Goal: Book appointment/travel/reservation

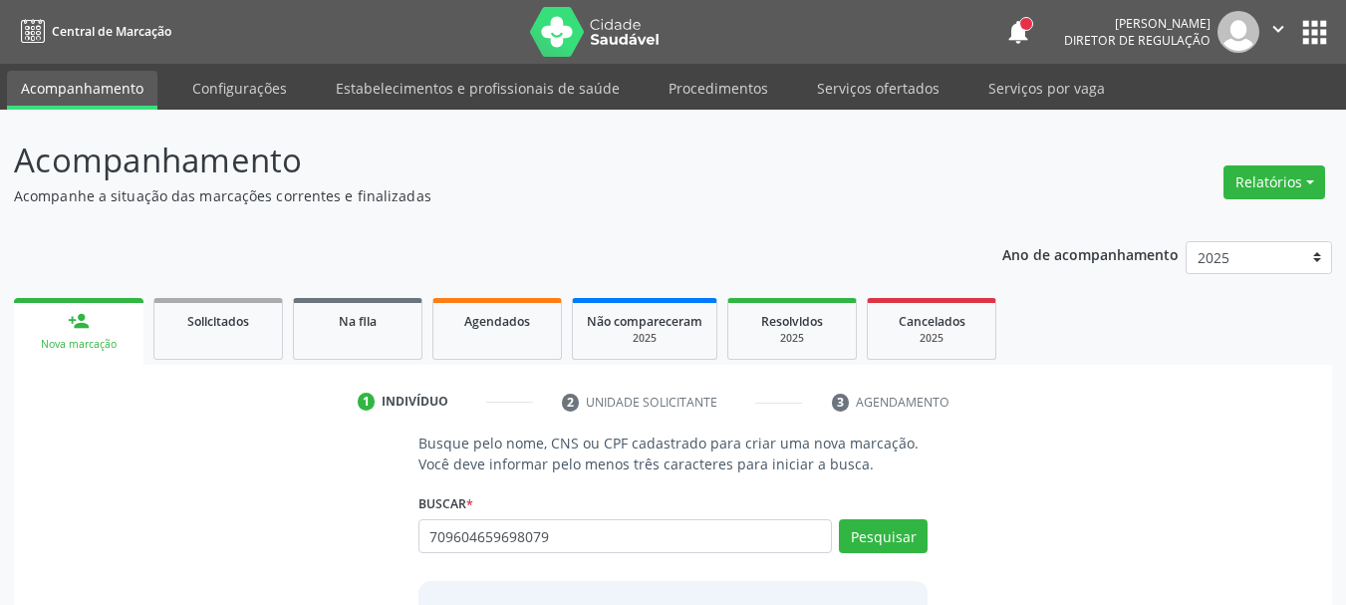
type input "709604659698079"
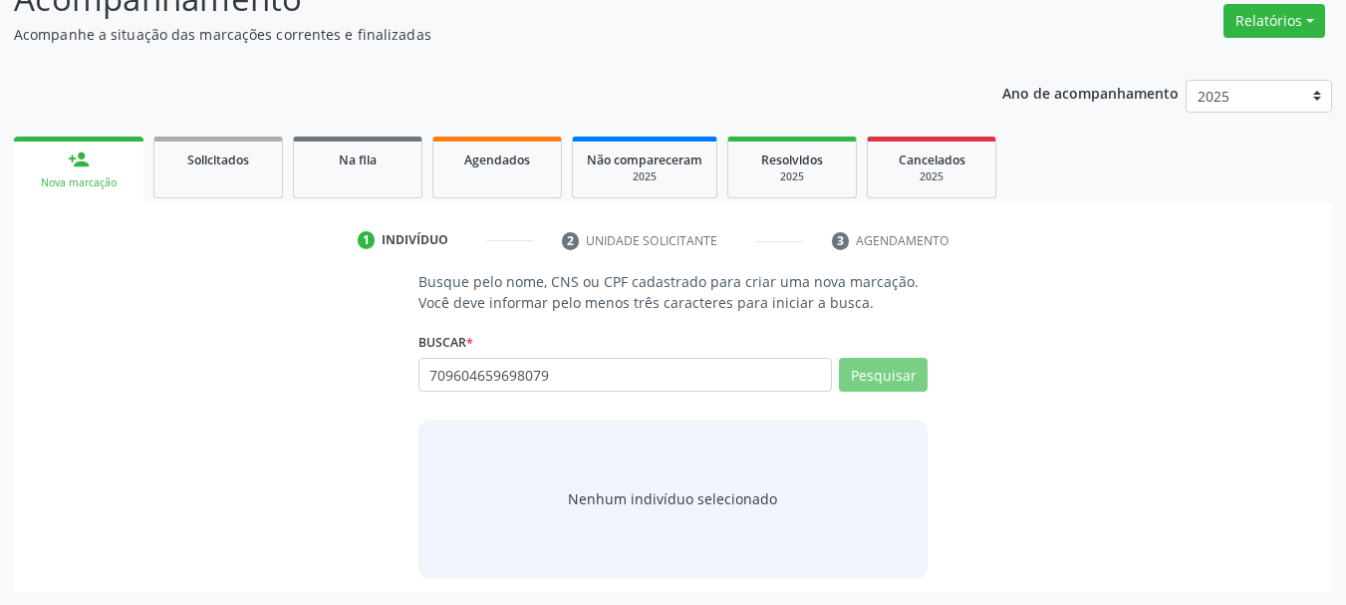
scroll to position [163, 0]
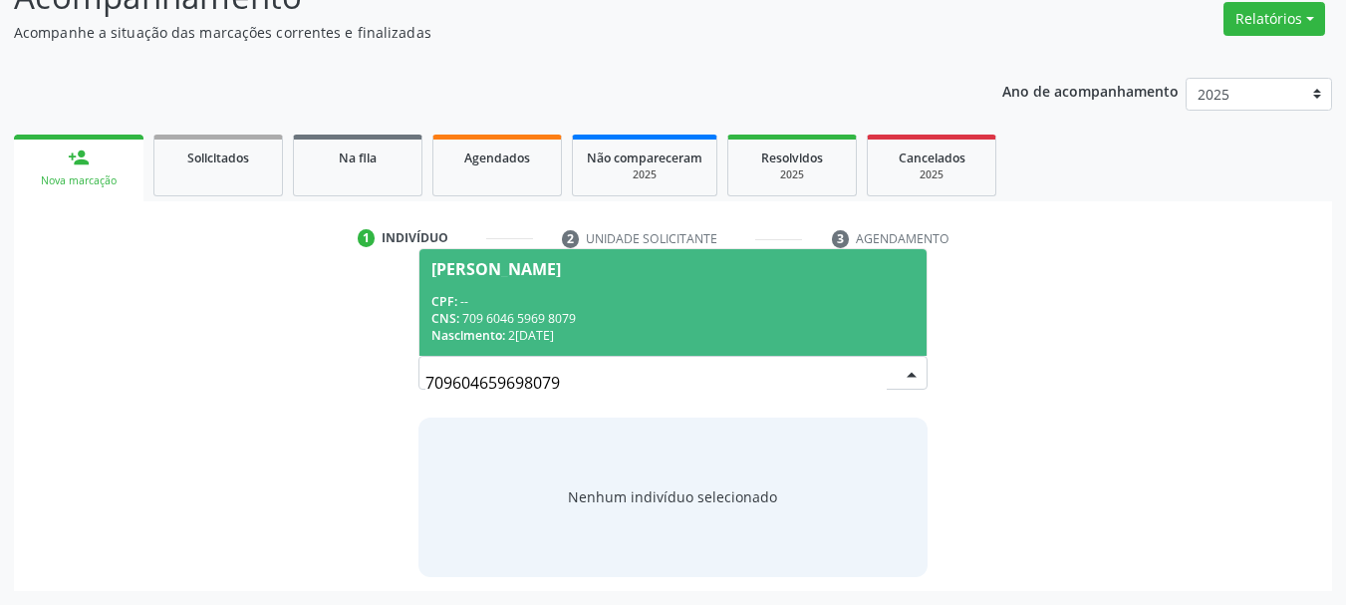
click at [614, 314] on div "CNS: 709 6046 5969 8079" at bounding box center [673, 318] width 484 height 17
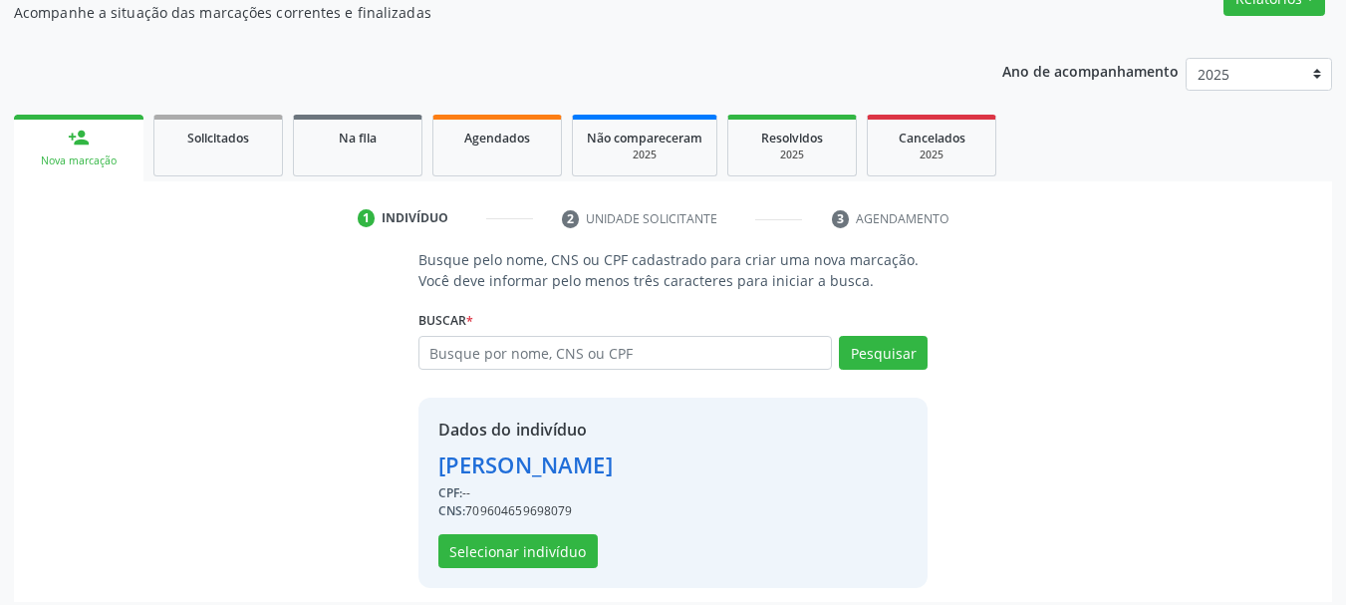
scroll to position [194, 0]
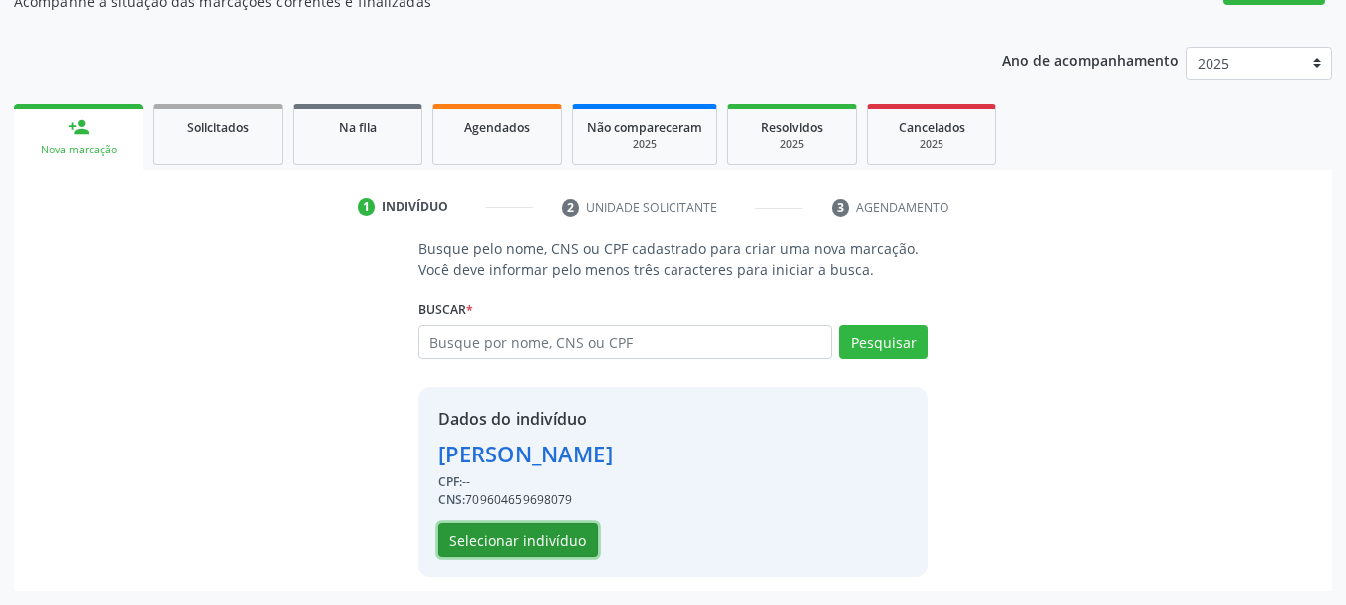
click at [549, 549] on button "Selecionar indivíduo" at bounding box center [517, 540] width 159 height 34
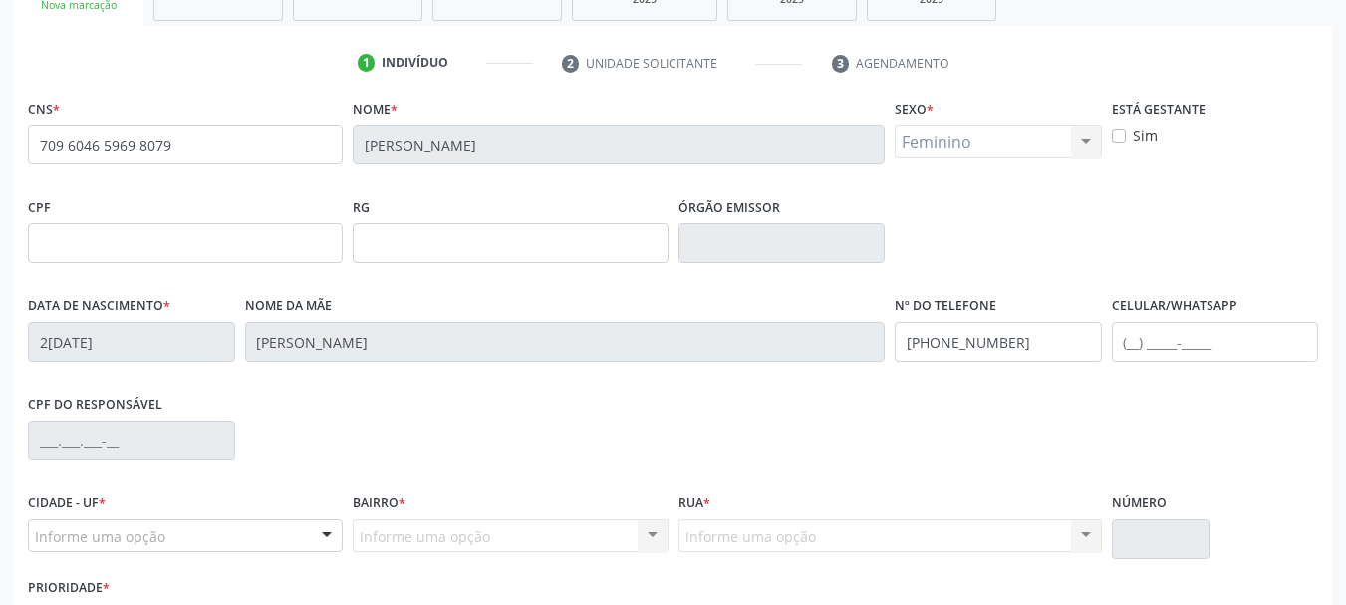
scroll to position [475, 0]
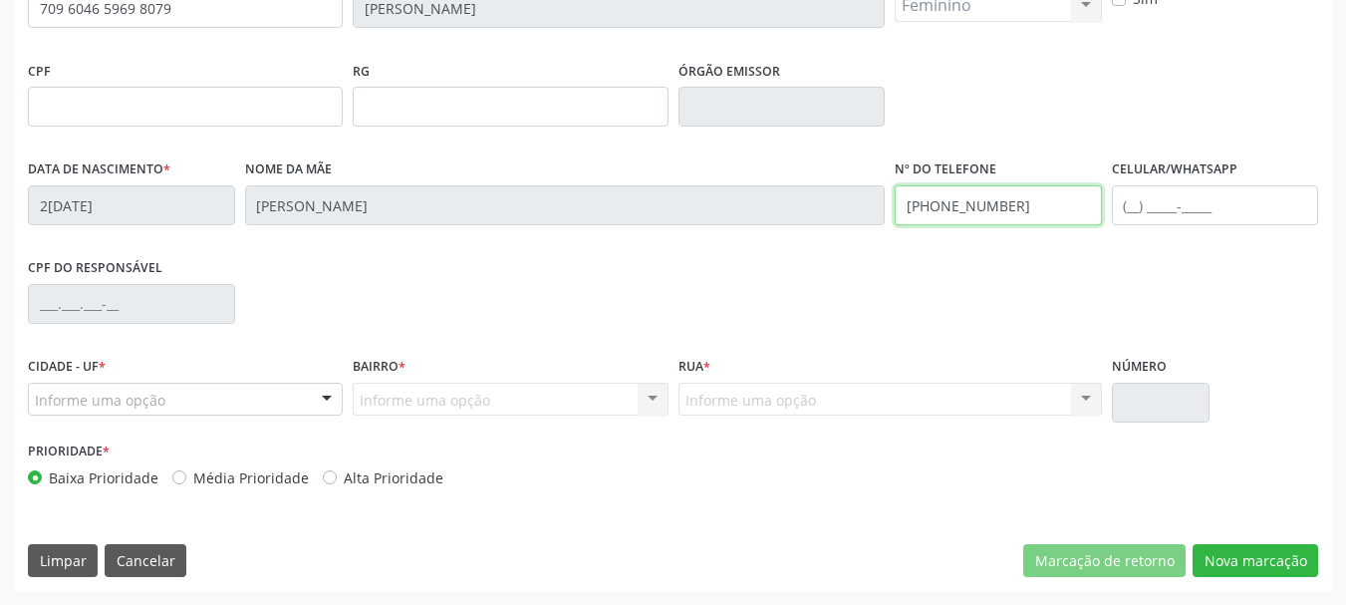
click at [1031, 193] on input "[PHONE_NUMBER]" at bounding box center [998, 205] width 207 height 40
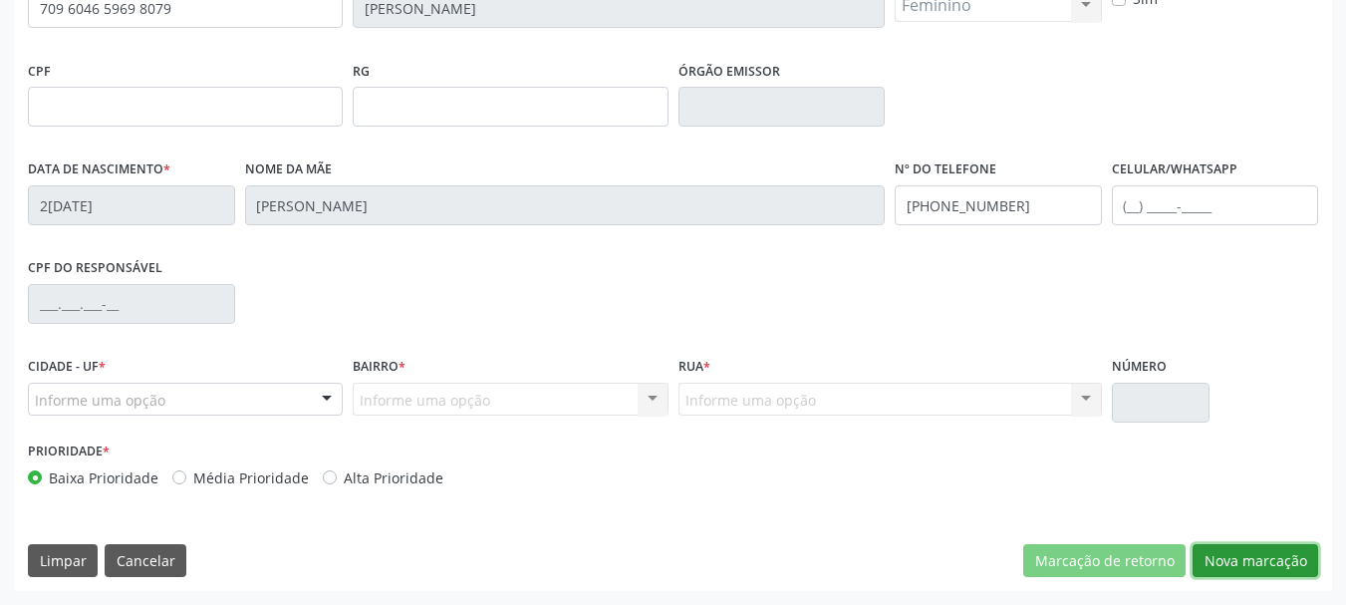
click at [1285, 561] on button "Nova marcação" at bounding box center [1256, 561] width 126 height 34
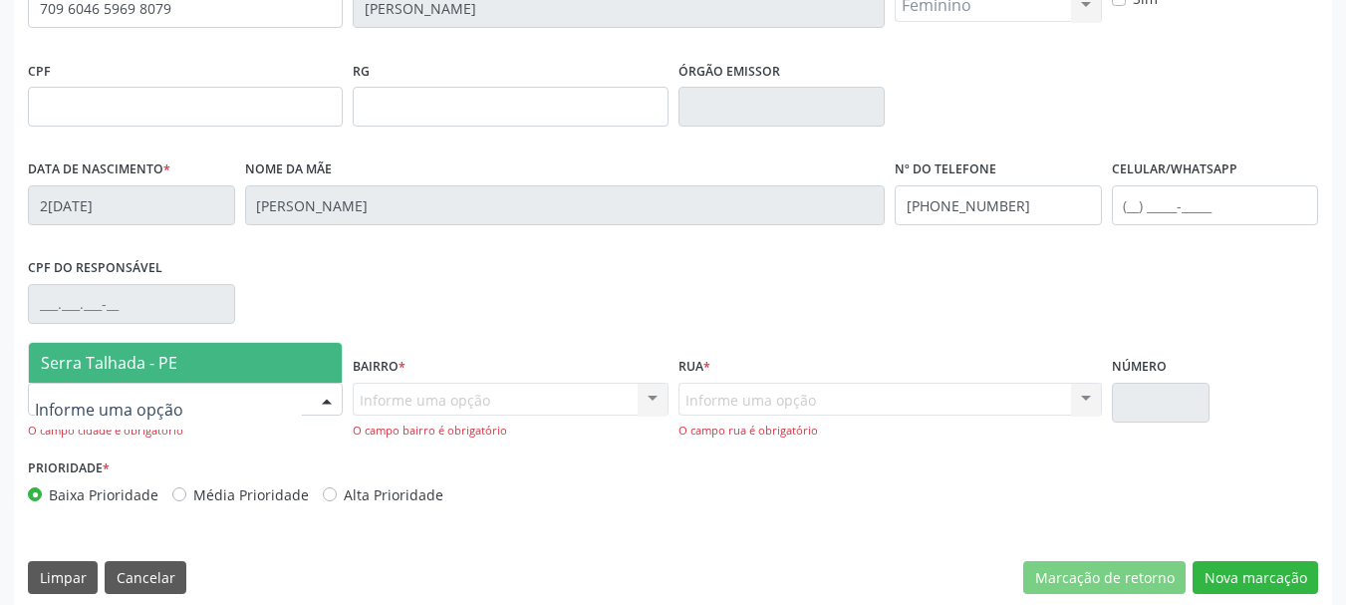
click at [192, 407] on div at bounding box center [185, 400] width 315 height 34
click at [92, 357] on span "Serra Talhada - PE" at bounding box center [109, 363] width 136 height 22
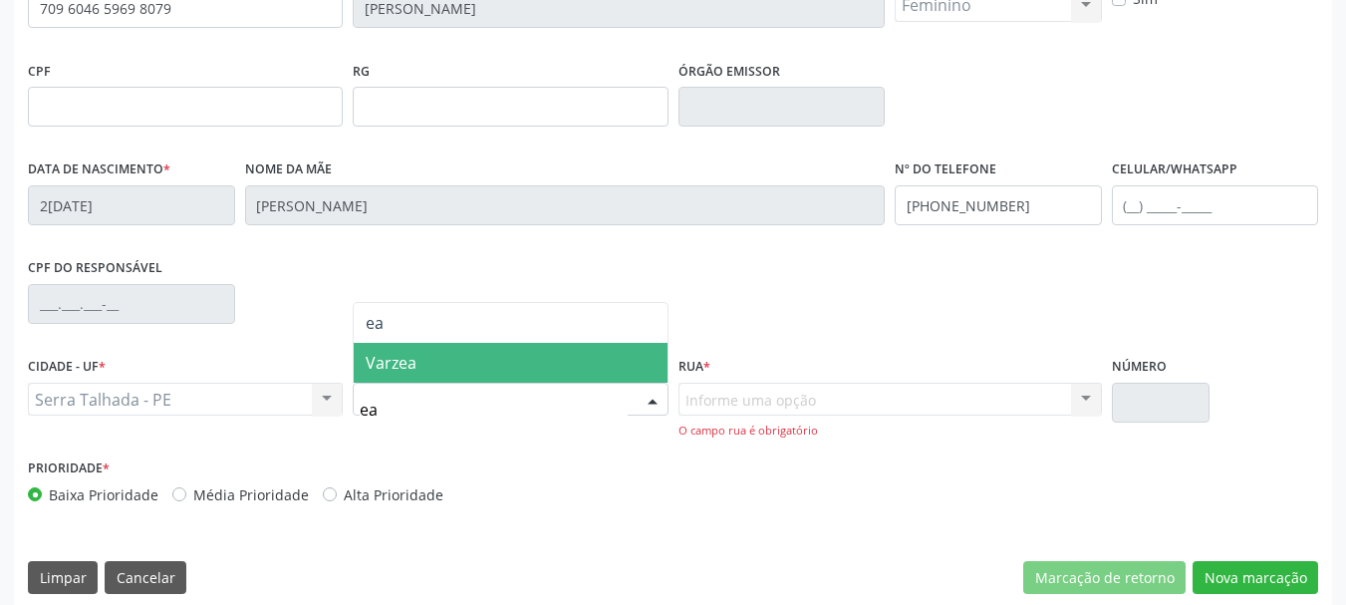
type input "e"
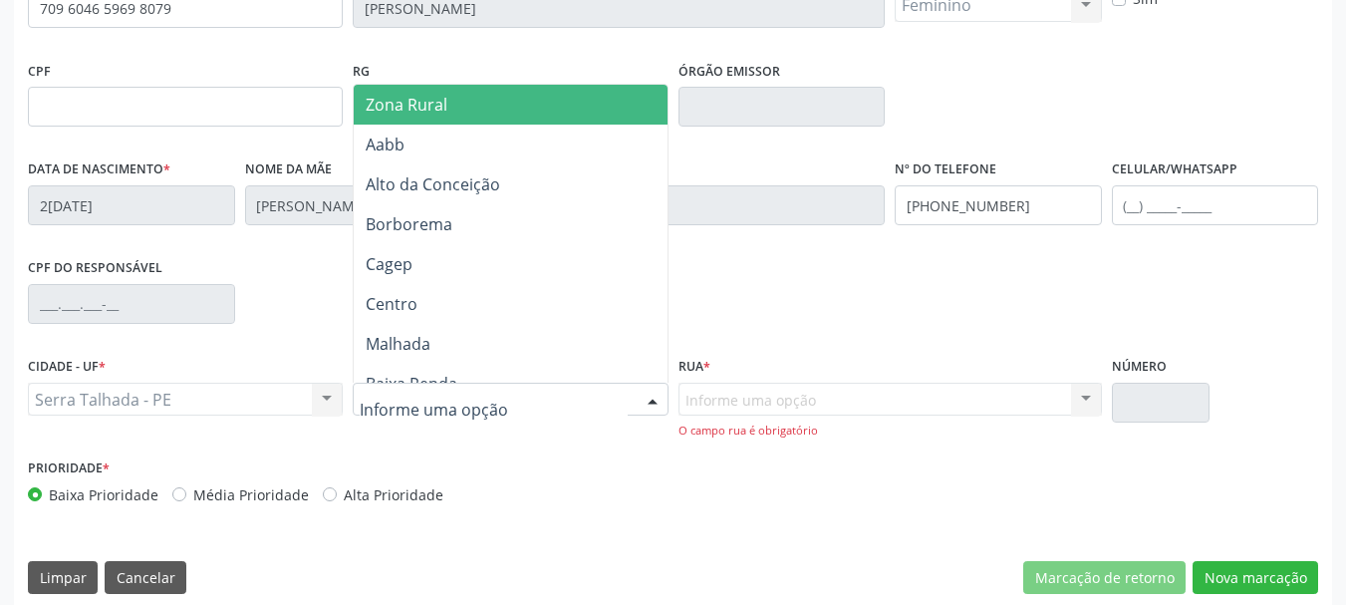
click at [439, 116] on span "Zona Rural" at bounding box center [514, 105] width 320 height 40
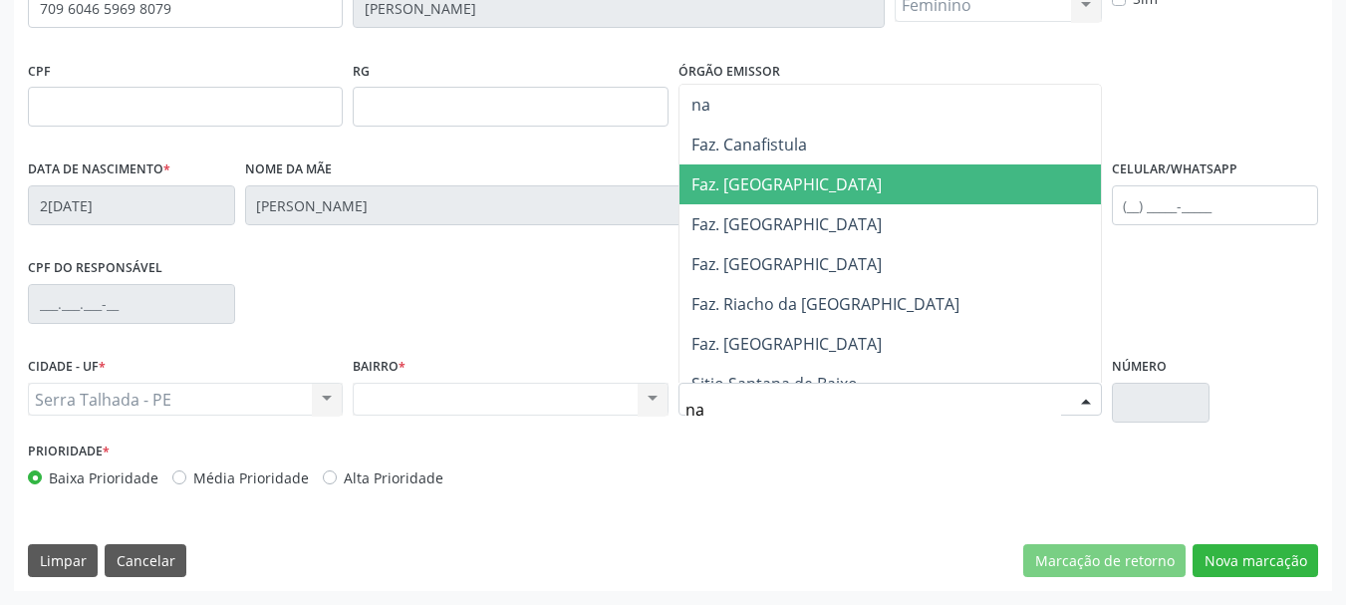
type input "n"
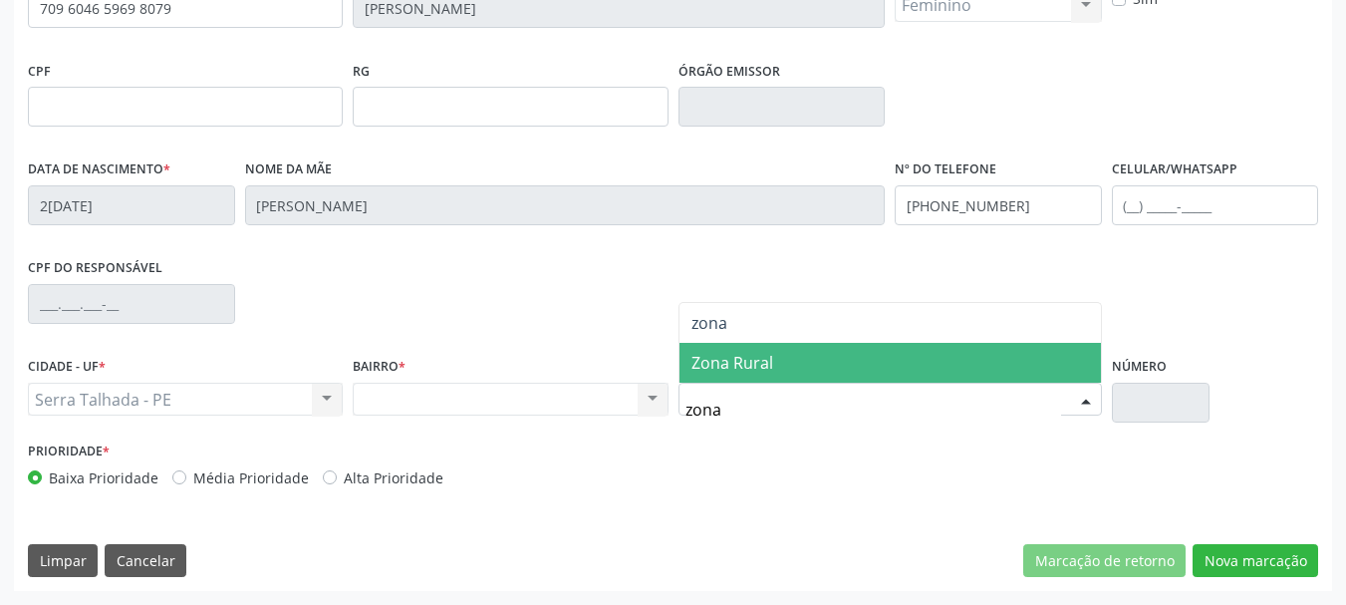
type input "zona r"
click at [780, 360] on span "Zona Rural" at bounding box center [890, 363] width 421 height 40
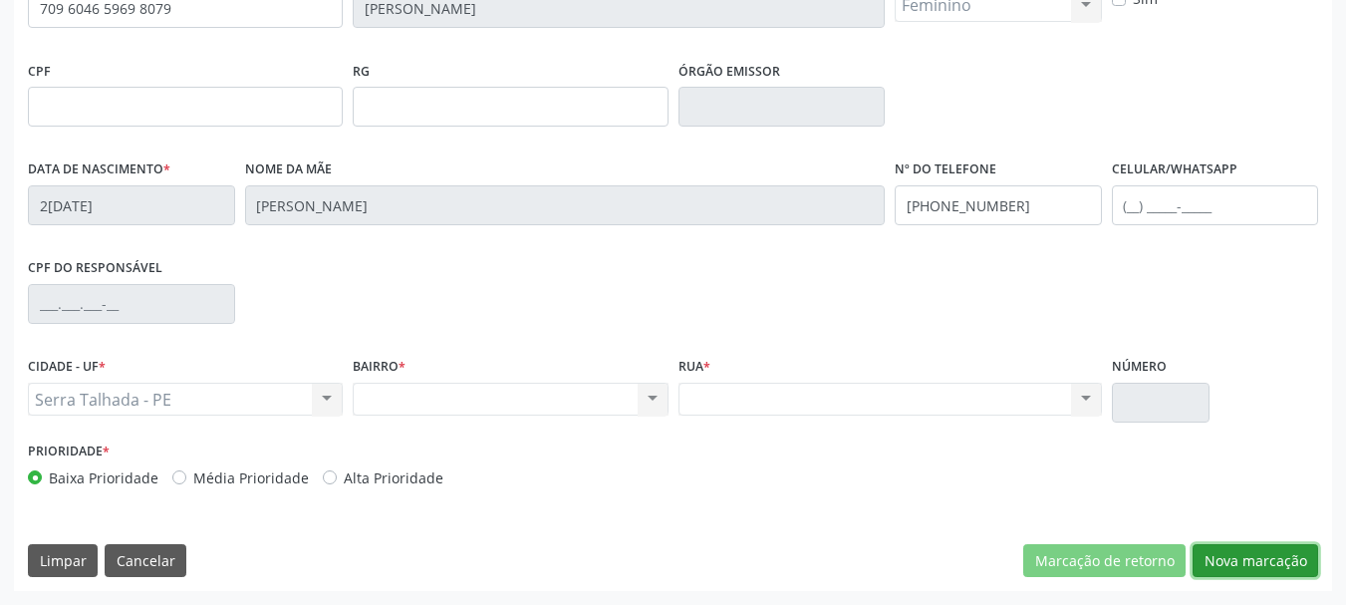
click at [1224, 550] on button "Nova marcação" at bounding box center [1256, 561] width 126 height 34
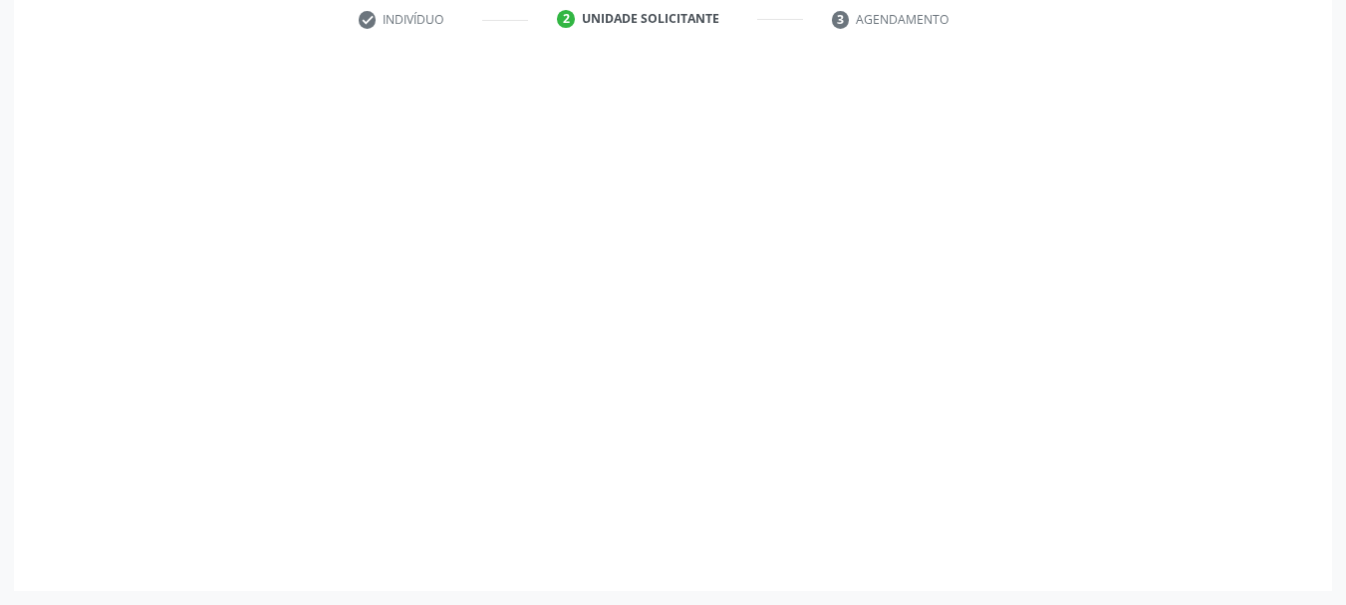
scroll to position [383, 0]
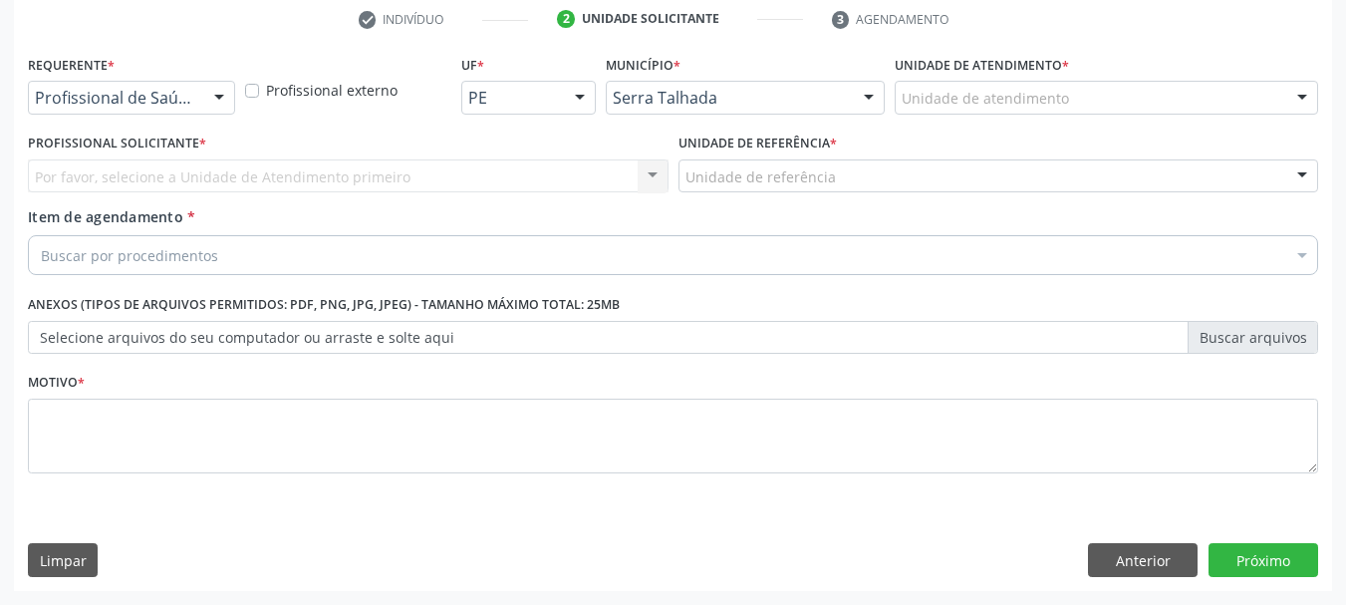
click at [112, 84] on div "Profissional de Saúde" at bounding box center [131, 98] width 207 height 34
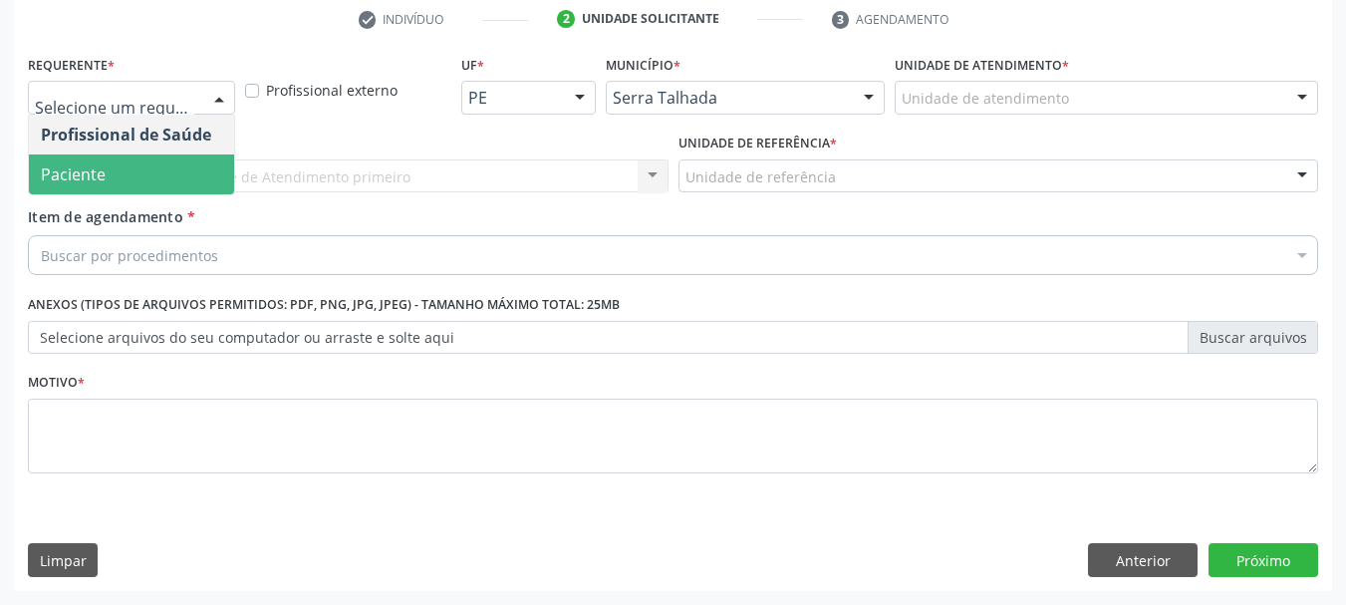
click at [105, 171] on span "Paciente" at bounding box center [131, 174] width 205 height 40
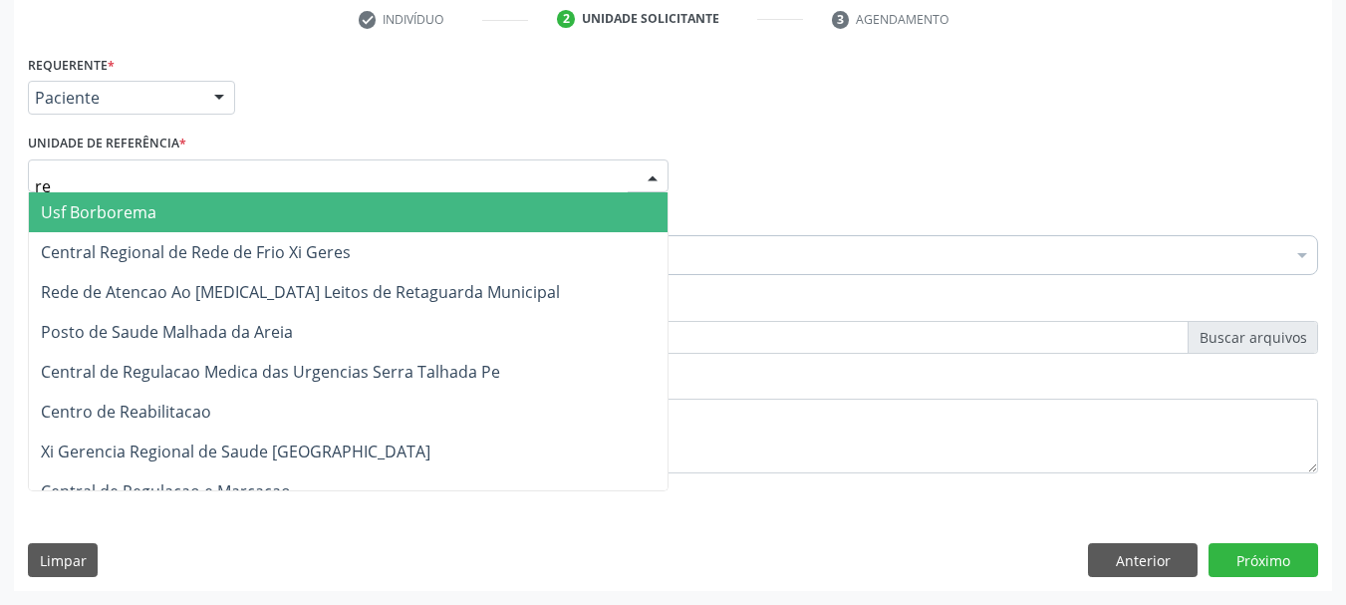
type input "rea"
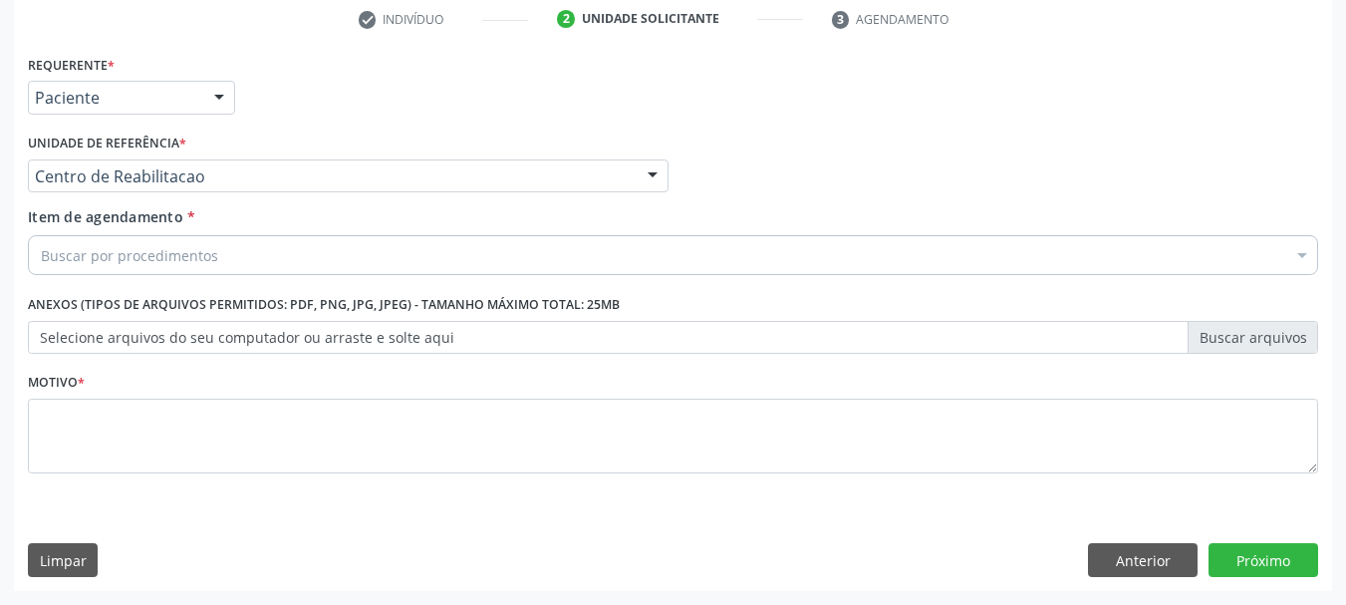
click at [133, 243] on div "Buscar por procedimentos" at bounding box center [673, 255] width 1290 height 40
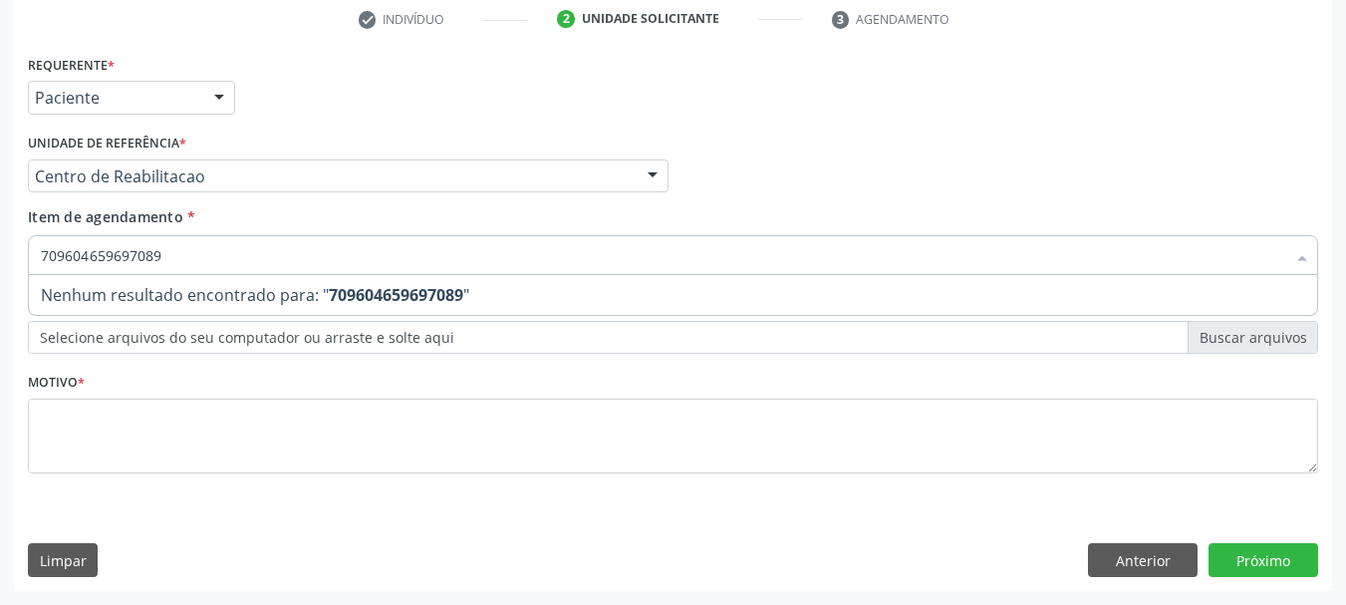
click at [100, 253] on input "709604659697089" at bounding box center [663, 255] width 1244 height 40
type input "709604659697089"
click at [87, 568] on div "Requerente * Paciente Profissional de Saúde Paciente Nenhum resultado encontrad…" at bounding box center [673, 320] width 1318 height 541
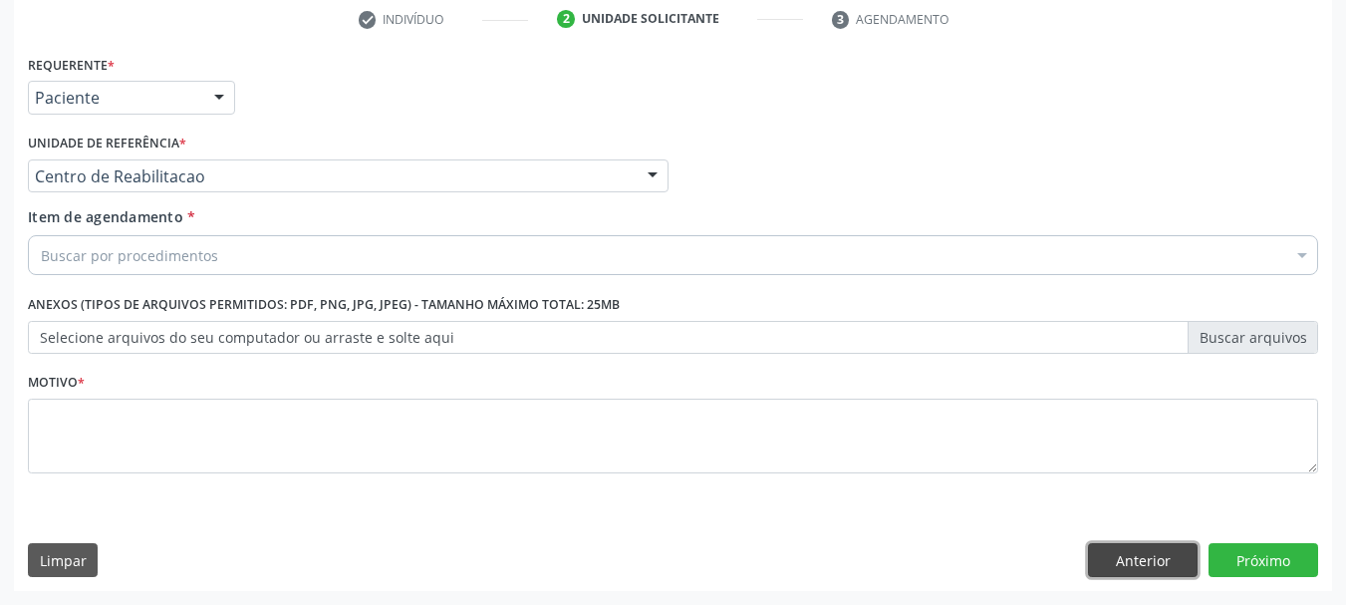
click at [1165, 570] on button "Anterior" at bounding box center [1143, 560] width 110 height 34
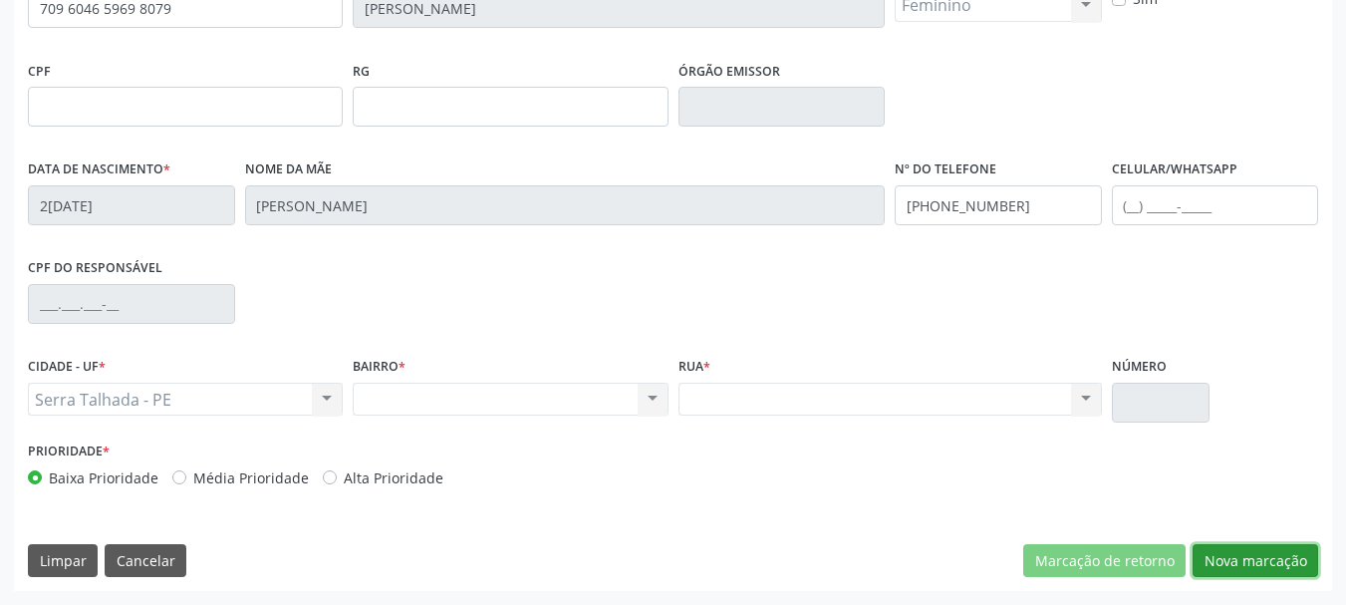
click at [1226, 549] on button "Nova marcação" at bounding box center [1256, 561] width 126 height 34
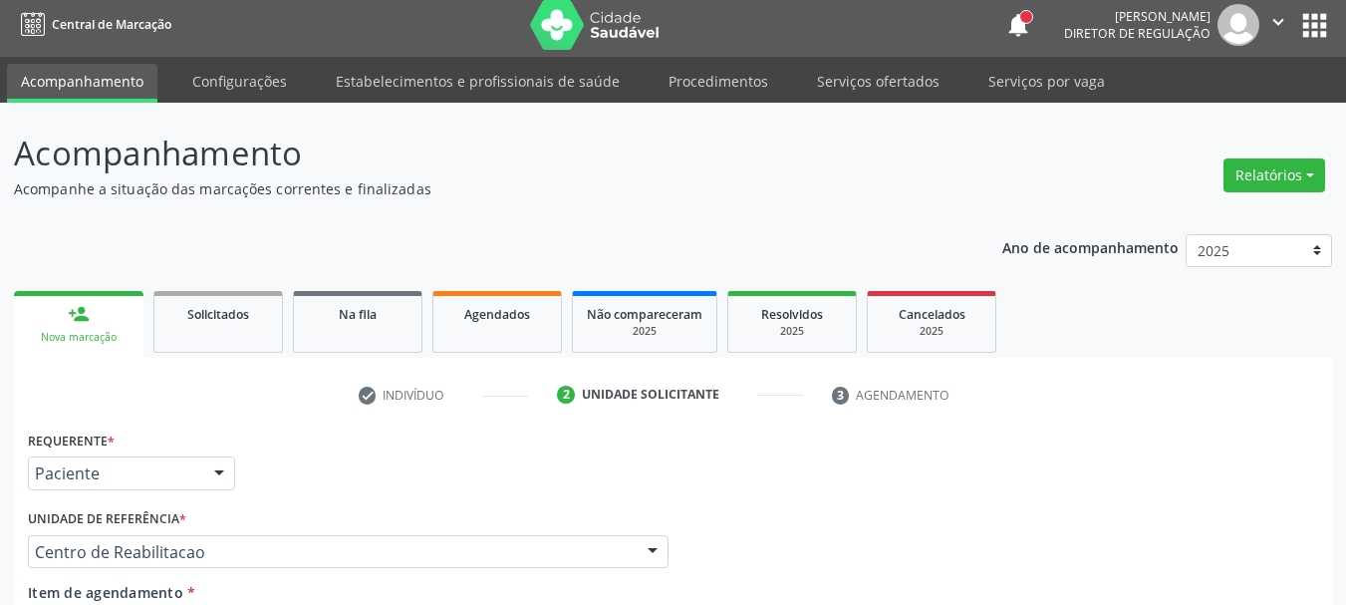
scroll to position [0, 0]
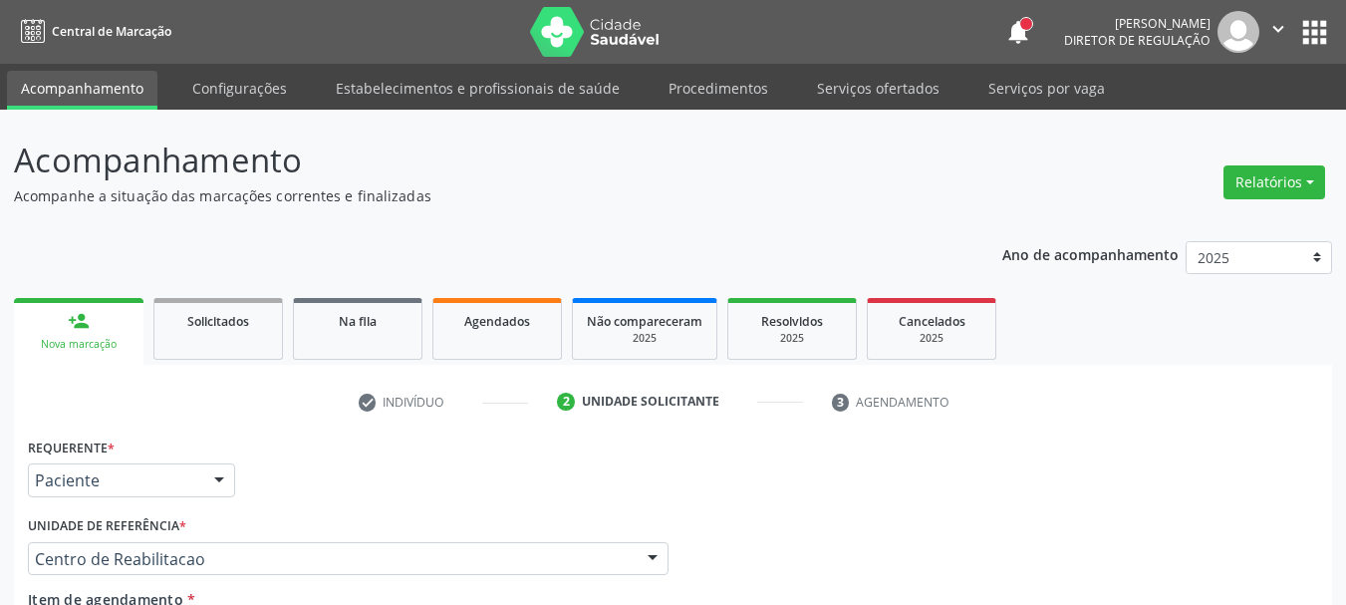
click at [102, 314] on link "person_add Nova marcação" at bounding box center [79, 331] width 130 height 67
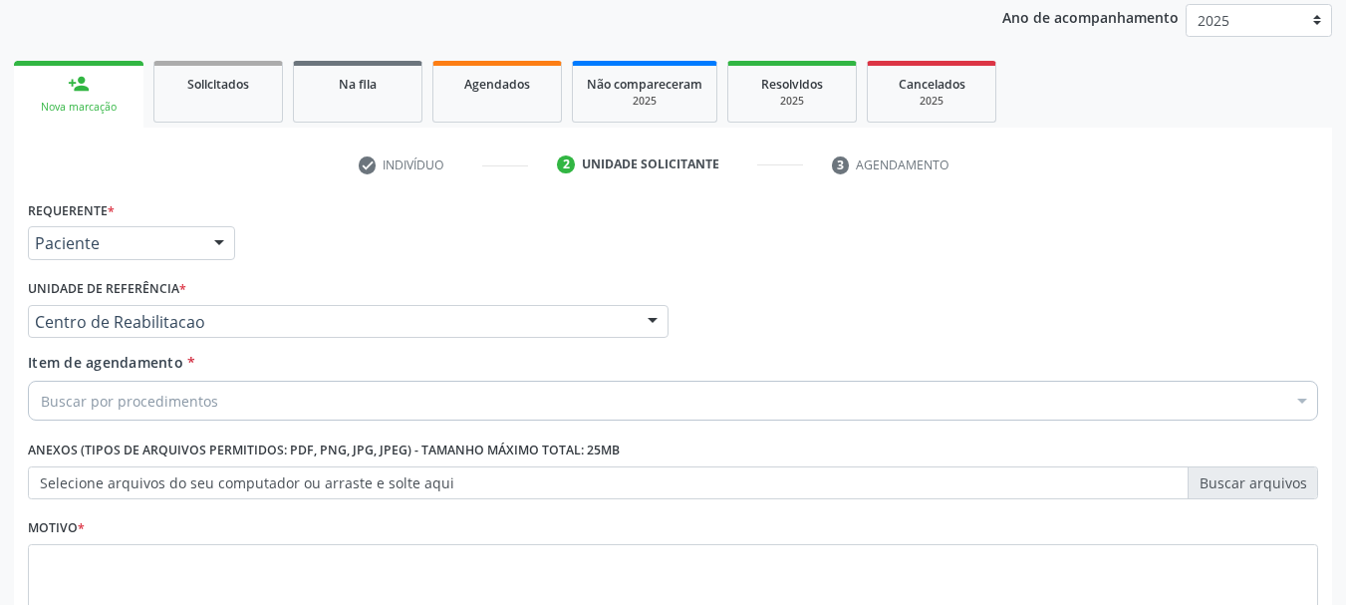
scroll to position [383, 0]
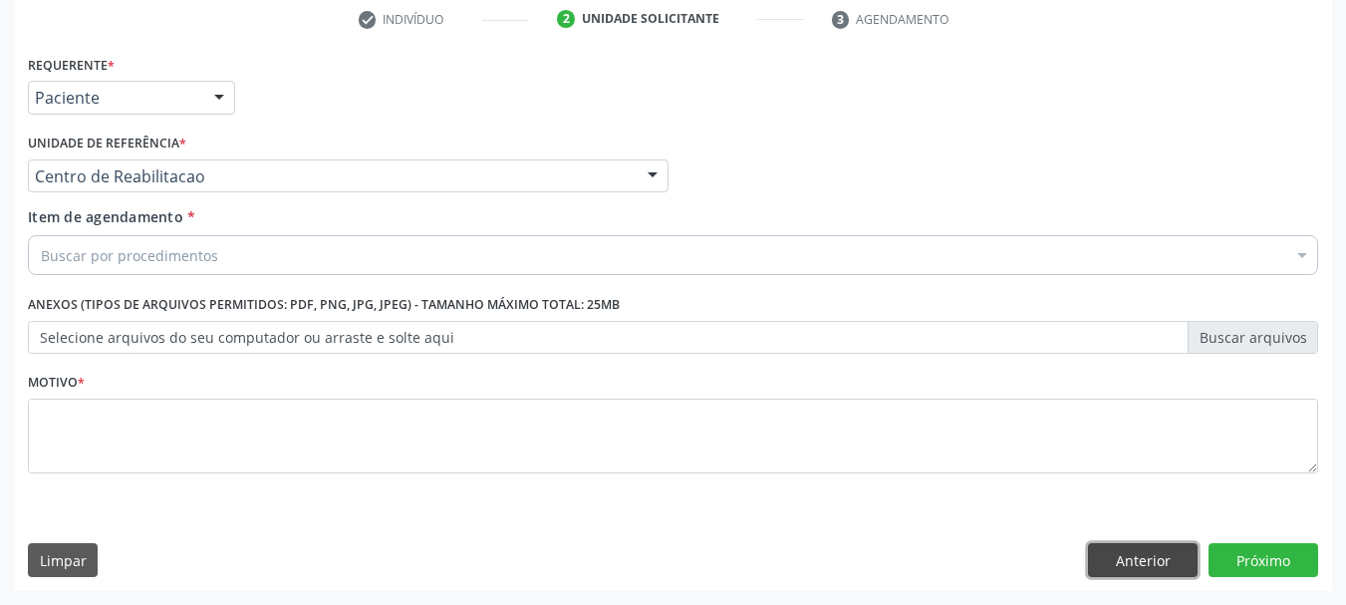
click at [1125, 557] on button "Anterior" at bounding box center [1143, 560] width 110 height 34
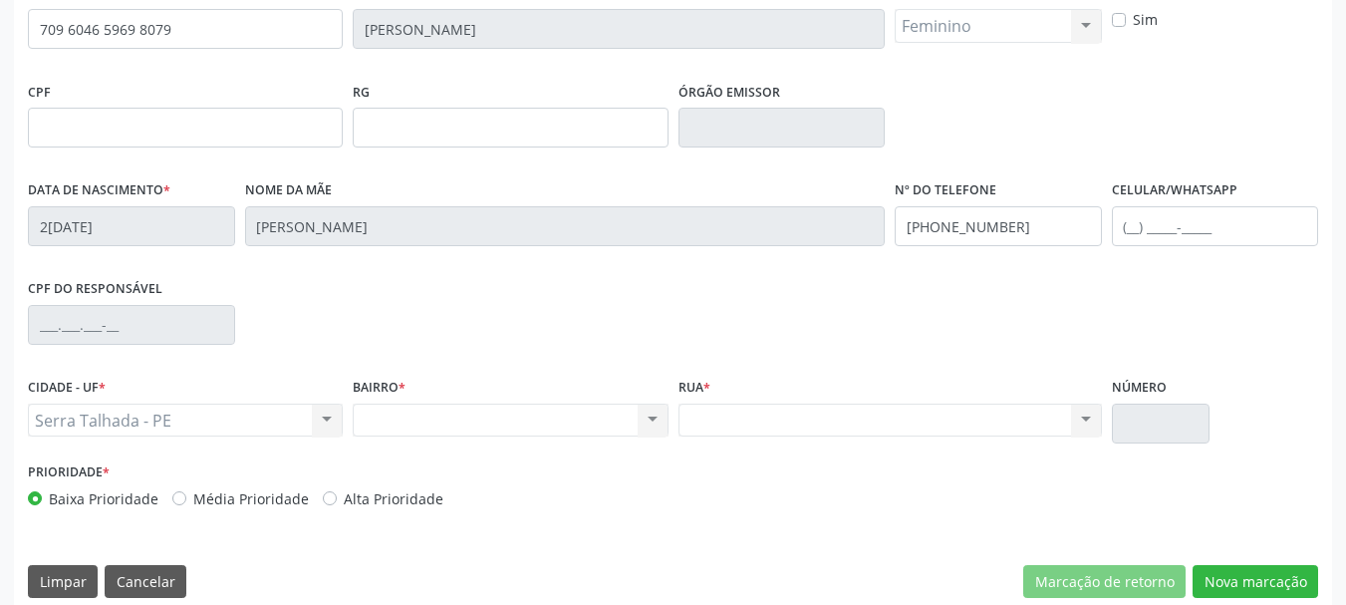
scroll to position [475, 0]
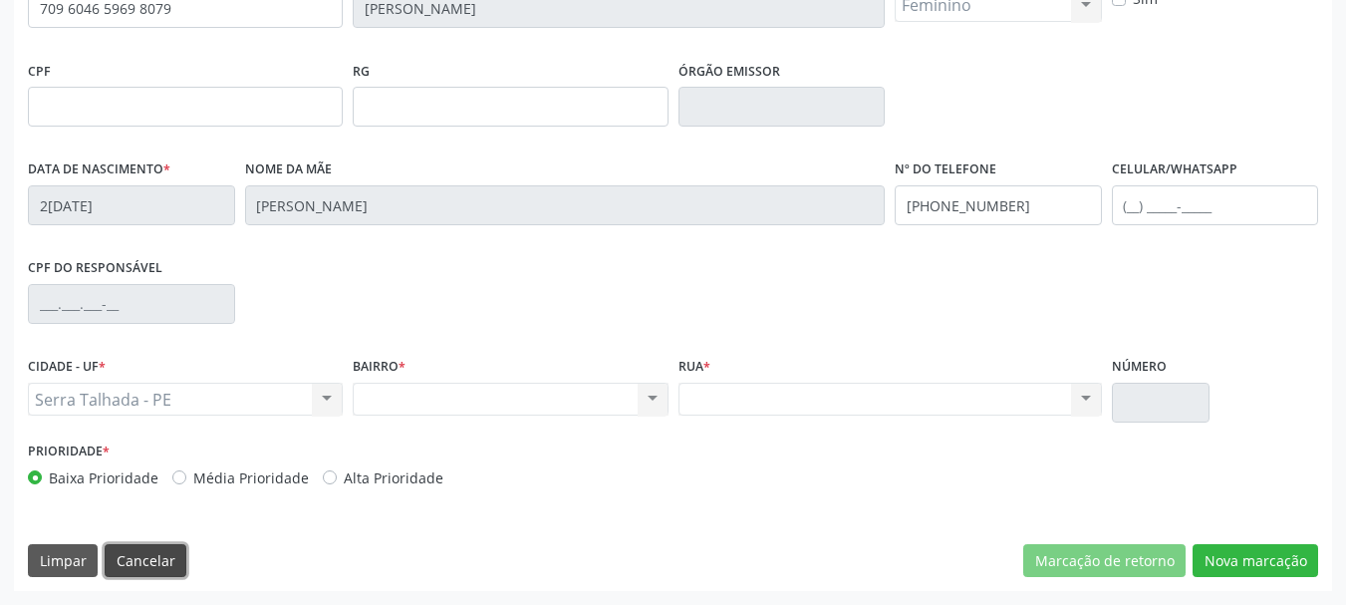
click at [142, 555] on button "Cancelar" at bounding box center [146, 561] width 82 height 34
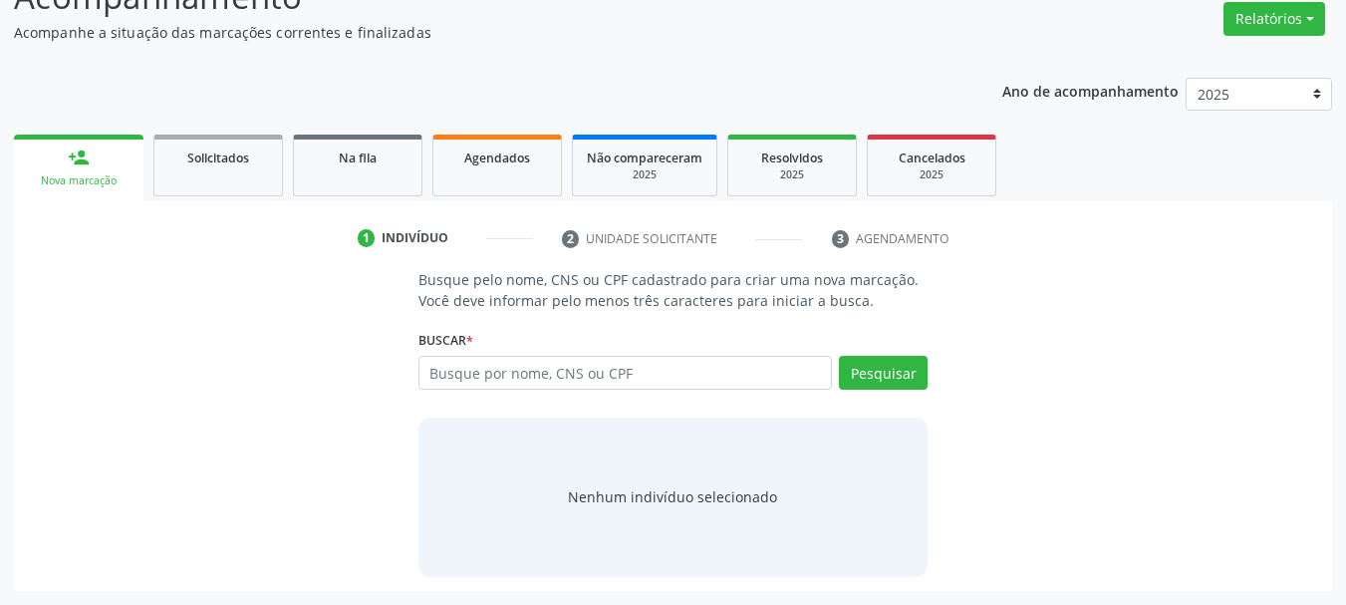
scroll to position [163, 0]
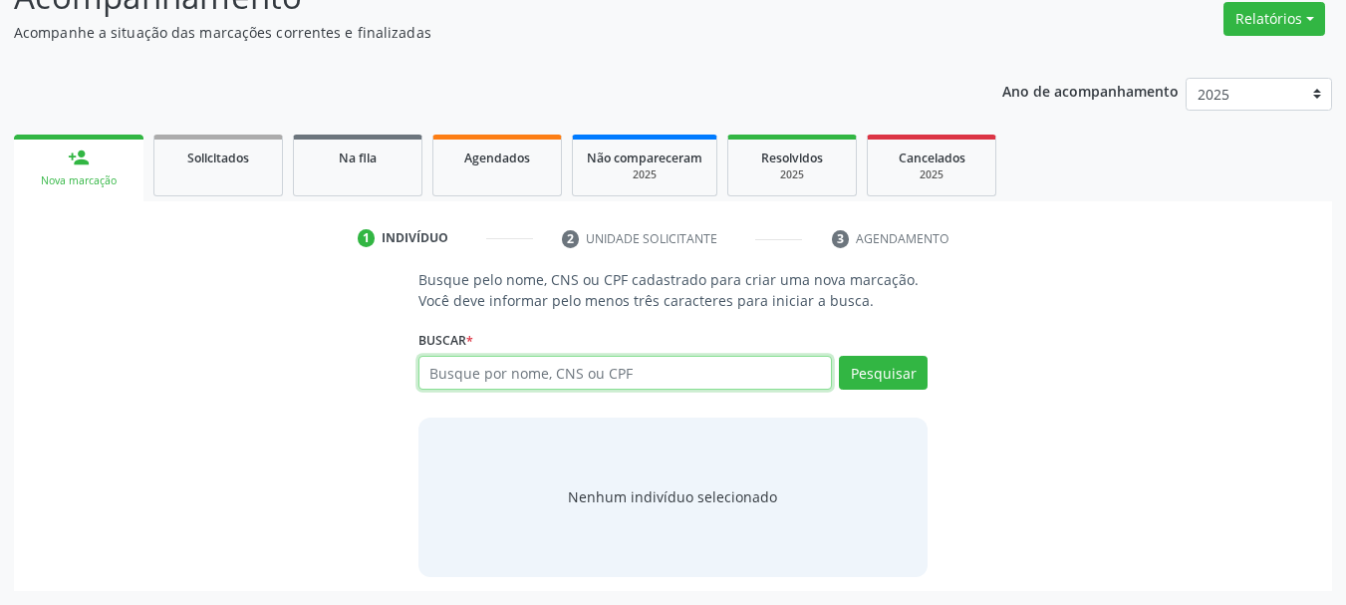
click at [437, 380] on input "text" at bounding box center [625, 373] width 414 height 34
type input "7"
type input "702400537665525"
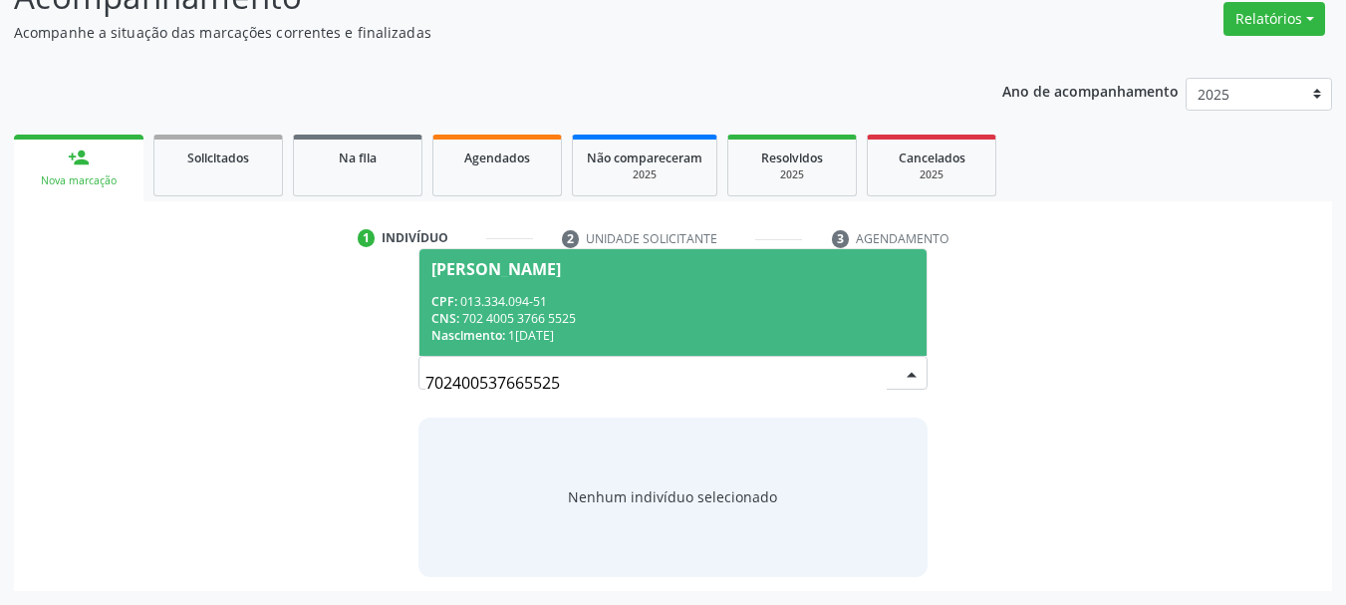
click at [505, 312] on div "CNS: 702 4005 3766 5525" at bounding box center [673, 318] width 484 height 17
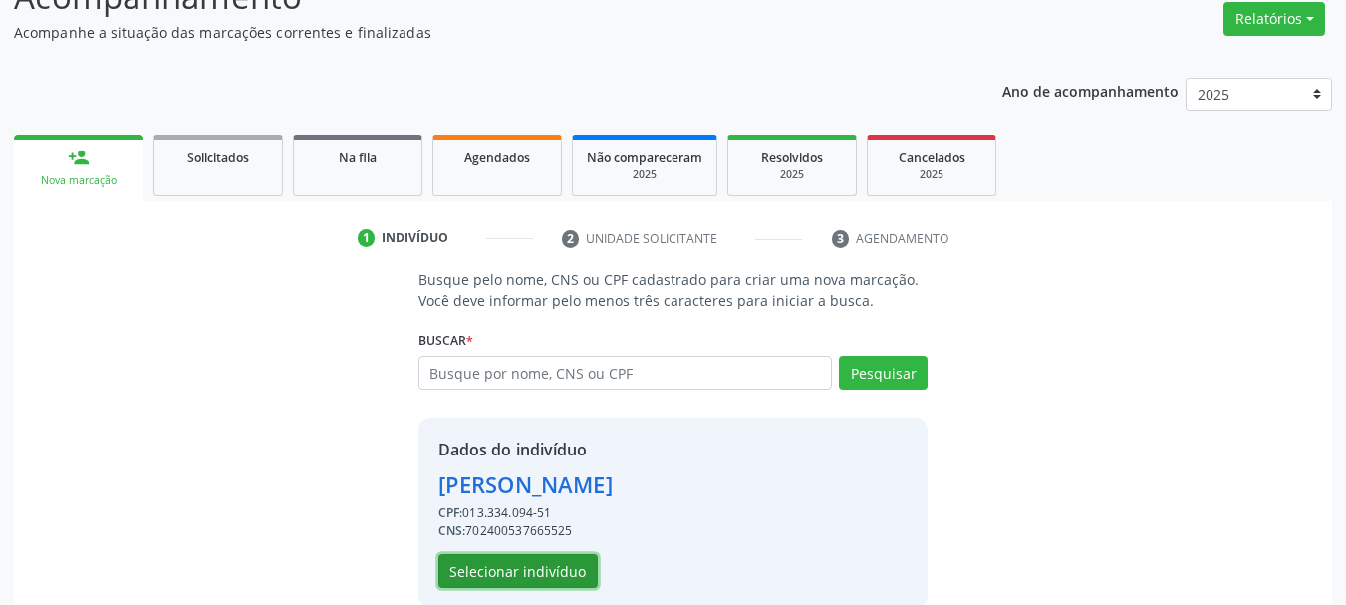
click at [565, 574] on button "Selecionar indivíduo" at bounding box center [517, 571] width 159 height 34
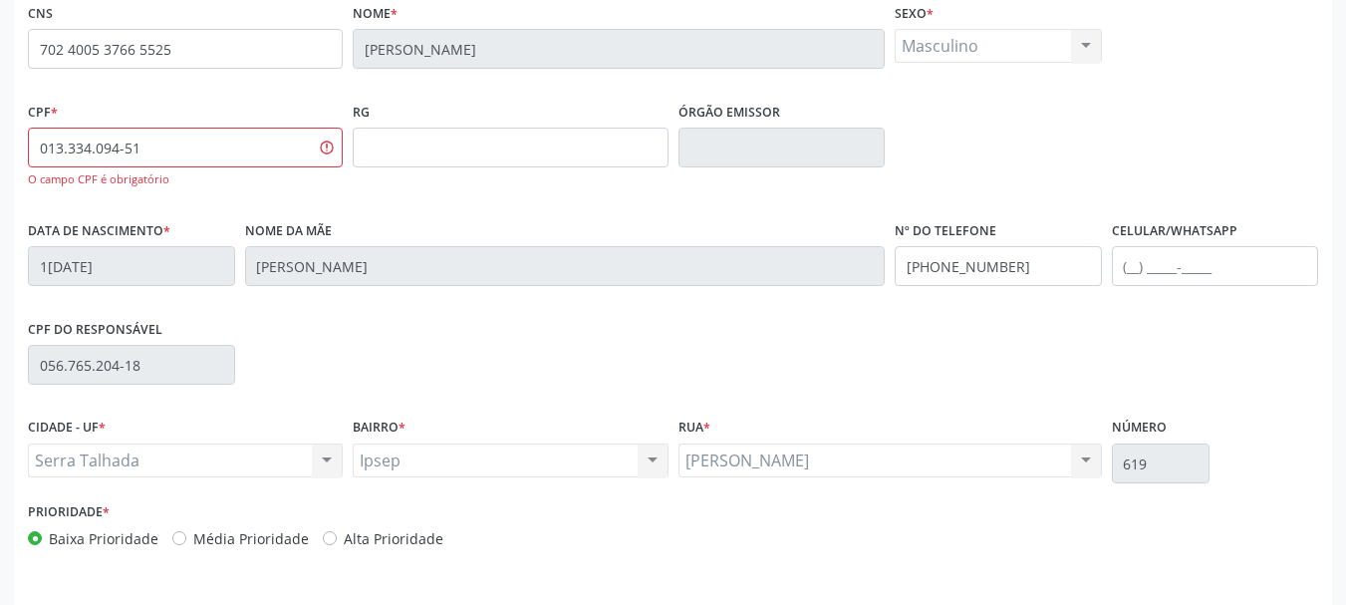
scroll to position [462, 0]
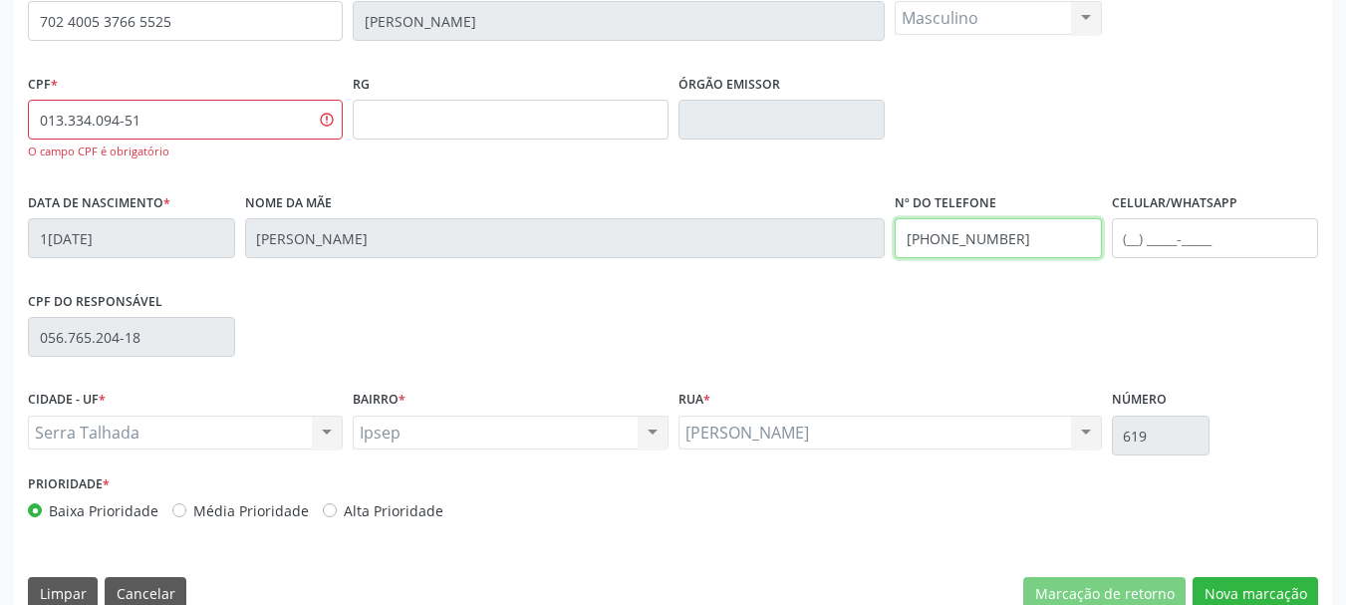
click at [962, 232] on input "[PHONE_NUMBER]" at bounding box center [998, 238] width 207 height 40
drag, startPoint x: 1089, startPoint y: 240, endPoint x: 1108, endPoint y: 236, distance: 19.3
click at [1089, 238] on input "[PHONE_NUMBER]" at bounding box center [998, 238] width 207 height 40
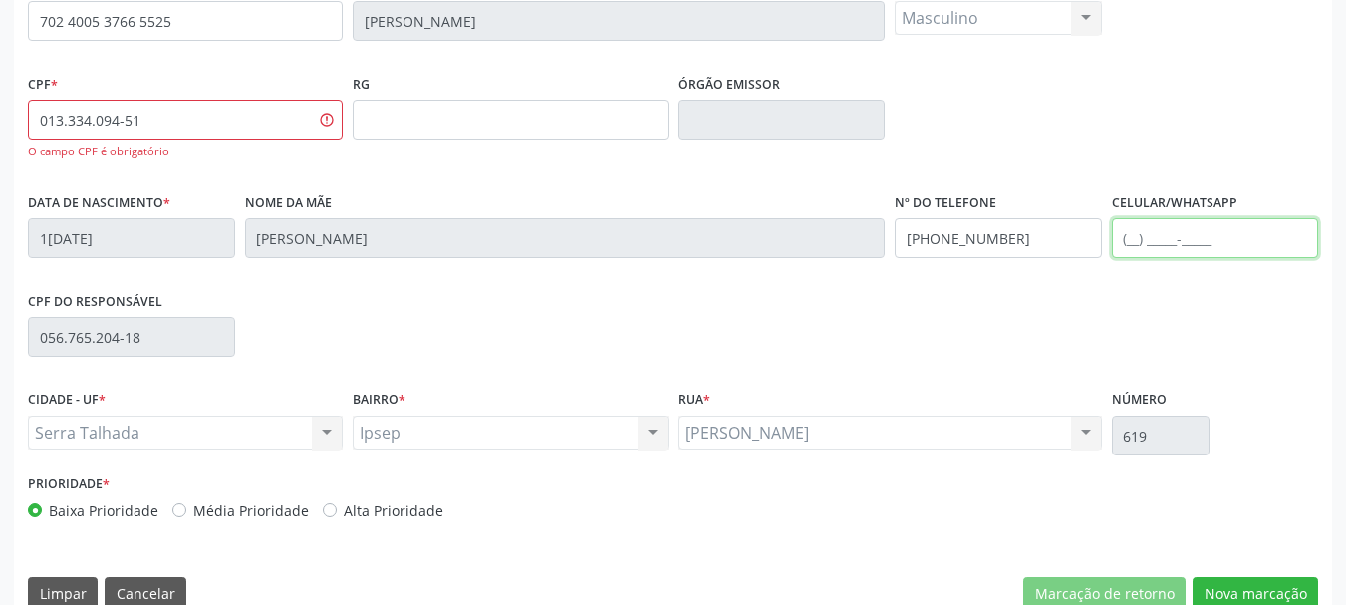
click at [1124, 237] on input "text" at bounding box center [1215, 238] width 207 height 40
paste input "[PHONE_NUMBER]"
type input "[PHONE_NUMBER]"
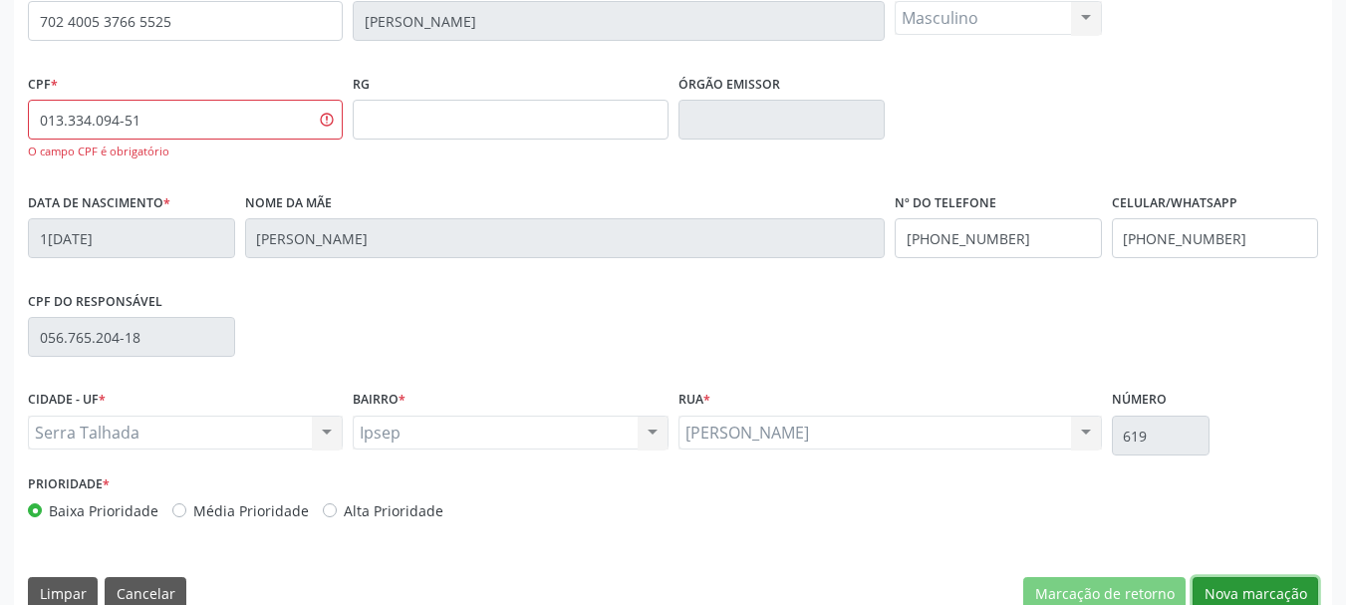
click at [1267, 595] on button "Nova marcação" at bounding box center [1256, 594] width 126 height 34
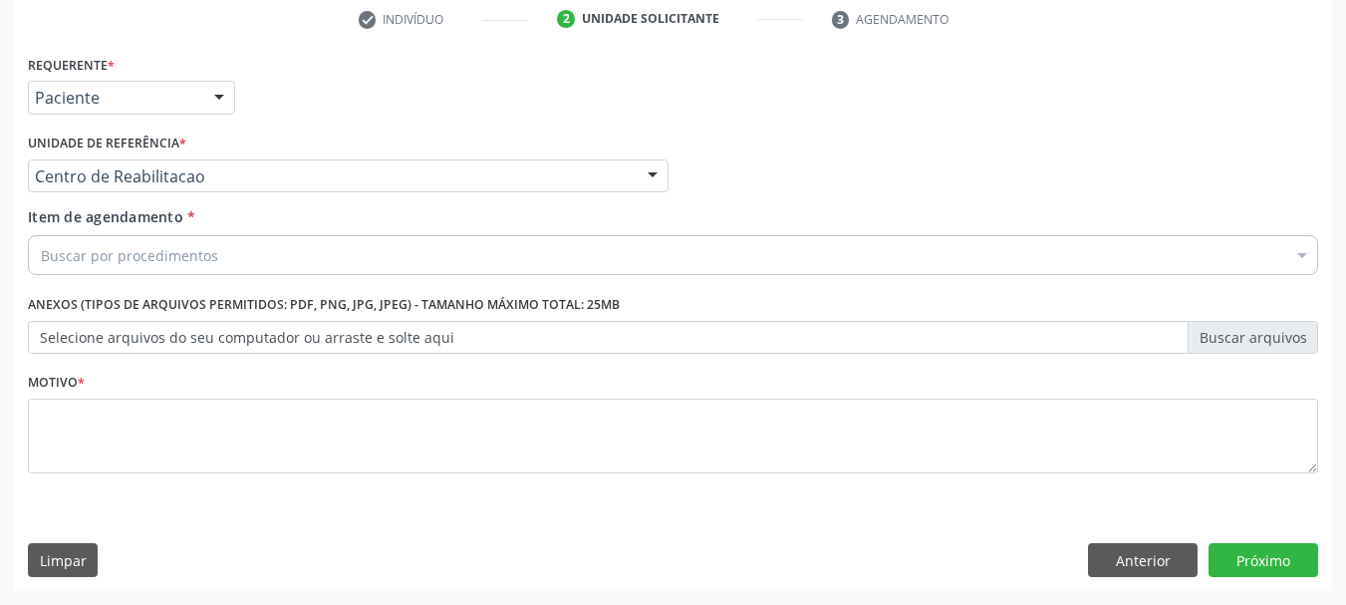
scroll to position [383, 0]
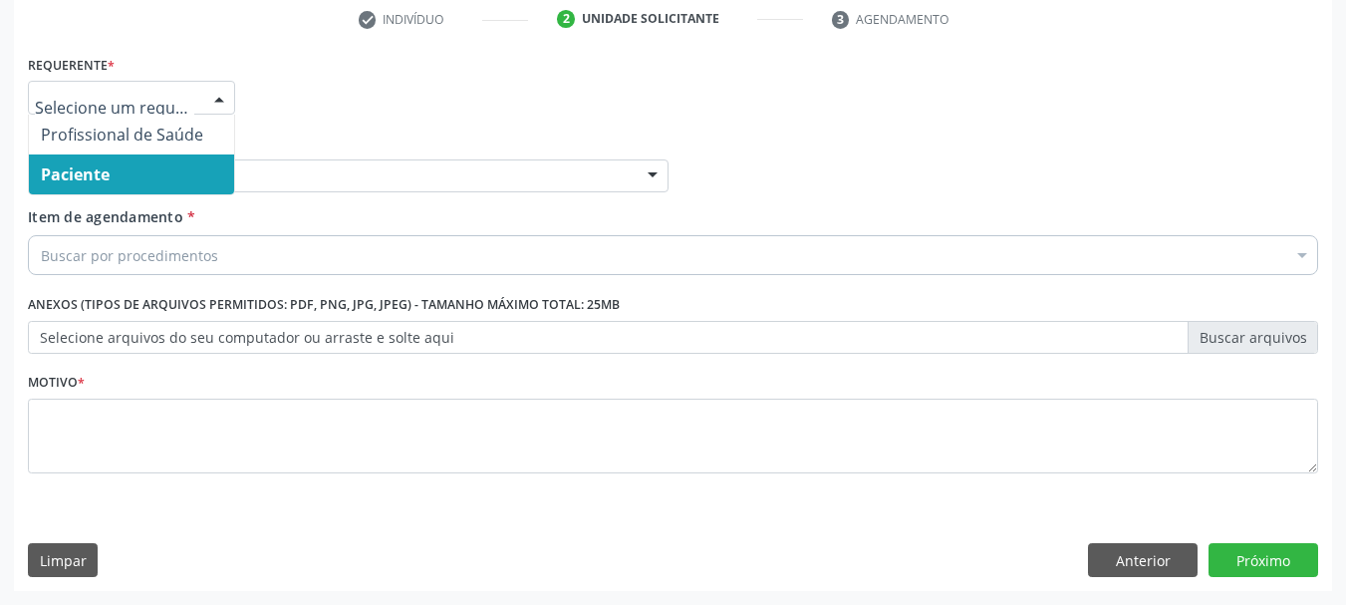
click at [121, 179] on span "Paciente" at bounding box center [131, 174] width 205 height 40
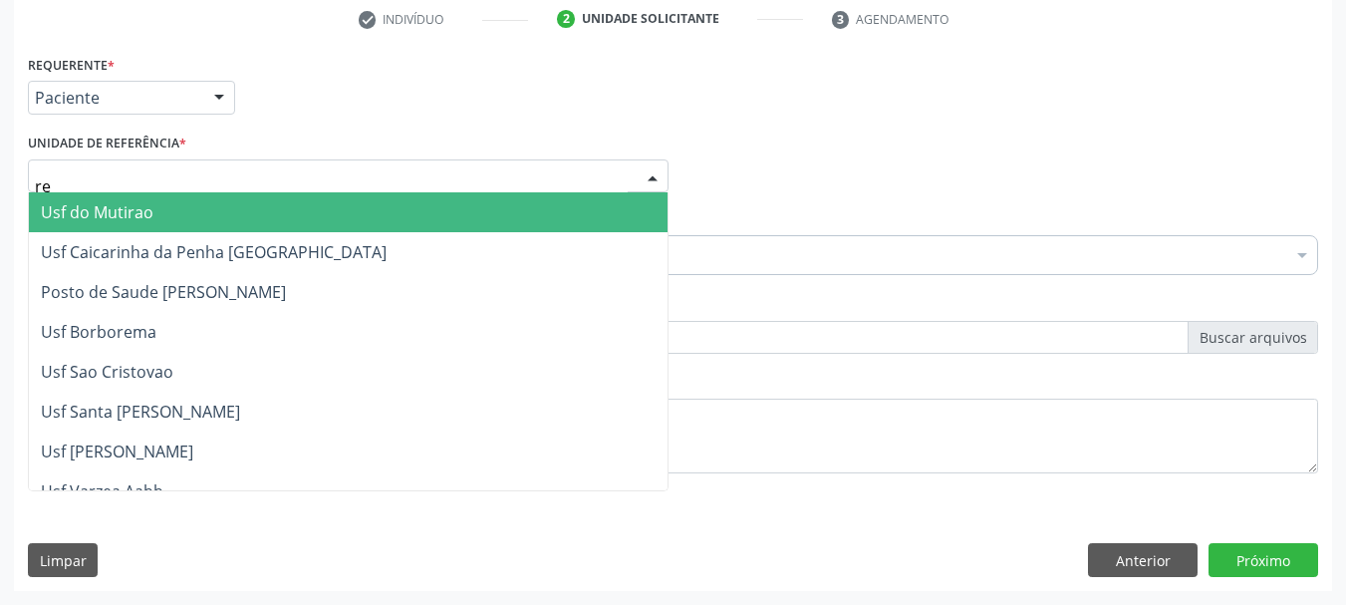
type input "rea"
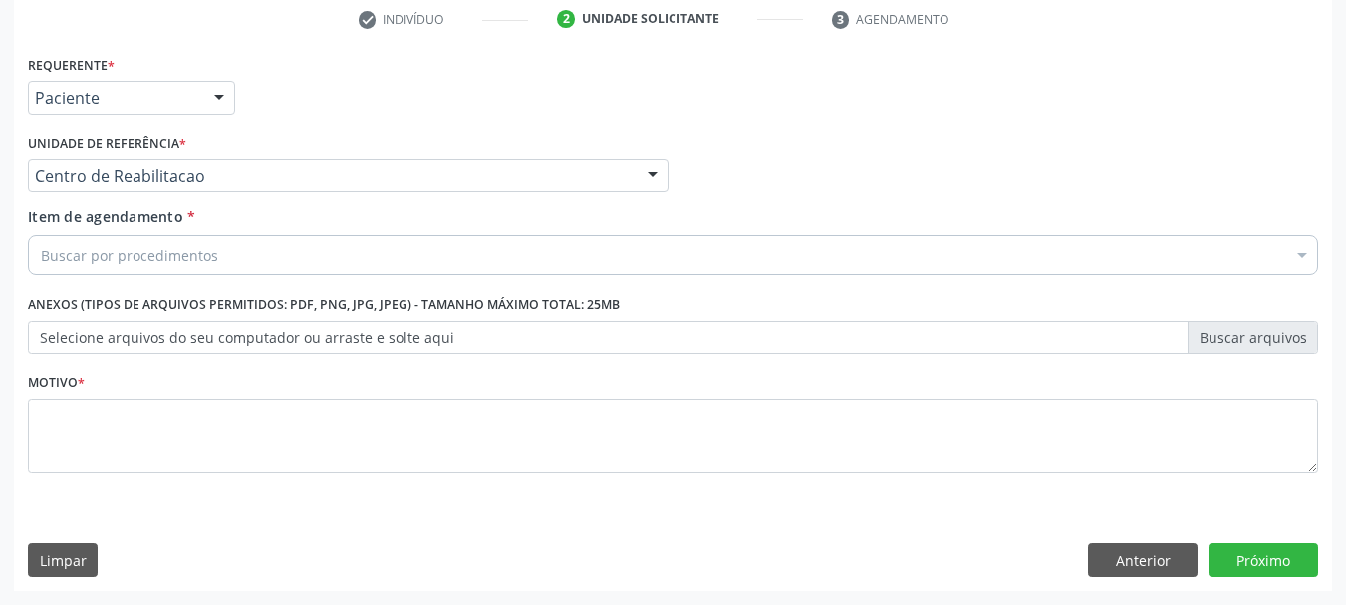
click at [117, 242] on div "Buscar por procedimentos" at bounding box center [673, 255] width 1290 height 40
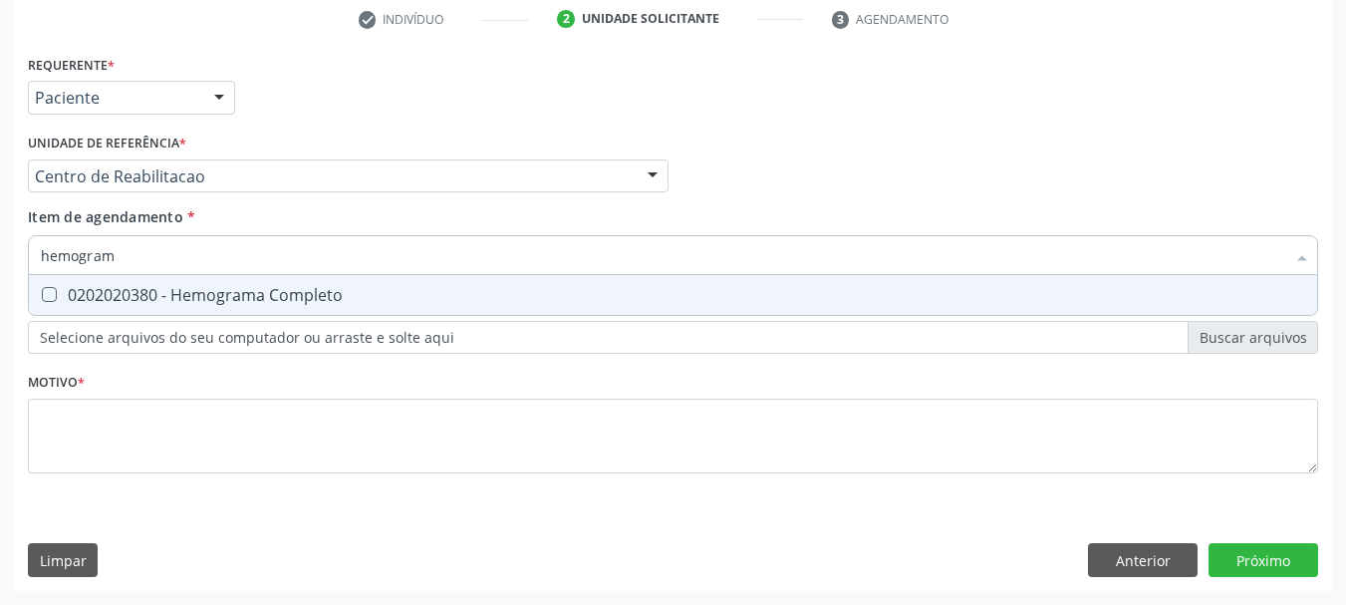
type input "hemograma"
click at [125, 307] on span "0202020380 - Hemograma Completo" at bounding box center [673, 295] width 1288 height 40
checkbox Completo "true"
click at [132, 251] on input "hemograma" at bounding box center [663, 255] width 1244 height 40
click at [136, 246] on input "hemograma" at bounding box center [663, 255] width 1244 height 40
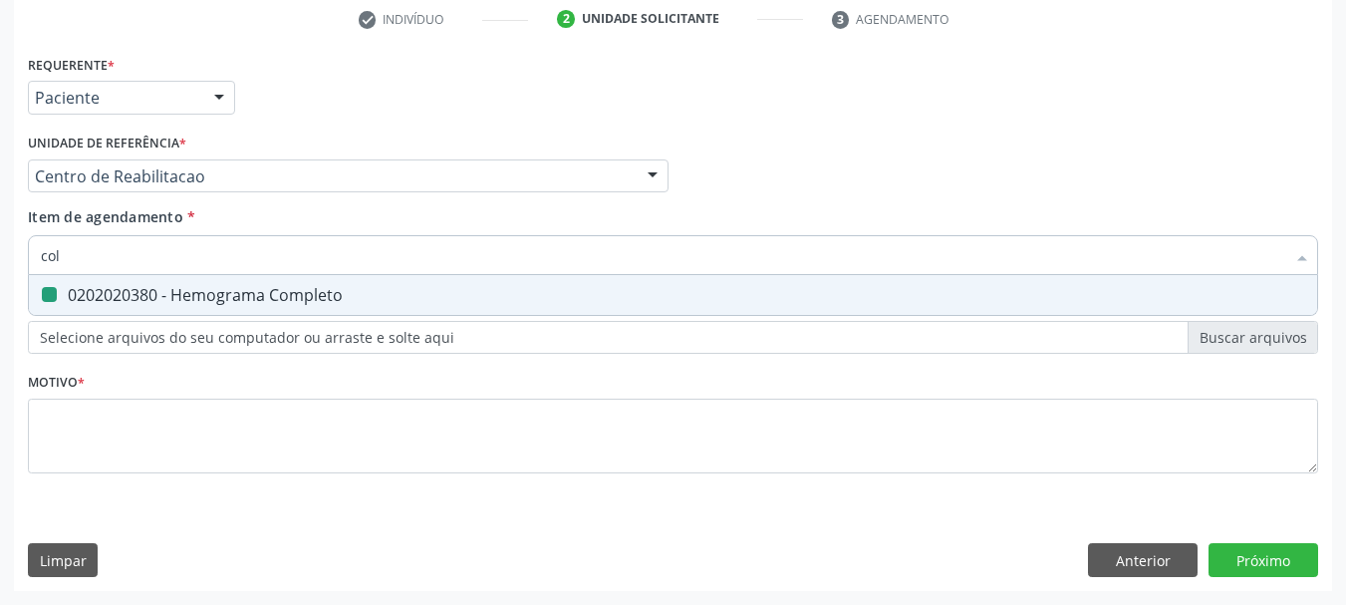
type input "cole"
checkbox Completo "false"
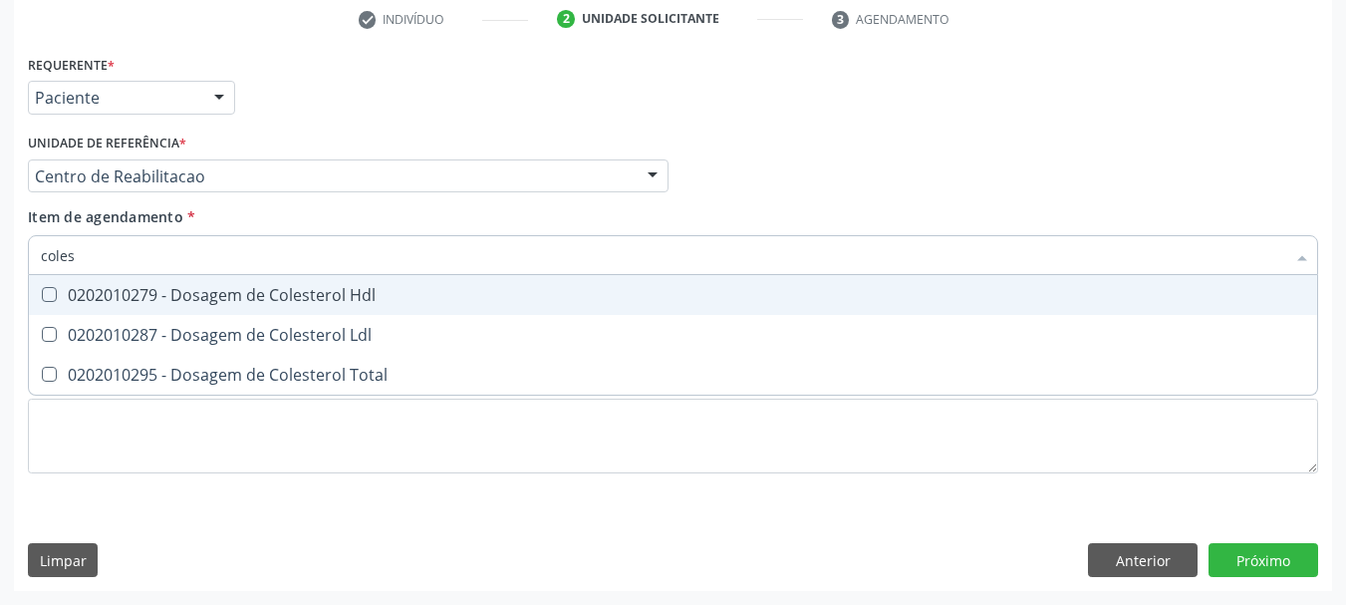
type input "colest"
click at [152, 297] on div "0202010279 - Dosagem de Colesterol Hdl" at bounding box center [673, 295] width 1264 height 16
checkbox Hdl "true"
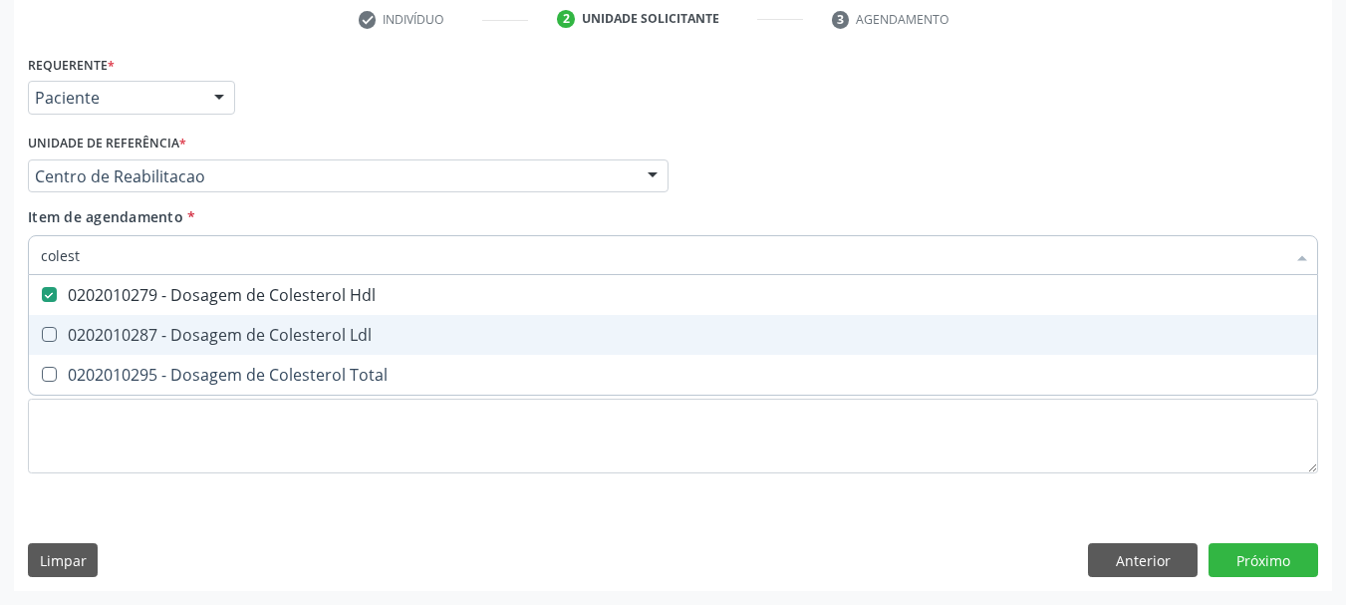
click at [157, 328] on div "0202010287 - Dosagem de Colesterol Ldl" at bounding box center [673, 335] width 1264 height 16
checkbox Ldl "true"
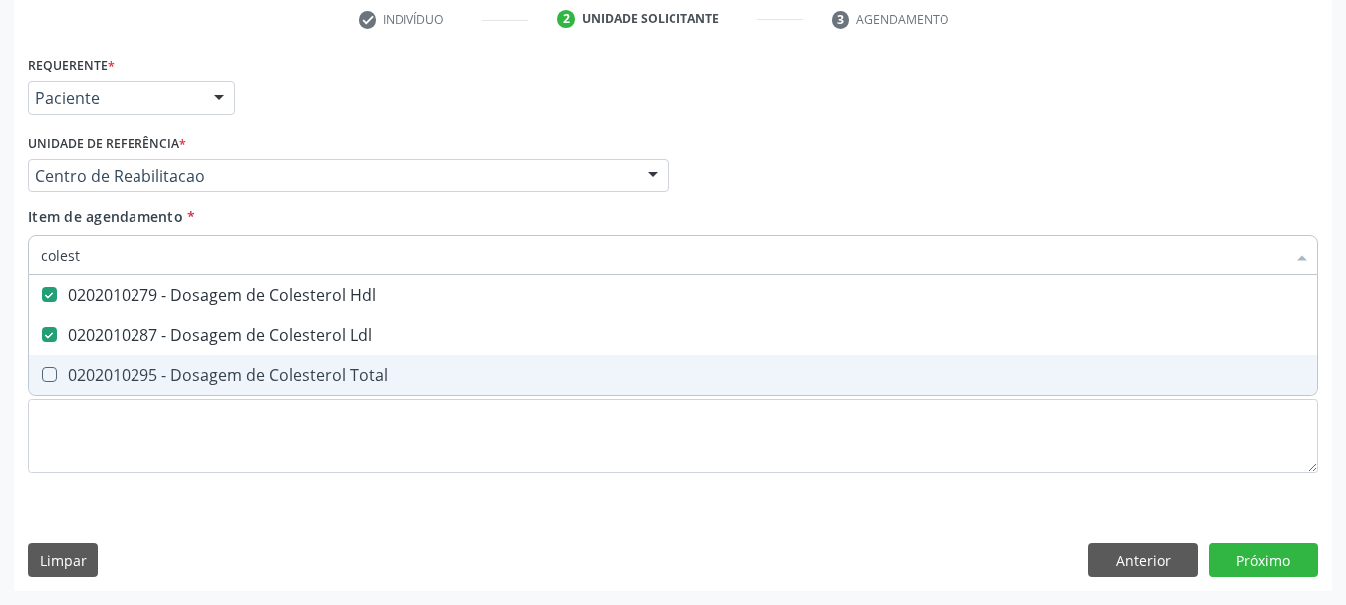
click at [157, 363] on span "0202010295 - Dosagem de Colesterol Total" at bounding box center [673, 375] width 1288 height 40
checkbox Total "true"
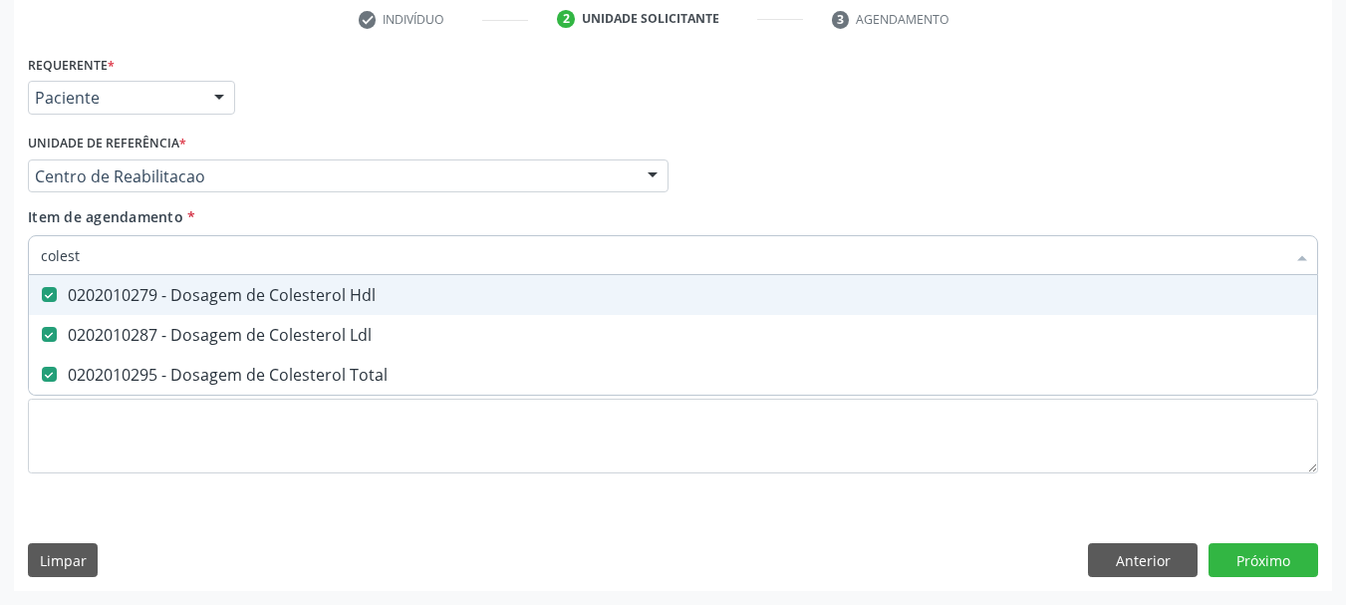
click at [121, 262] on input "colest" at bounding box center [663, 255] width 1244 height 40
type input "gl"
checkbox Hdl "false"
checkbox Ldl "false"
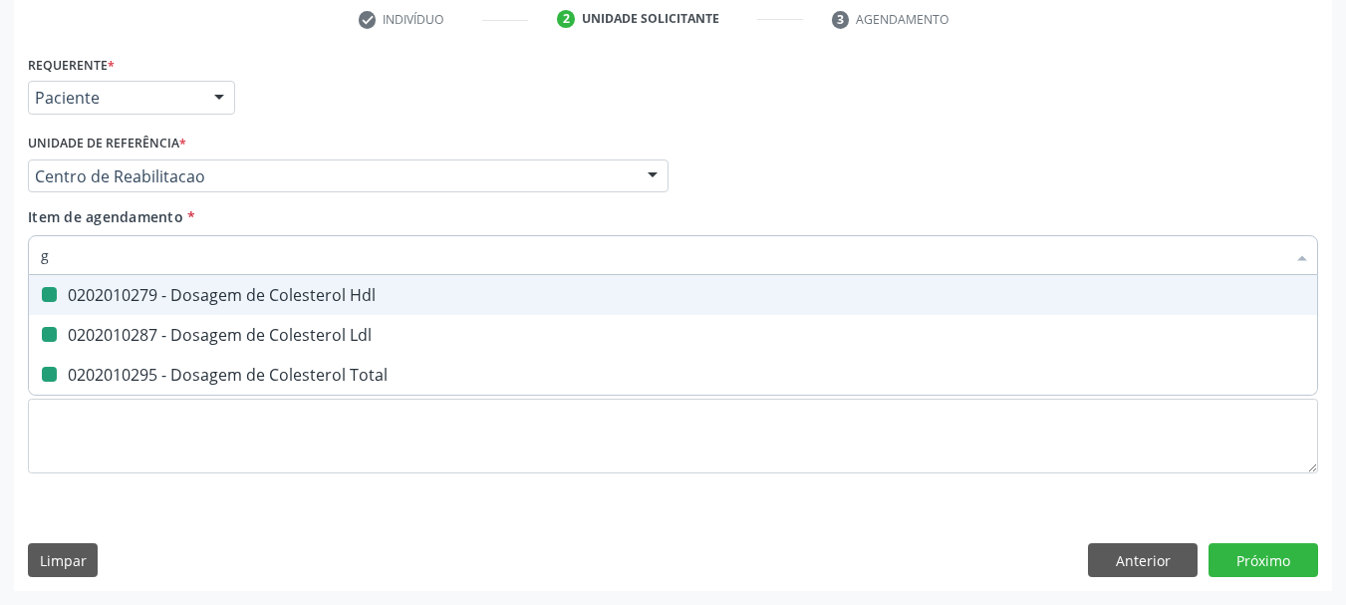
checkbox Total "false"
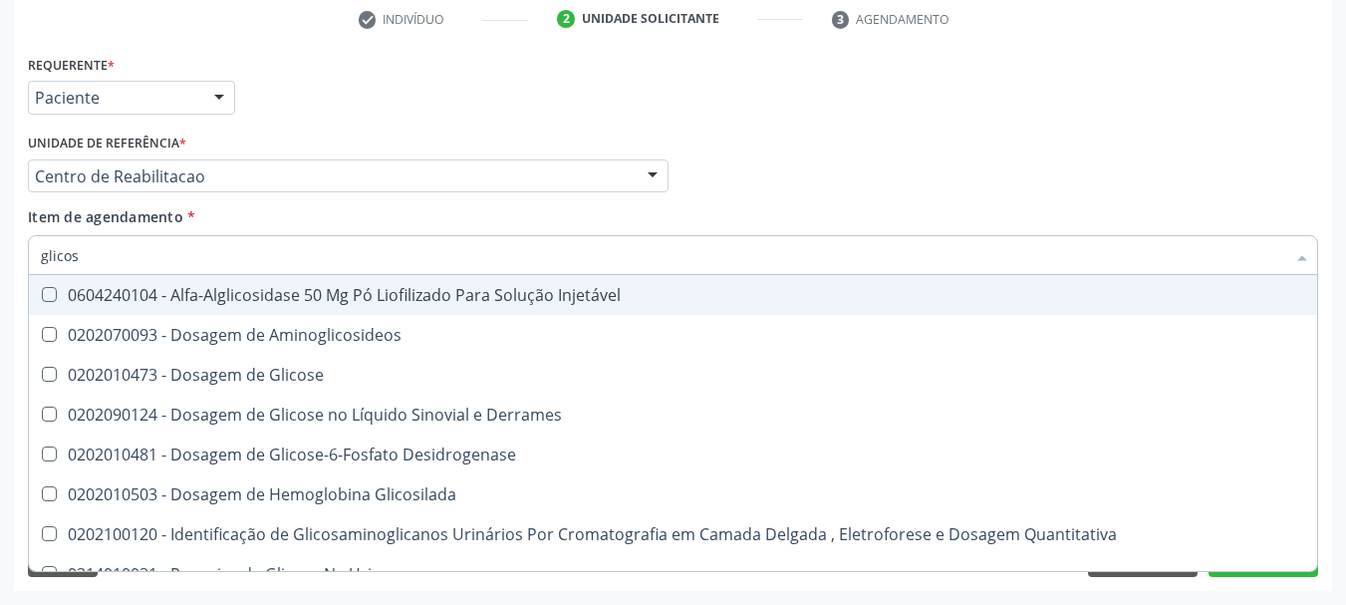
type input "glicose"
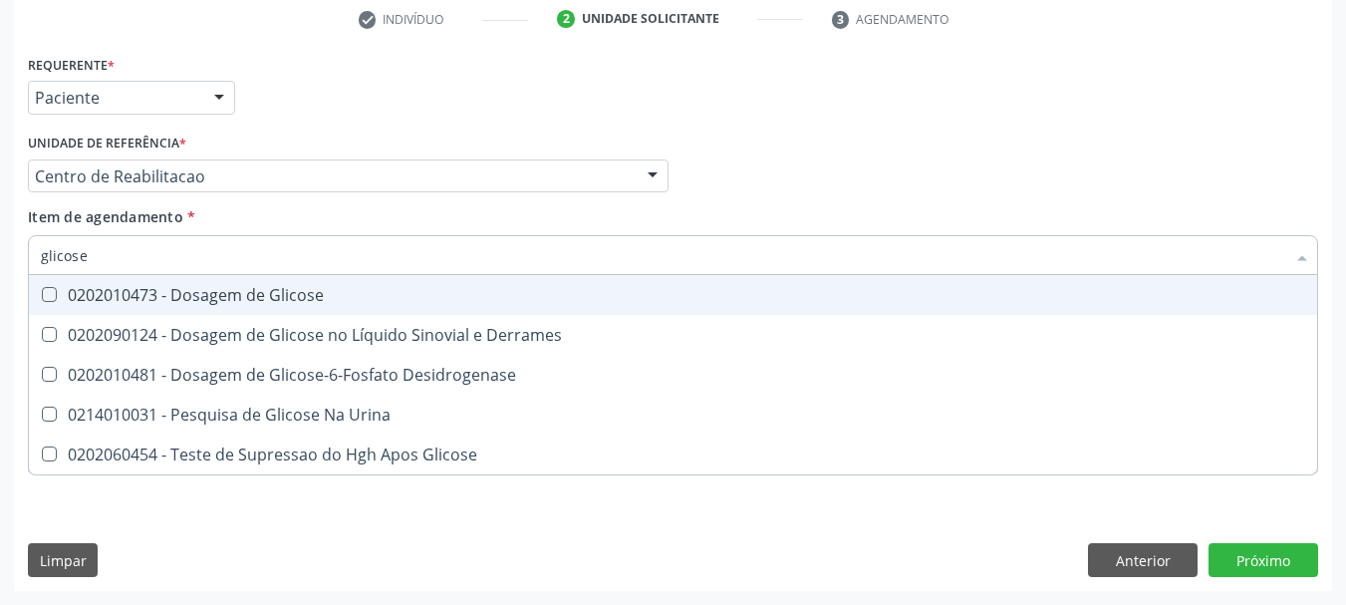
click at [125, 293] on div "0202010473 - Dosagem de Glicose" at bounding box center [673, 295] width 1264 height 16
checkbox Glicose "true"
click at [133, 252] on input "glicose" at bounding box center [663, 255] width 1244 height 40
type input "gl"
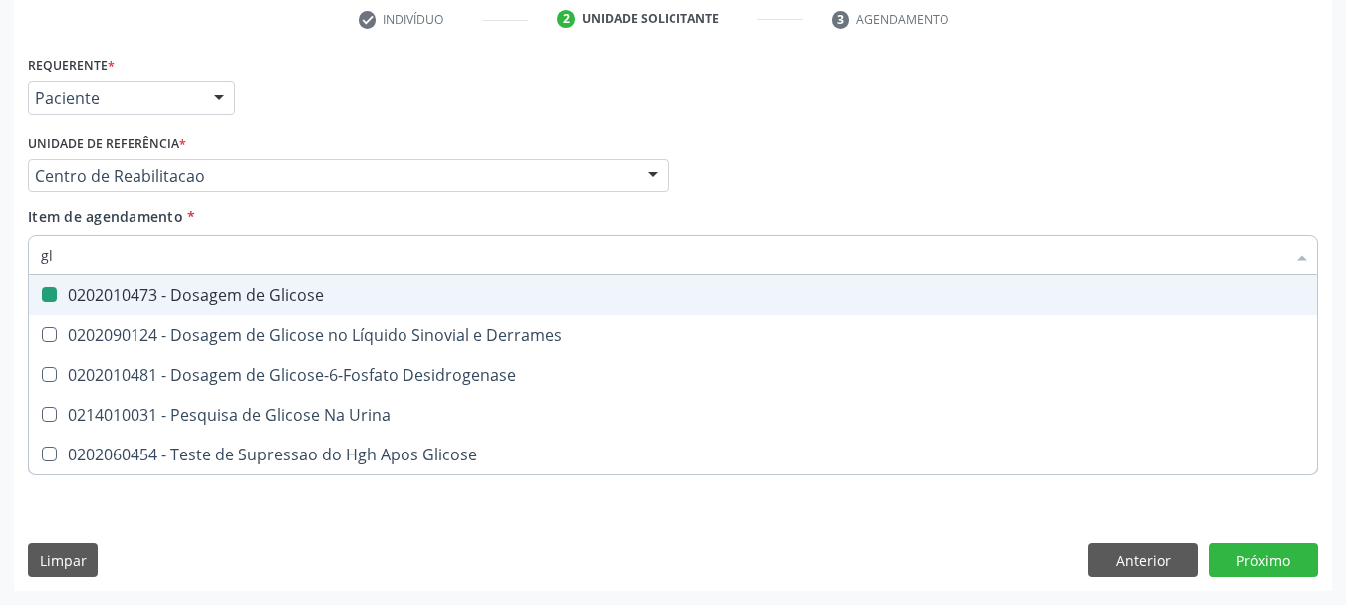
checkbox Glicose "false"
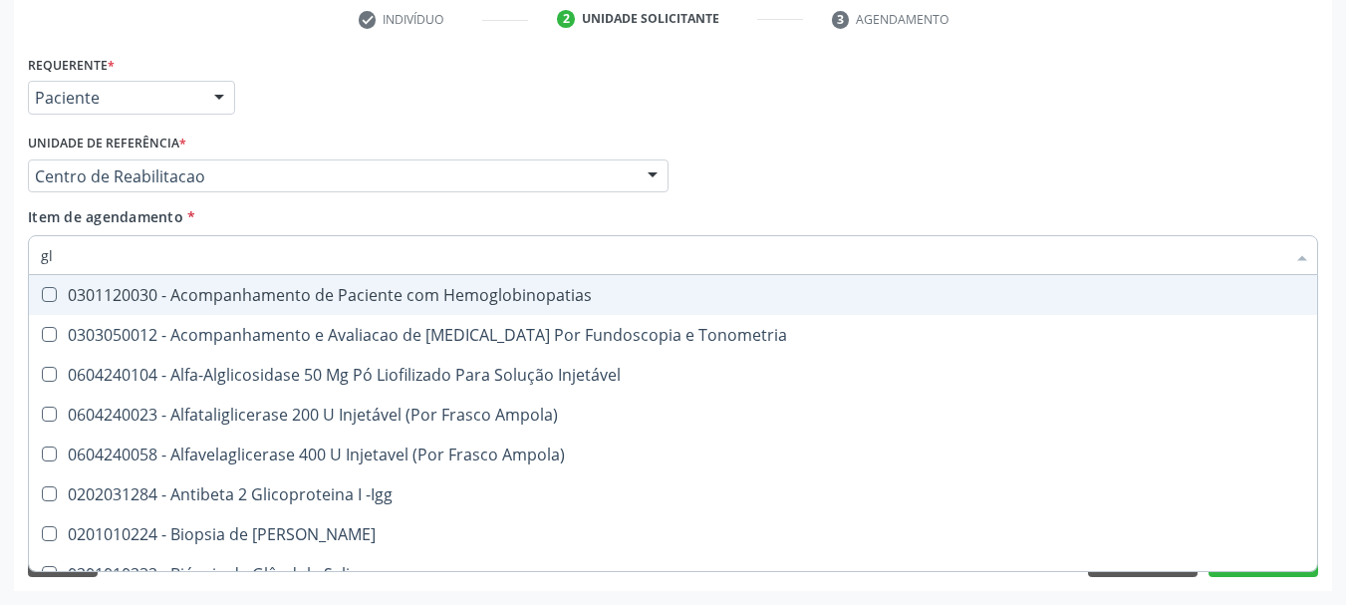
type input "gli"
checkbox \(Confirmatorio\) "true"
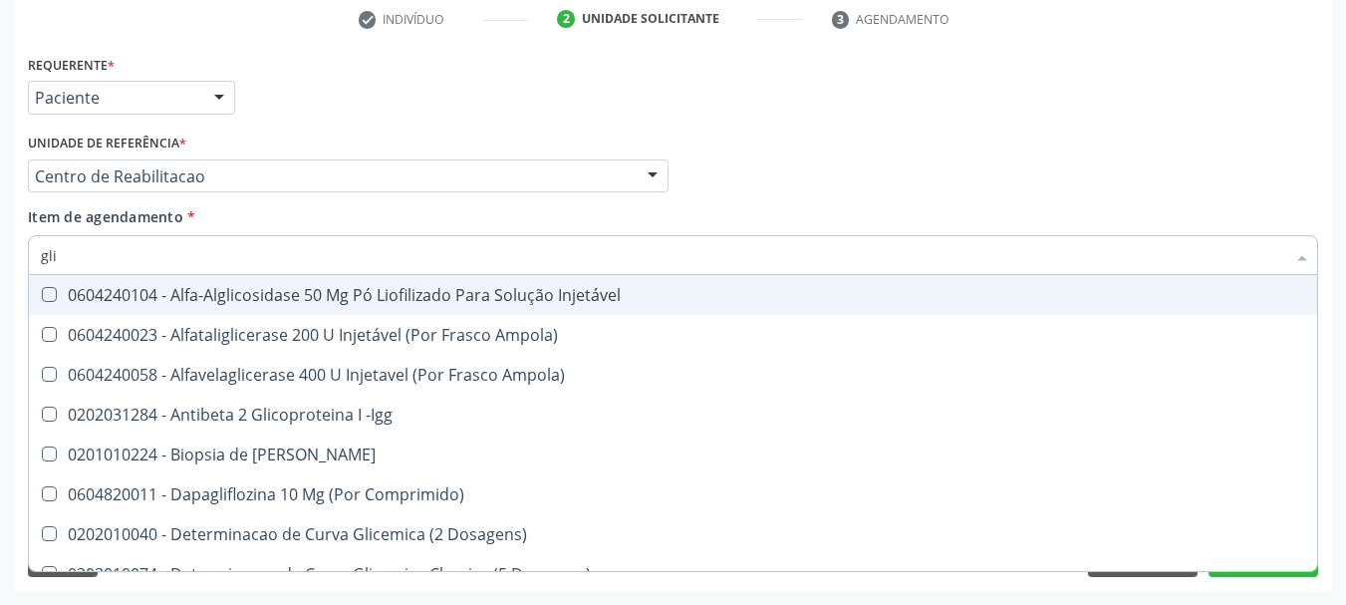
type input "glic"
checkbox Aminoglicosideos "true"
checkbox Glicose "false"
type input "glico"
checkbox Comprimido\) "true"
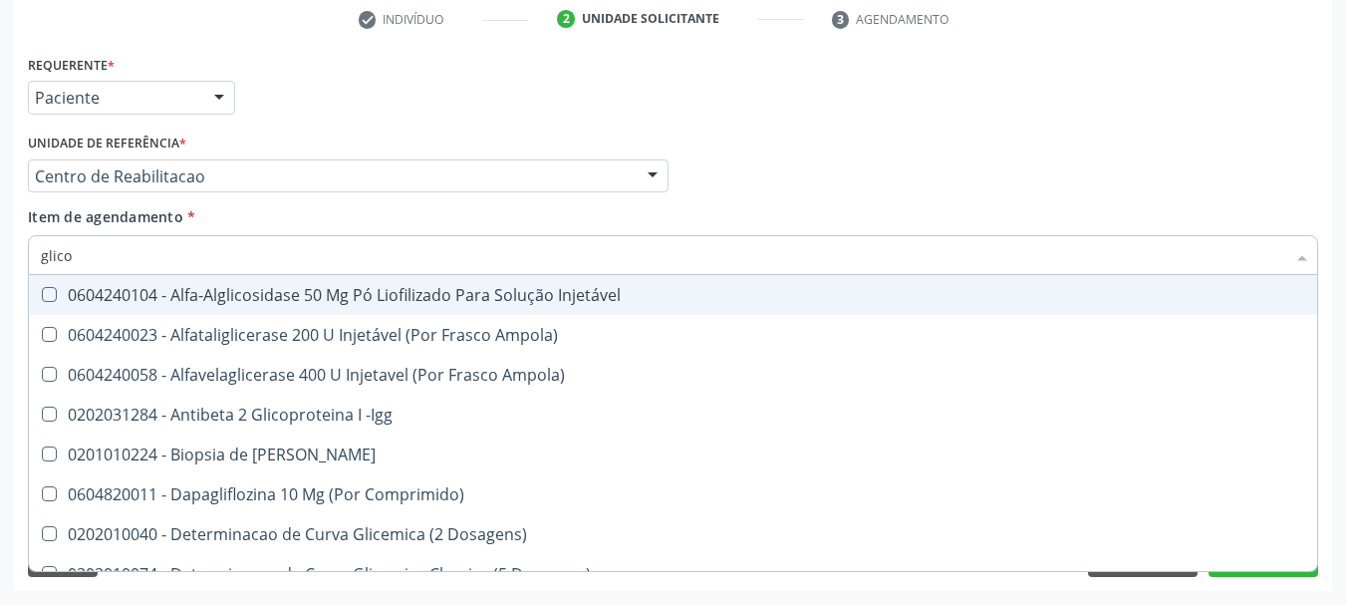
checkbox Aminoglicosideos "false"
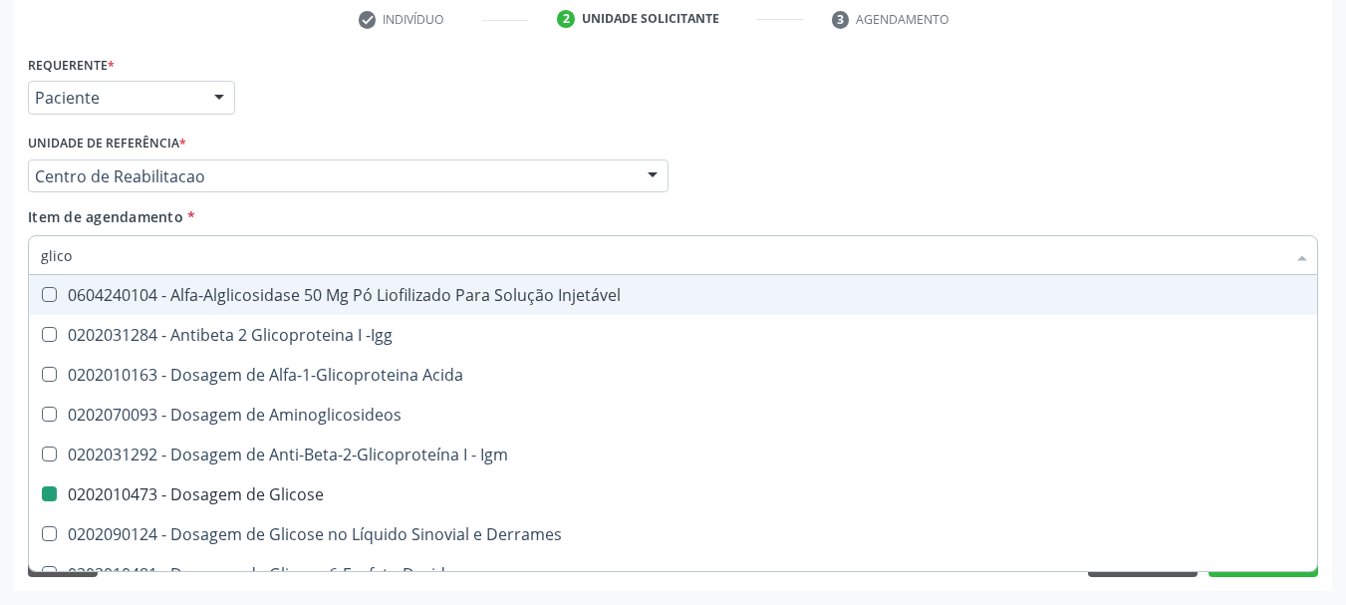
type input "glicos"
checkbox Acida "true"
type input "glicosi"
checkbox Acida "false"
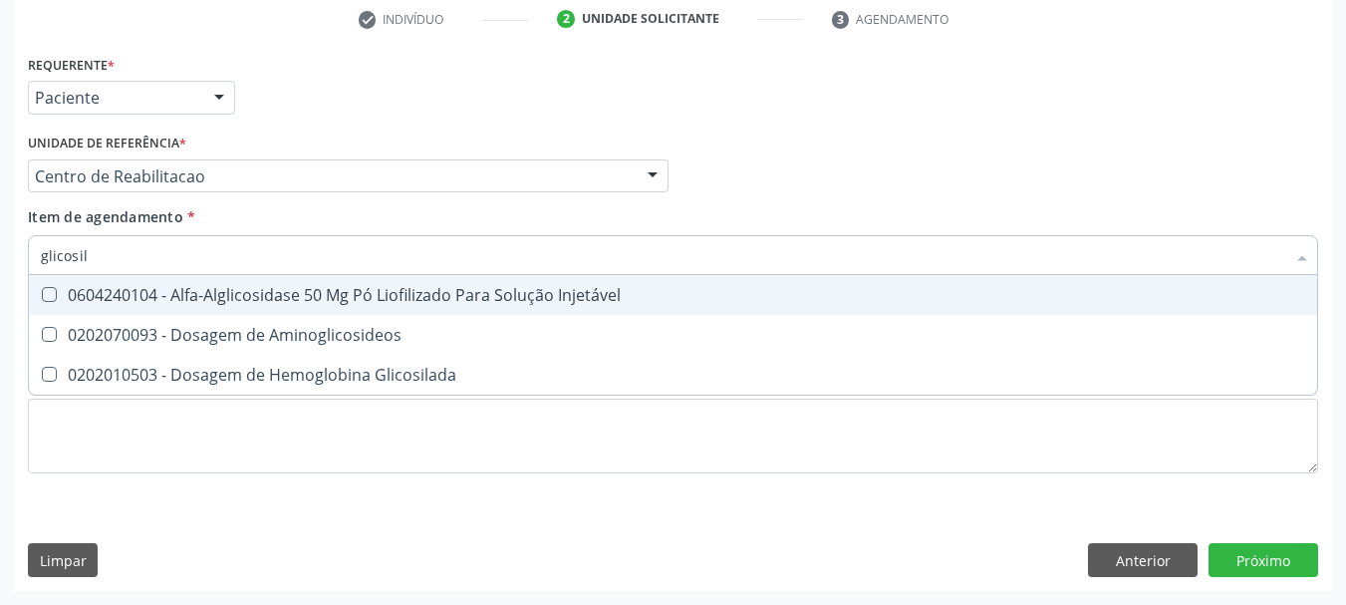
type input "glicosila"
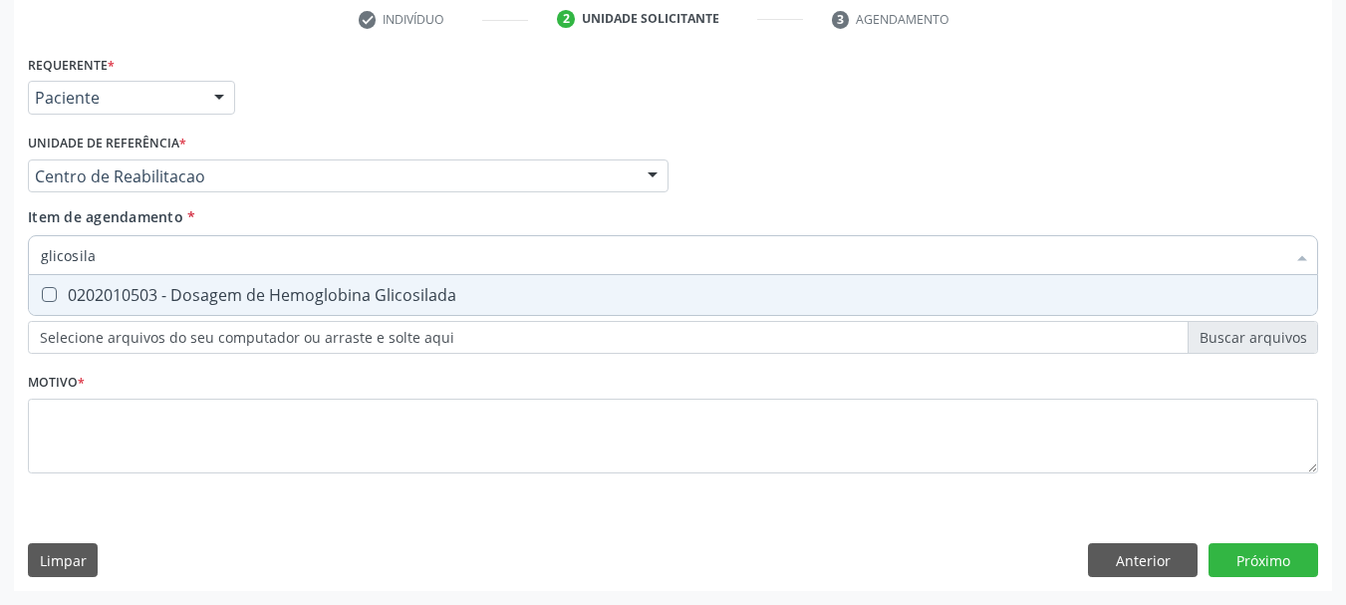
click at [105, 288] on div "0202010503 - Dosagem de Hemoglobina Glicosilada" at bounding box center [673, 295] width 1264 height 16
checkbox Glicosilada "true"
click at [111, 237] on input "glicosila" at bounding box center [663, 255] width 1244 height 40
type input "tra"
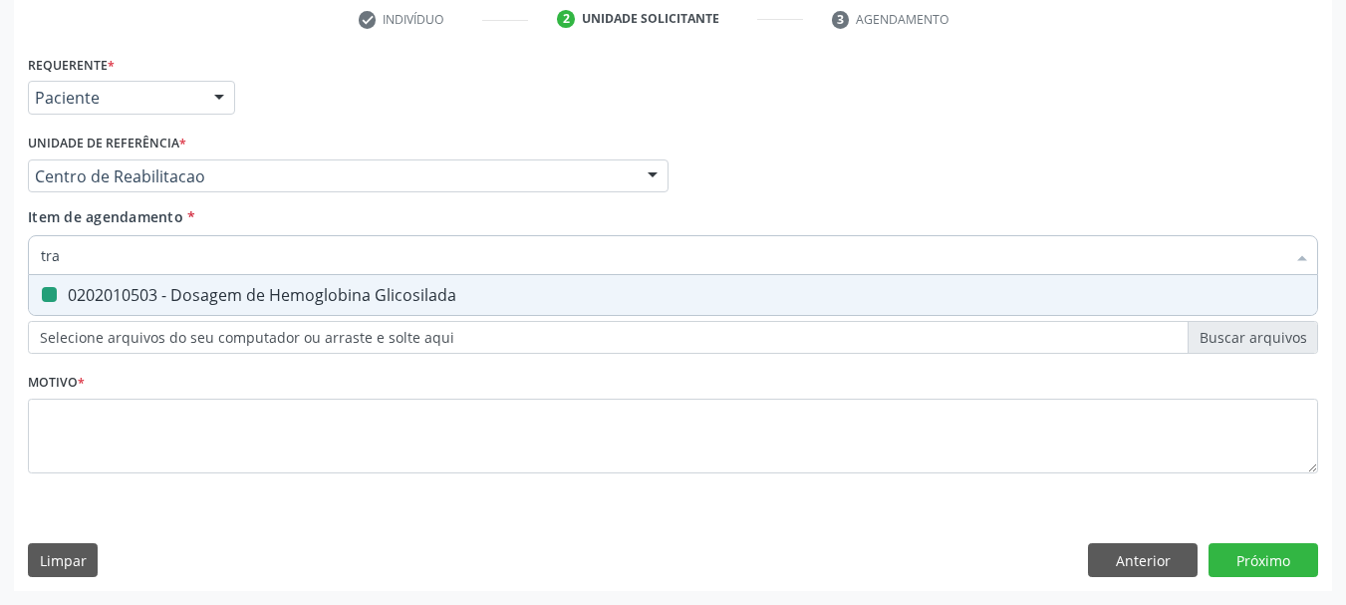
checkbox Glicosilada "false"
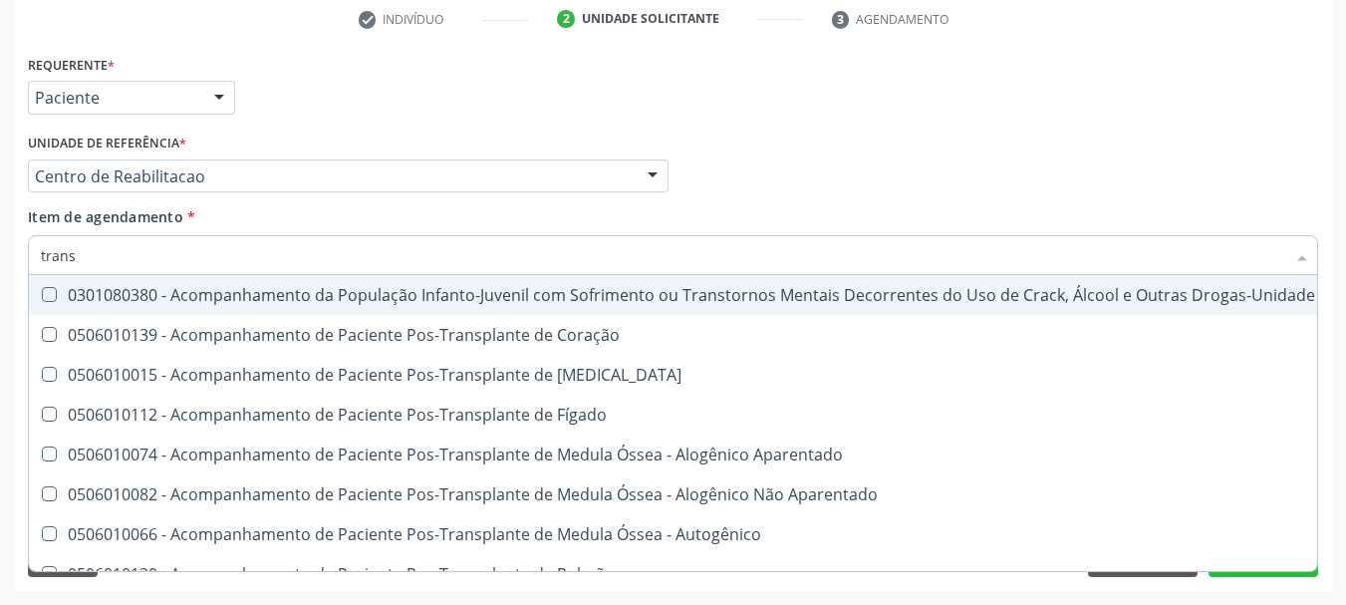
type input "transa"
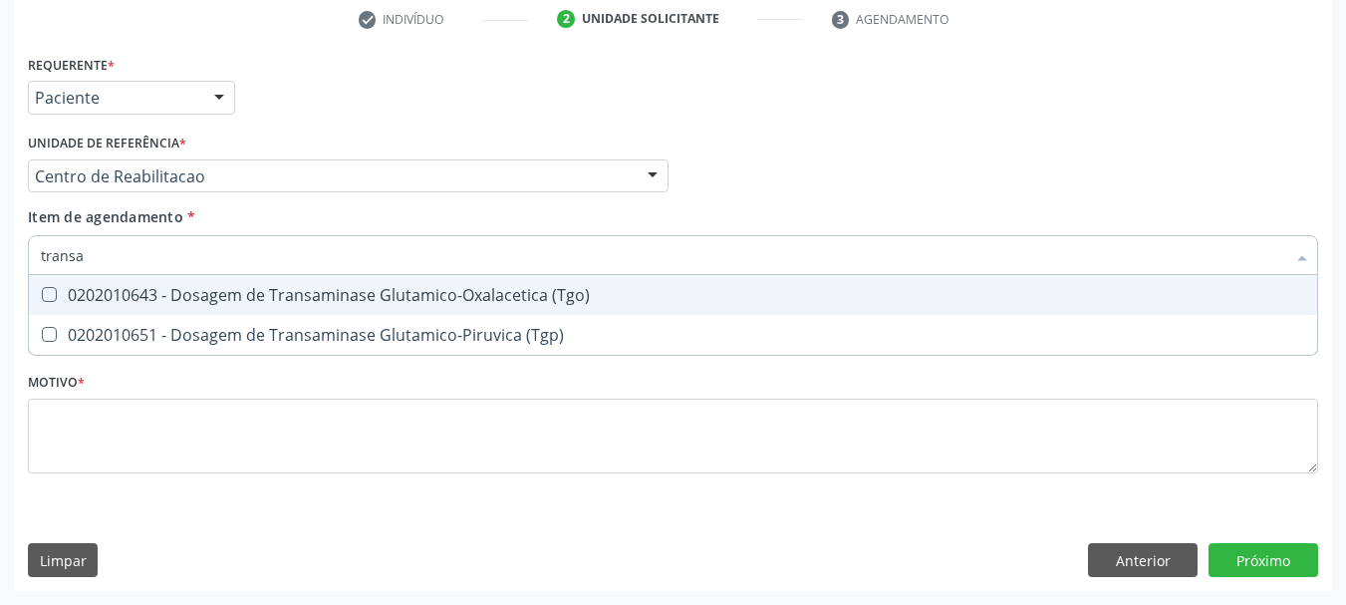
click at [125, 294] on div "0202010643 - Dosagem de Transaminase Glutamico-Oxalacetica (Tgo)" at bounding box center [673, 295] width 1264 height 16
checkbox \(Tgo\) "true"
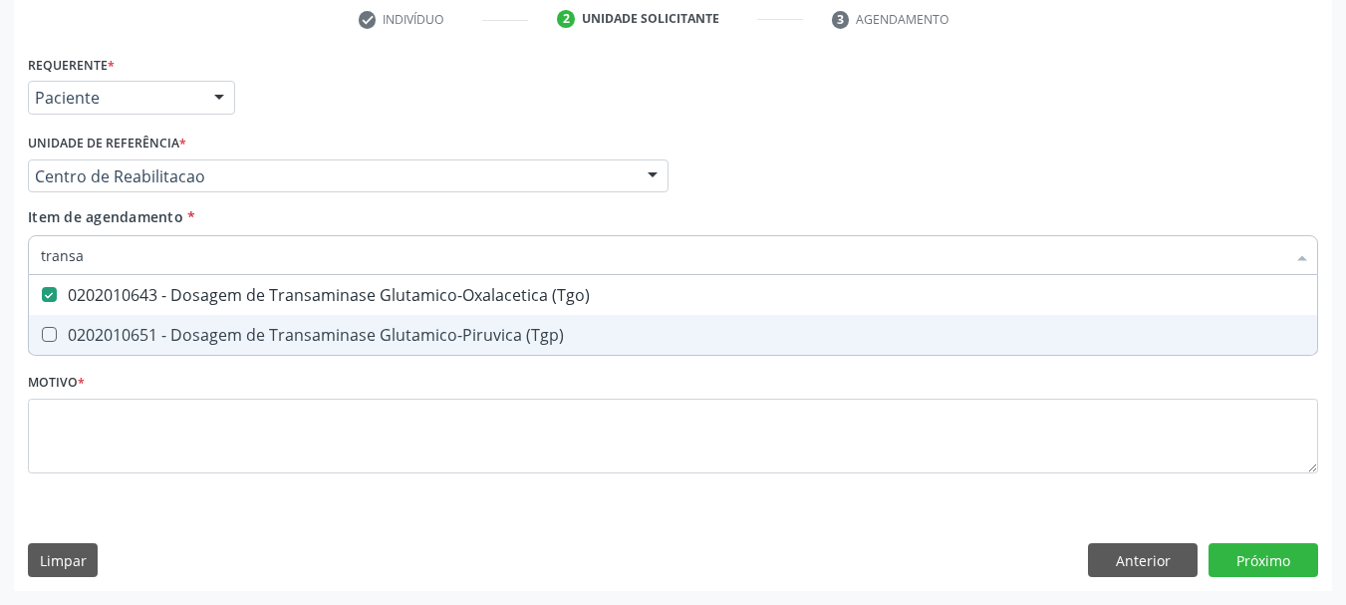
click at [116, 319] on span "0202010651 - Dosagem de Transaminase Glutamico-Piruvica (Tgp)" at bounding box center [673, 335] width 1288 height 40
checkbox \(Tgp\) "true"
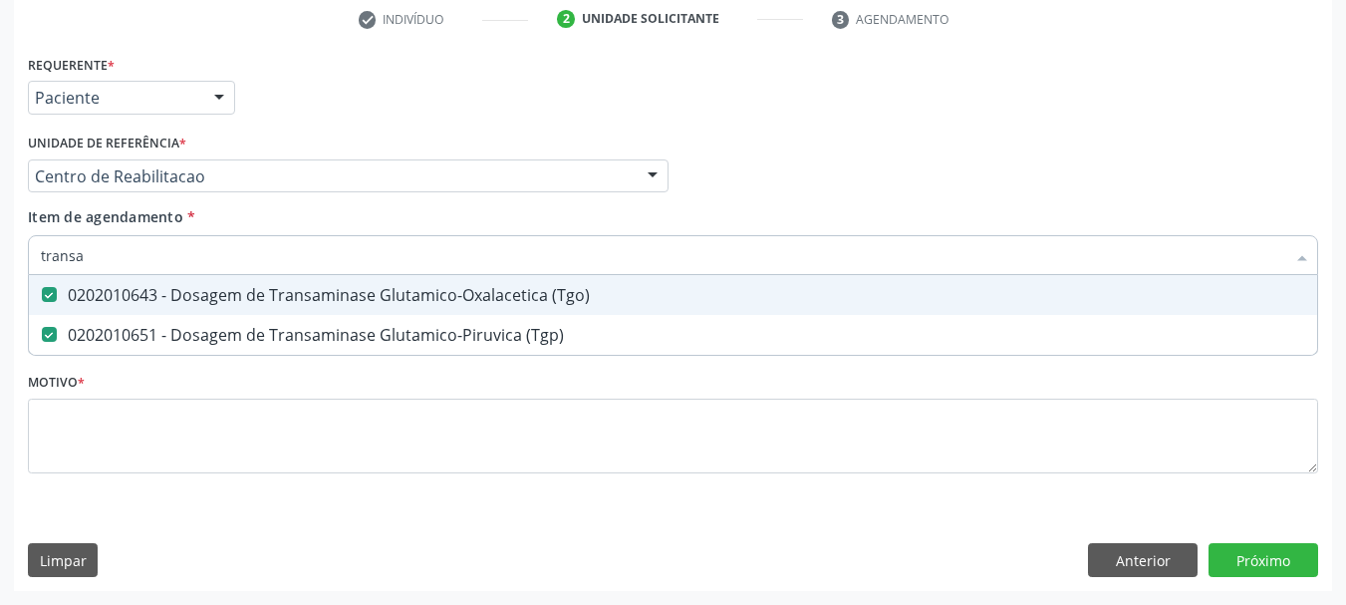
click at [112, 268] on input "transa" at bounding box center [663, 255] width 1244 height 40
click at [112, 267] on input "transa" at bounding box center [663, 255] width 1244 height 40
type input "tsh"
checkbox \(Tgo\) "false"
checkbox \(Tgp\) "false"
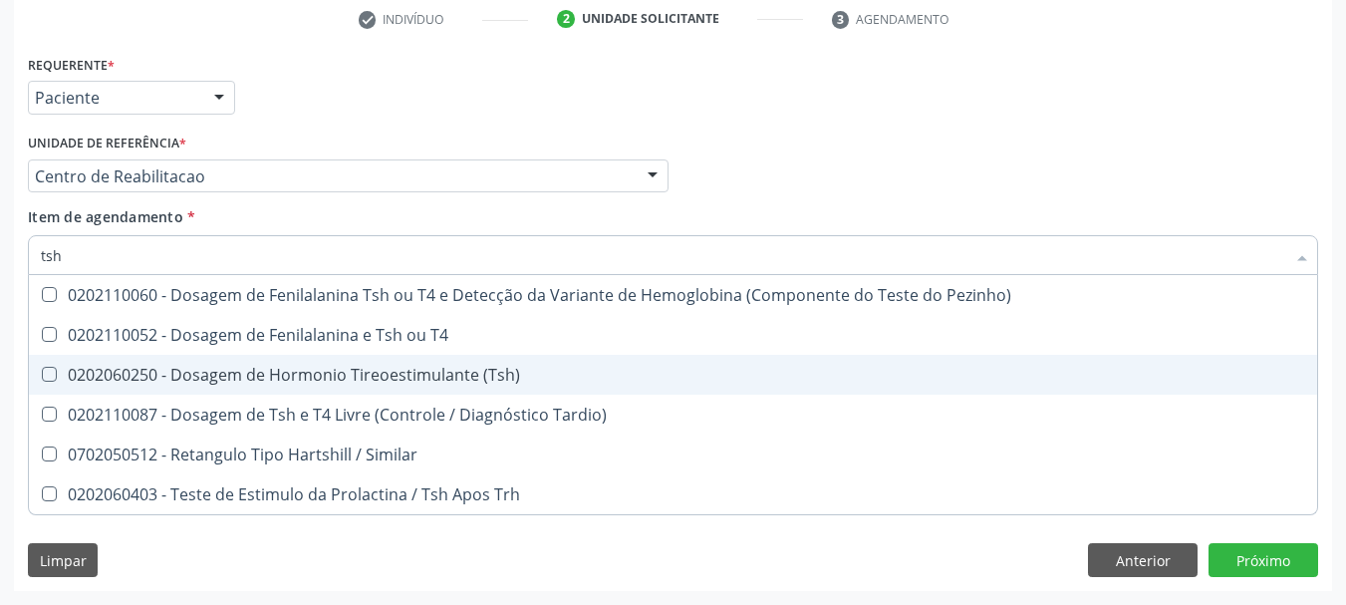
click at [328, 383] on div "0202060250 - Dosagem de Hormonio Tireoestimulante (Tsh)" at bounding box center [673, 375] width 1264 height 16
checkbox \(Tsh\) "true"
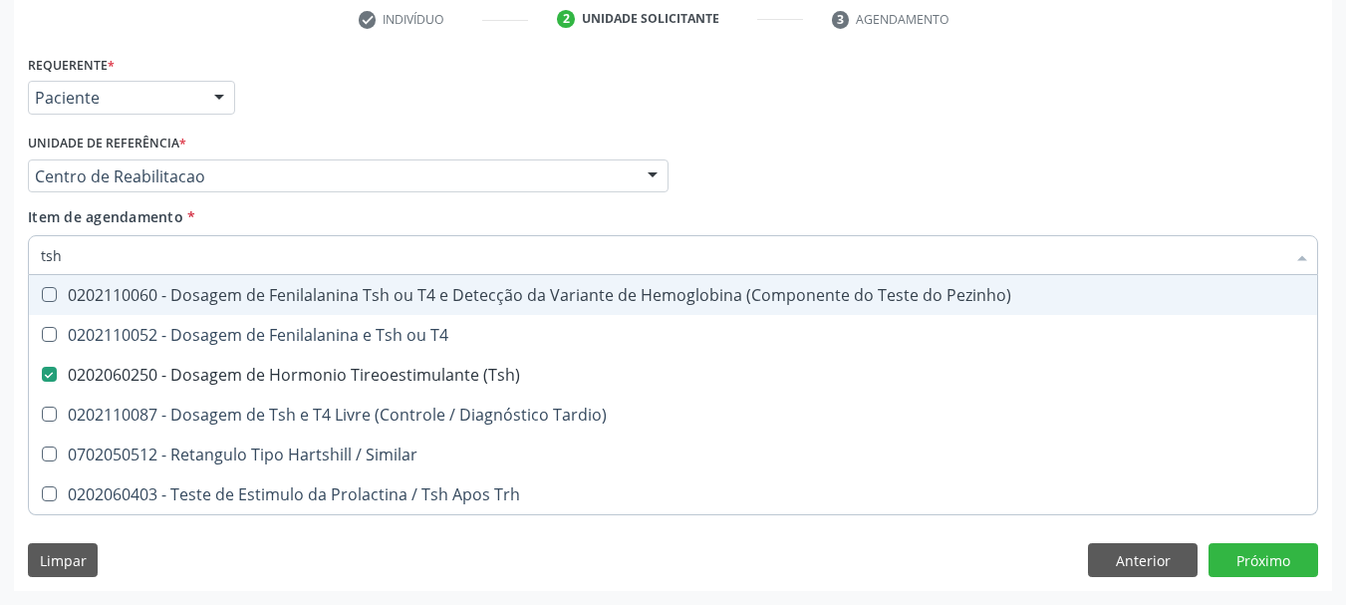
click at [131, 267] on input "tsh" at bounding box center [663, 255] width 1244 height 40
type input "ts"
checkbox \(Tsh\) "false"
checkbox Tardio\) "true"
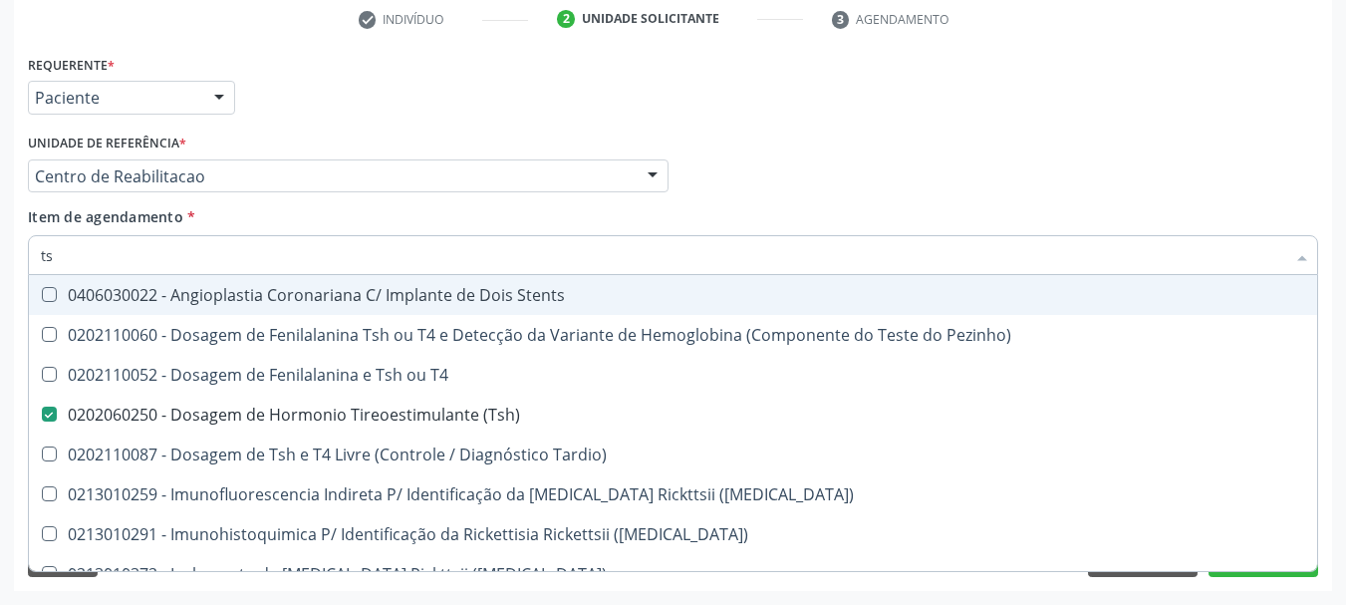
type input "t"
checkbox \(Tsh\) "false"
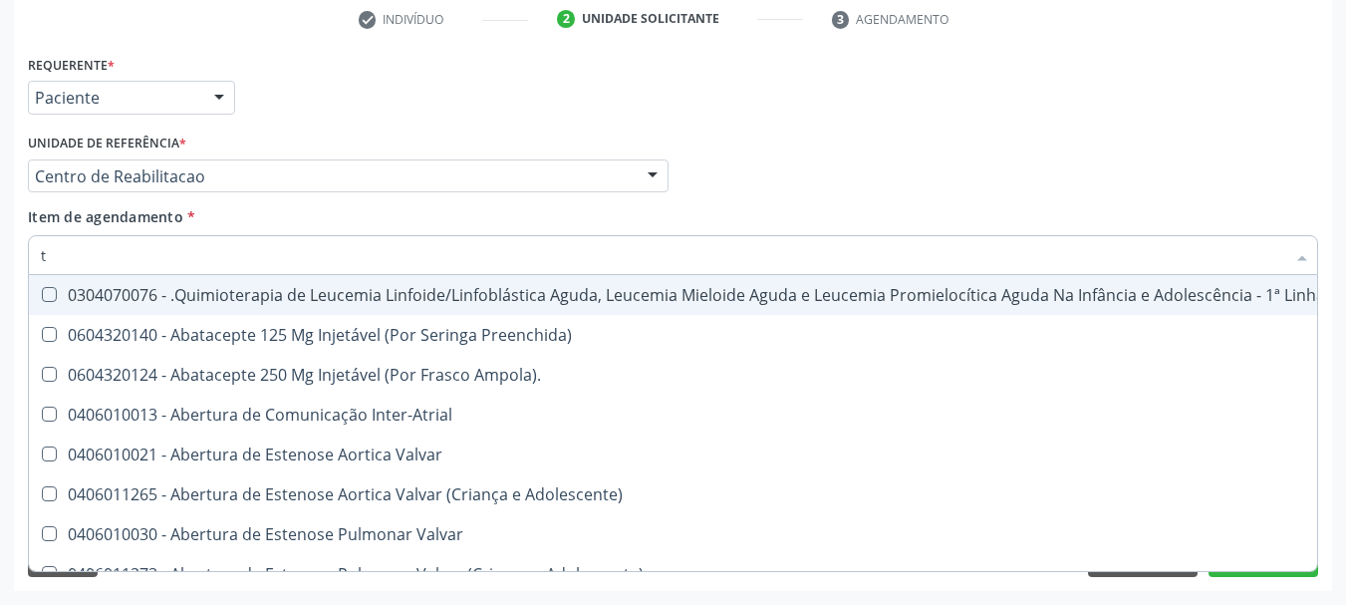
type input "t4"
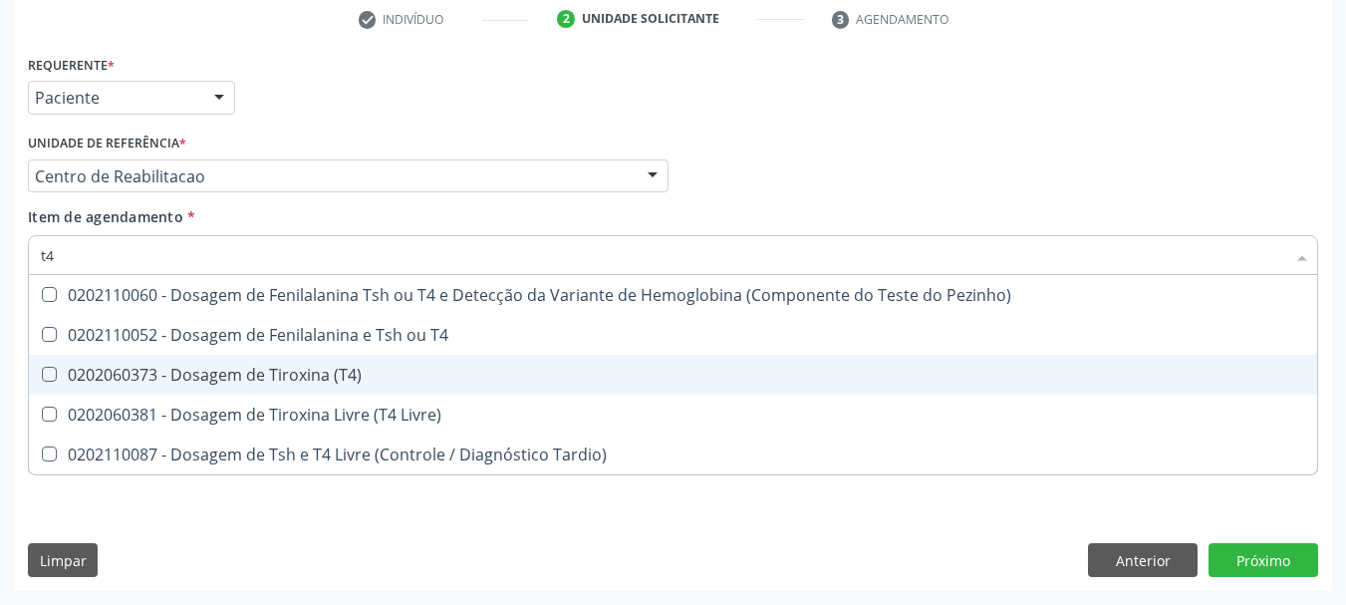
click at [268, 362] on span "0202060373 - Dosagem de Tiroxina (T4)" at bounding box center [673, 375] width 1288 height 40
checkbox \(T4\) "true"
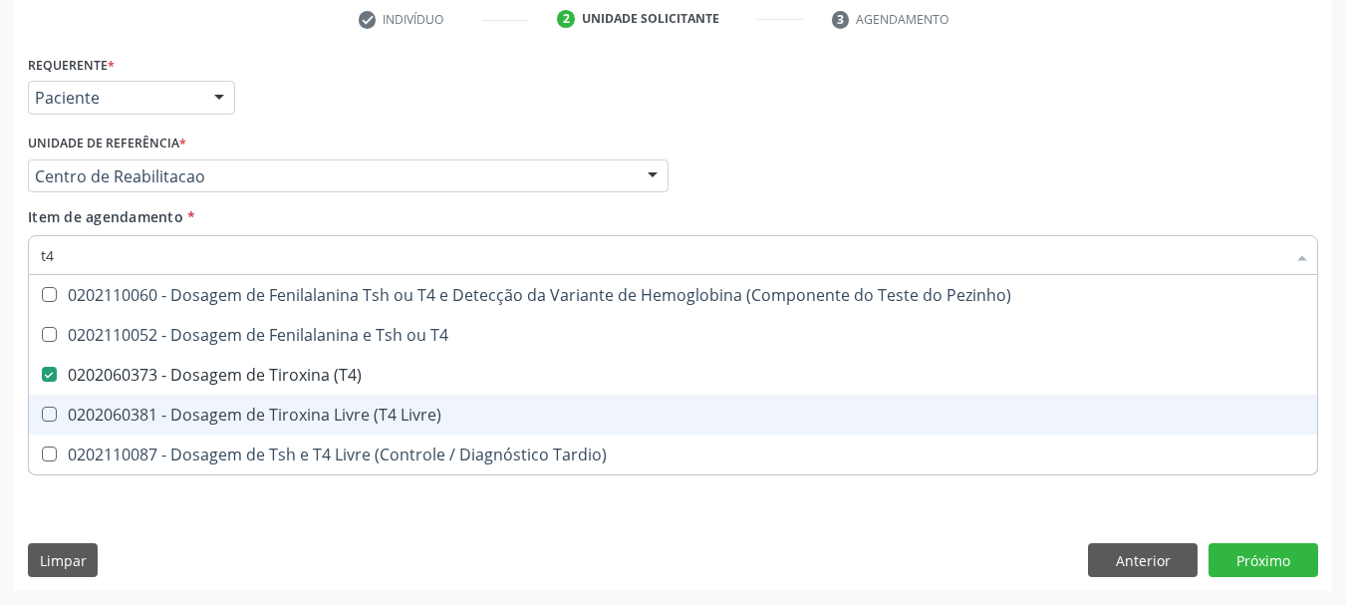
click at [258, 410] on div "0202060381 - Dosagem de Tiroxina Livre (T4 Livre)" at bounding box center [673, 415] width 1264 height 16
checkbox Livre\) "true"
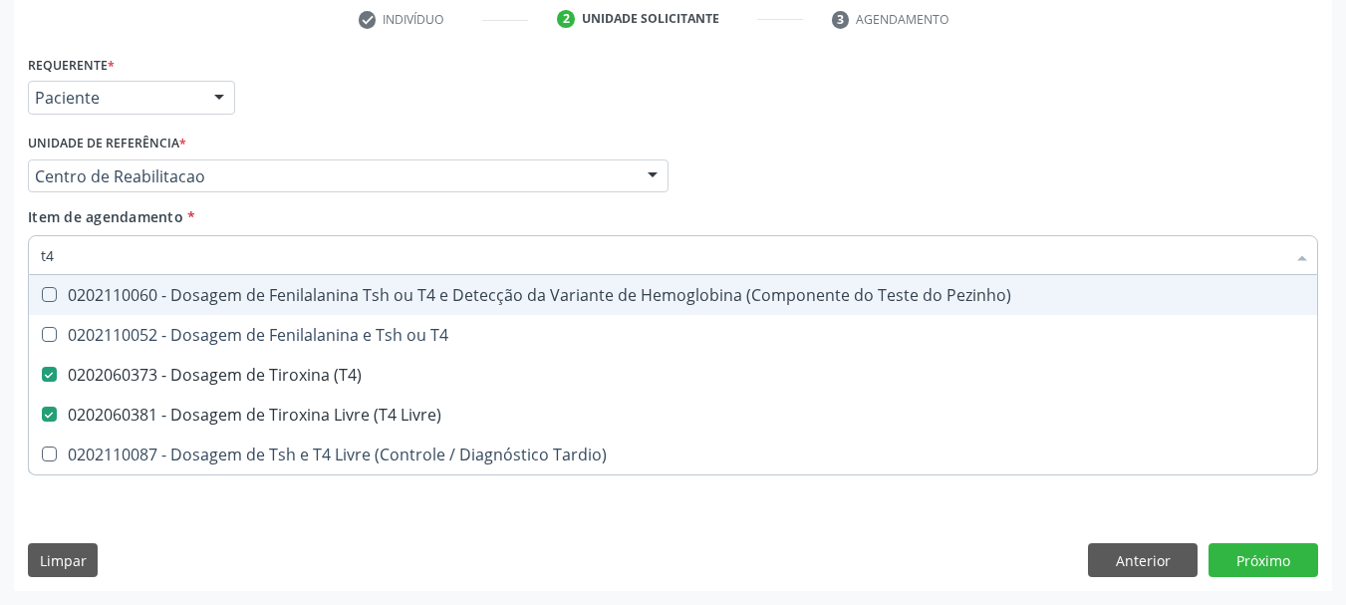
click at [117, 268] on input "t4" at bounding box center [663, 255] width 1244 height 40
type input "t4"
drag, startPoint x: 736, startPoint y: 197, endPoint x: 333, endPoint y: 366, distance: 437.2
click at [734, 197] on div "Profissional Solicitante Por favor, selecione a Unidade de Atendimento primeiro…" at bounding box center [673, 168] width 1300 height 78
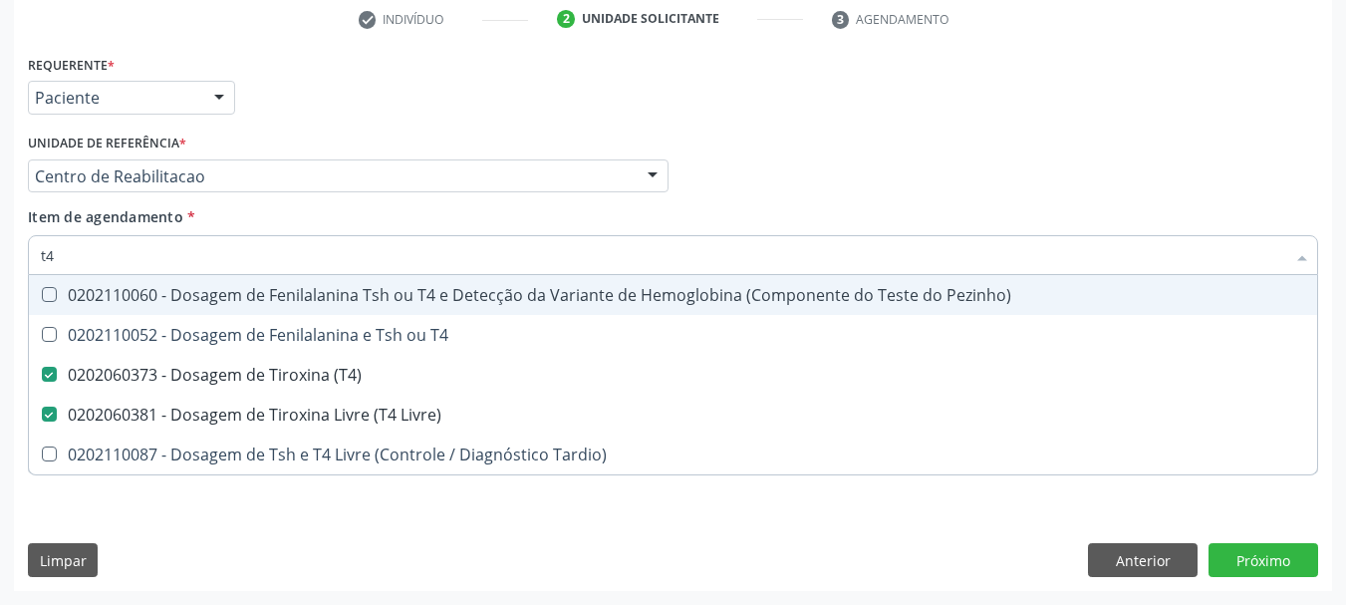
checkbox T4 "true"
checkbox Tardio\) "true"
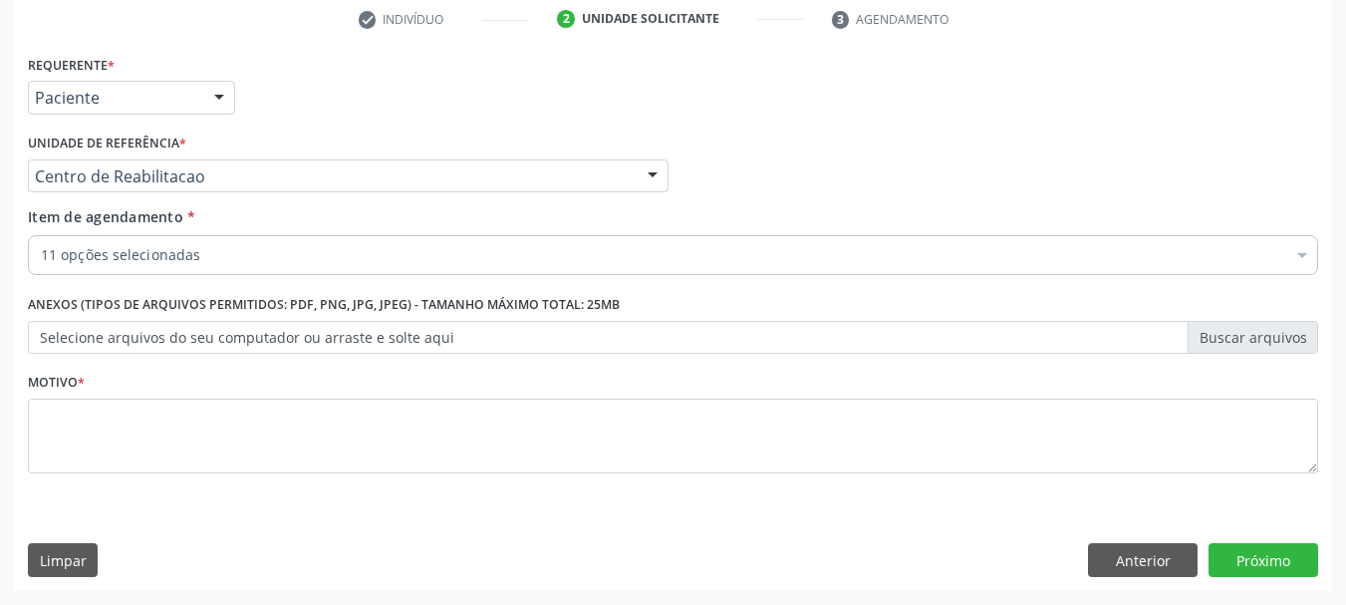
click at [113, 244] on div "11 opções selecionadas" at bounding box center [673, 255] width 1290 height 40
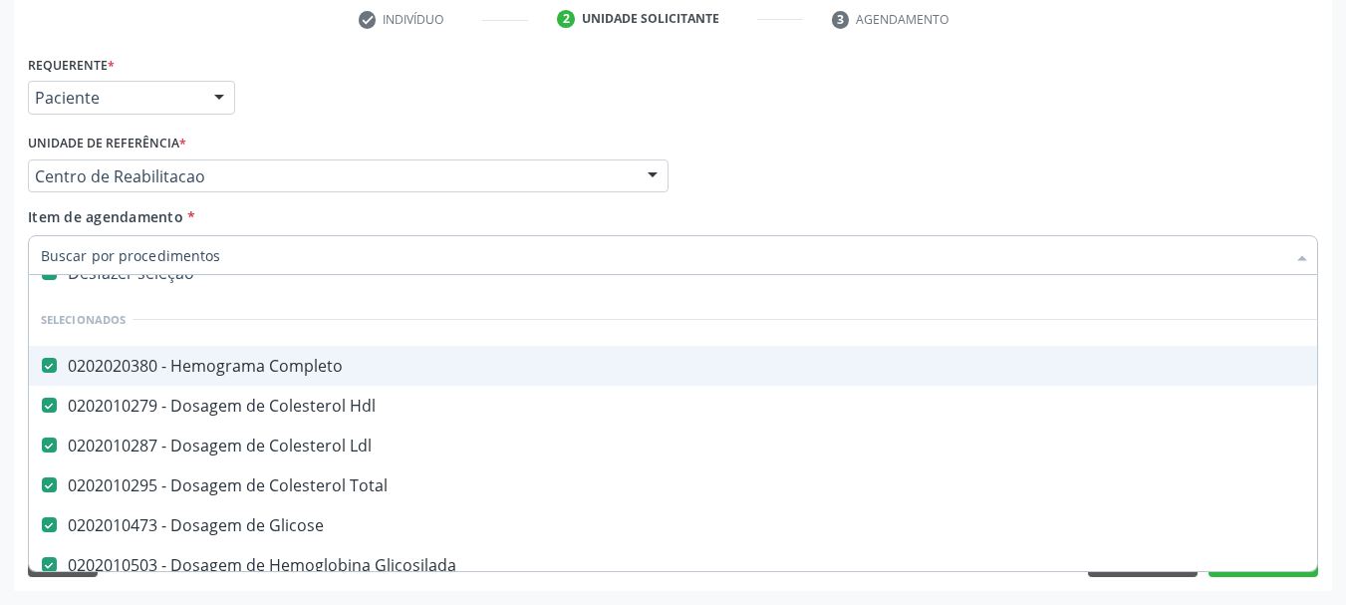
scroll to position [100, 0]
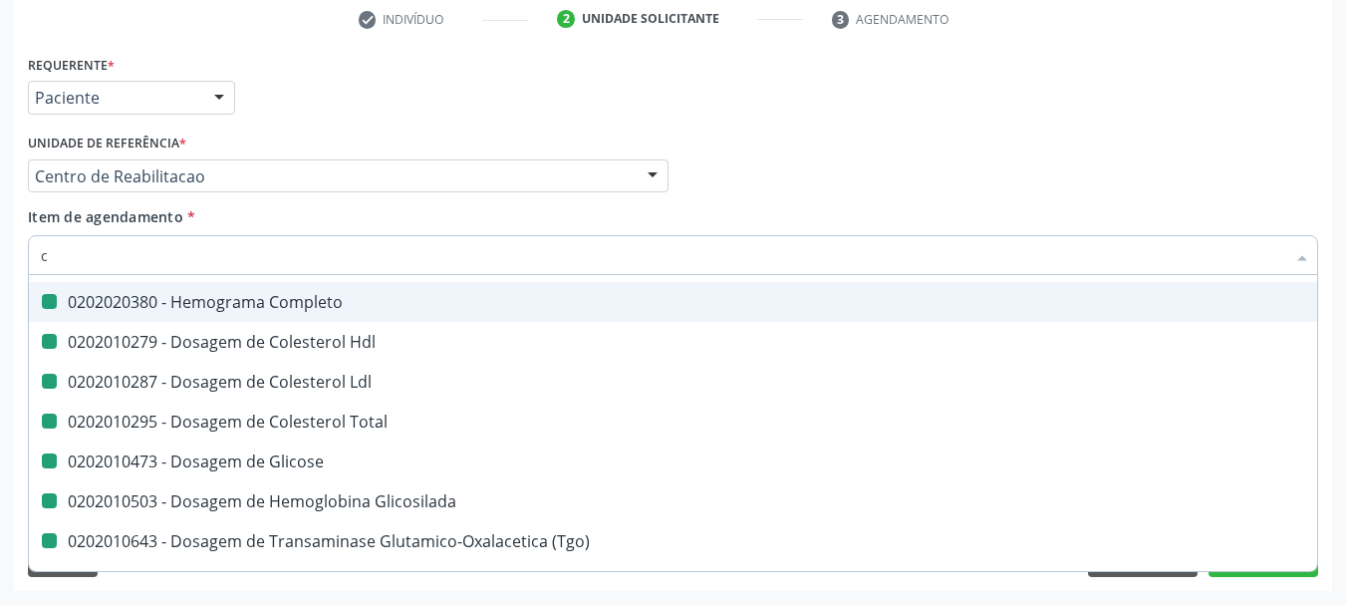
type input "cr"
checkbox Completo "false"
checkbox Hdl "false"
checkbox Ldl "false"
checkbox Total "false"
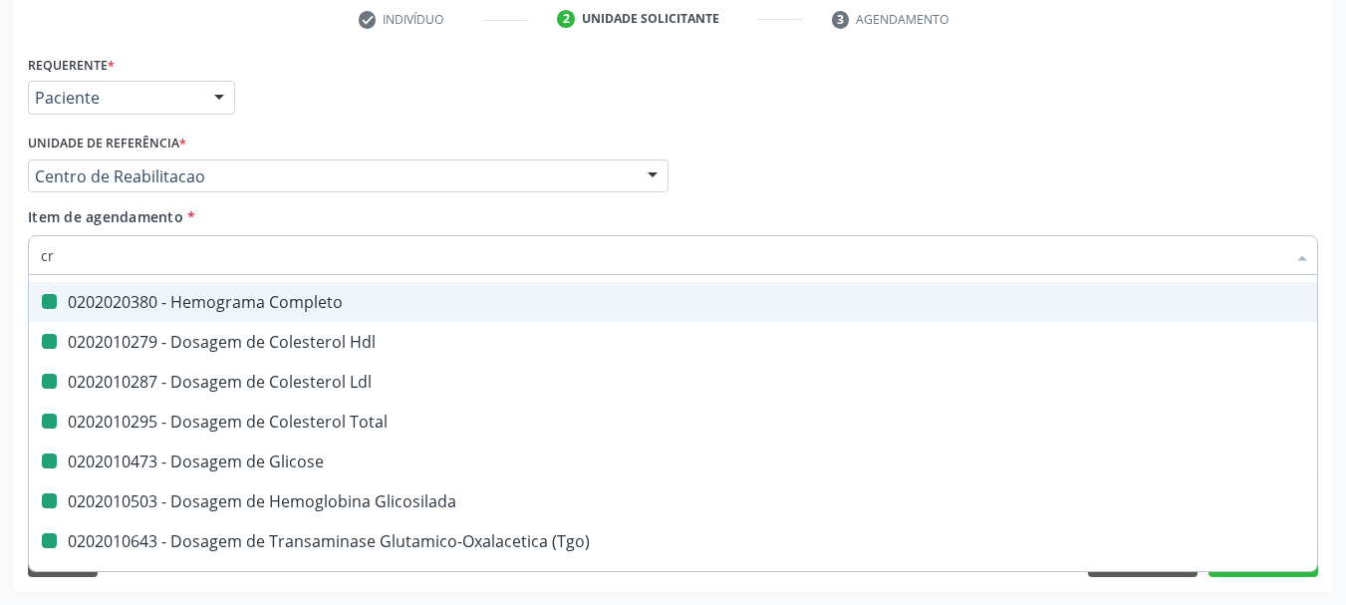
checkbox Glicose "false"
checkbox Glicosilada "false"
checkbox \(Tgo\) "false"
checkbox \(Tgp\) "false"
checkbox \(T4\) "false"
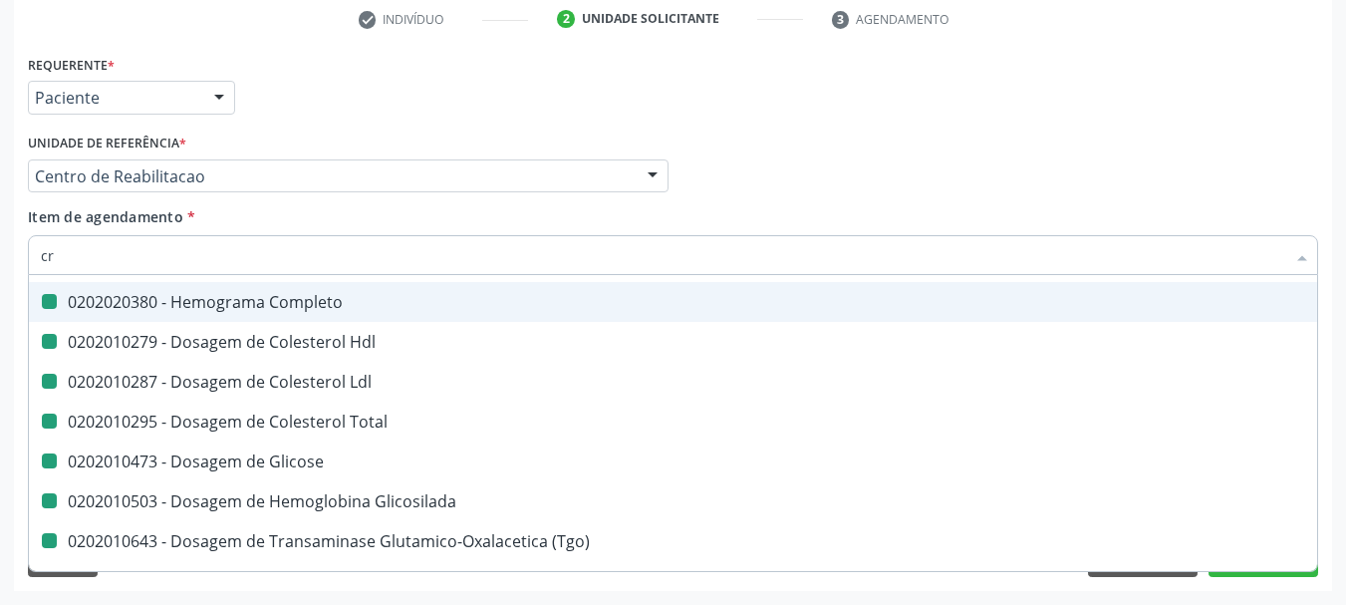
checkbox Livre\) "false"
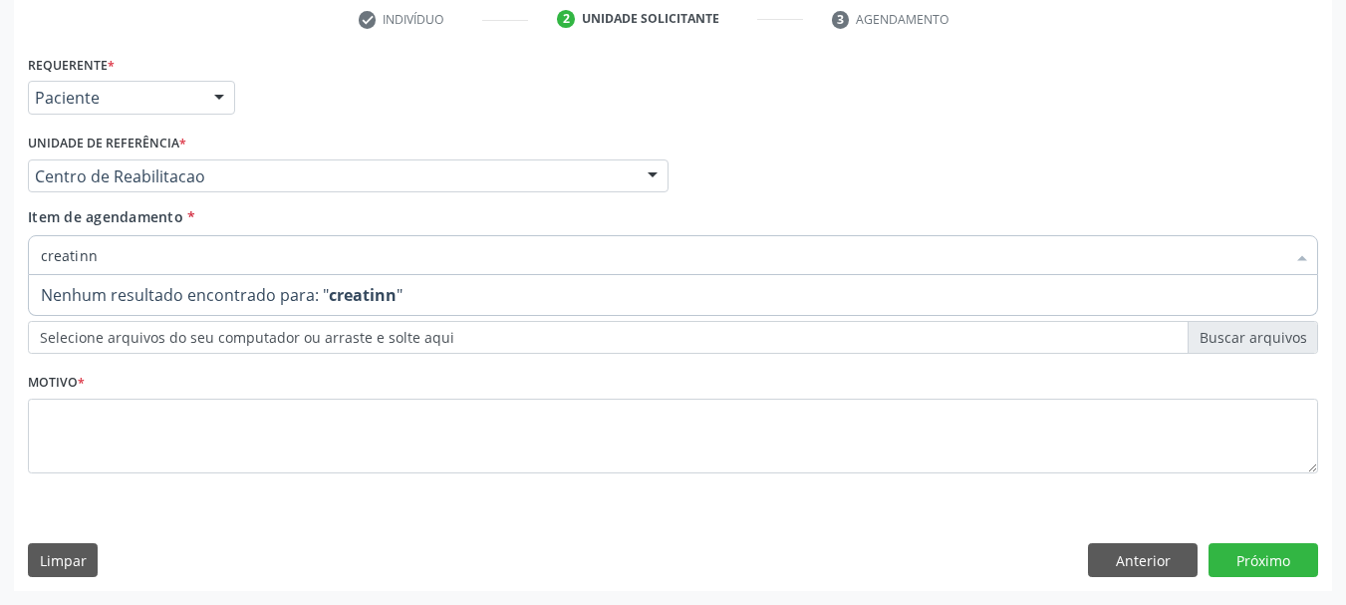
scroll to position [0, 0]
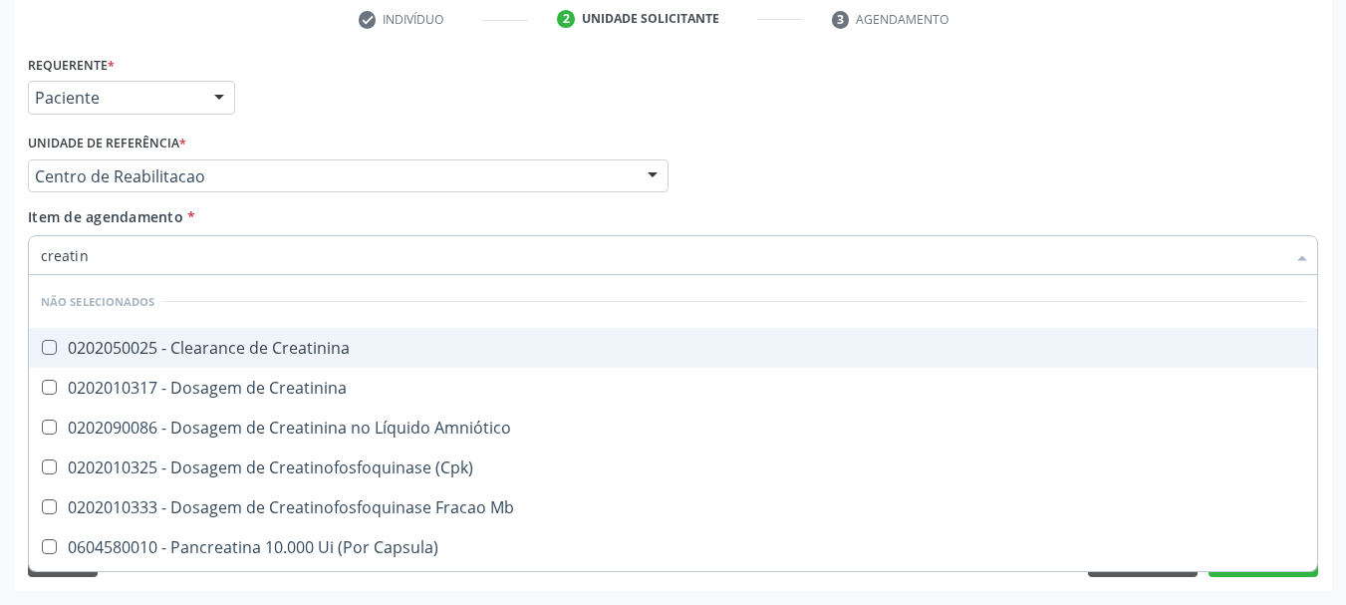
type input "creatini"
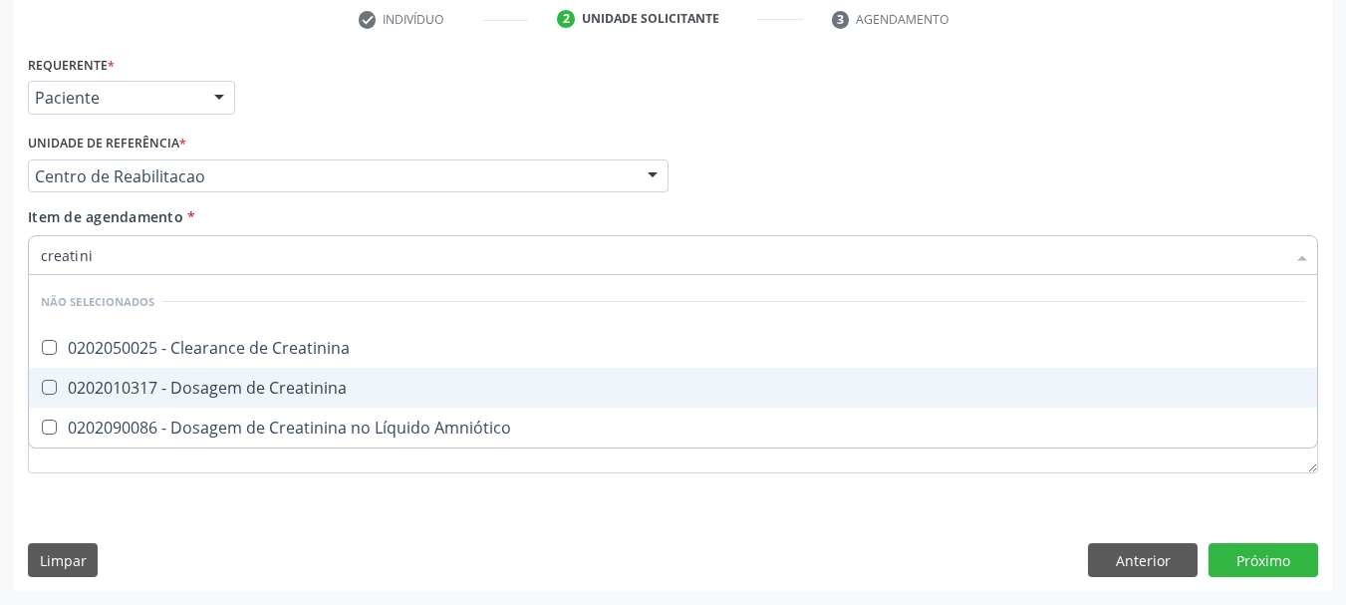
click at [251, 392] on div "0202010317 - Dosagem de Creatinina" at bounding box center [673, 388] width 1264 height 16
checkbox Creatinina "true"
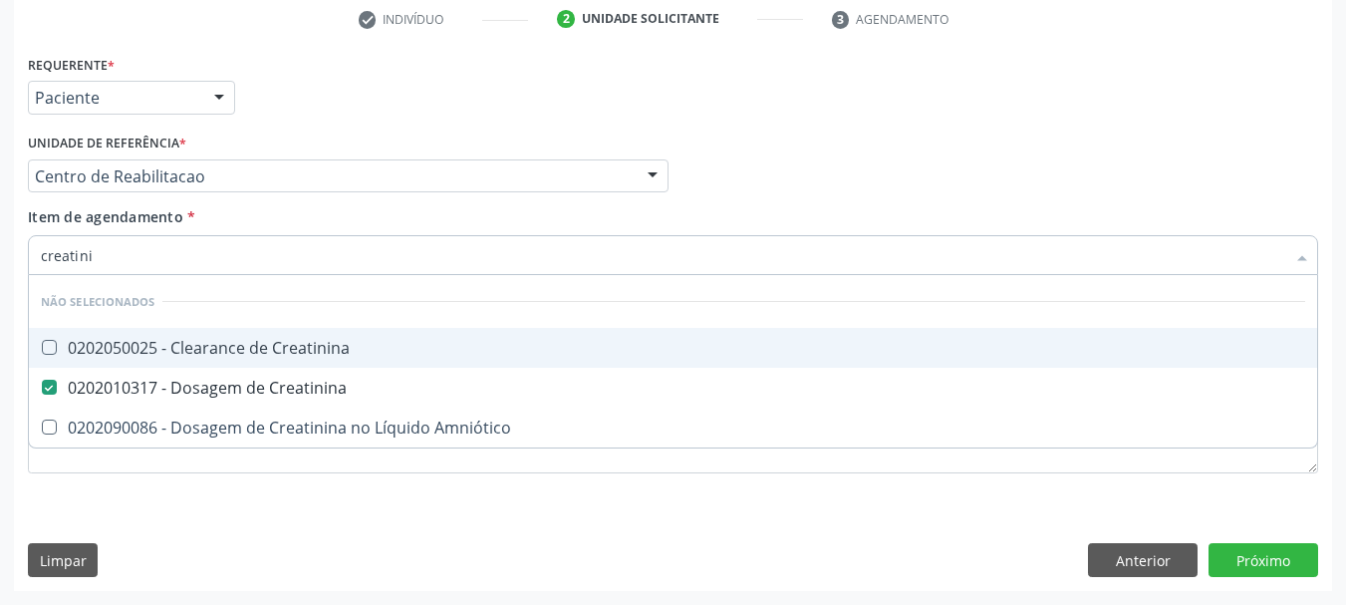
click at [175, 260] on input "creatini" at bounding box center [663, 255] width 1244 height 40
type input "u"
checkbox Creatinina "true"
checkbox Amniótico "true"
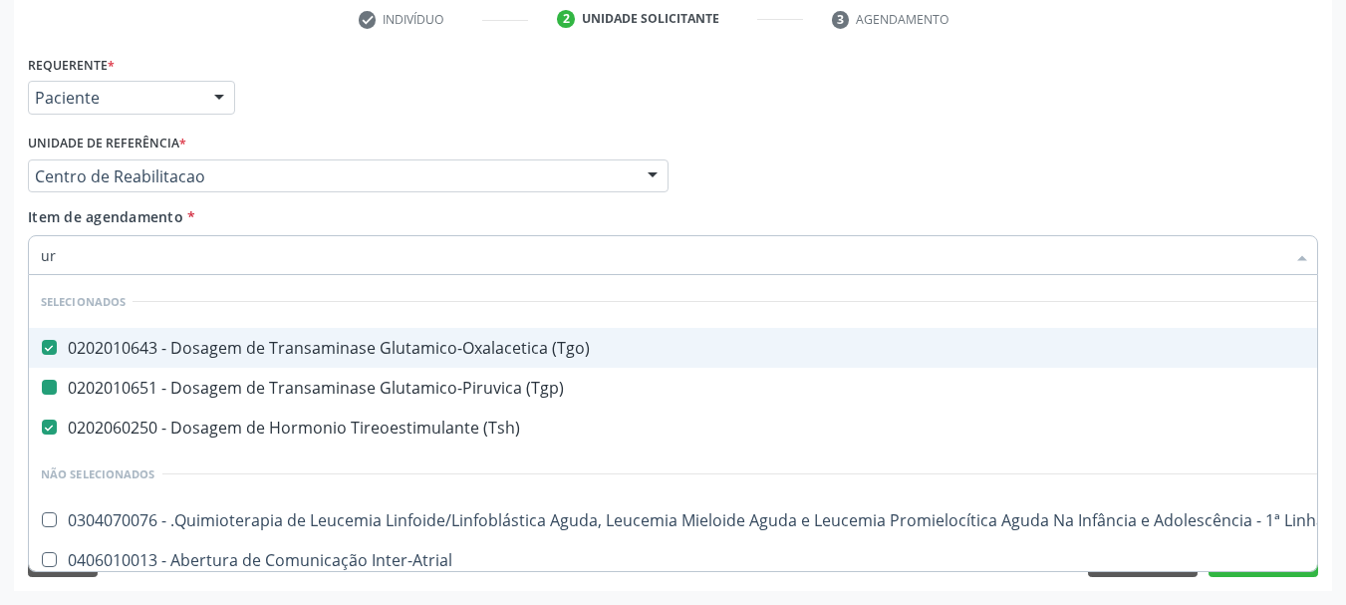
type input "ure"
checkbox \(Tgo\) "false"
checkbox \(Tgp\) "false"
checkbox \(Tsh\) "false"
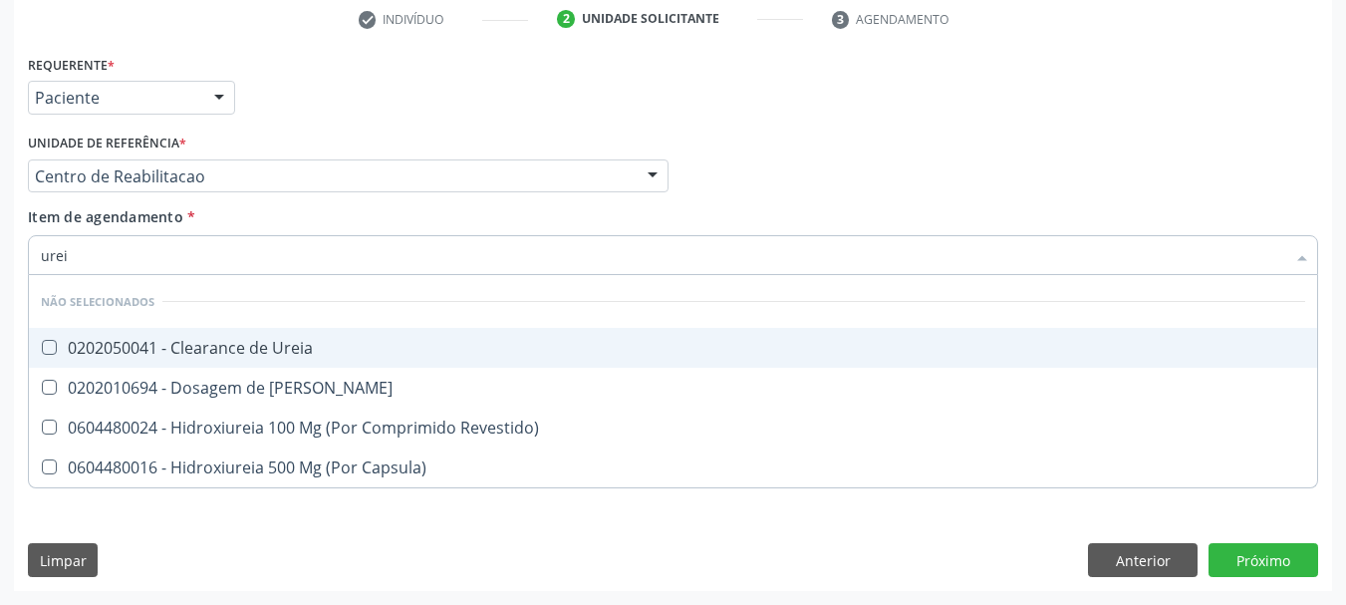
type input "ureia"
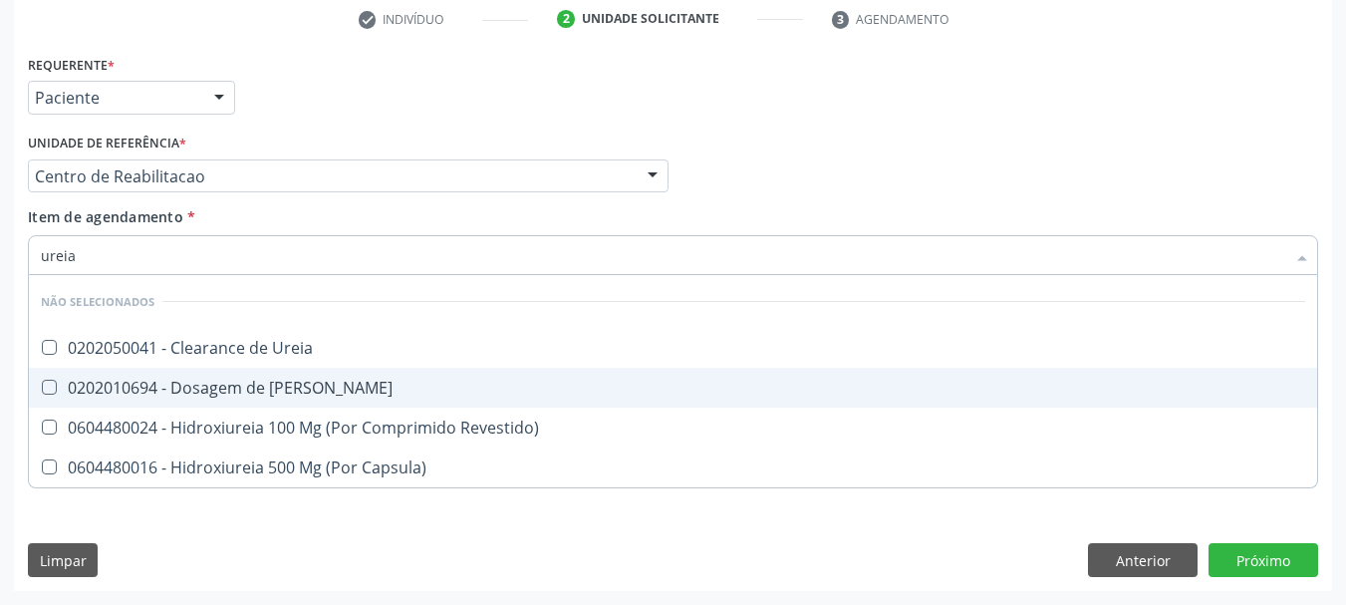
click at [152, 396] on div "0202010694 - Dosagem de [PERSON_NAME]" at bounding box center [673, 388] width 1264 height 16
checkbox Ureia "true"
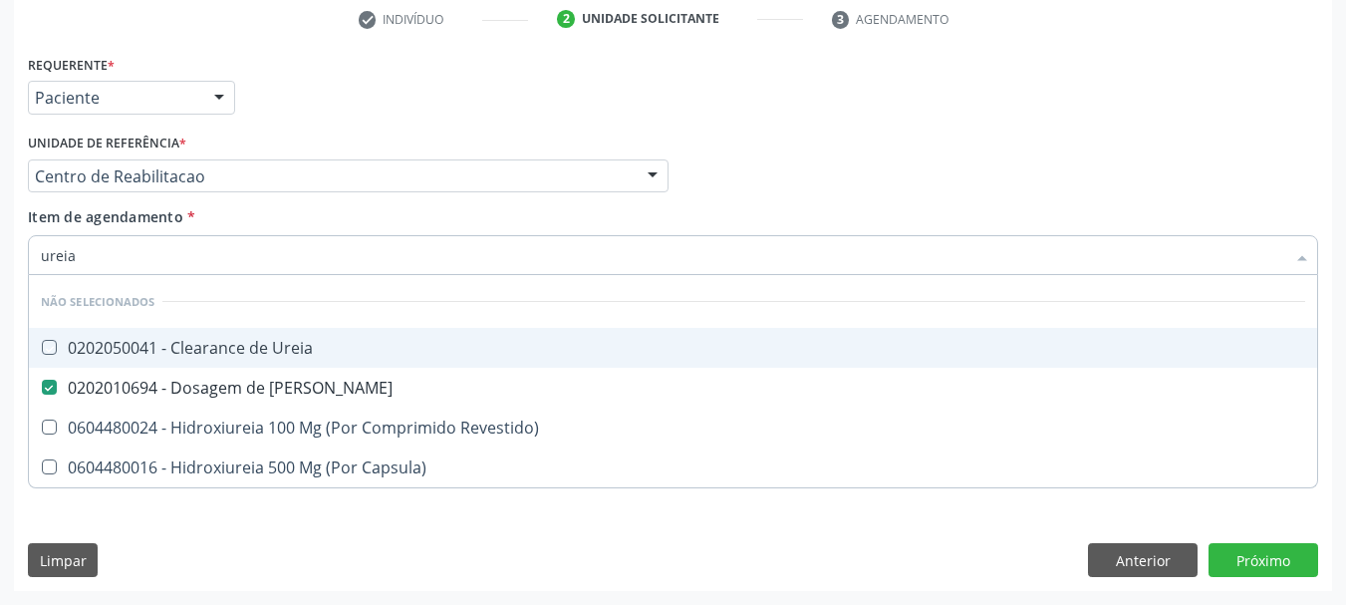
click at [728, 211] on div "Item de agendamento * ureia Desfazer seleção Não selecionados 0202050041 - Clea…" at bounding box center [673, 237] width 1290 height 63
checkbox Ureia "true"
checkbox Revestido\) "true"
checkbox Capsula\) "true"
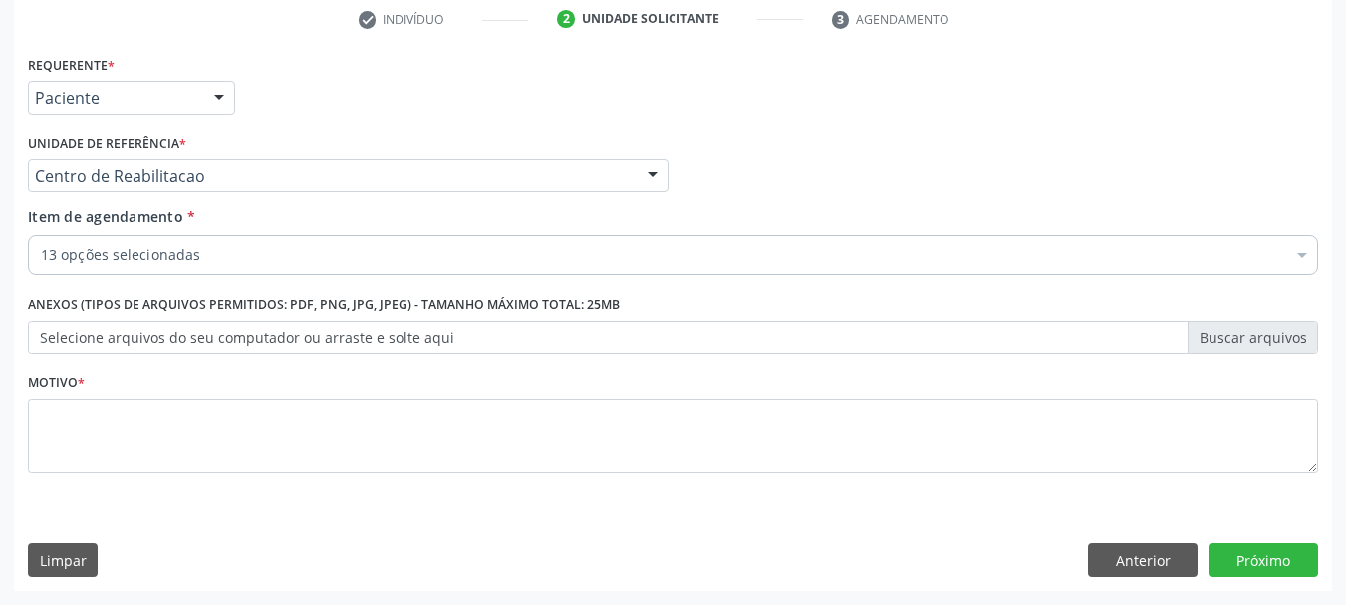
click at [141, 269] on div "13 opções selecionadas" at bounding box center [673, 255] width 1290 height 40
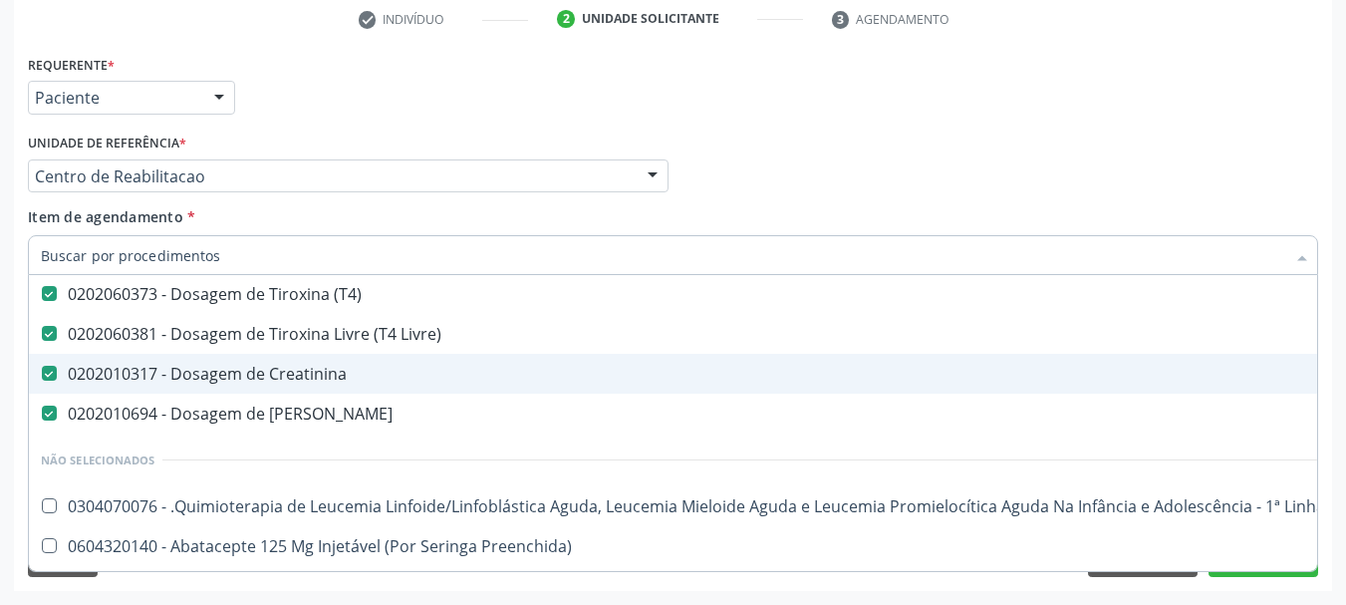
scroll to position [498, 0]
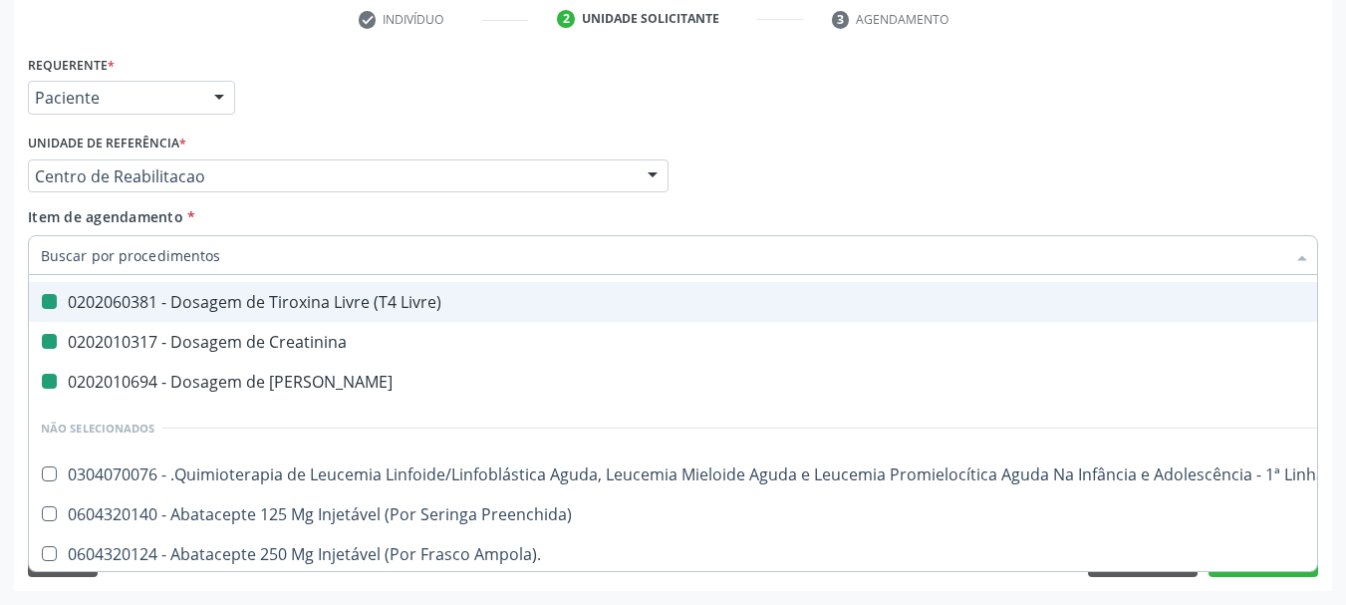
type input "b"
checkbox Ldl "false"
checkbox Total "false"
checkbox Glicose "false"
checkbox Glicosilada "false"
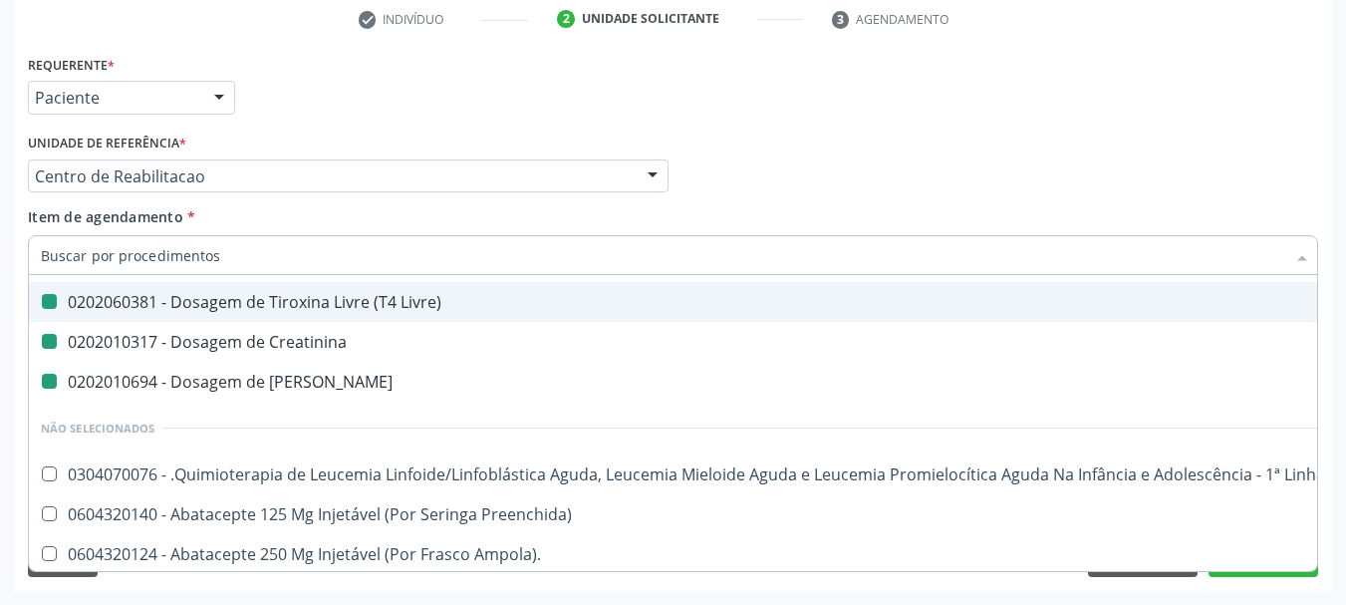
checkbox \(Tgo\) "false"
checkbox \(Tgp\) "false"
checkbox \(Tsh\) "false"
checkbox \(T4\) "false"
checkbox Livre\) "false"
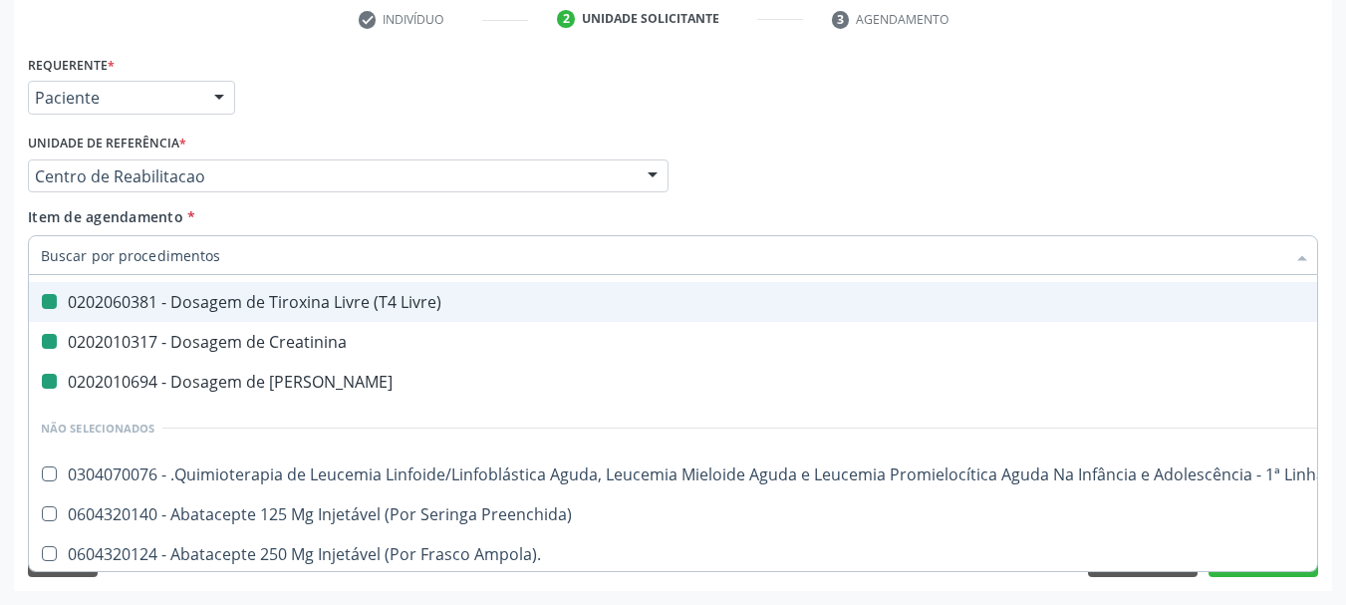
checkbox Creatinina "false"
checkbox Ureia "false"
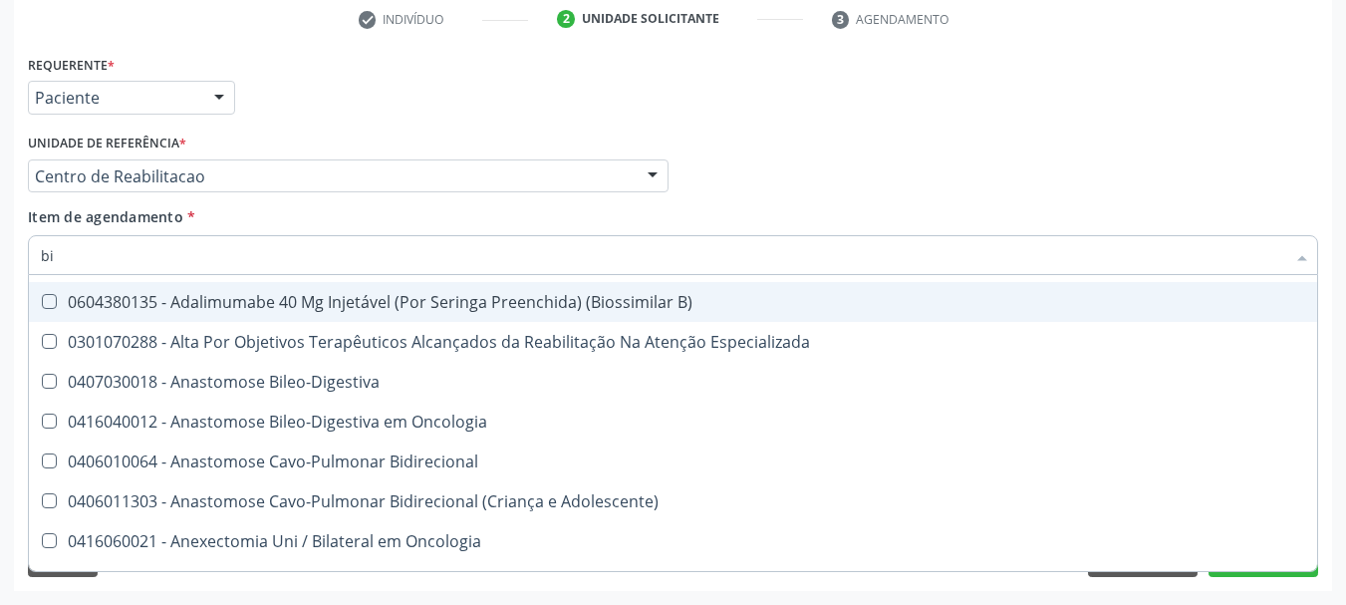
type input "bil"
checkbox Glicosilada "false"
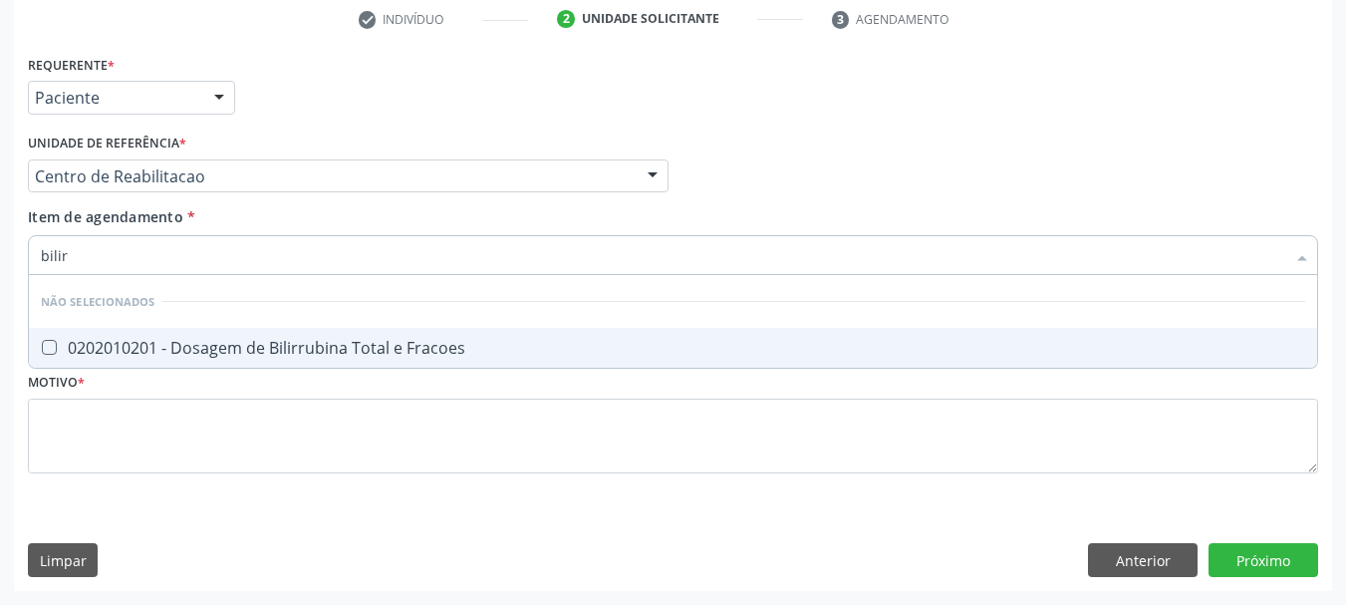
scroll to position [0, 0]
type input "bilirru"
click at [142, 345] on div "0202010201 - Dosagem de Bilirrubina Total e Fracoes" at bounding box center [673, 348] width 1264 height 16
checkbox Fracoes "true"
click at [111, 257] on input "bilirru" at bounding box center [663, 255] width 1244 height 40
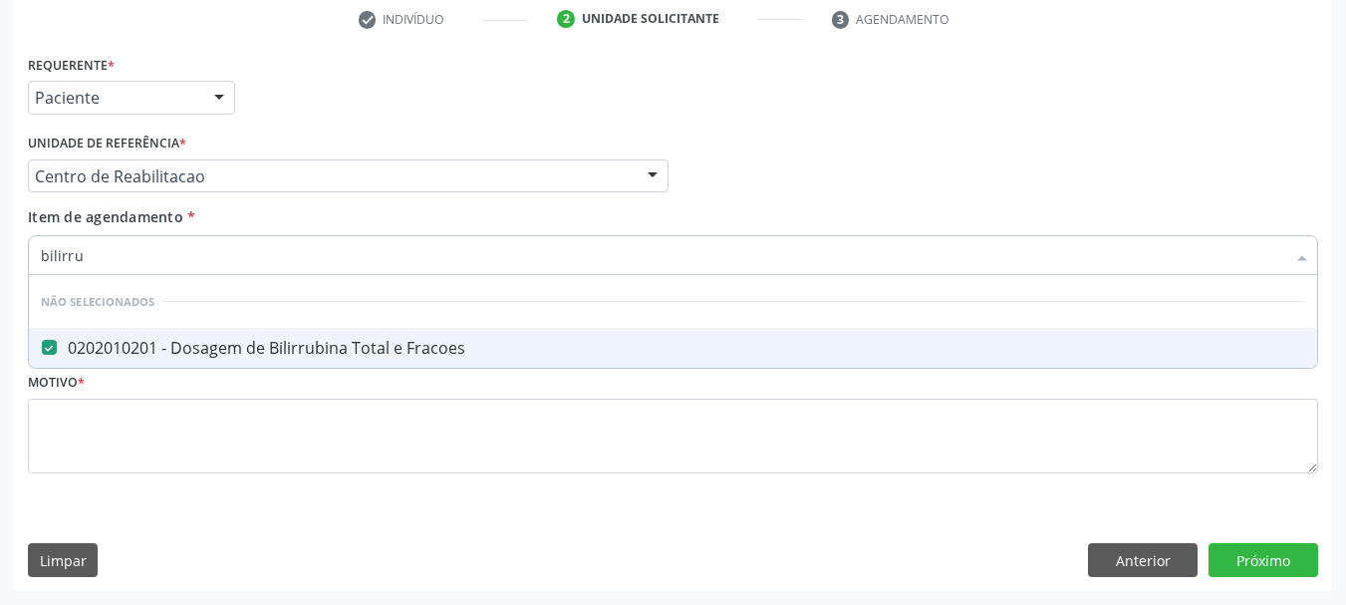
click at [111, 257] on input "bilirru" at bounding box center [663, 255] width 1244 height 40
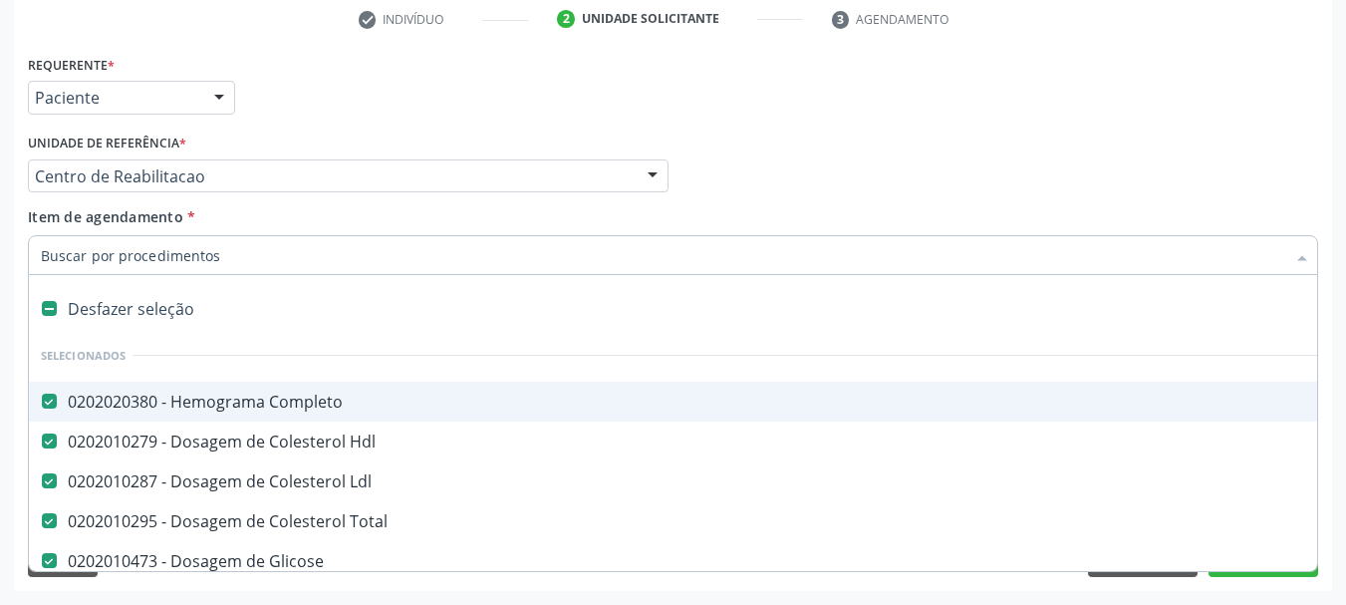
type input "t"
checkbox Creatinina "false"
checkbox Ureia "false"
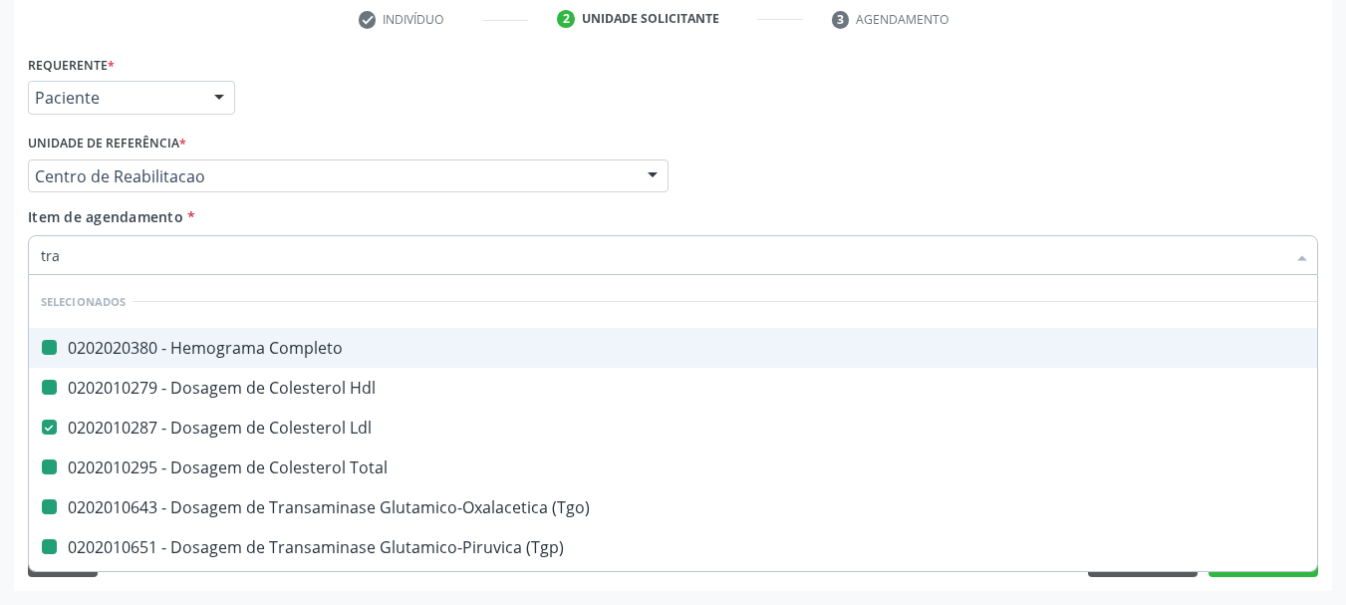
type input "tras"
checkbox Completo "false"
checkbox Hdl "false"
checkbox Total "false"
checkbox \(Tgo\) "false"
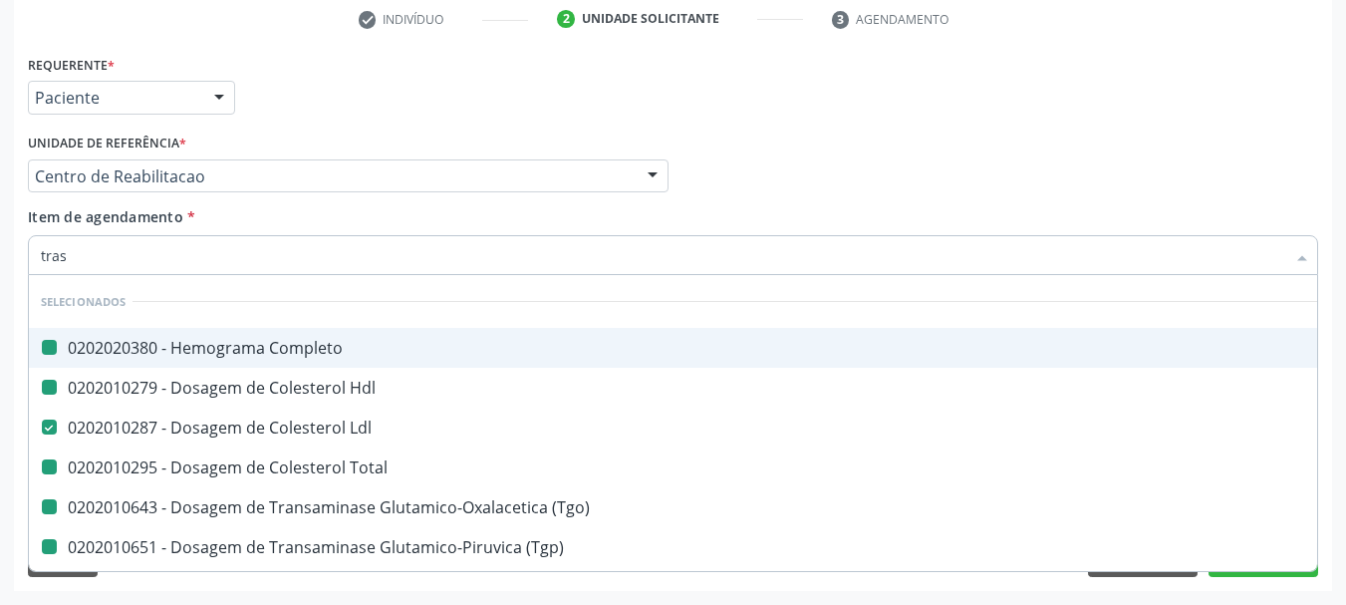
checkbox \(Tgp\) "false"
checkbox \(Tsh\) "false"
checkbox \(T4\) "false"
checkbox Livre\) "false"
checkbox Creatinina "false"
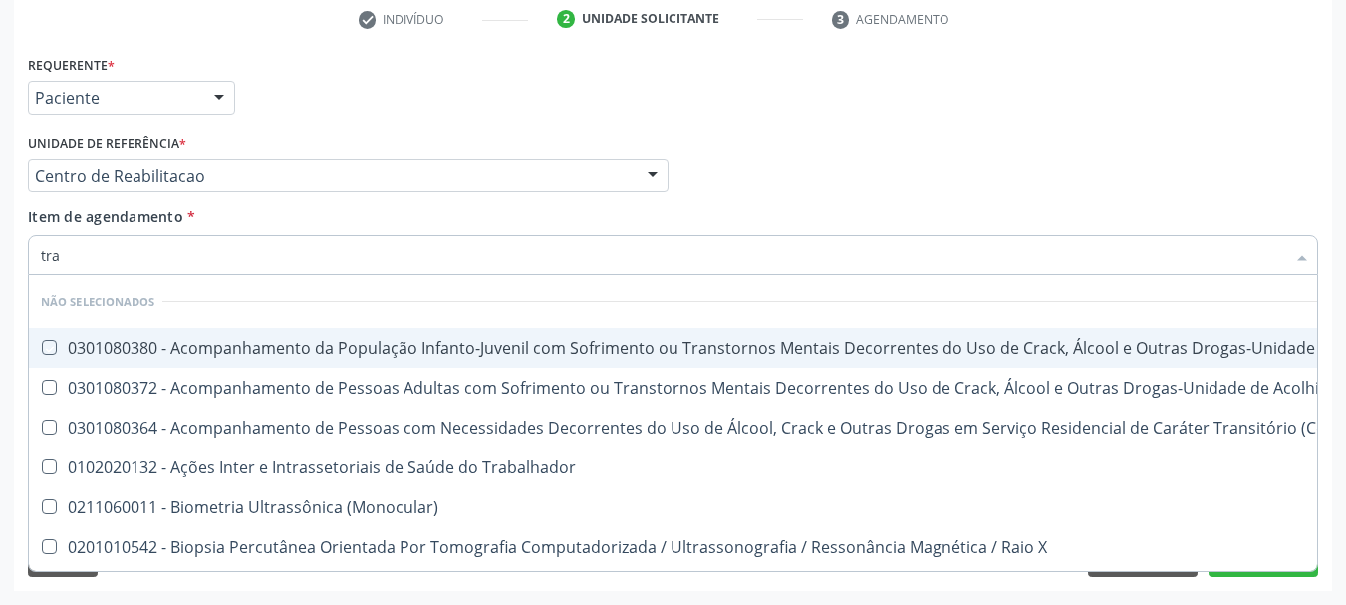
type input "tr"
checkbox \(Uai\)\ "true"
checkbox \(Uaa\)\ "true"
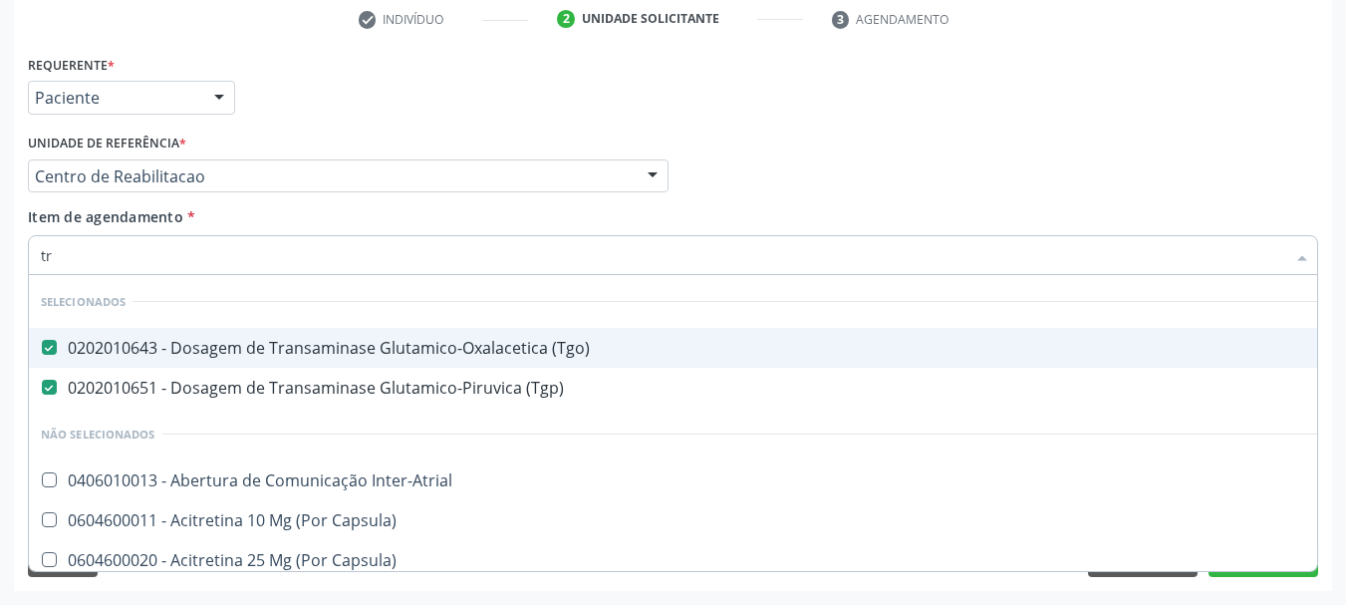
type input "t"
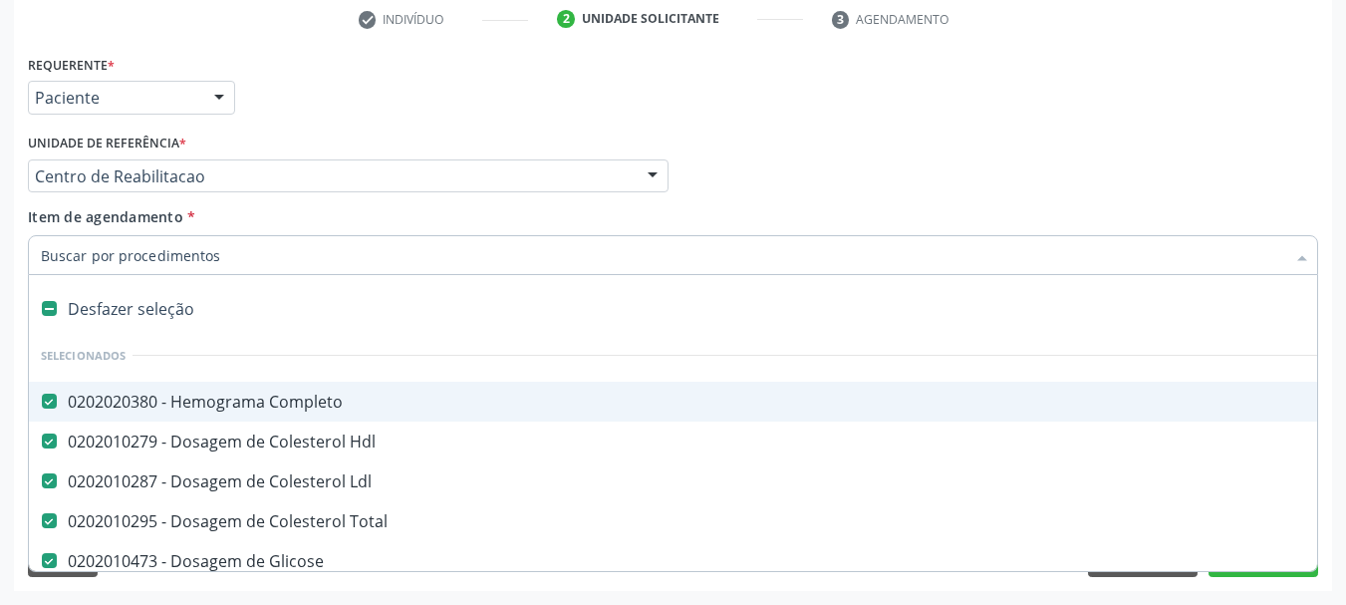
checkbox Total "true"
checkbox Glicose "true"
checkbox Glicosilada "true"
checkbox \(Tgo\) "true"
checkbox \(Tgp\) "true"
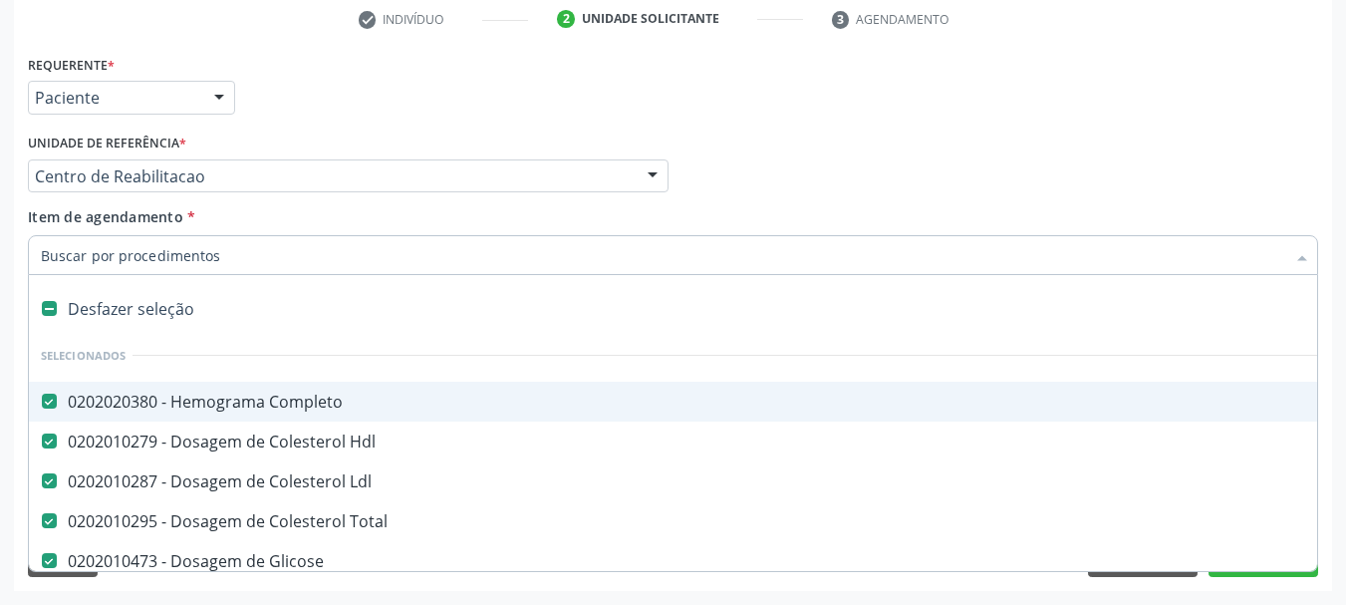
checkbox \(Tsh\) "true"
checkbox \(T4\) "true"
checkbox Creatinina "true"
checkbox Ureia "true"
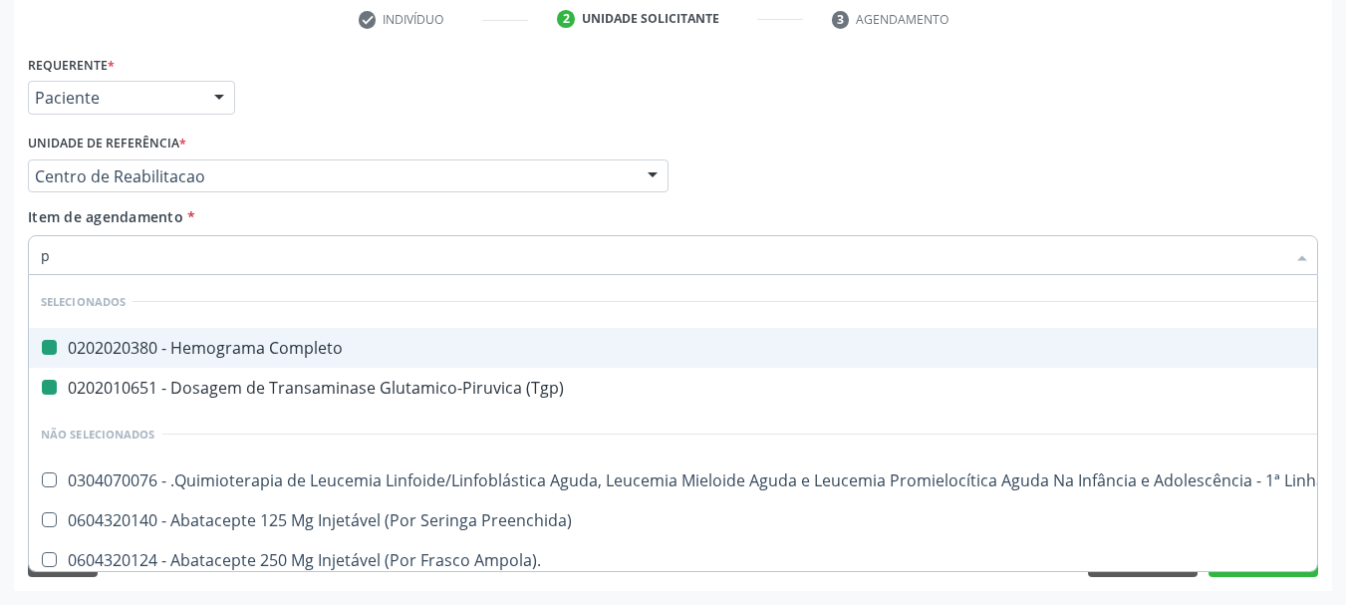
type input "pr"
checkbox Completo "false"
checkbox \(Tgp\) "false"
checkbox Manutenção "false"
checkbox Preenchida\) "false"
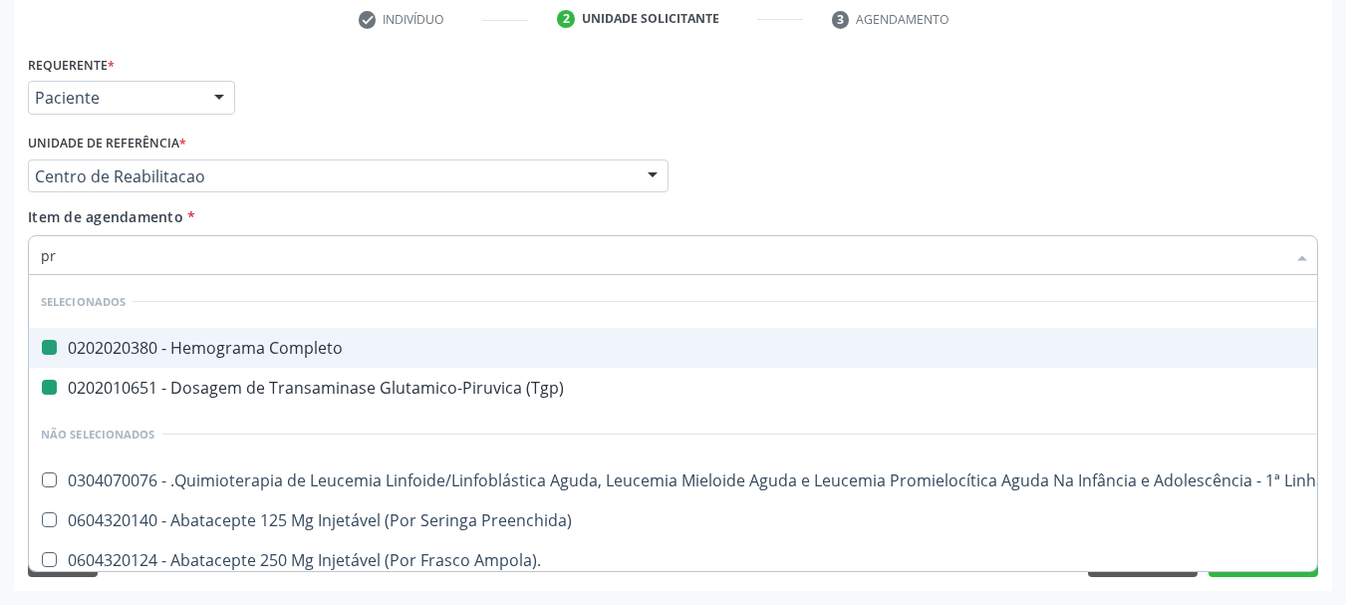
checkbox Ampola\)\ "false"
checkbox Valvar "false"
checkbox Adolescente\) "false"
checkbox Paciente\) "false"
checkbox Dente\) "false"
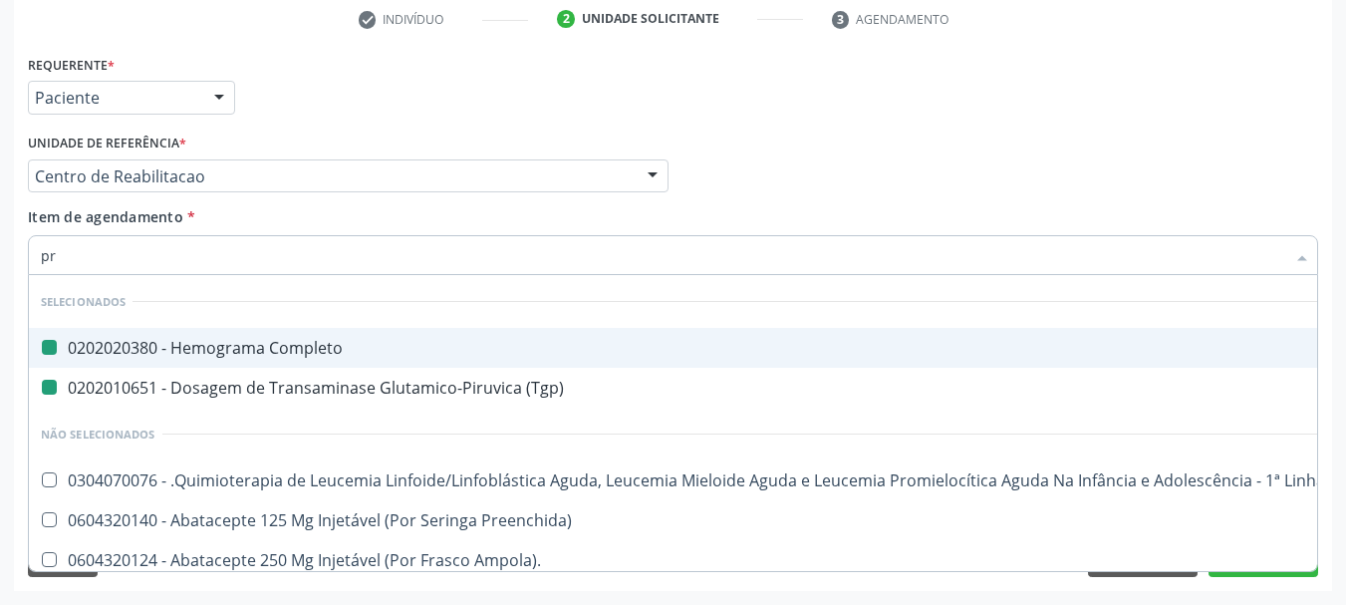
checkbox Capsula\) "false"
checkbox Comprimido\) "false"
type input "pr"
checkbox Completo "false"
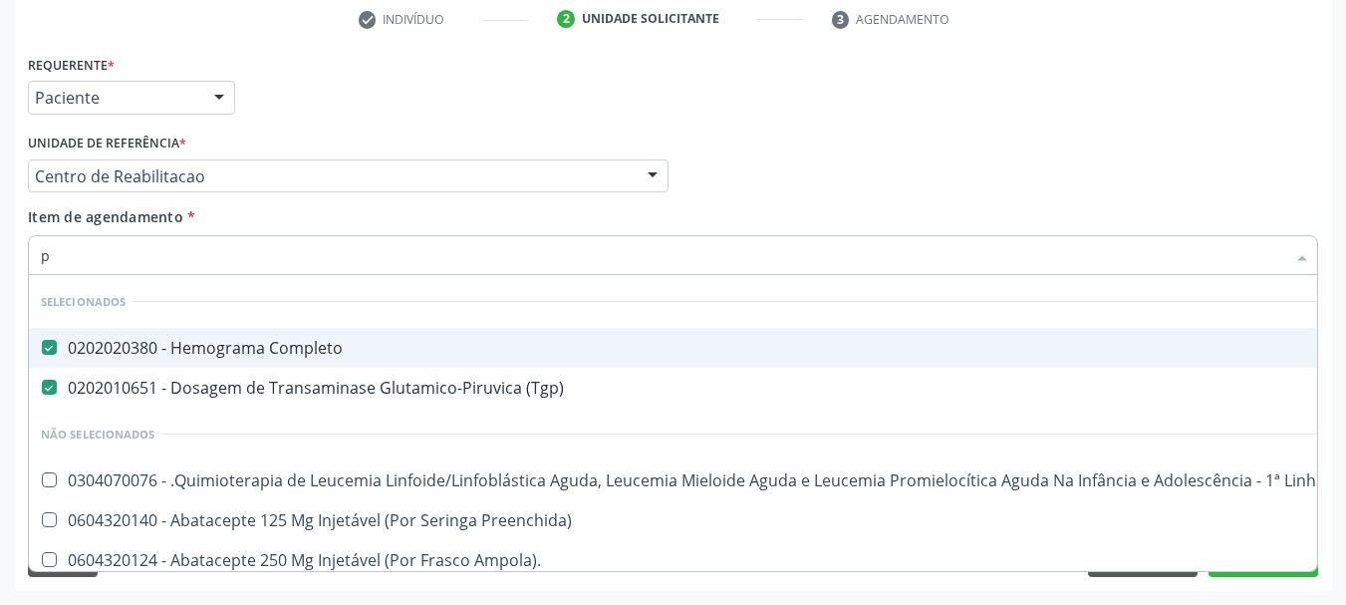
checkbox \(Tgp\) "false"
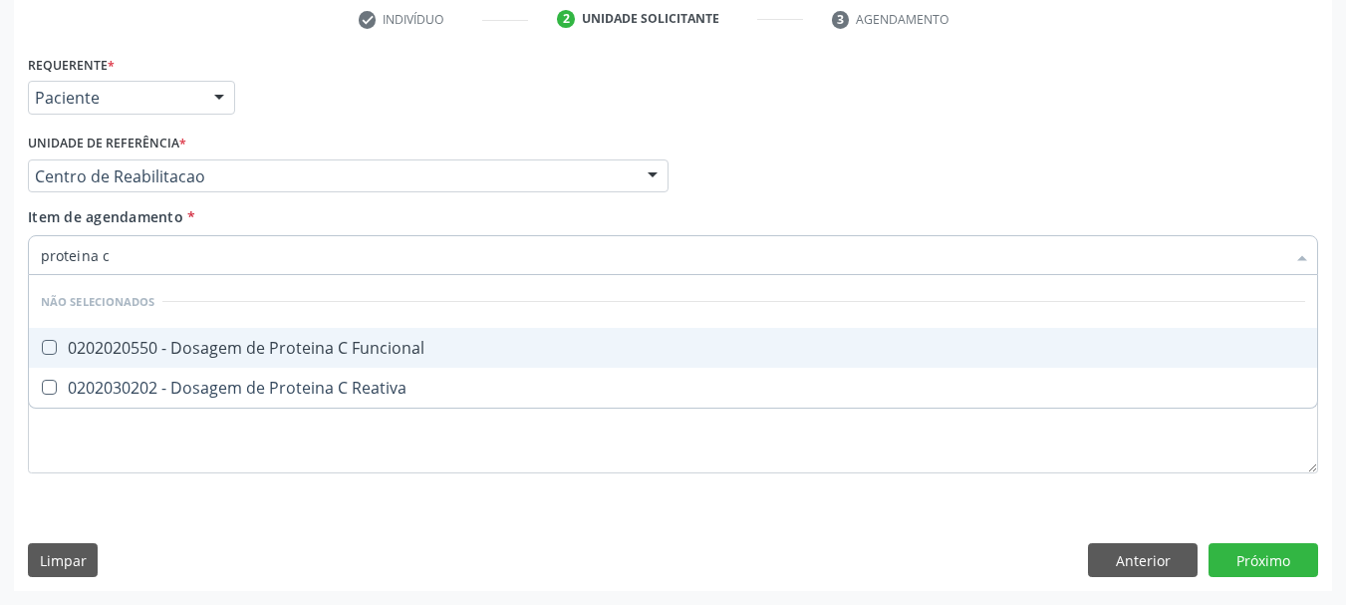
type input "proteina c r"
click at [416, 355] on div "0202030202 - Dosagem de Proteina C Reativa" at bounding box center [673, 348] width 1264 height 16
checkbox Reativa "true"
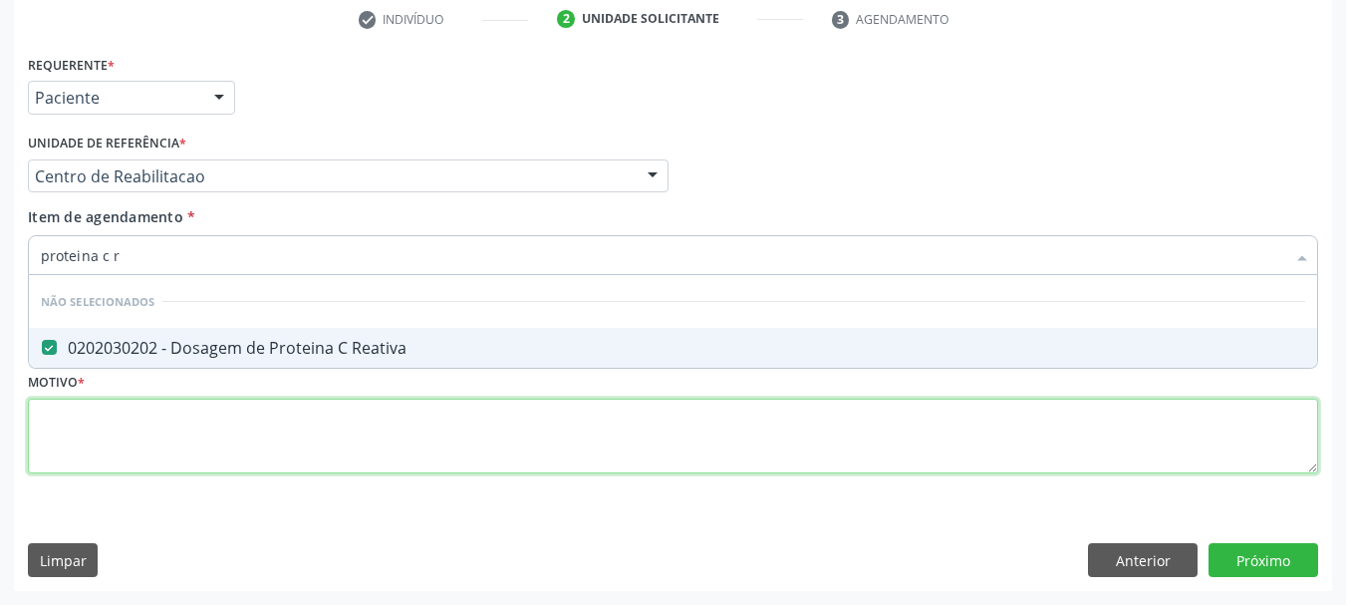
click at [177, 473] on div "Requerente * Paciente Profissional de Saúde Paciente Nenhum resultado encontrad…" at bounding box center [673, 275] width 1290 height 451
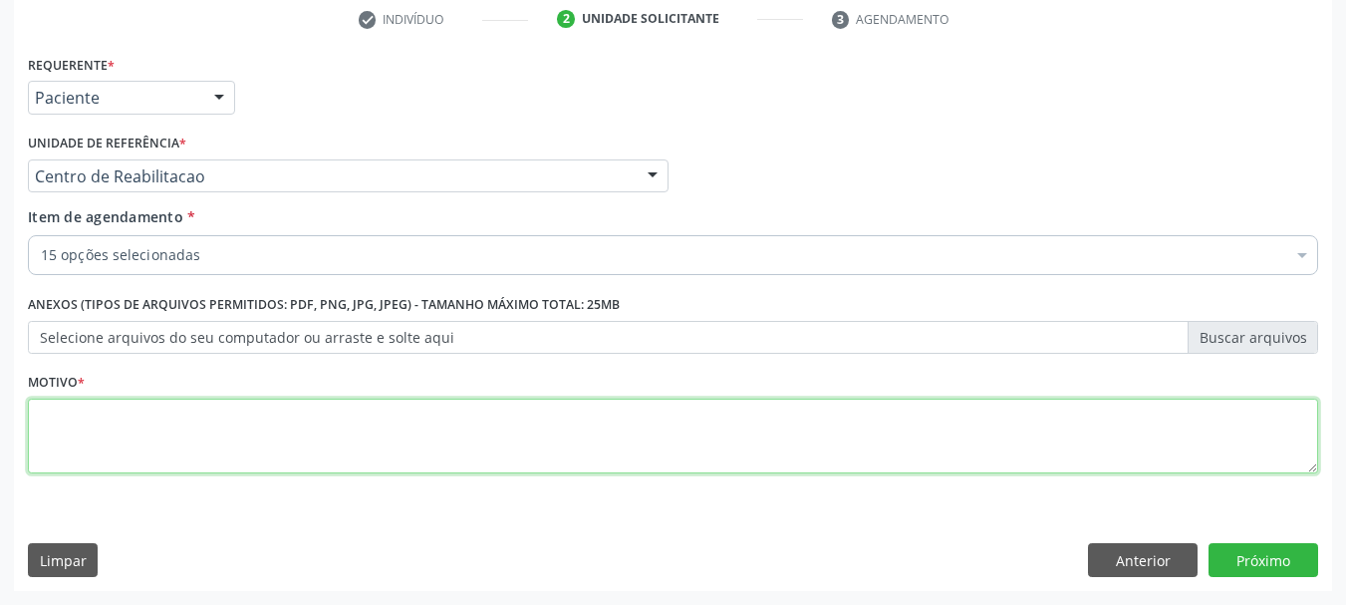
click at [164, 451] on textarea at bounding box center [673, 437] width 1290 height 76
type textarea "a"
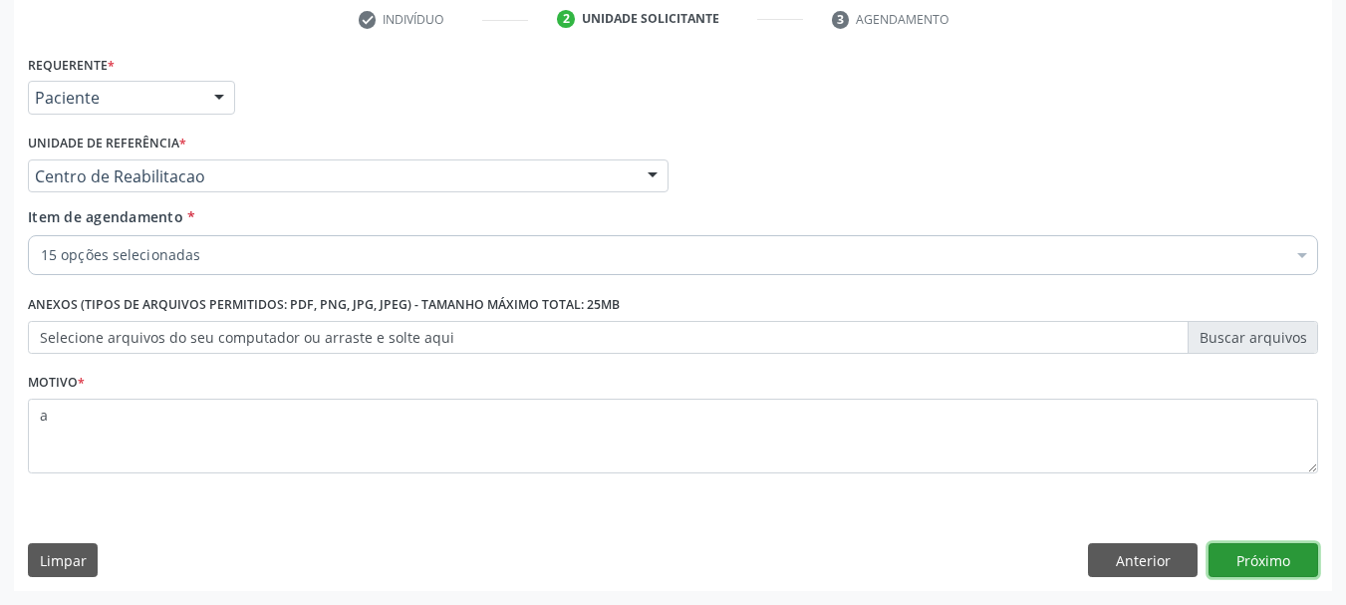
click at [1231, 560] on button "Próximo" at bounding box center [1264, 560] width 110 height 34
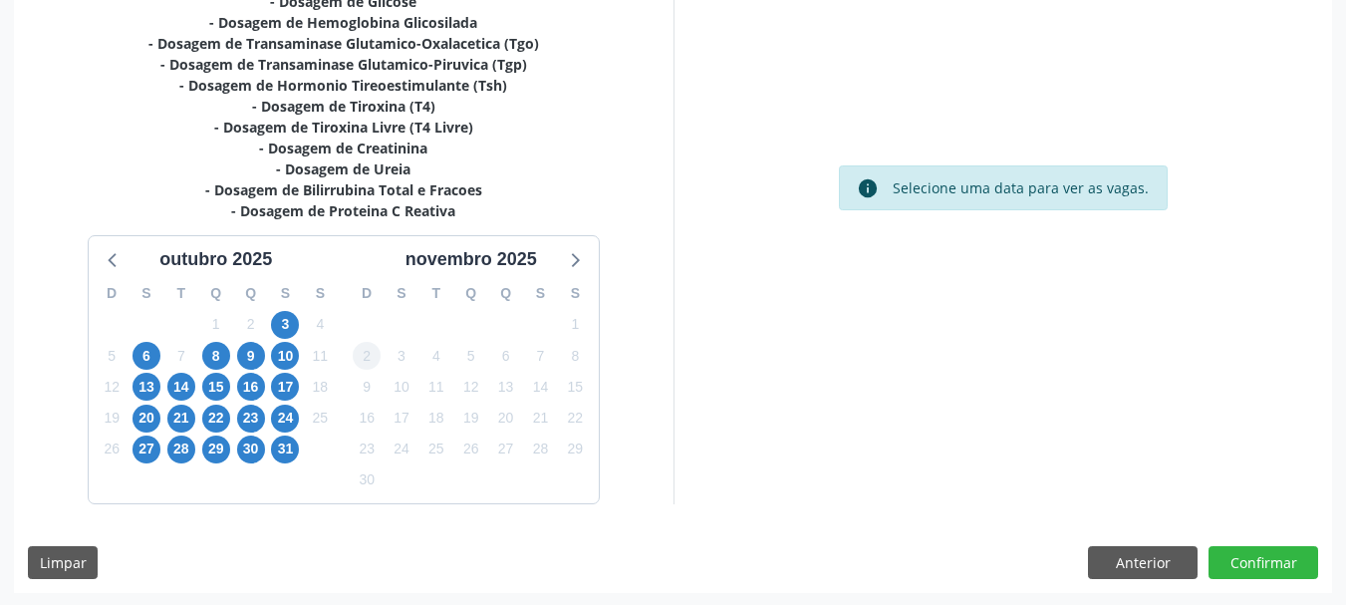
scroll to position [555, 0]
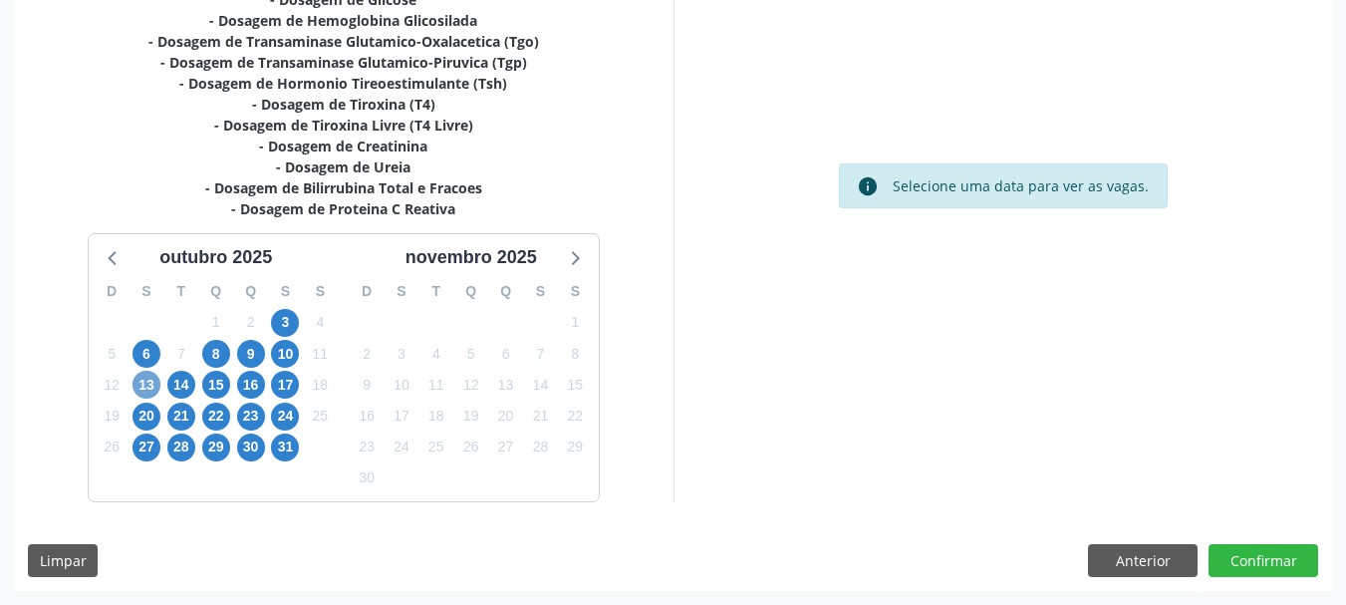
click at [144, 386] on span "13" at bounding box center [147, 385] width 28 height 28
click at [144, 392] on span "13" at bounding box center [147, 385] width 28 height 28
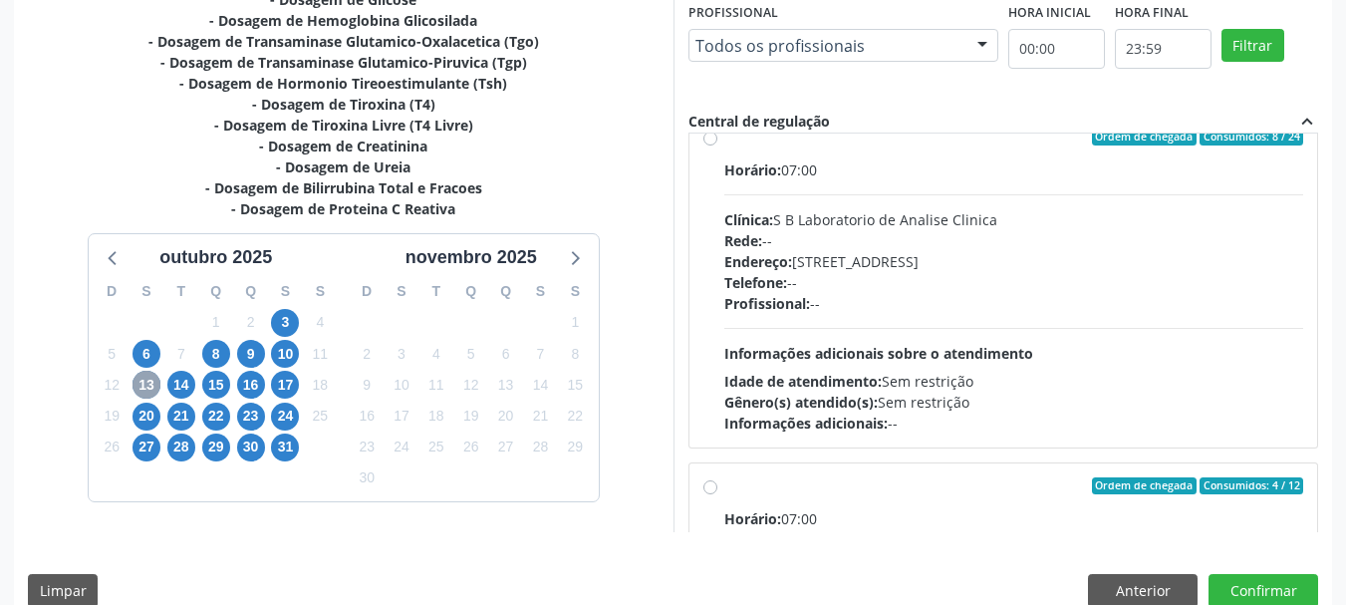
scroll to position [0, 0]
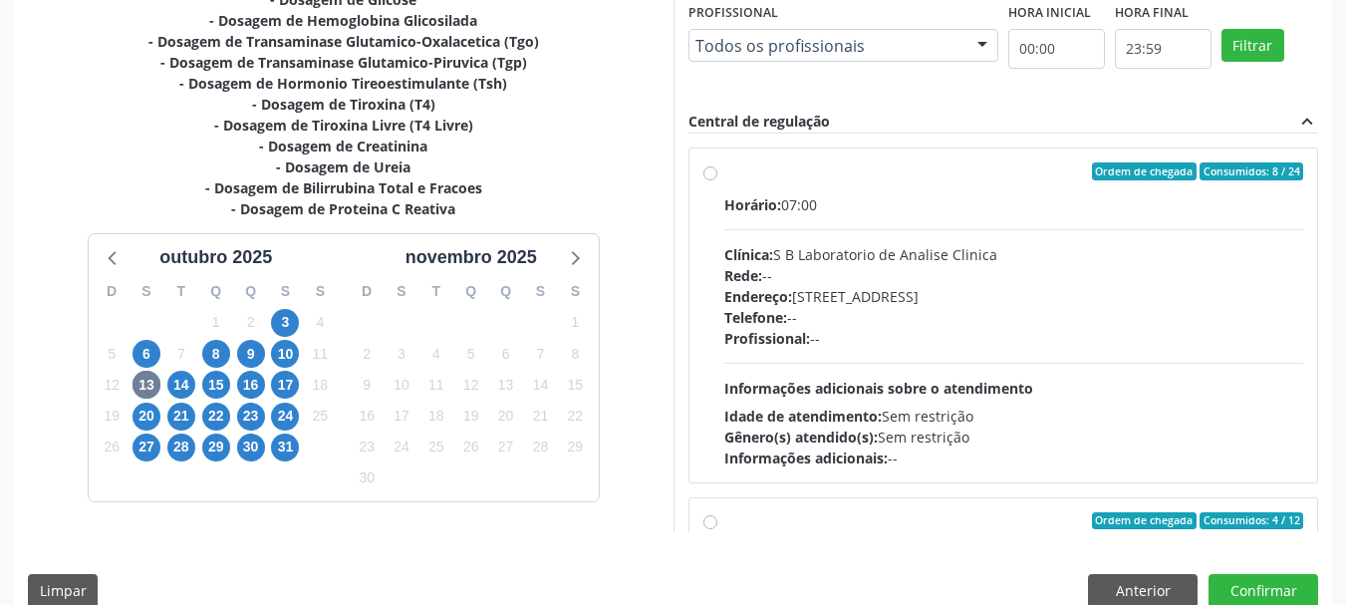
click at [768, 262] on span "Clínica:" at bounding box center [748, 254] width 49 height 19
click at [717, 180] on input "Ordem de chegada Consumidos: 8 / 24 Horário: 07:00 Clínica: S B Laboratorio de …" at bounding box center [710, 171] width 14 height 18
radio input "true"
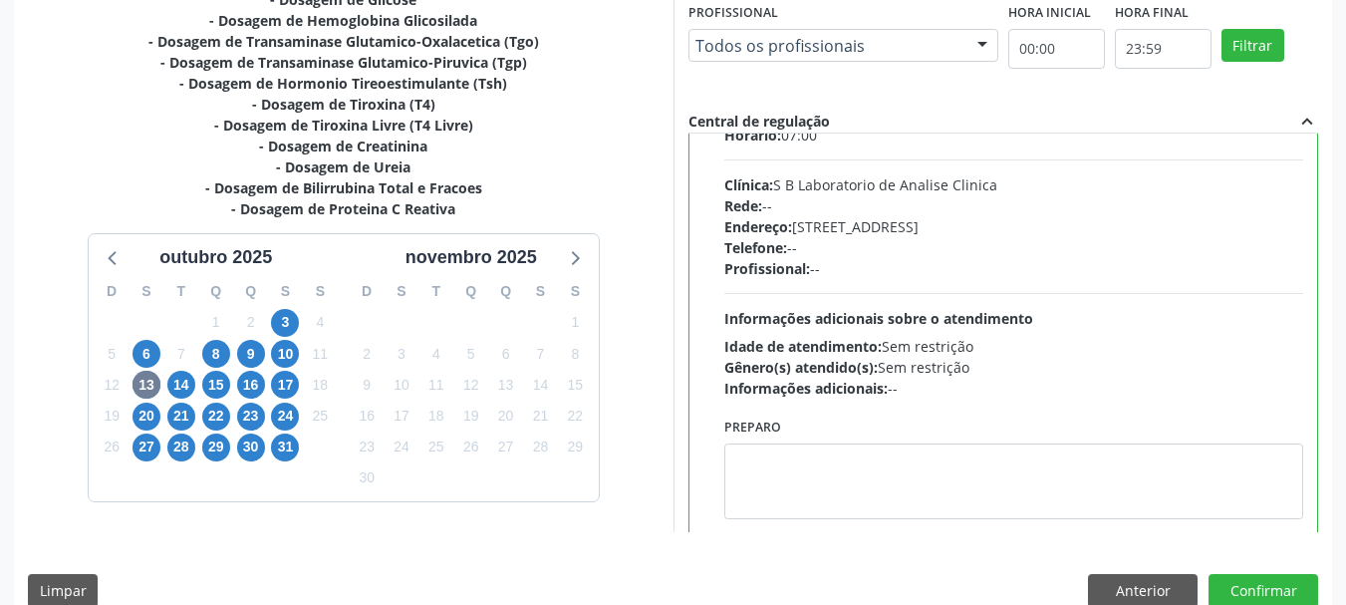
scroll to position [100, 0]
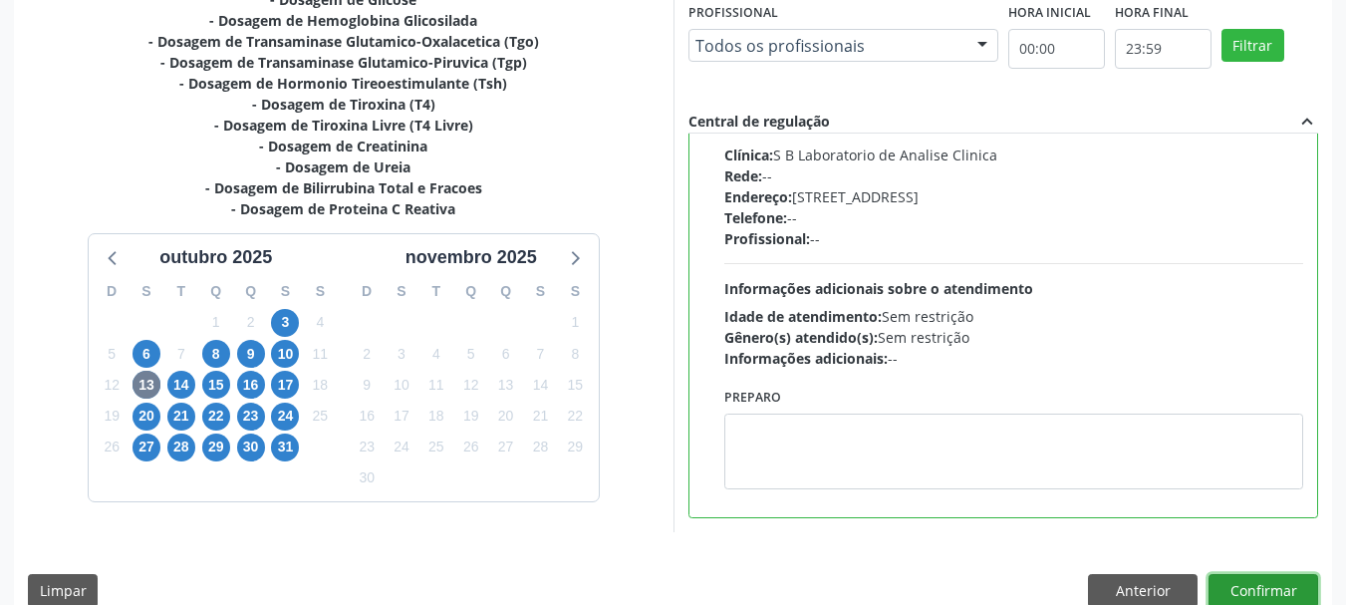
click at [1315, 591] on button "Confirmar" at bounding box center [1264, 591] width 110 height 34
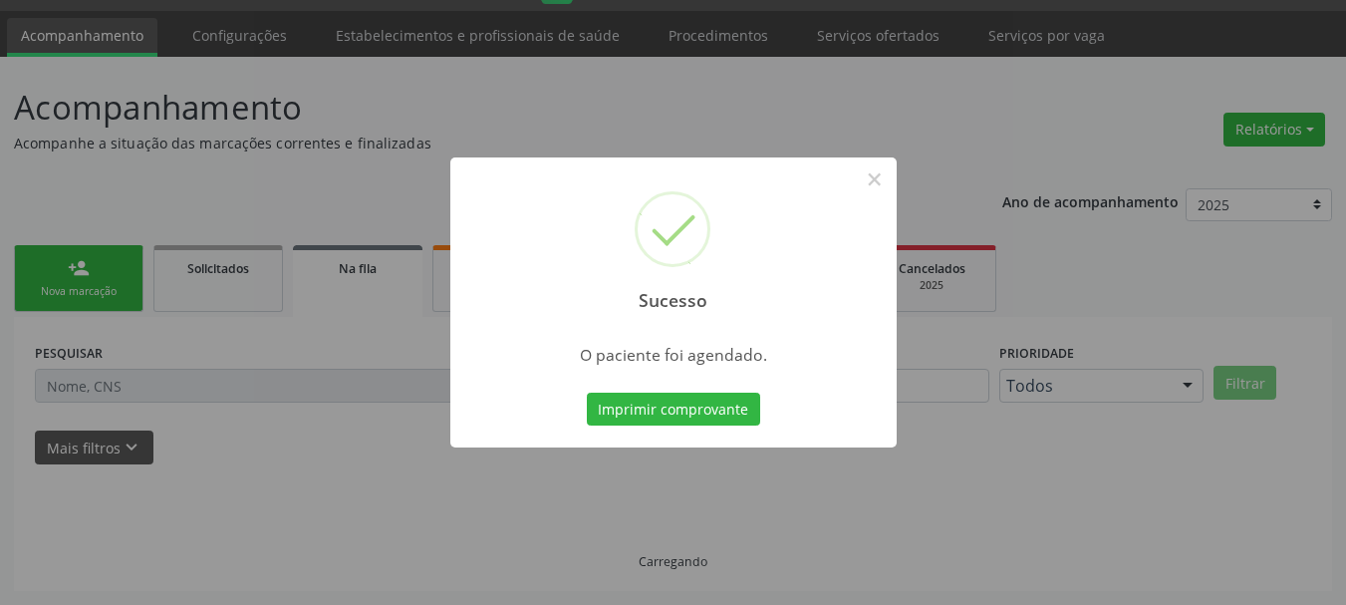
scroll to position [53, 0]
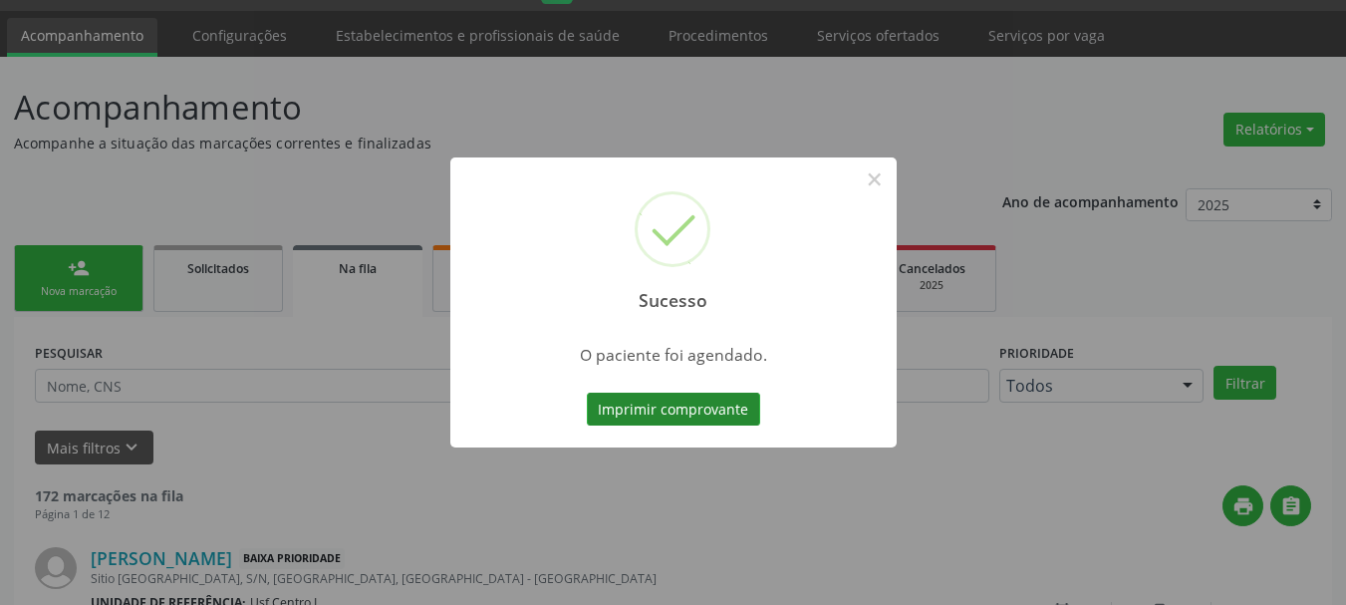
click at [681, 398] on button "Imprimir comprovante" at bounding box center [673, 410] width 173 height 34
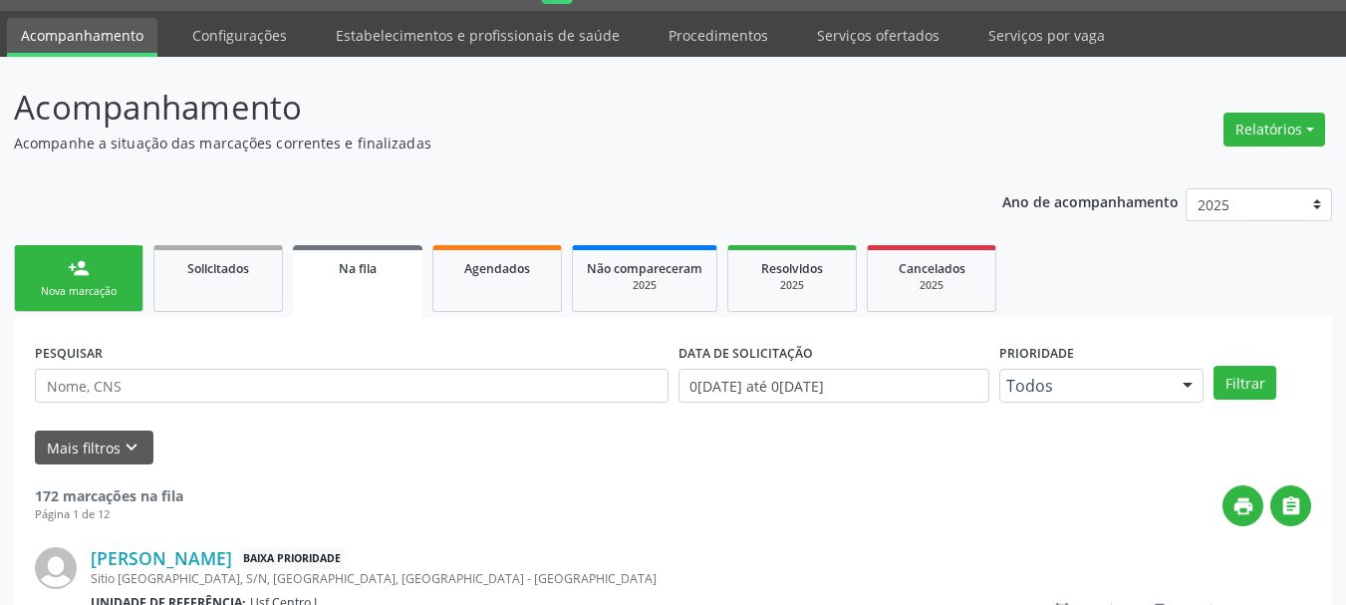
click at [117, 300] on link "person_add Nova marcação" at bounding box center [79, 278] width 130 height 67
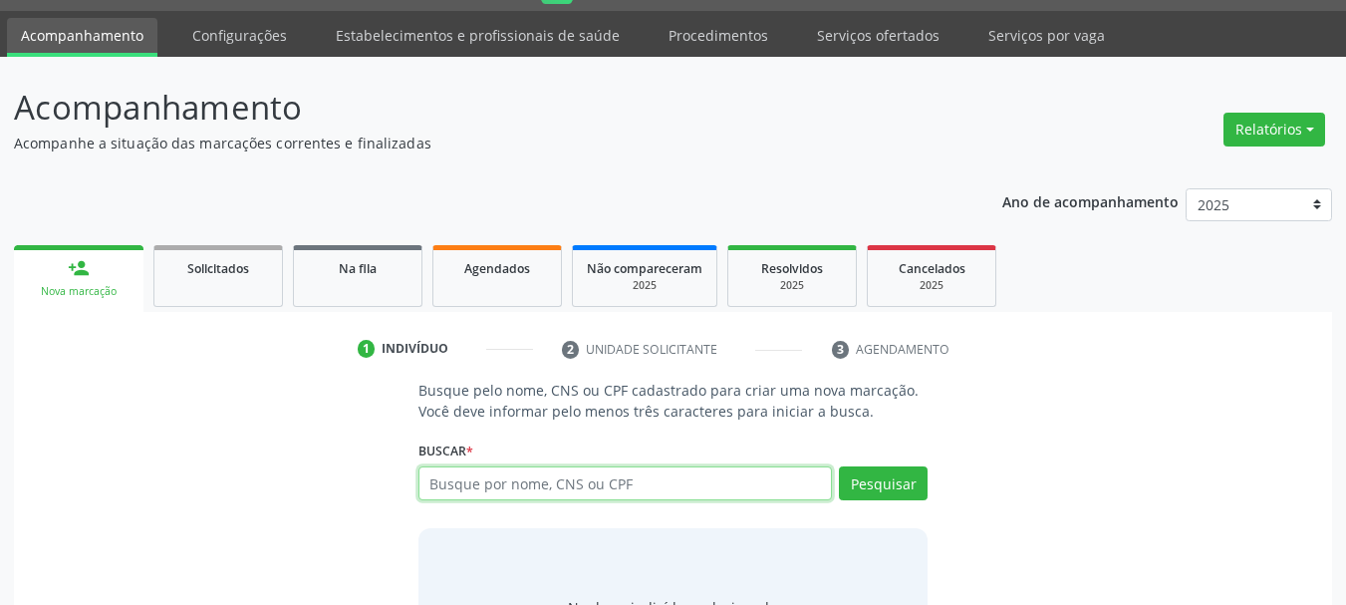
click at [569, 490] on input "text" at bounding box center [625, 483] width 414 height 34
click at [834, 34] on link "Serviços ofertados" at bounding box center [878, 35] width 150 height 35
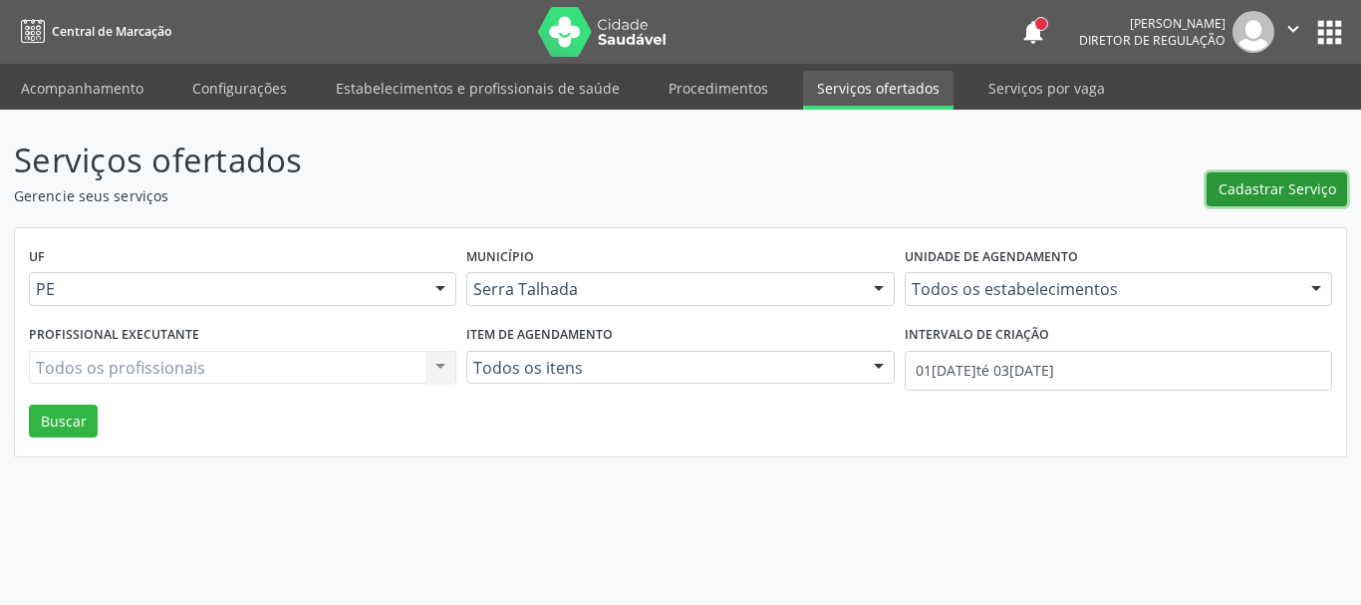
click at [1228, 188] on span "Cadastrar Serviço" at bounding box center [1278, 188] width 118 height 21
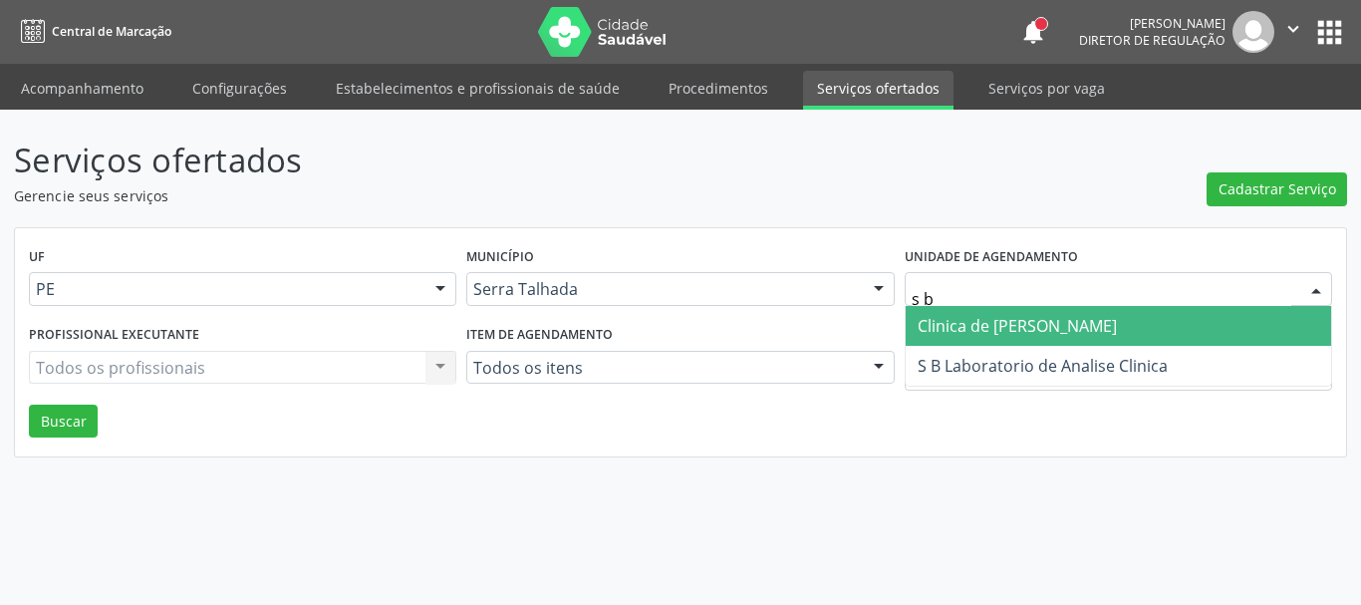
type input "s b"
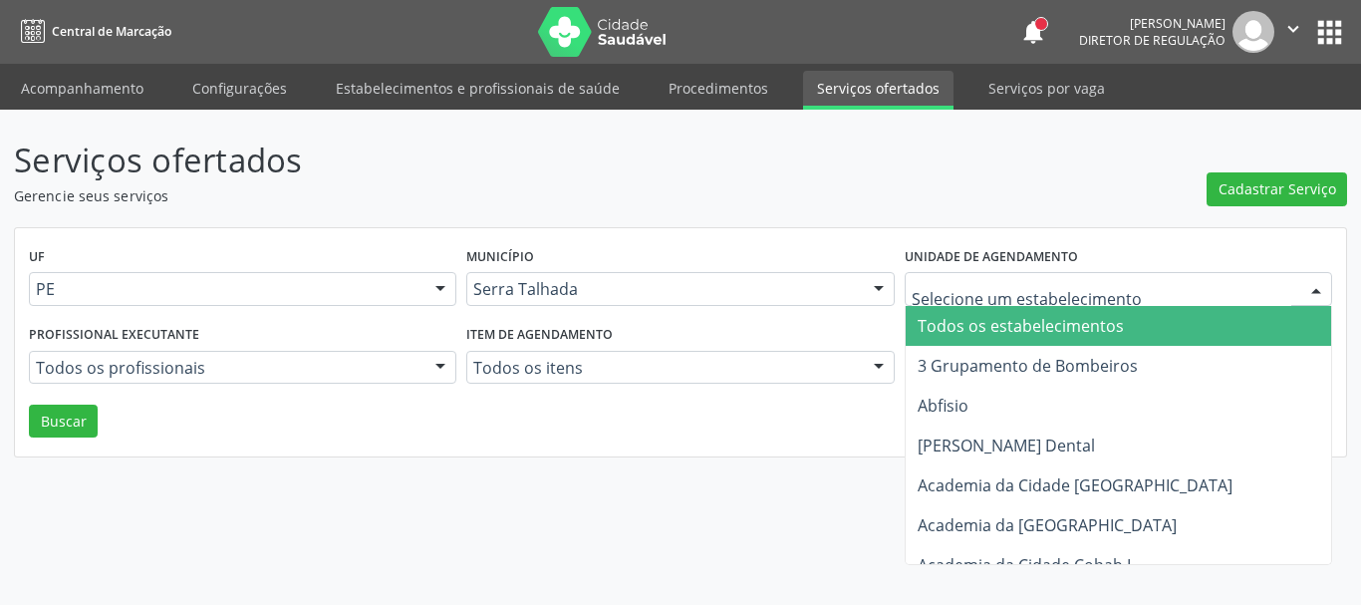
click at [997, 300] on div at bounding box center [1118, 289] width 427 height 34
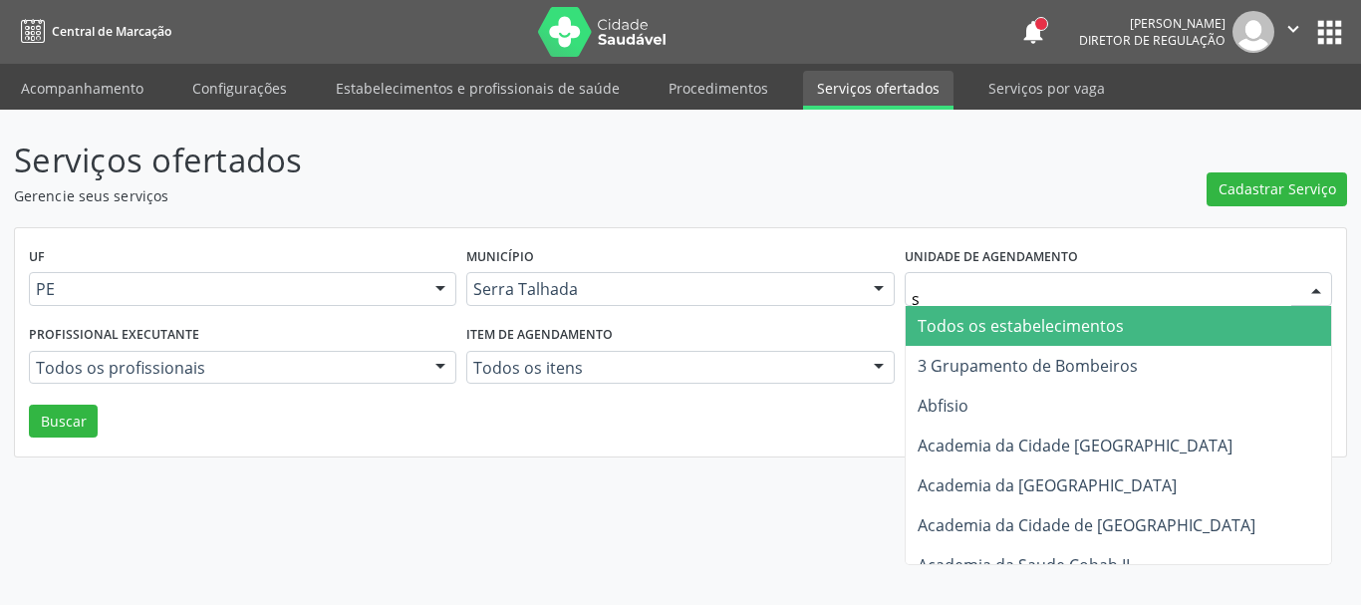
type input "s b"
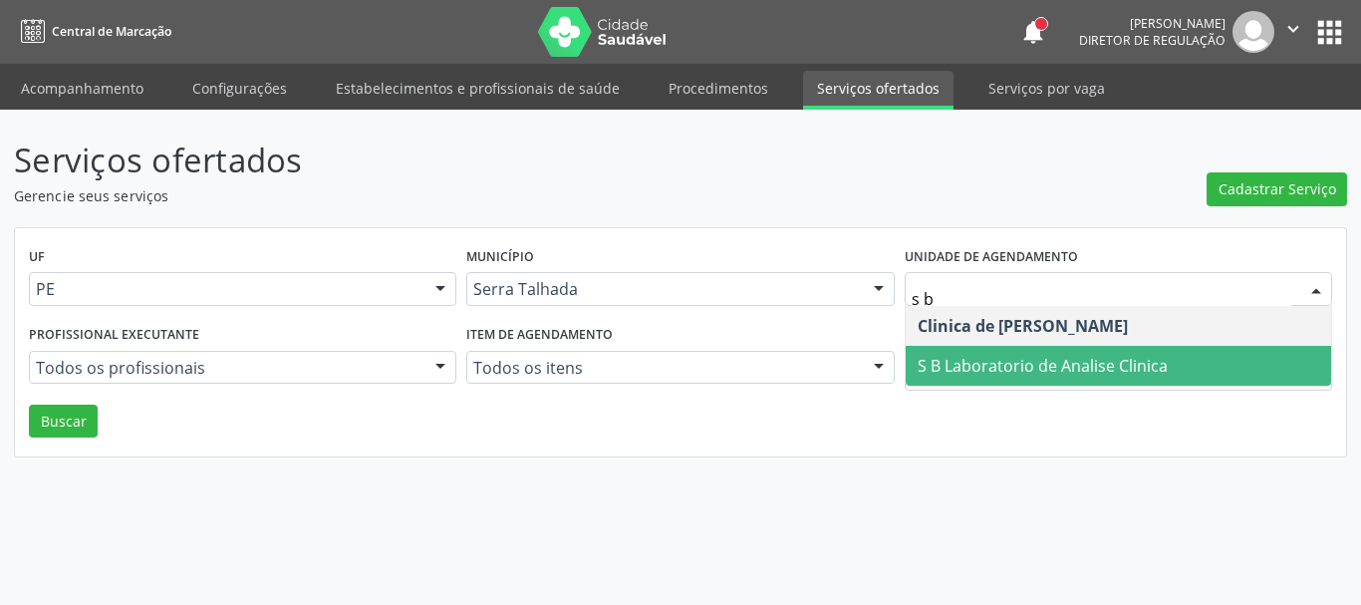
click at [1148, 374] on span "S B Laboratorio de Analise Clinica" at bounding box center [1043, 366] width 250 height 22
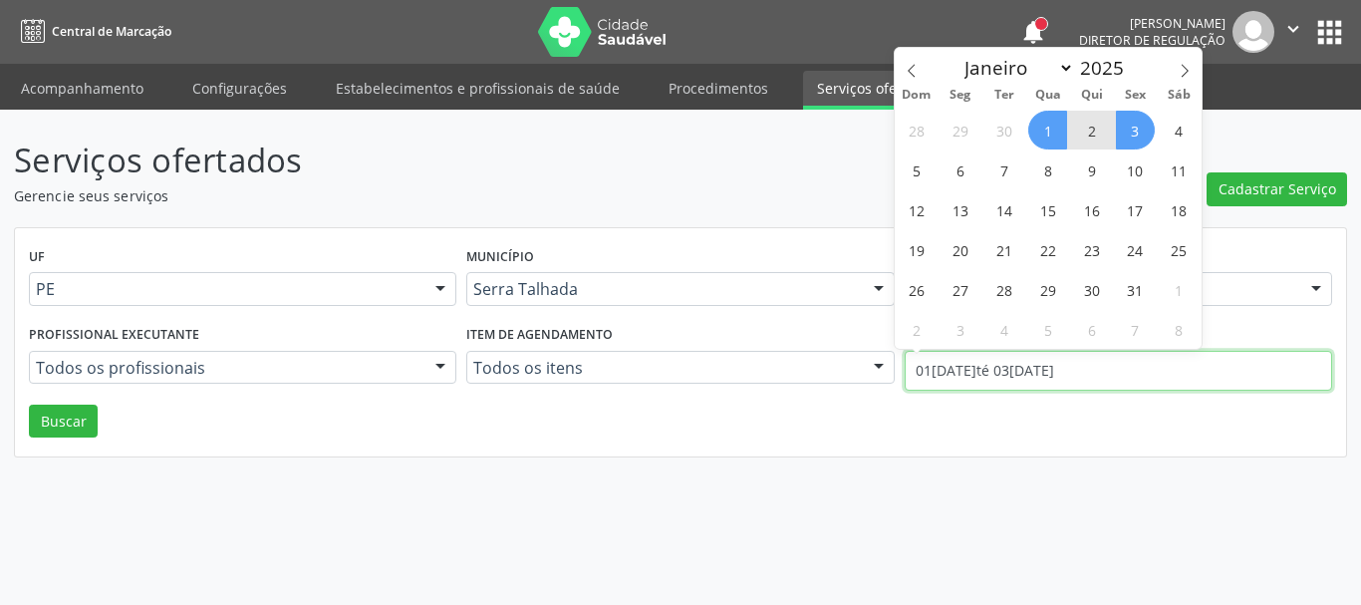
click at [1031, 382] on input "01[DATE]té 03[DATE]" at bounding box center [1118, 371] width 427 height 40
click at [1184, 77] on icon at bounding box center [1185, 71] width 14 height 14
select select "10"
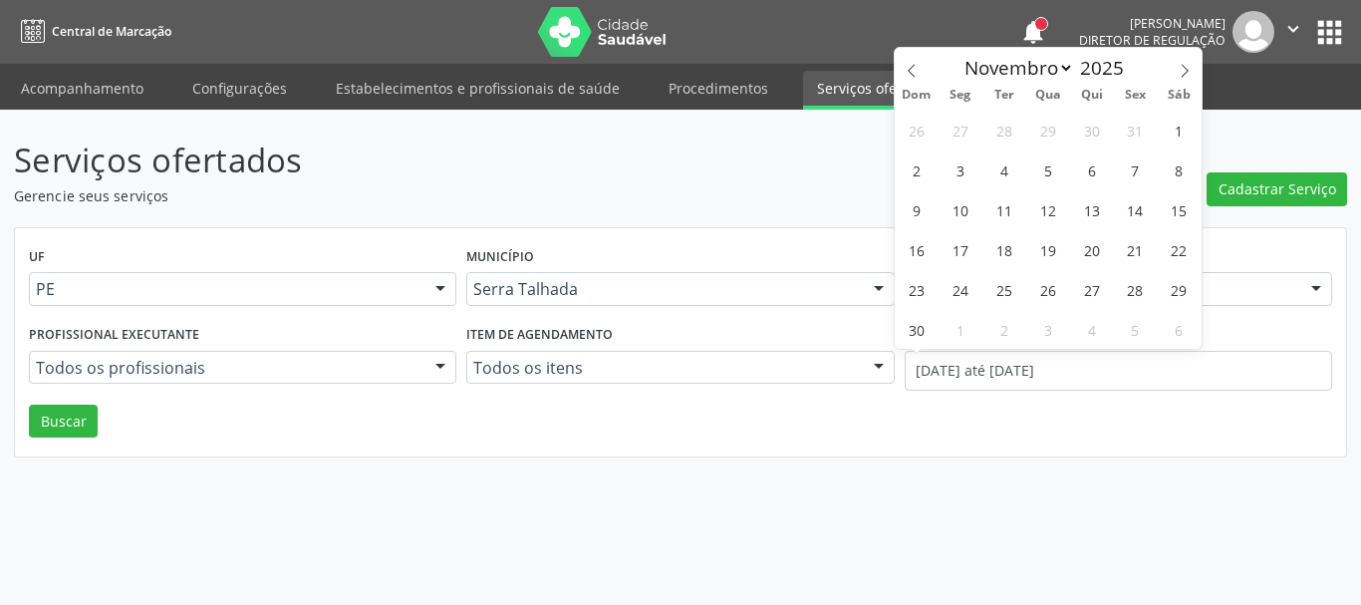
select select "10"
click at [1169, 126] on span "1" at bounding box center [1179, 130] width 39 height 39
type input "01/11/2025"
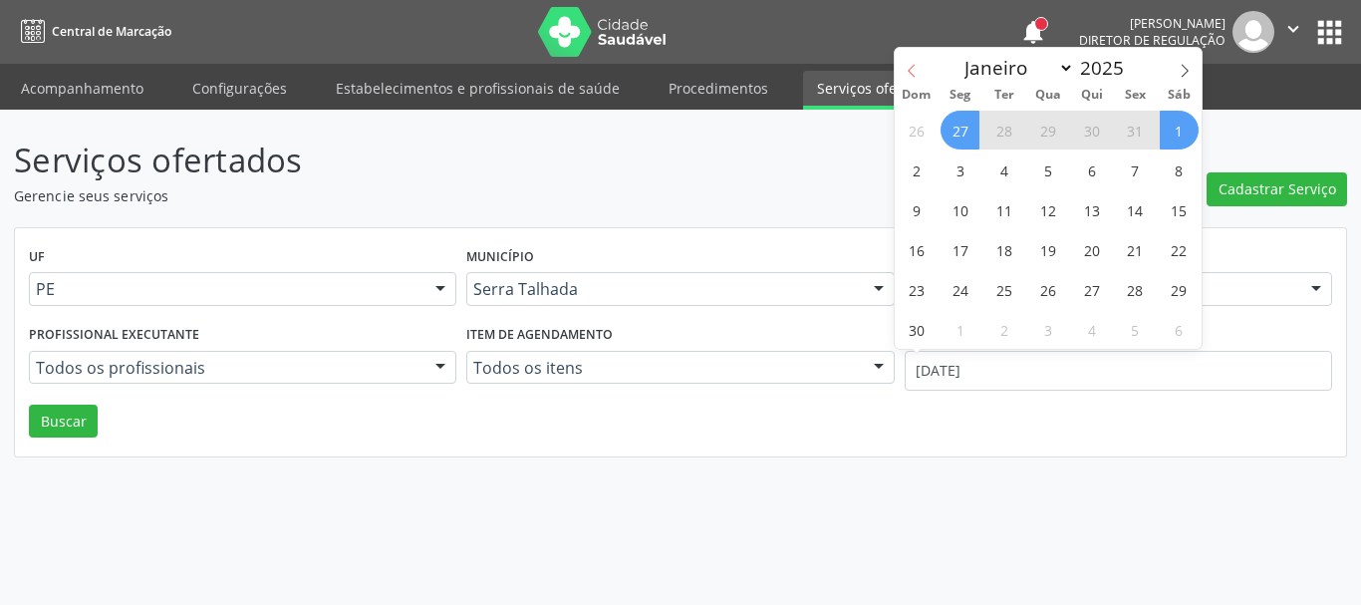
click at [905, 72] on icon at bounding box center [912, 71] width 14 height 14
select select "9"
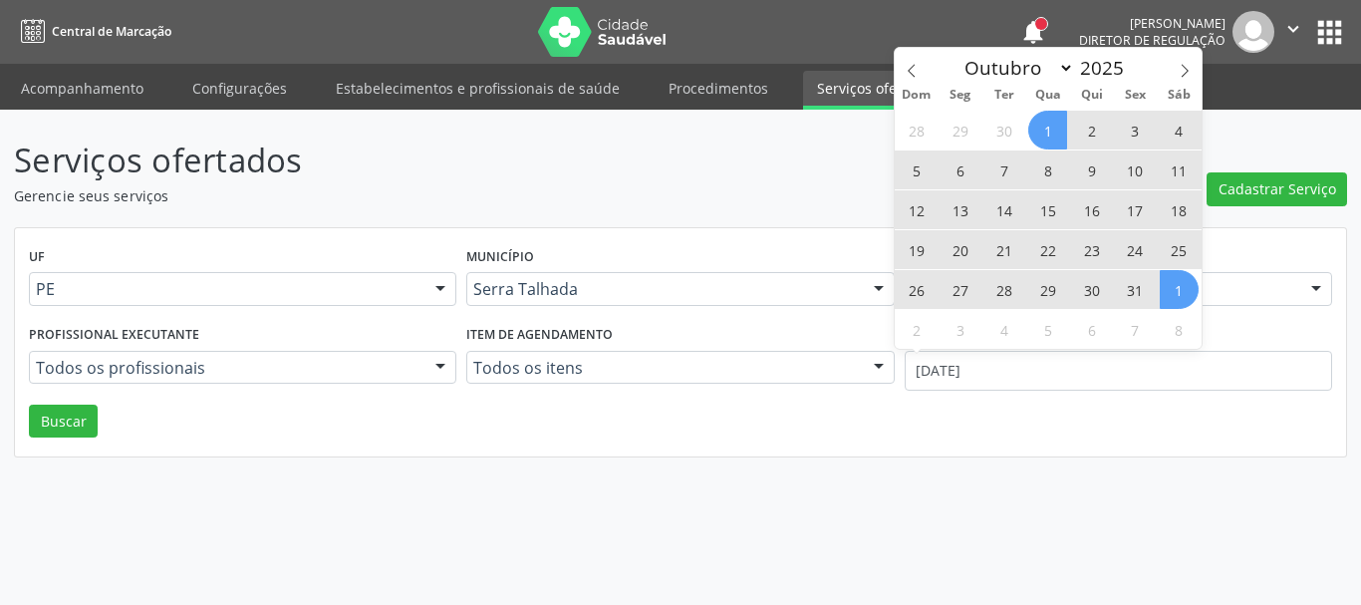
click at [1059, 136] on span "1" at bounding box center [1047, 130] width 39 height 39
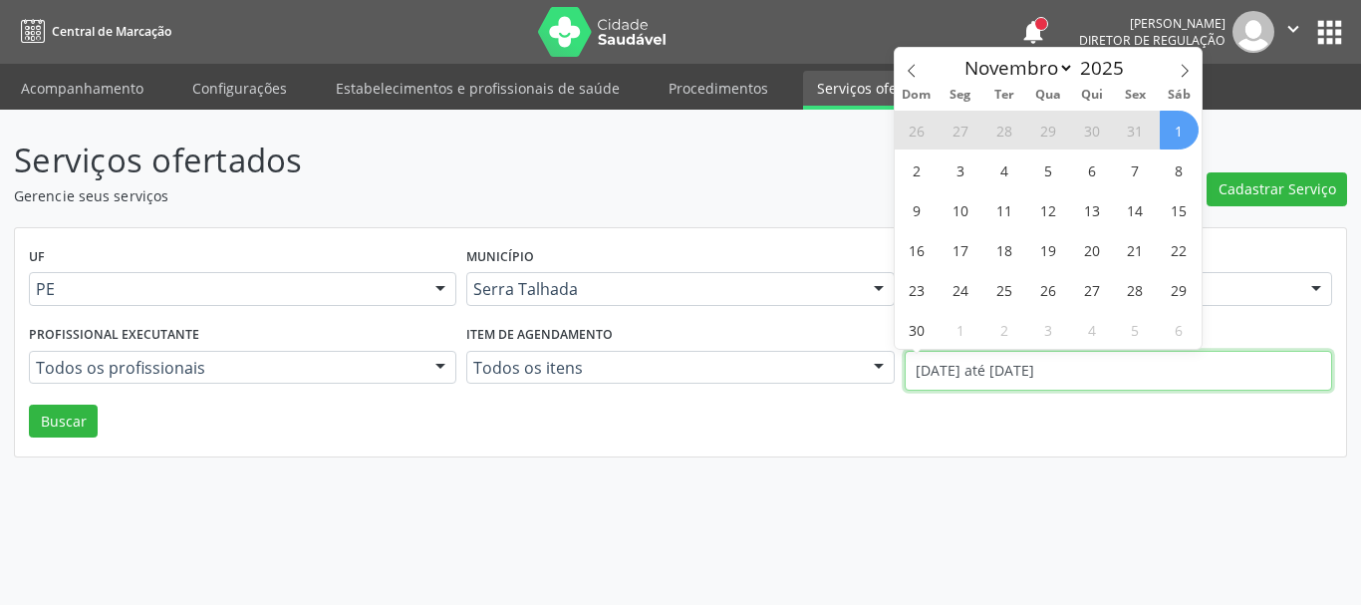
click at [1065, 379] on input "01/10/2025 até 01/11/2025" at bounding box center [1118, 371] width 427 height 40
click at [911, 71] on icon at bounding box center [912, 71] width 14 height 14
select select "9"
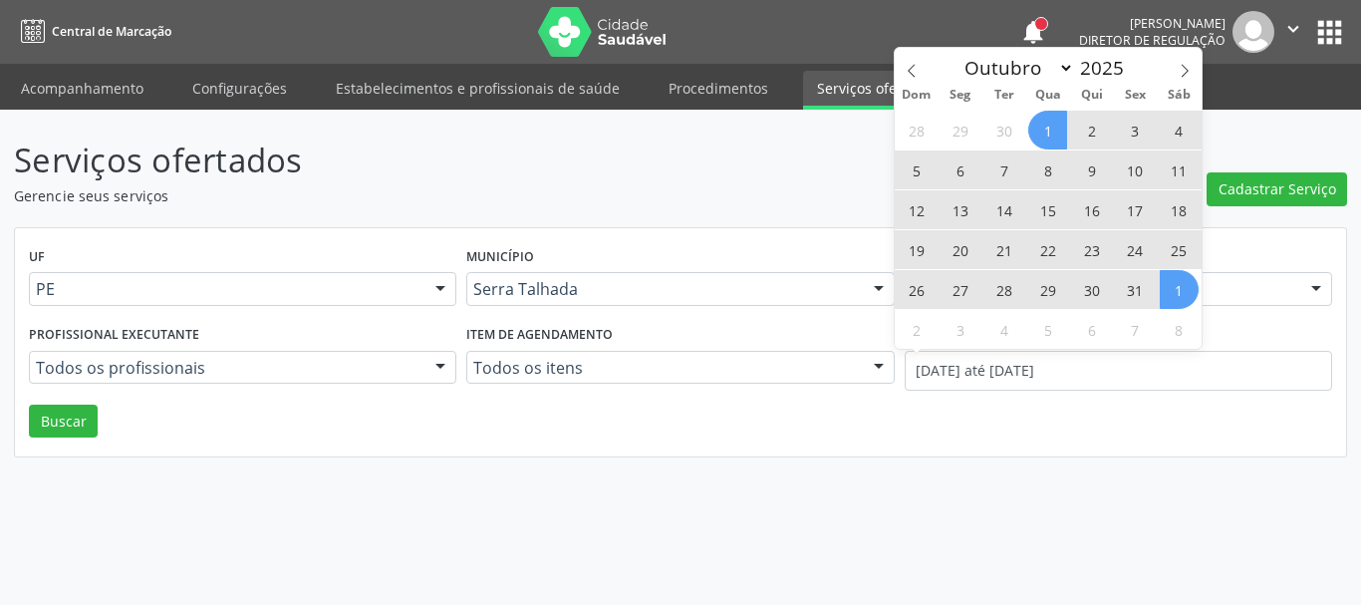
click at [1044, 129] on span "1" at bounding box center [1047, 130] width 39 height 39
type input "01/10/2025"
click at [1142, 298] on span "31" at bounding box center [1135, 289] width 39 height 39
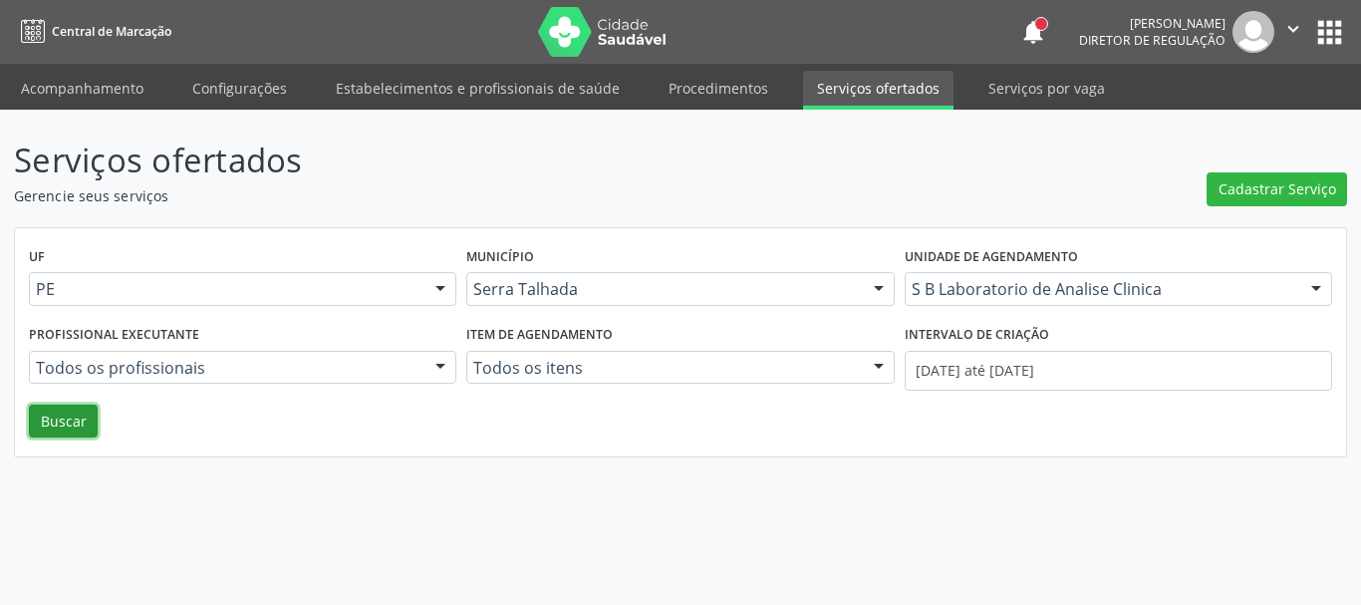
click at [91, 416] on button "Buscar" at bounding box center [63, 422] width 69 height 34
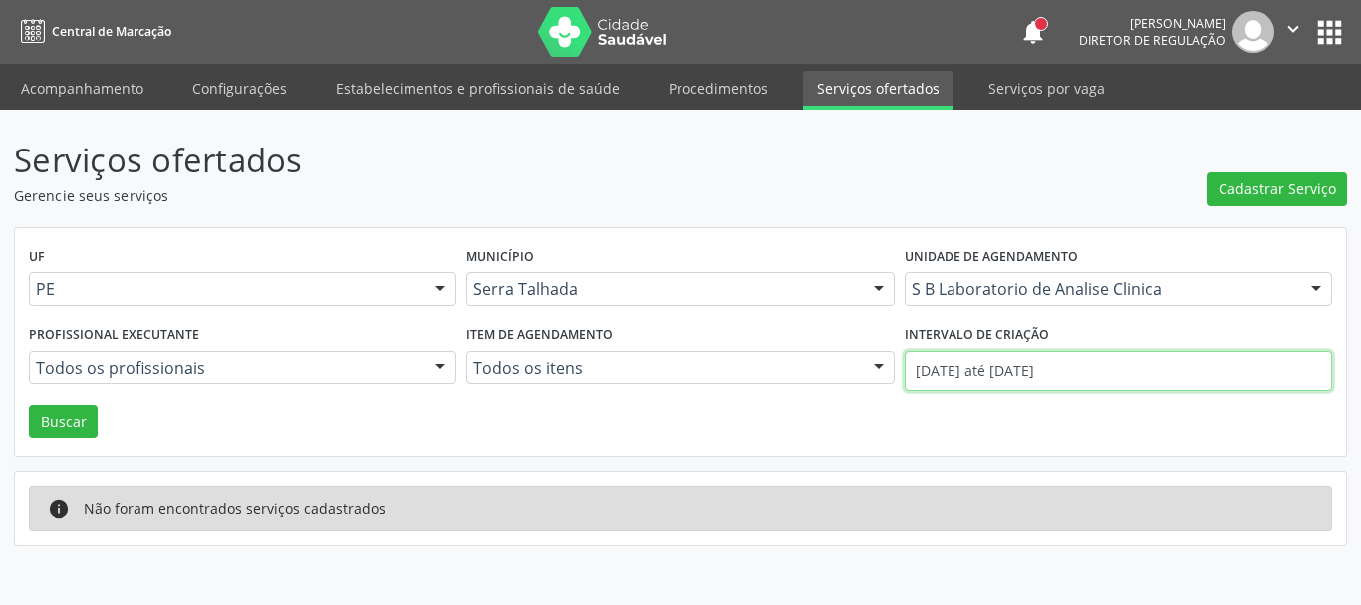
click at [1116, 377] on input "01/10/2025 até 31/10/2025" at bounding box center [1118, 371] width 427 height 40
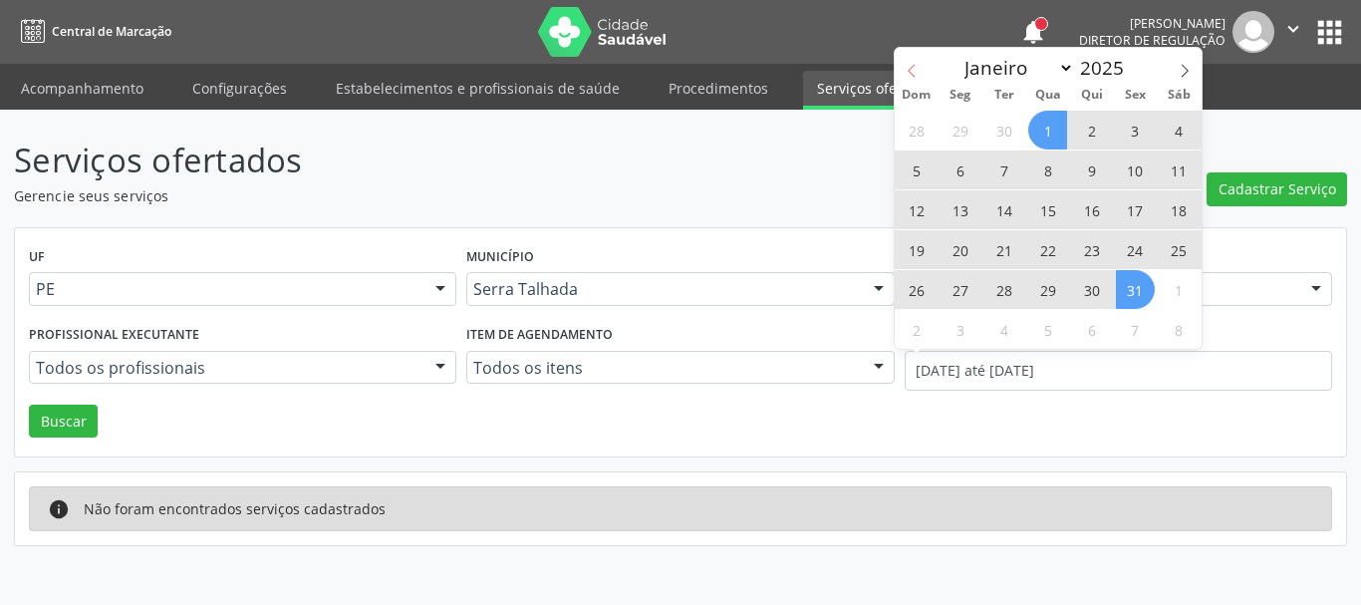
click at [905, 66] on icon at bounding box center [912, 71] width 14 height 14
select select "8"
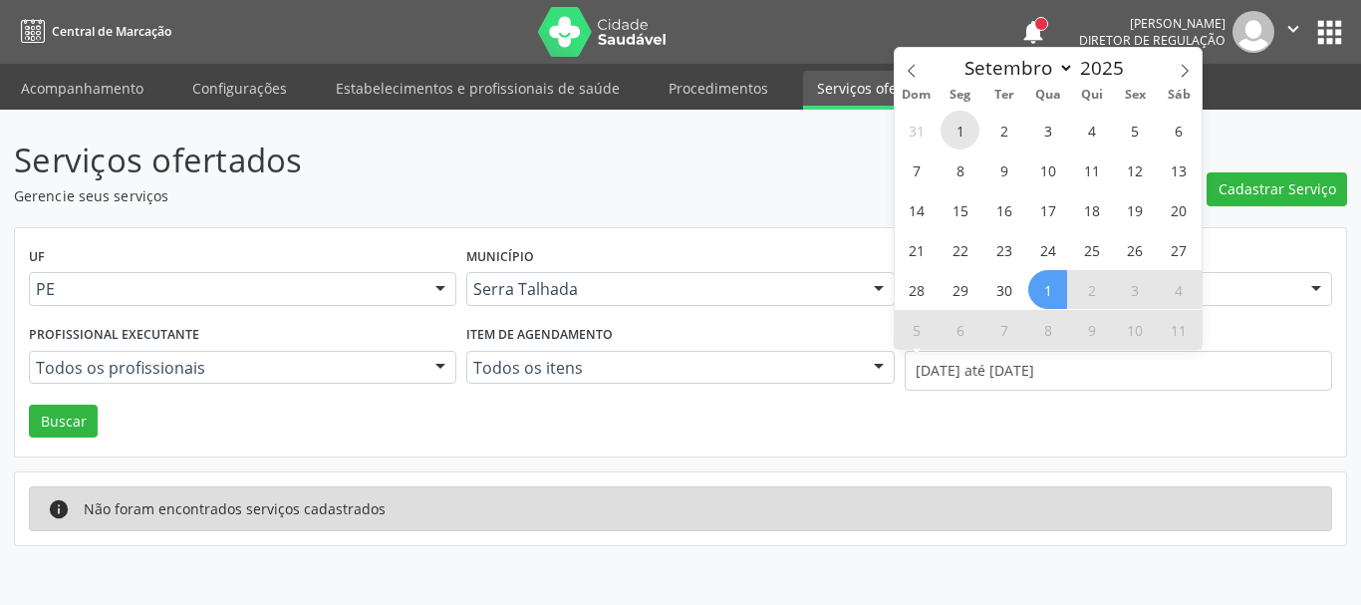
click at [962, 130] on span "1" at bounding box center [960, 130] width 39 height 39
type input "01/09/2025"
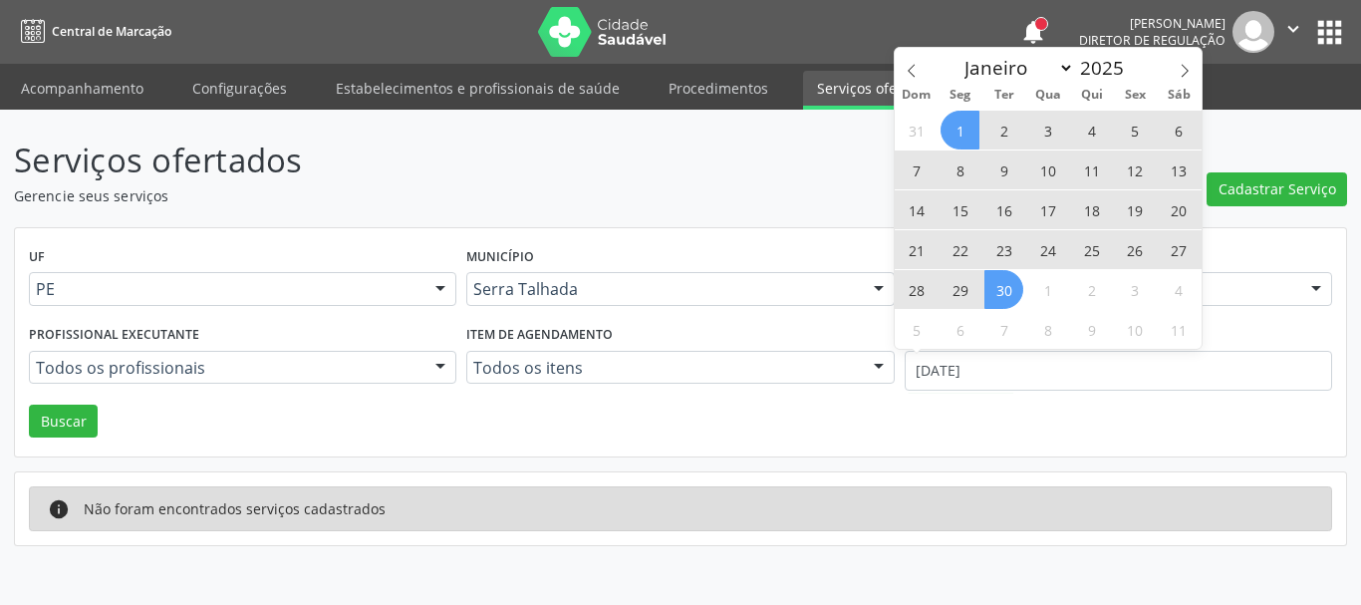
click at [1002, 298] on span "30" at bounding box center [1003, 289] width 39 height 39
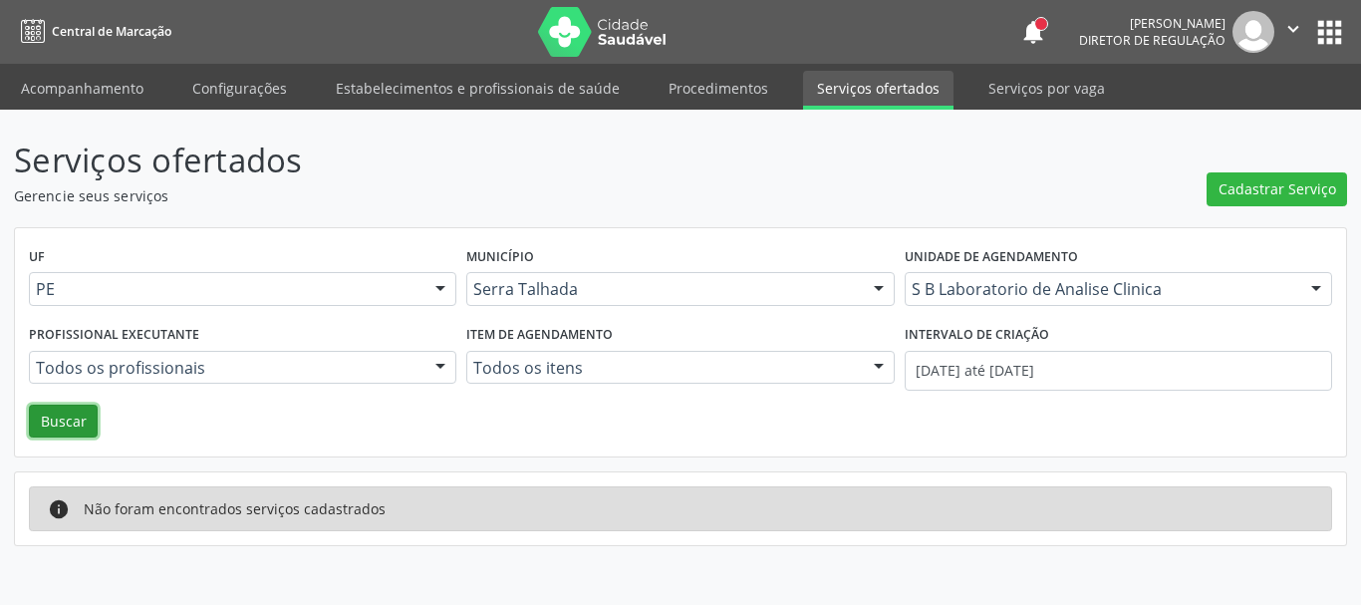
click at [54, 417] on button "Buscar" at bounding box center [63, 422] width 69 height 34
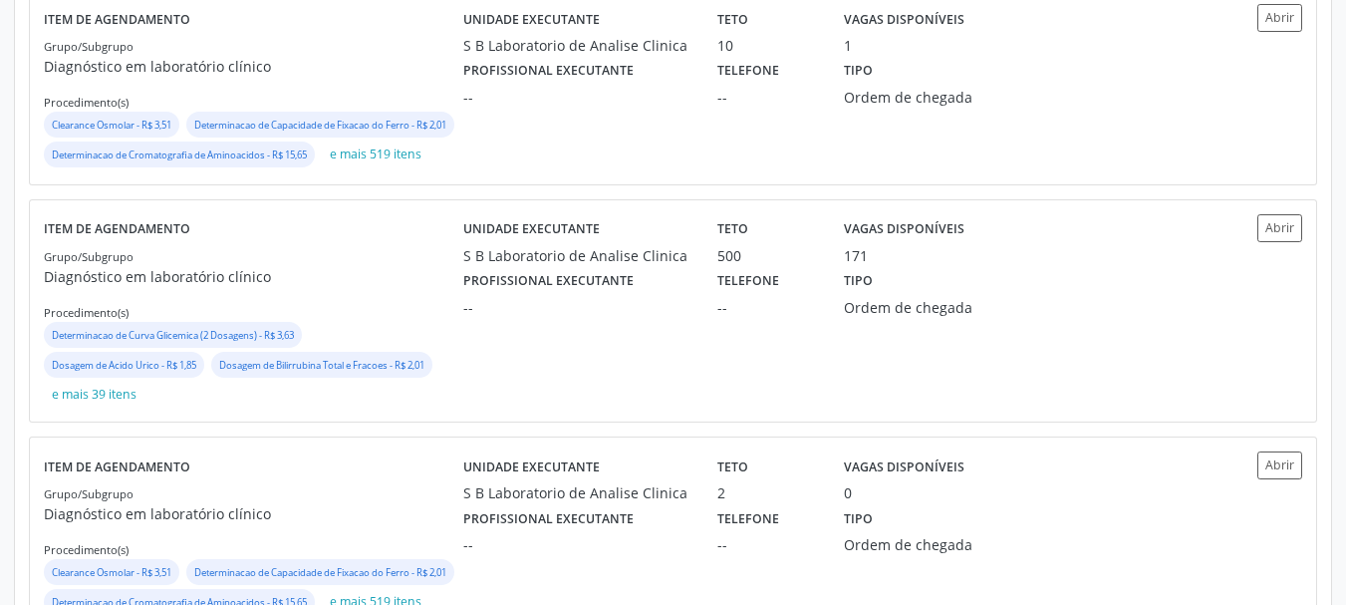
scroll to position [598, 0]
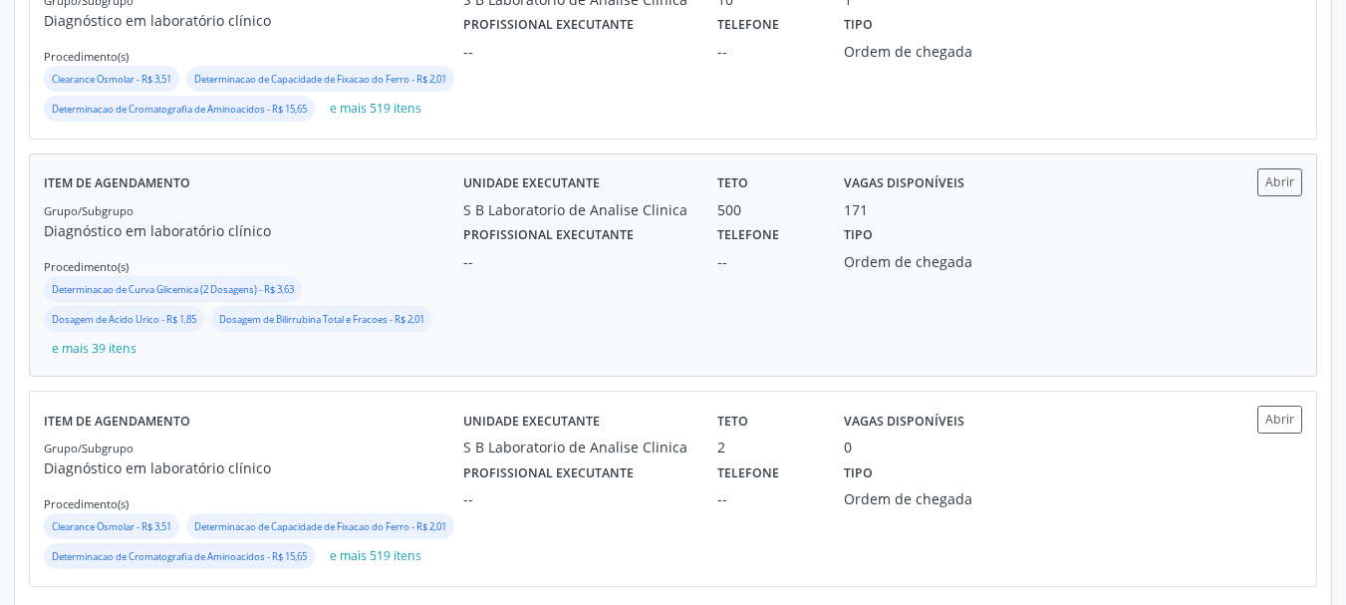
click at [750, 309] on div "Unidade executante S B Laboratorio de Analise Clinica Teto 500 Vagas disponívei…" at bounding box center [830, 264] width 734 height 193
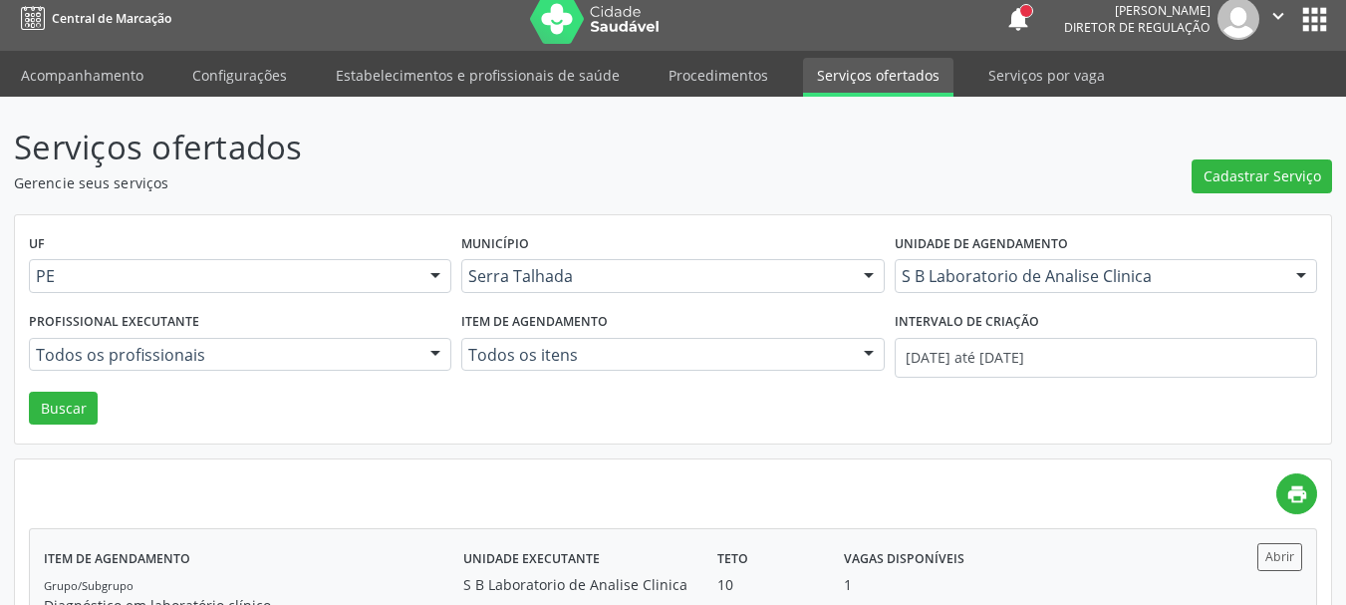
scroll to position [0, 0]
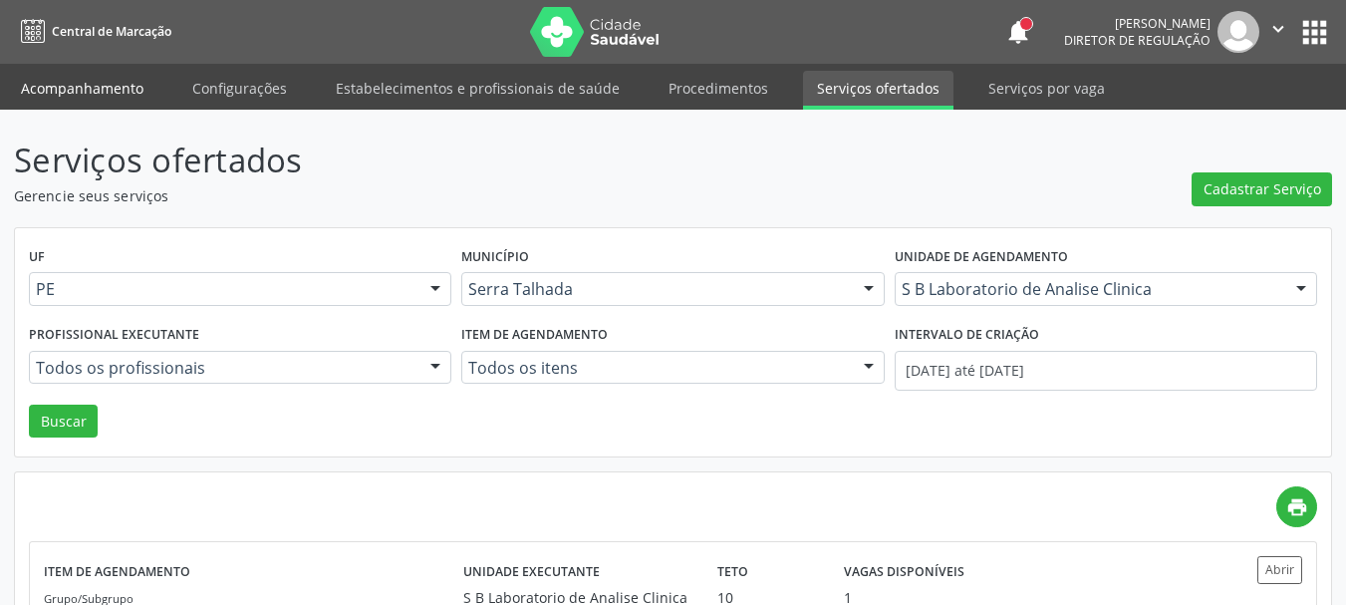
click at [87, 93] on link "Acompanhamento" at bounding box center [82, 88] width 150 height 35
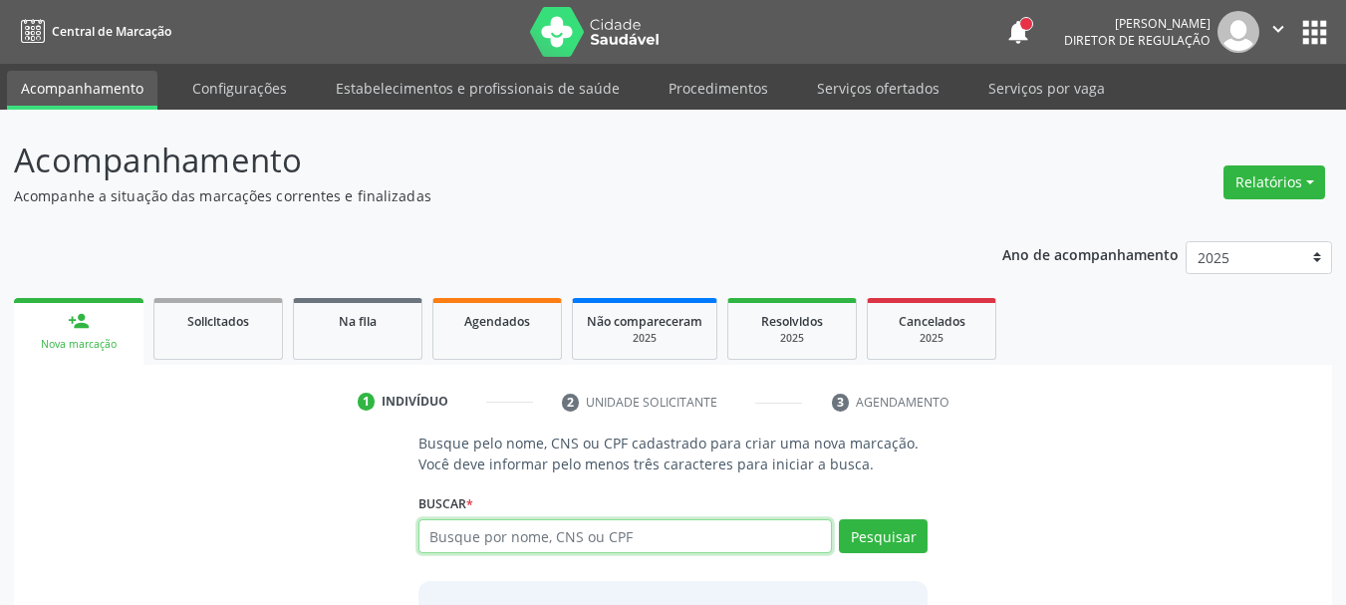
click at [594, 539] on input "text" at bounding box center [625, 536] width 414 height 34
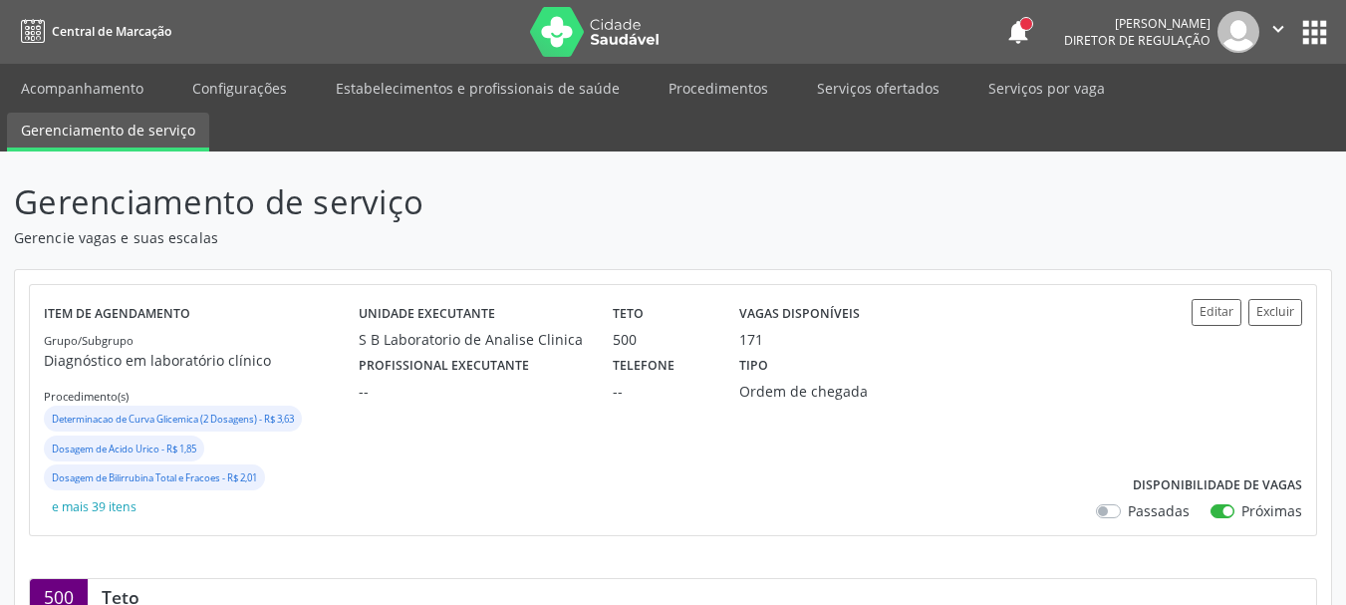
click at [1309, 43] on button "apps" at bounding box center [1314, 32] width 35 height 35
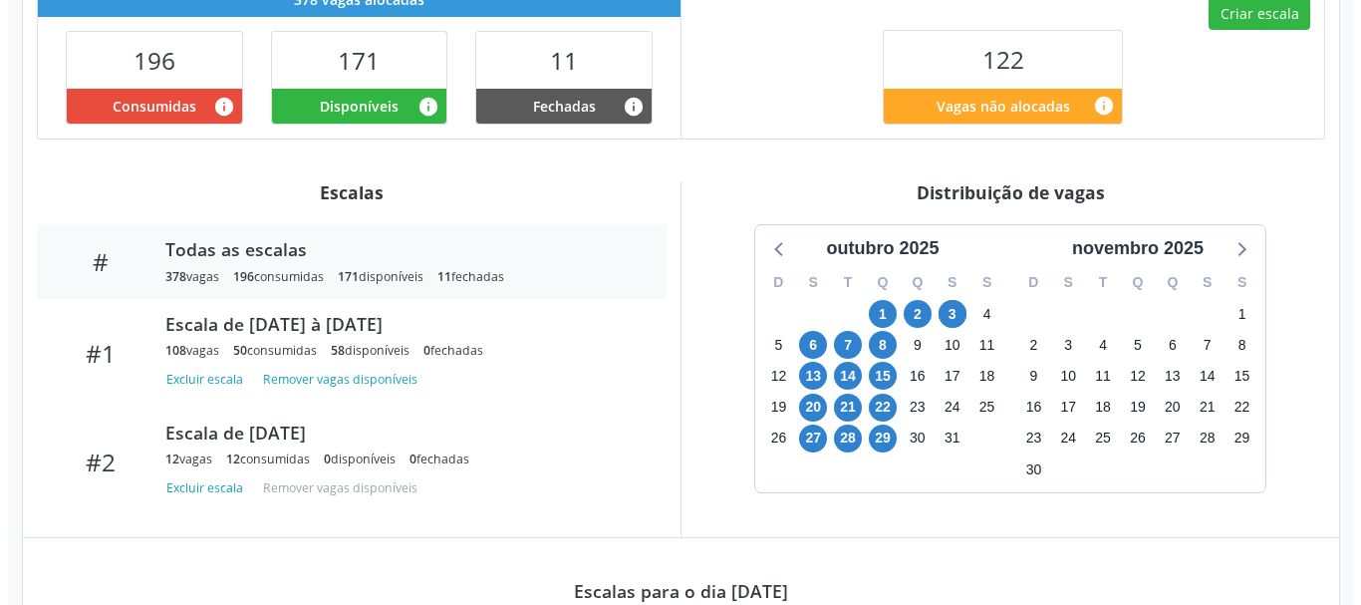
scroll to position [399, 0]
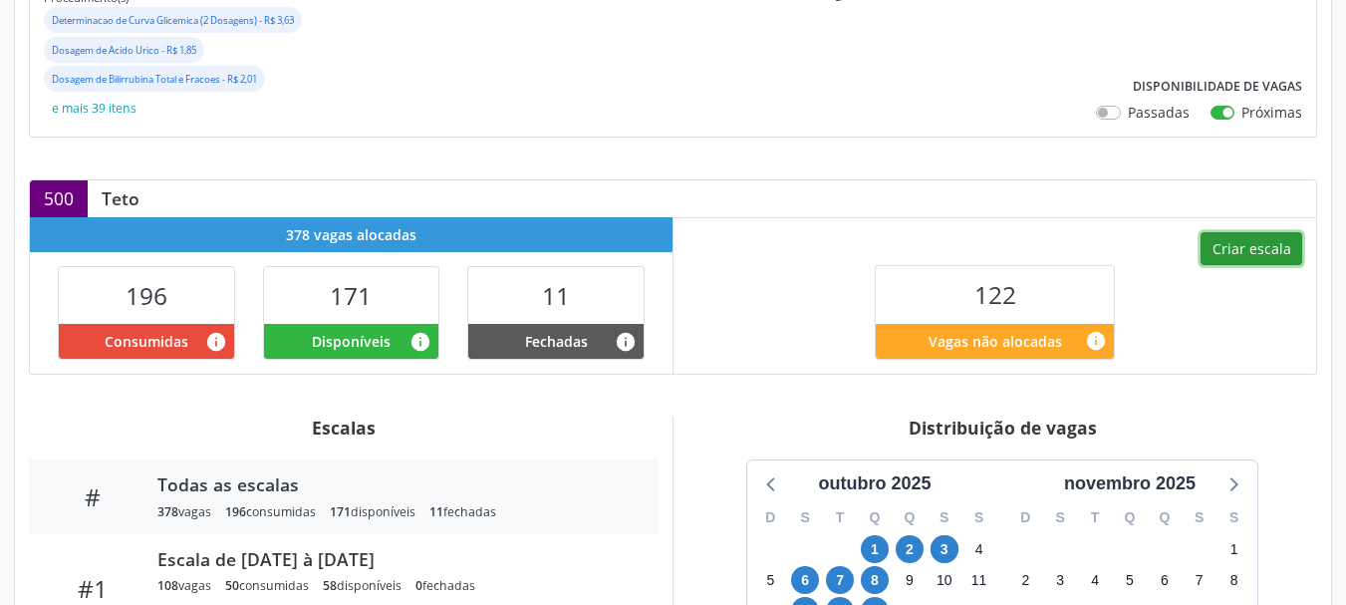
click at [1266, 249] on button "Criar escala" at bounding box center [1252, 249] width 102 height 34
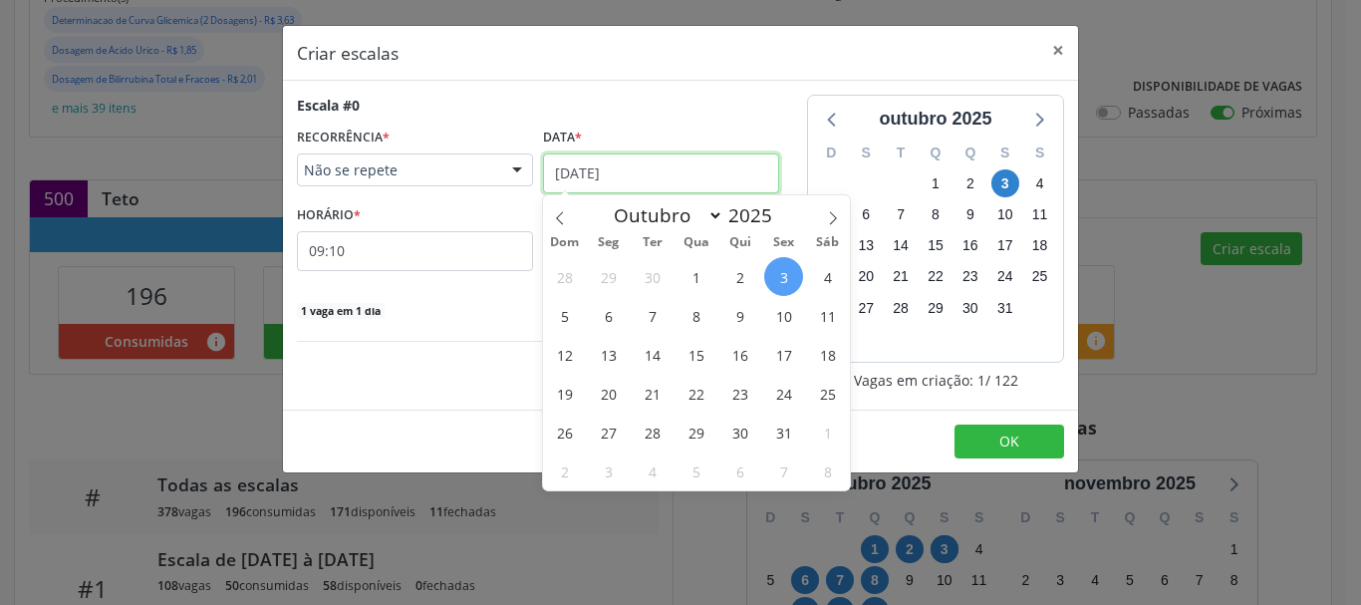
click at [571, 182] on input "03/10/2025" at bounding box center [661, 173] width 236 height 40
click at [565, 212] on icon at bounding box center [560, 218] width 14 height 14
click at [826, 218] on icon at bounding box center [833, 218] width 14 height 14
select select "9"
click at [646, 313] on span "7" at bounding box center [652, 315] width 39 height 39
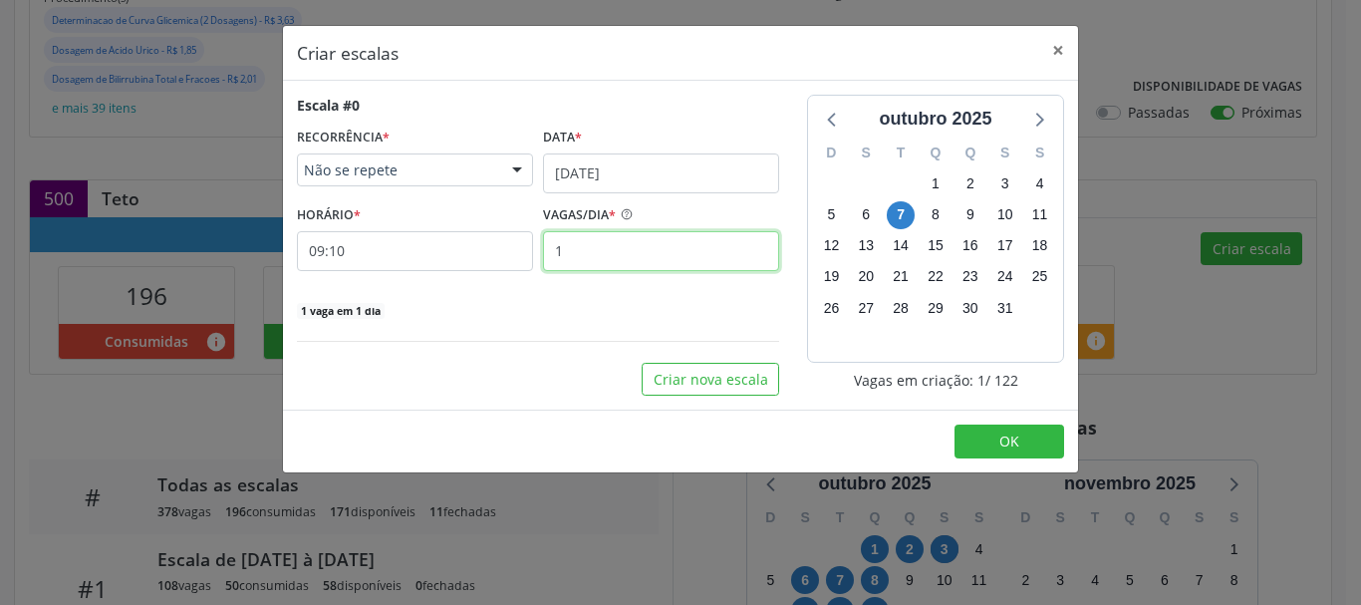
drag, startPoint x: 599, startPoint y: 257, endPoint x: 589, endPoint y: 244, distance: 16.3
click at [599, 257] on input "1" at bounding box center [661, 251] width 236 height 40
type input "12"
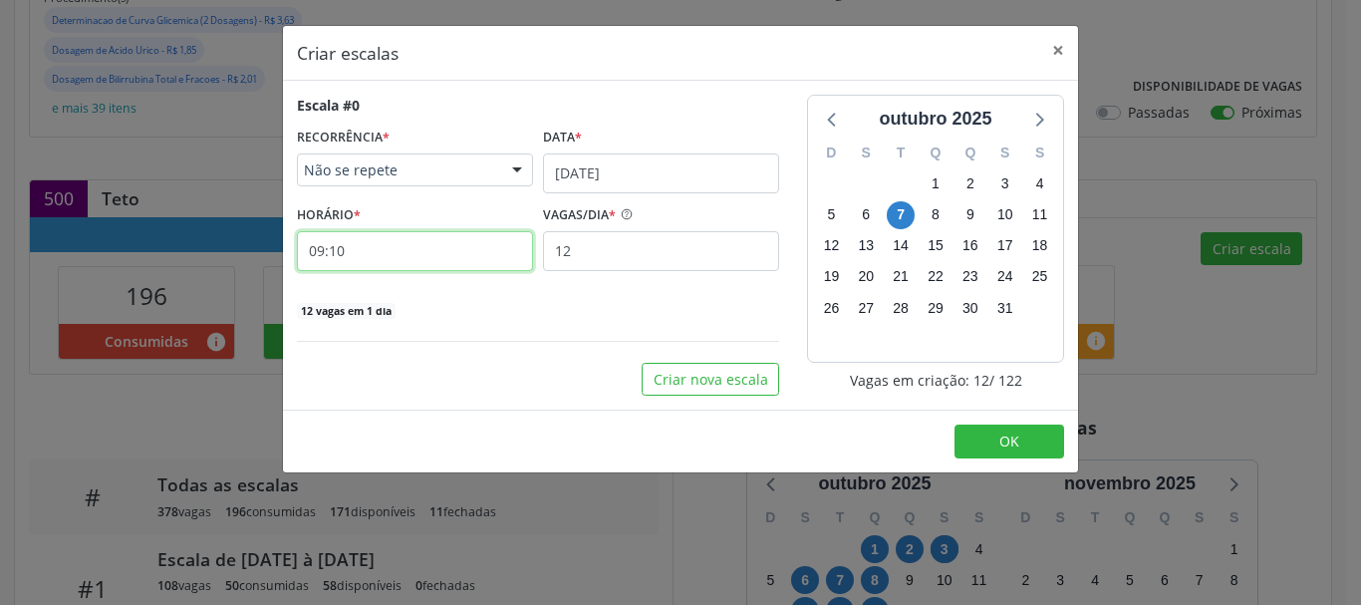
click at [416, 269] on input "09:10" at bounding box center [415, 251] width 236 height 40
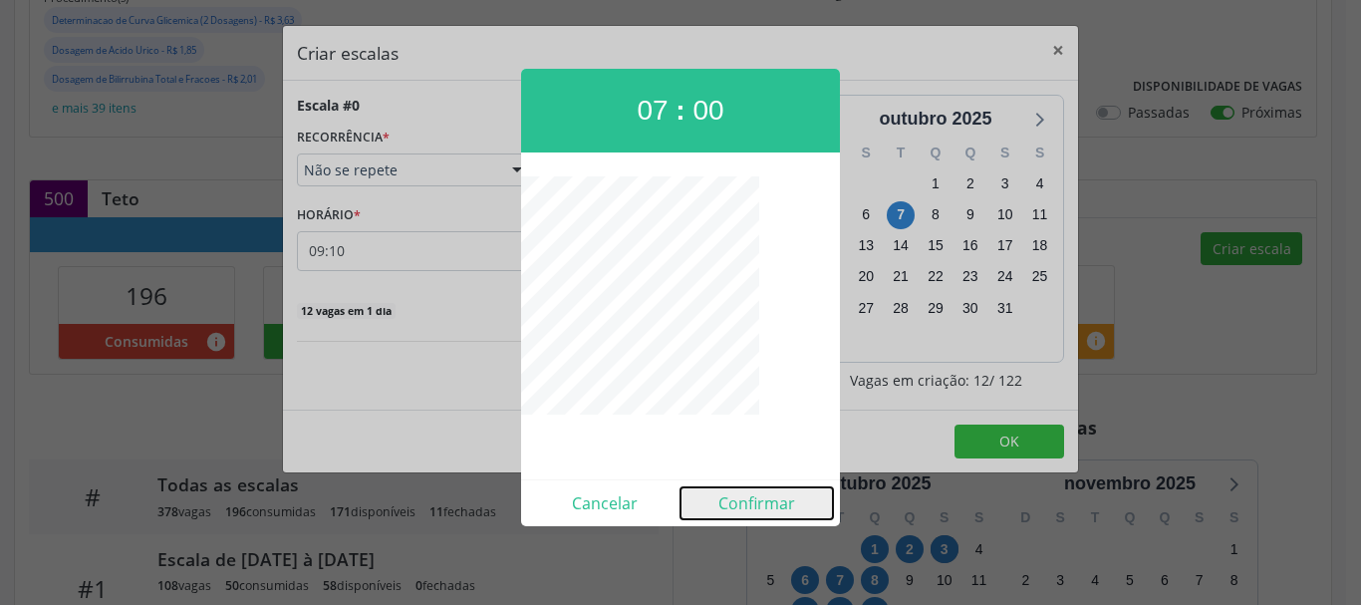
click at [783, 499] on button "Confirmar" at bounding box center [757, 503] width 152 height 32
type input "07:00"
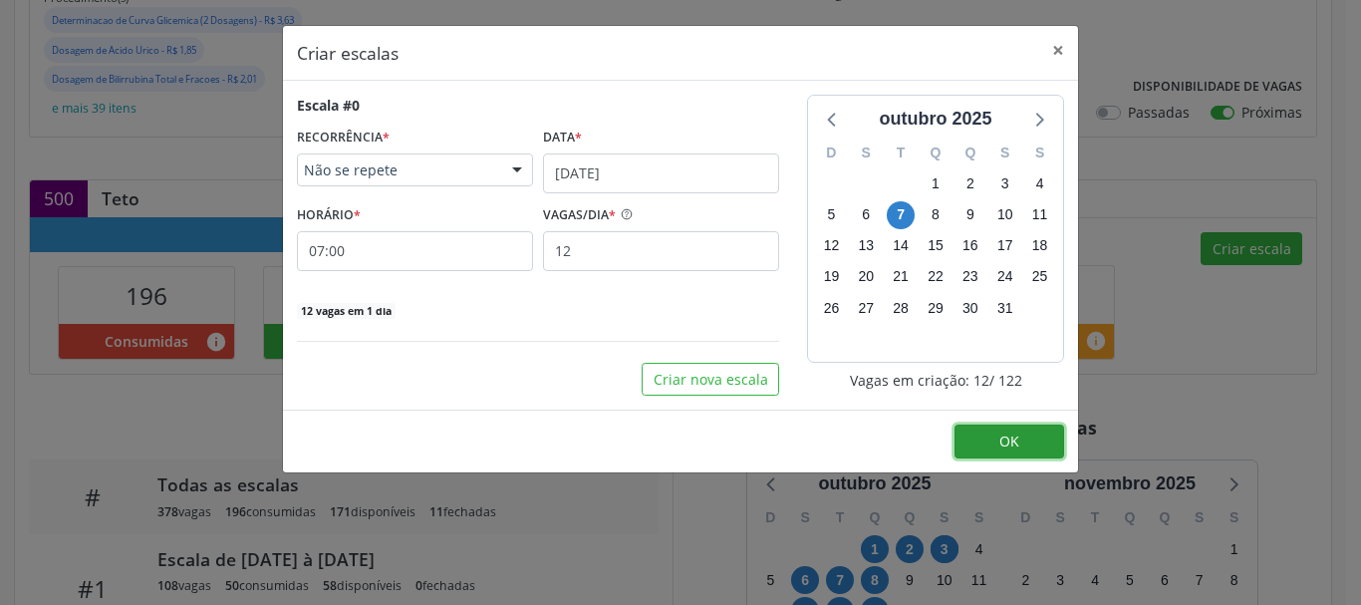
click at [993, 445] on button "OK" at bounding box center [1009, 441] width 110 height 34
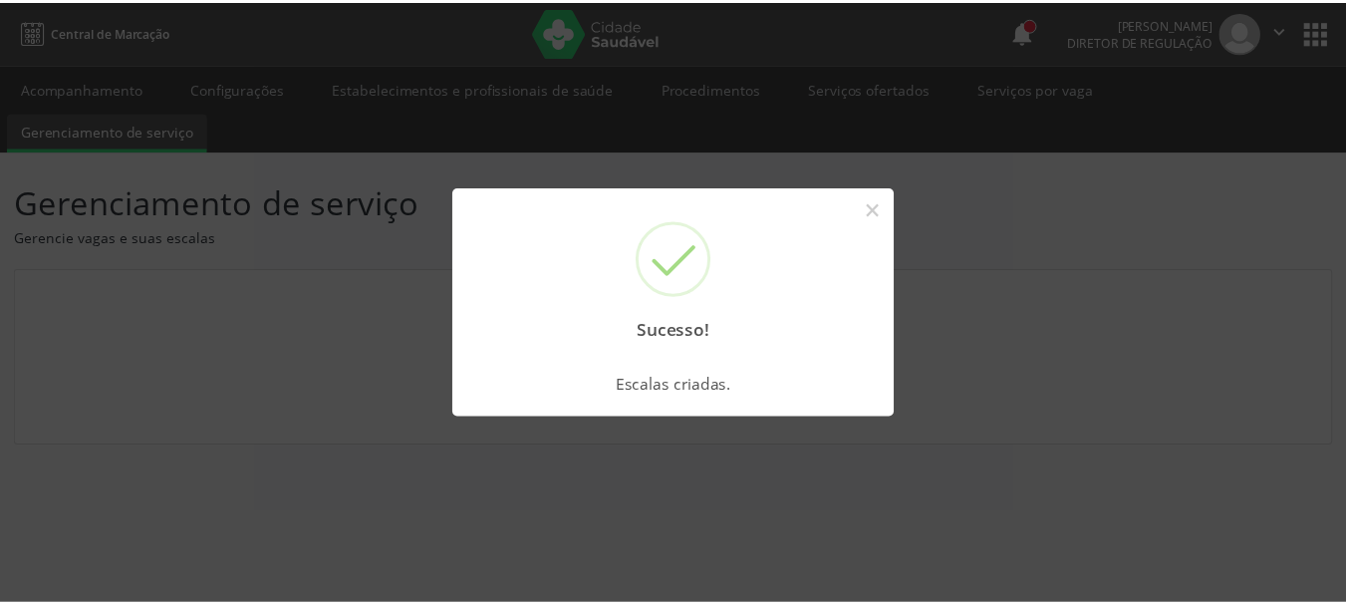
scroll to position [0, 0]
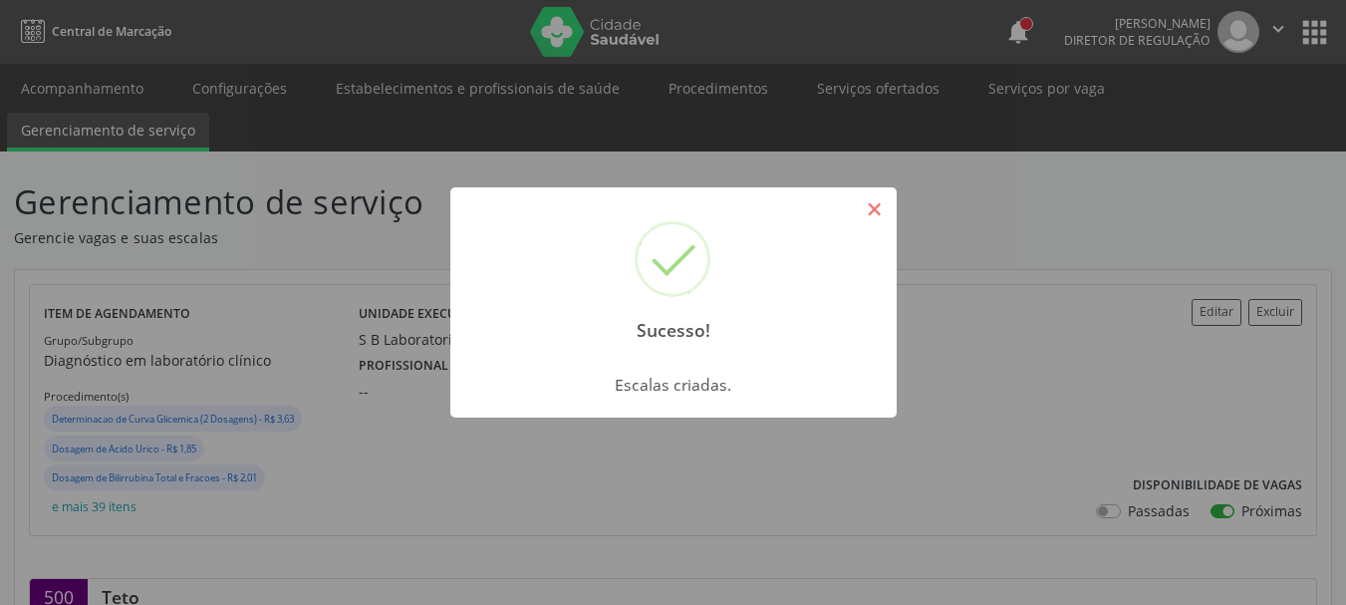
click at [875, 209] on button "×" at bounding box center [875, 209] width 34 height 34
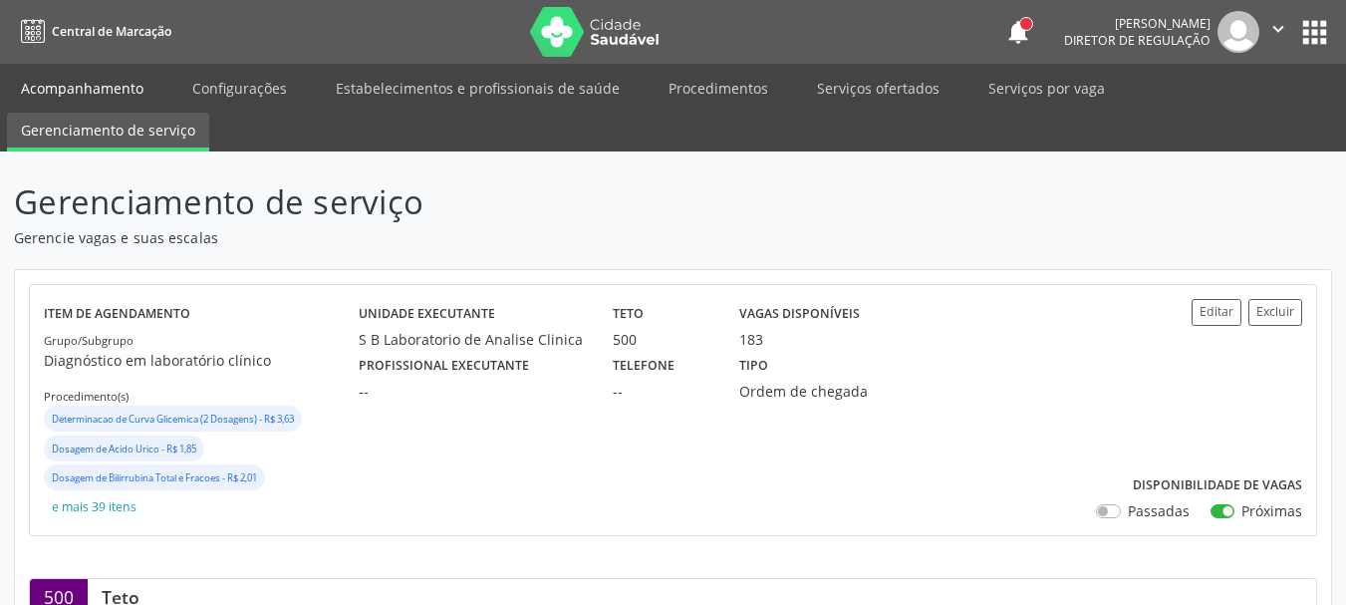
click at [100, 83] on link "Acompanhamento" at bounding box center [82, 88] width 150 height 35
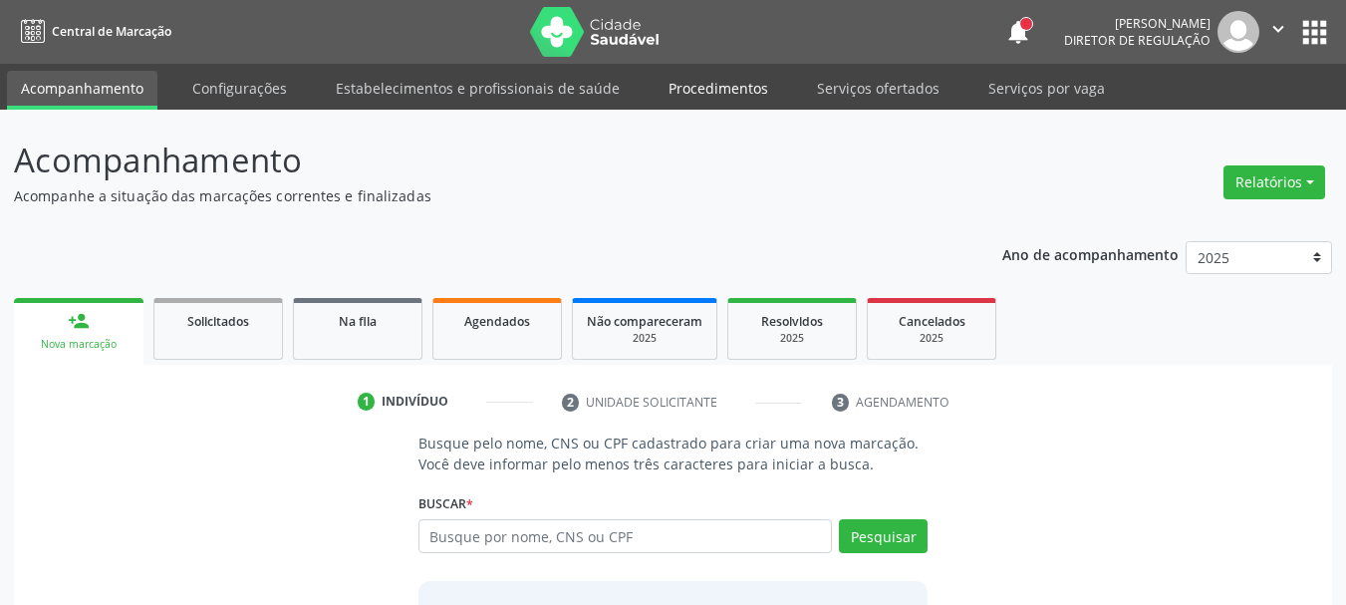
click at [682, 80] on link "Procedimentos" at bounding box center [719, 88] width 128 height 35
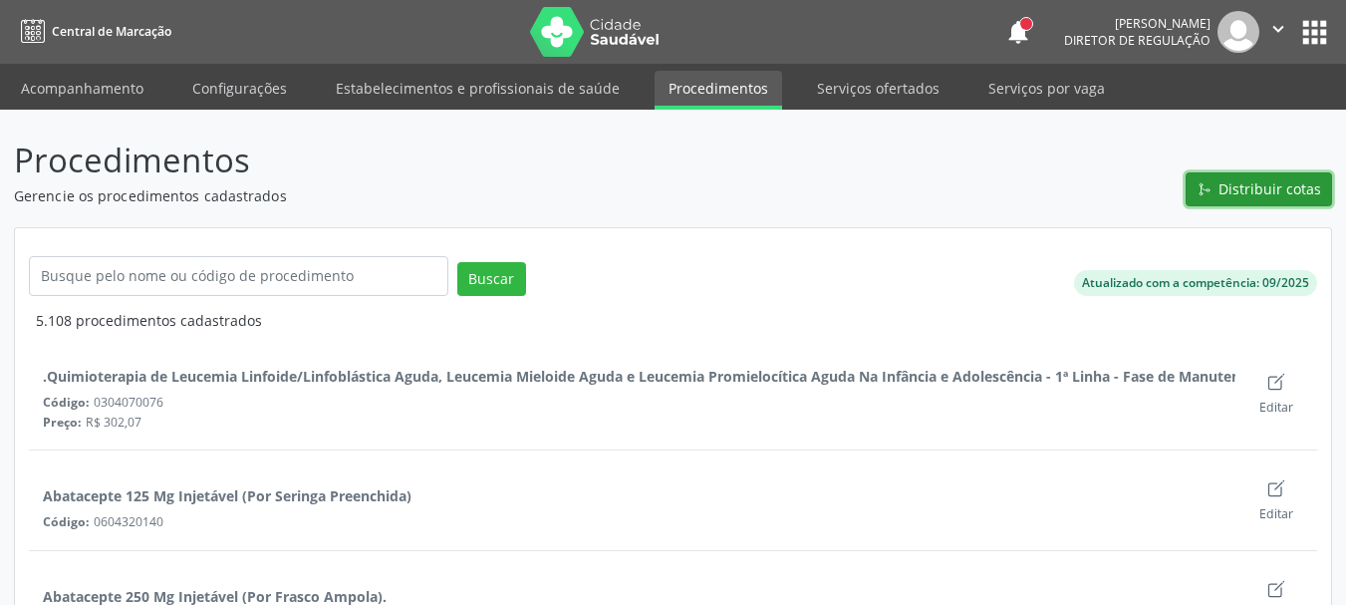
click at [1271, 196] on span "Distribuir cotas" at bounding box center [1270, 188] width 103 height 21
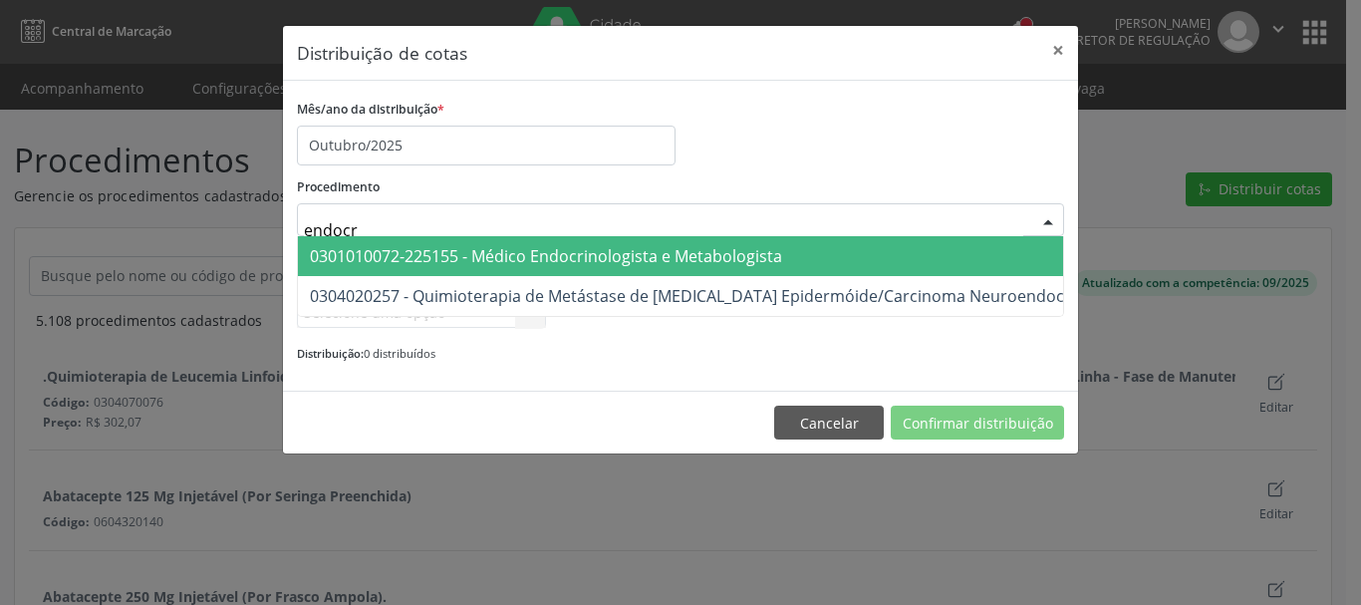
type input "endocri"
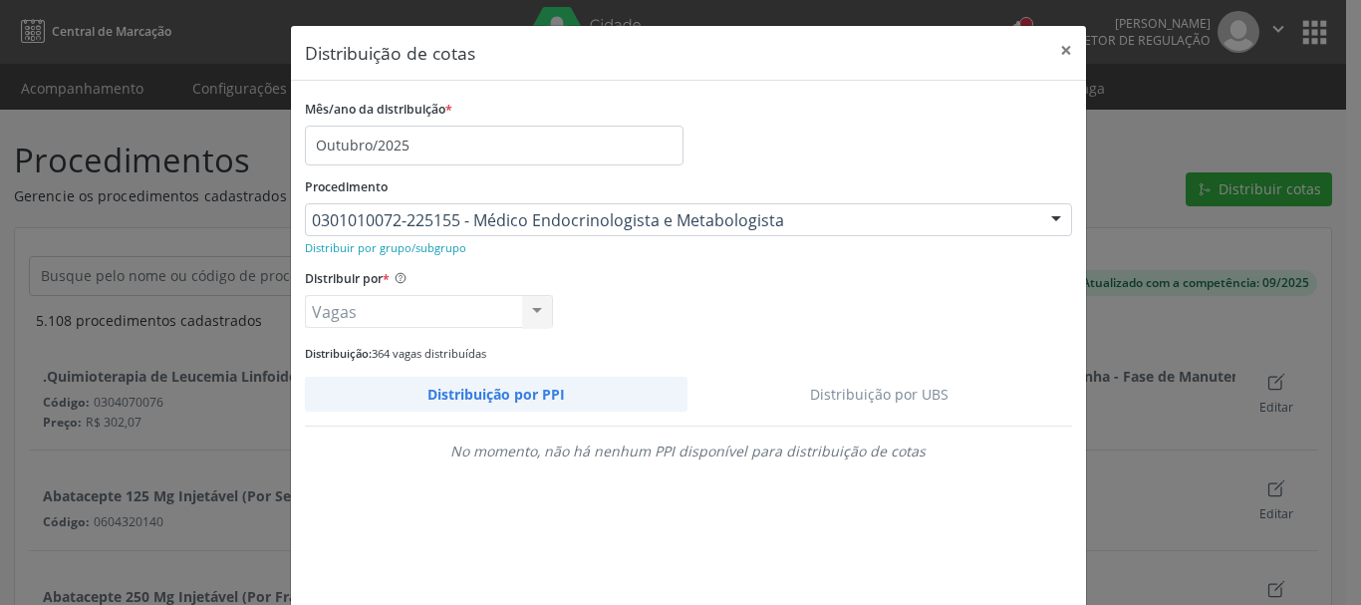
click at [868, 393] on link "Distribuição por UBS" at bounding box center [879, 394] width 385 height 35
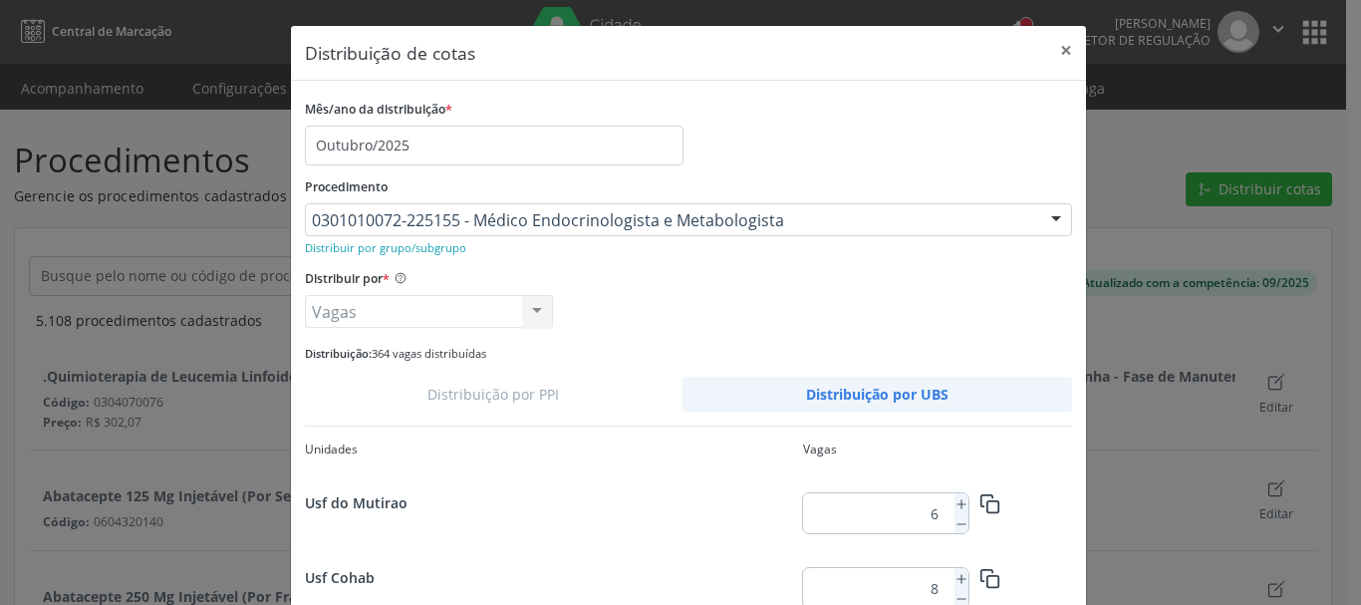
scroll to position [100, 0]
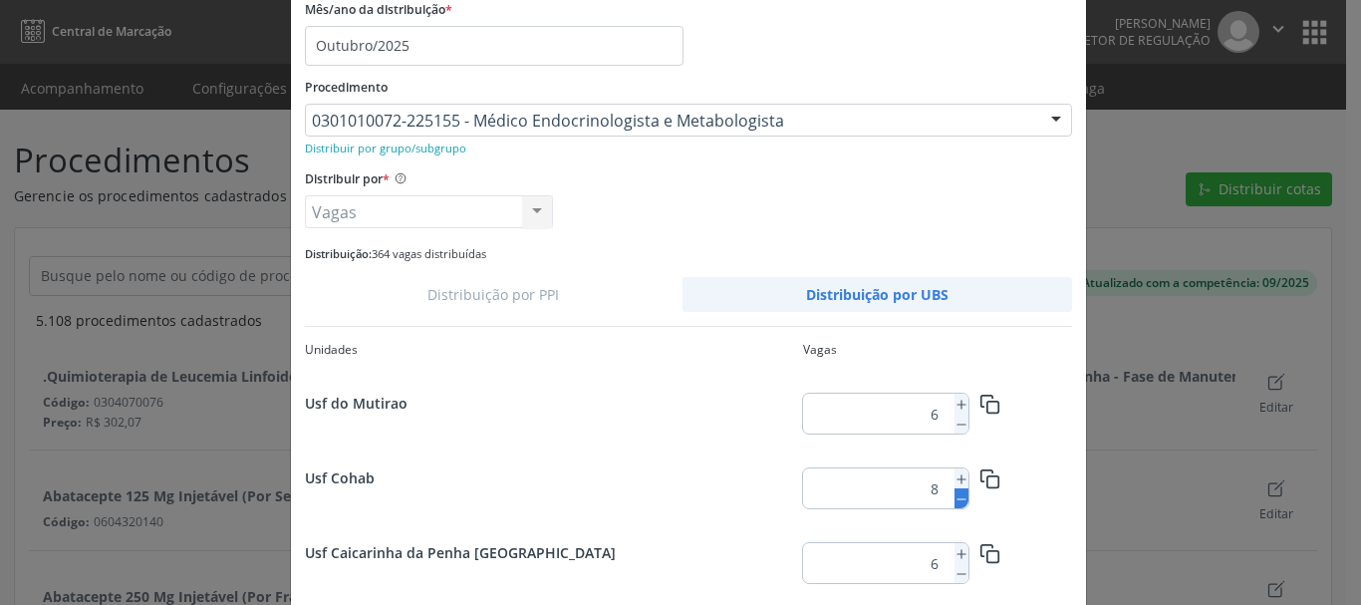
click at [958, 499] on icon at bounding box center [961, 499] width 14 height 14
type input "7"
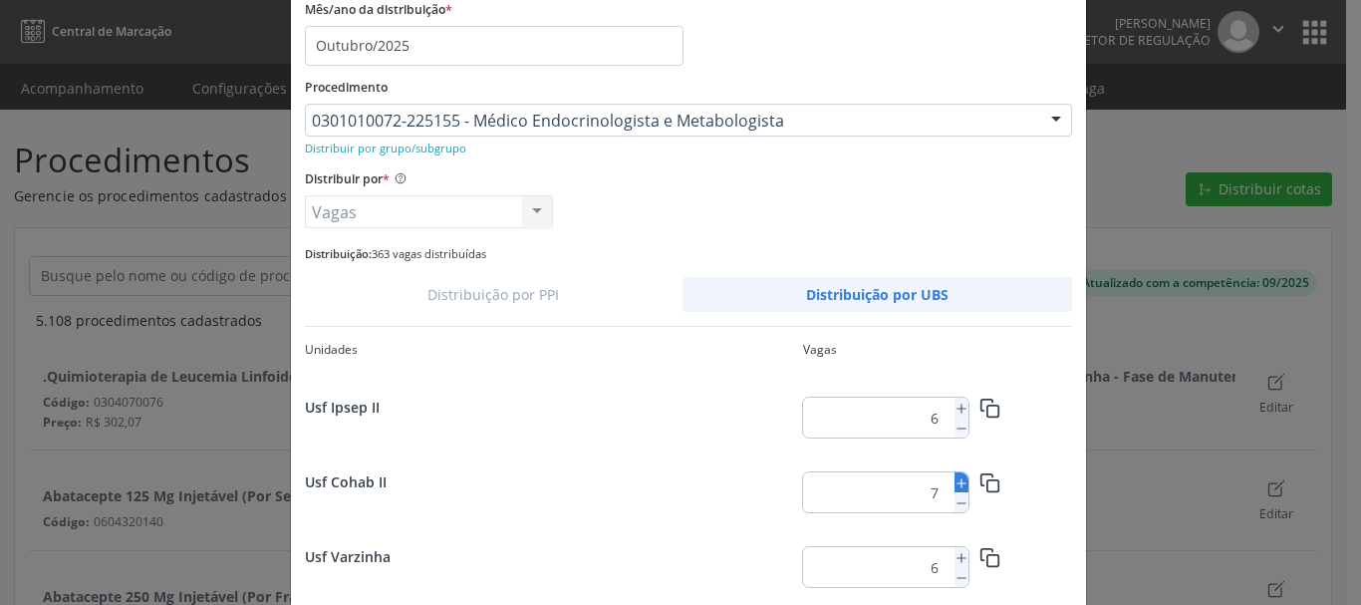
click at [959, 487] on icon at bounding box center [961, 483] width 14 height 14
type input "8"
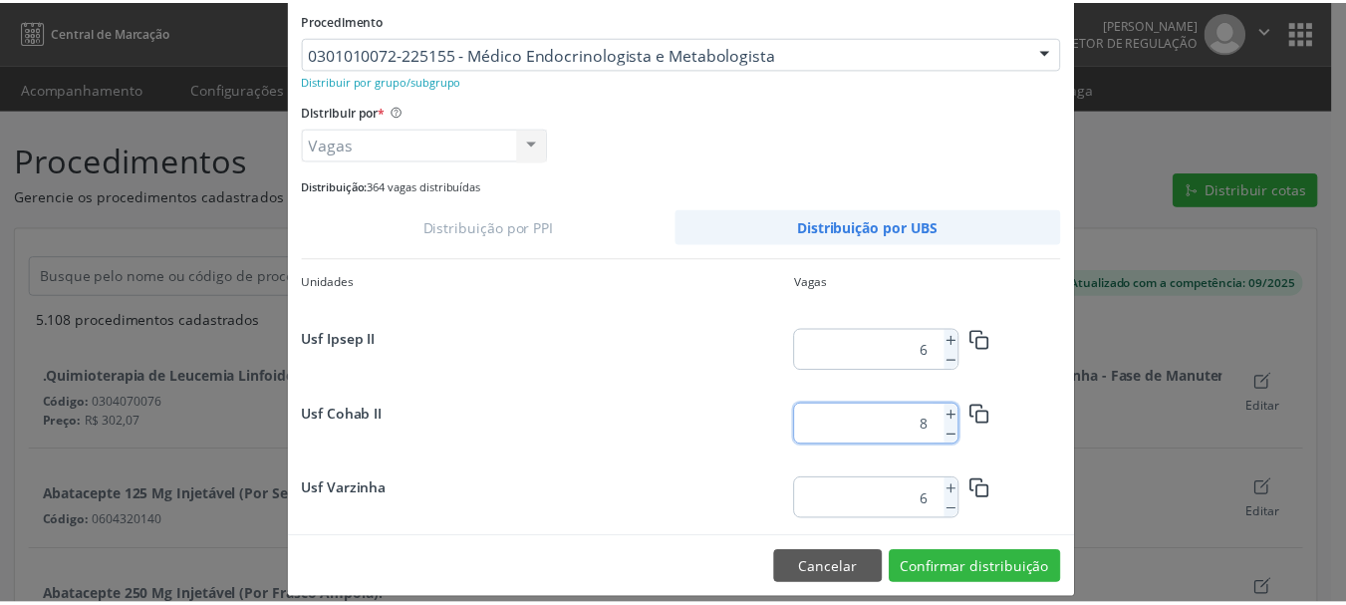
scroll to position [187, 0]
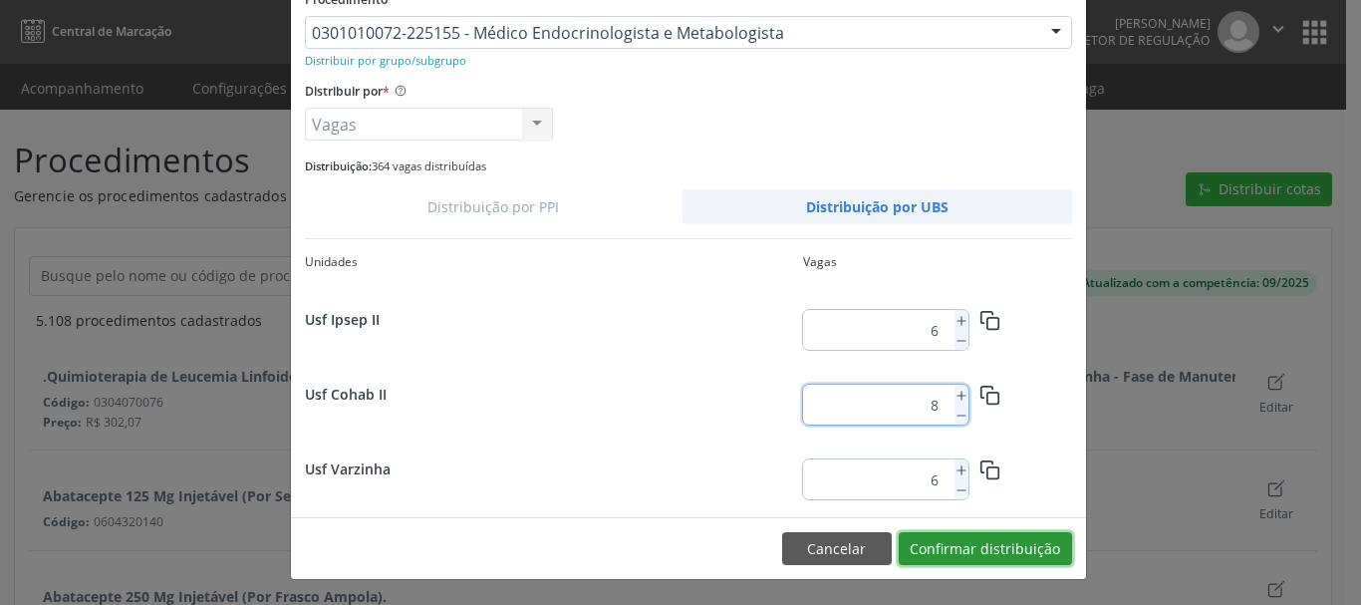
click at [1005, 558] on button "Confirmar distribuição" at bounding box center [985, 549] width 173 height 34
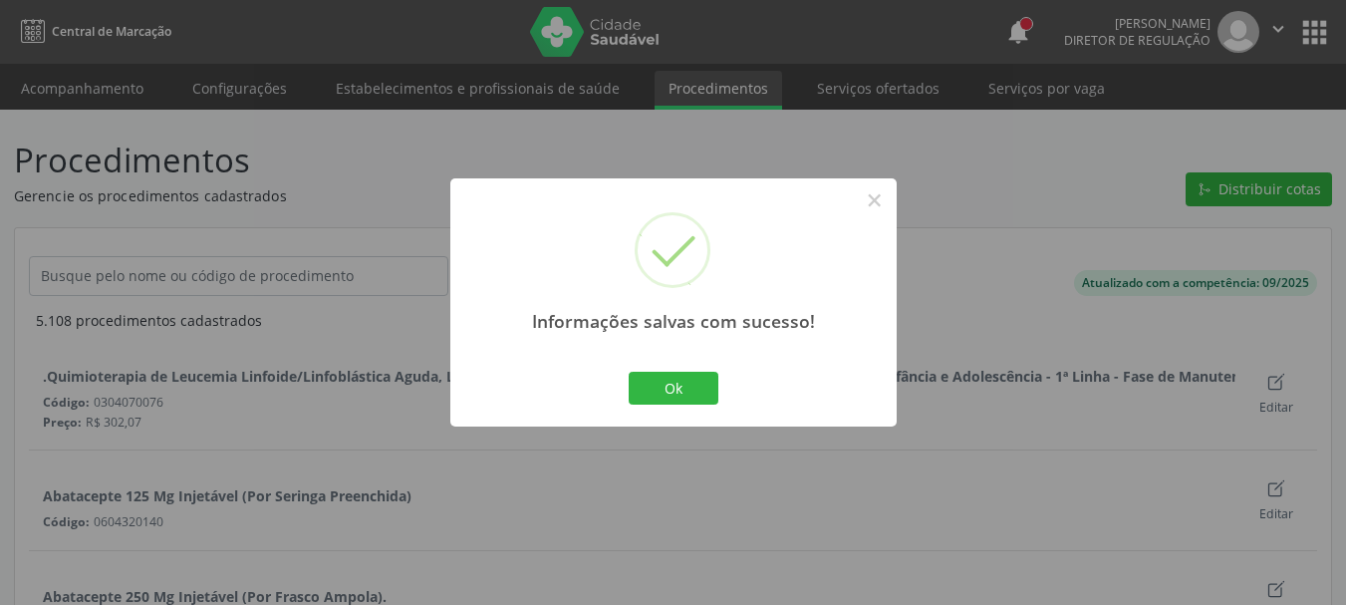
scroll to position [0, 0]
click at [699, 388] on button "Ok" at bounding box center [674, 389] width 90 height 34
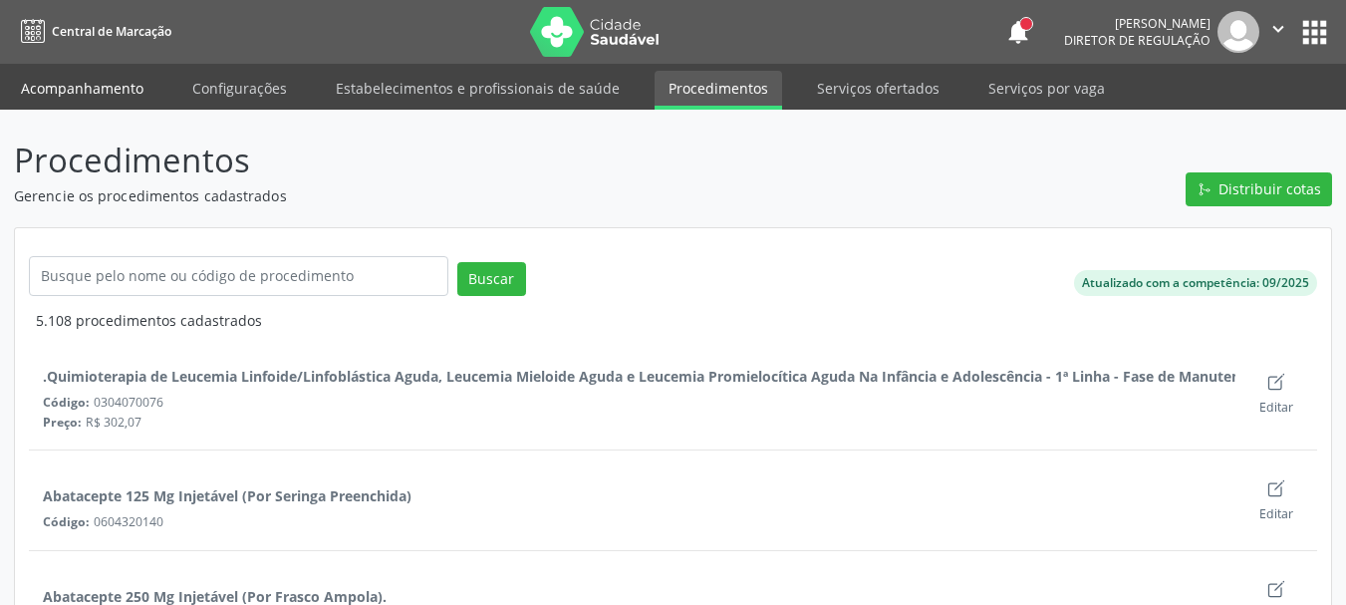
click at [68, 93] on link "Acompanhamento" at bounding box center [82, 88] width 150 height 35
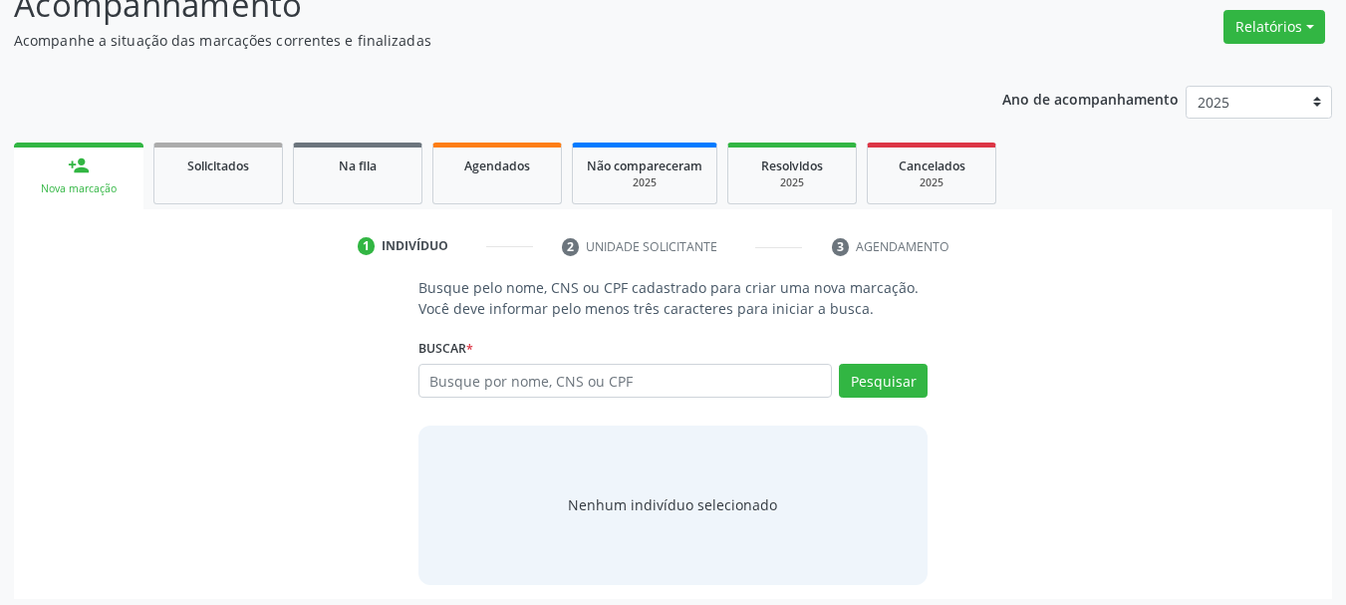
scroll to position [163, 0]
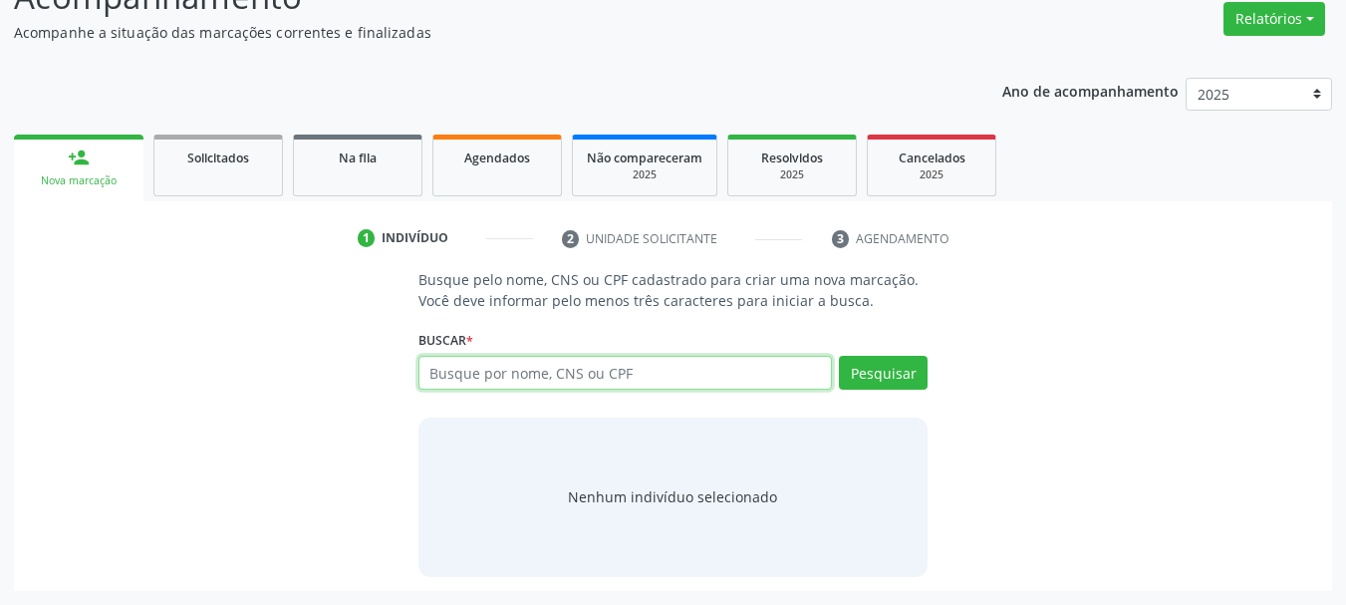
click at [540, 372] on input "text" at bounding box center [625, 373] width 414 height 34
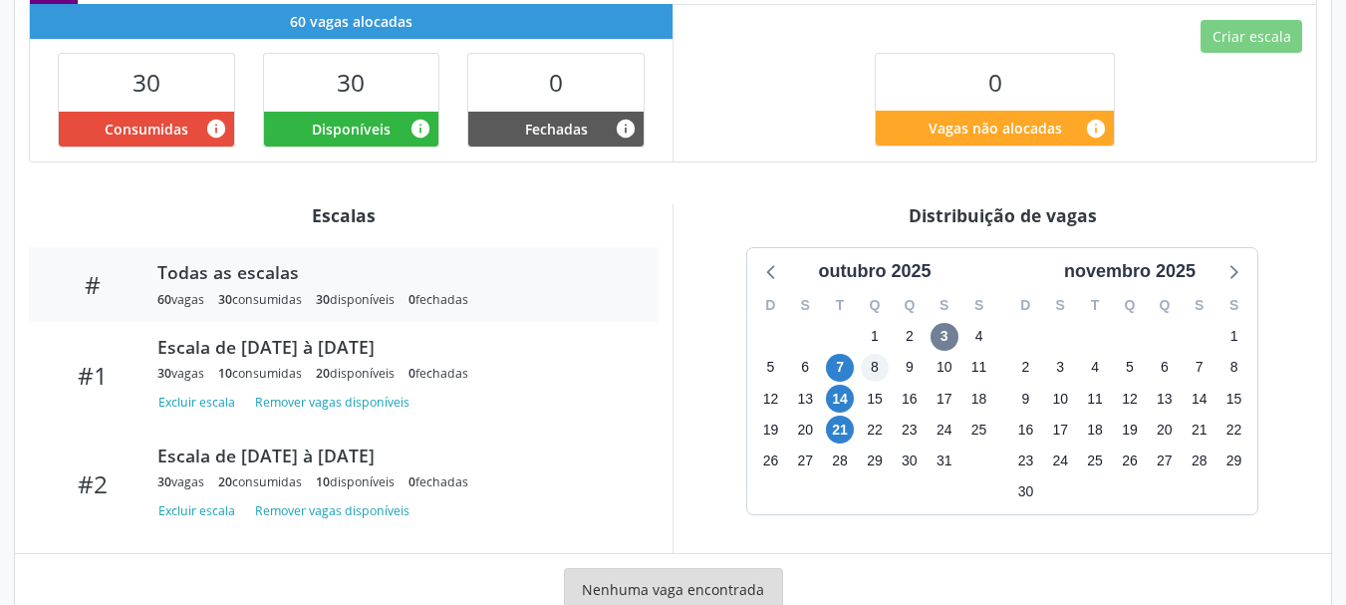
scroll to position [589, 0]
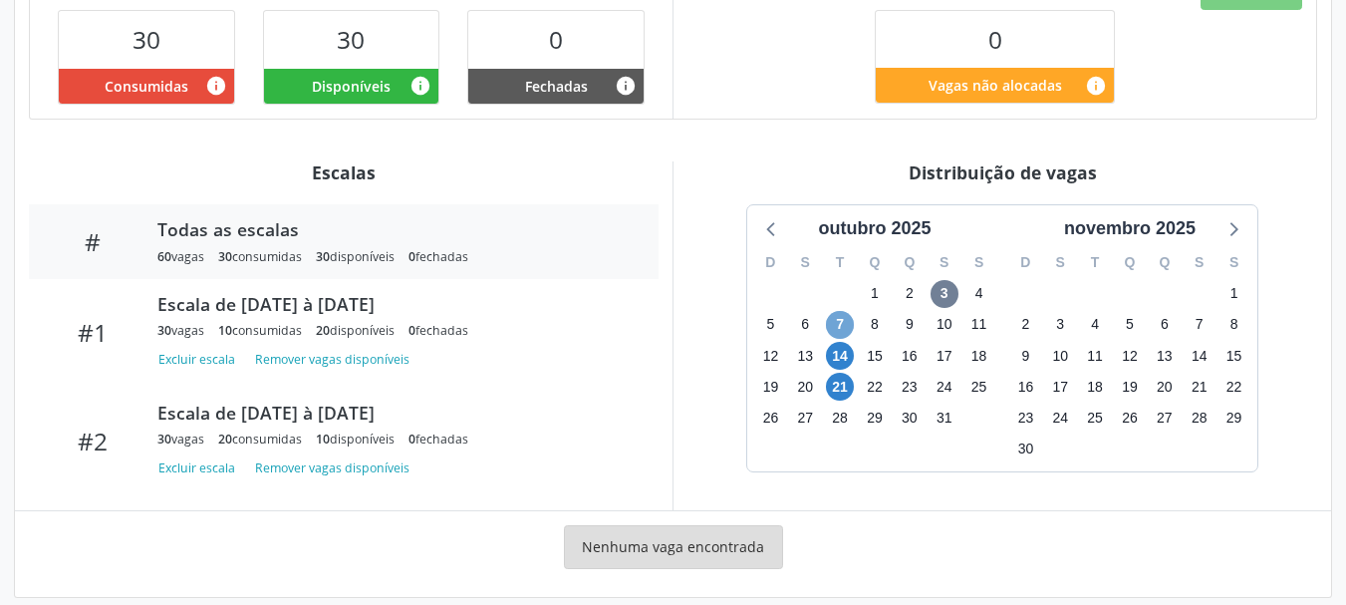
click at [837, 311] on span "7" at bounding box center [840, 325] width 28 height 28
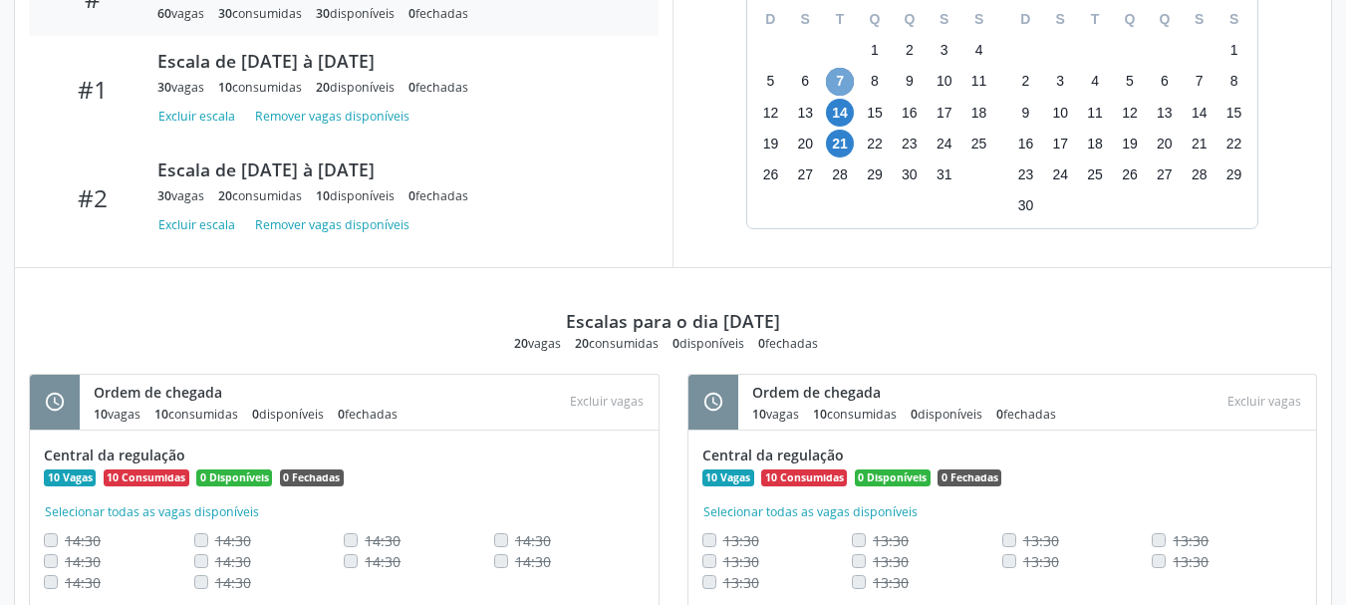
scroll to position [878, 0]
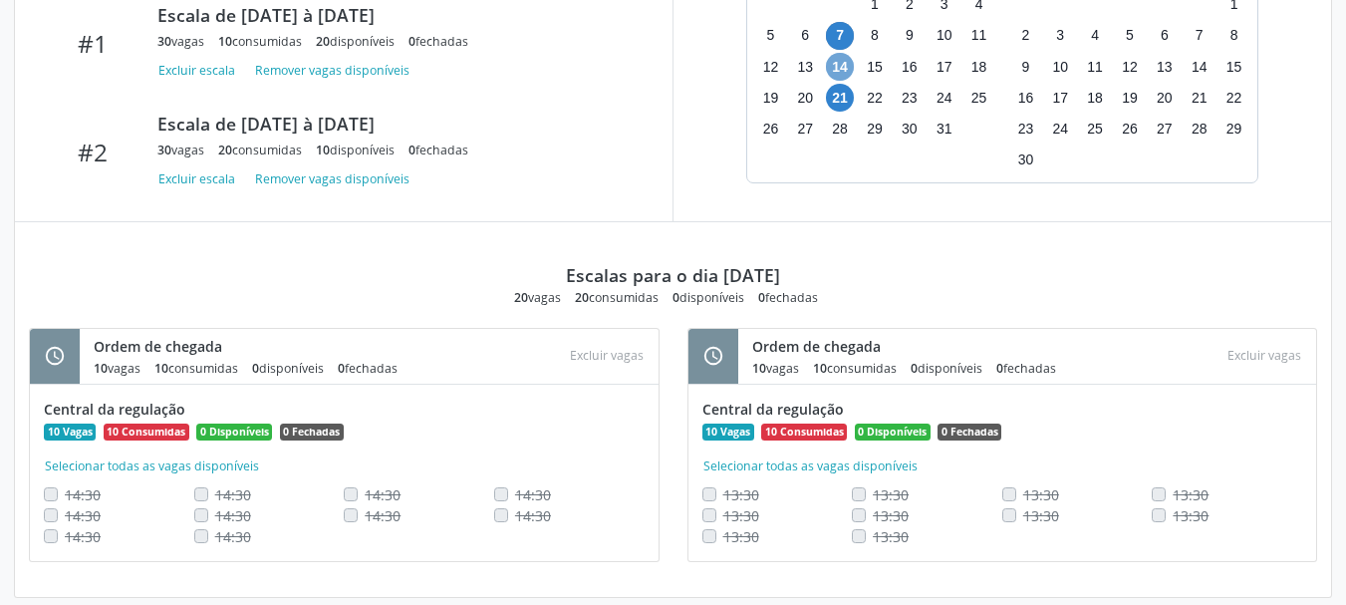
click at [845, 53] on span "14" at bounding box center [840, 67] width 28 height 28
click at [838, 84] on span "21" at bounding box center [840, 98] width 28 height 28
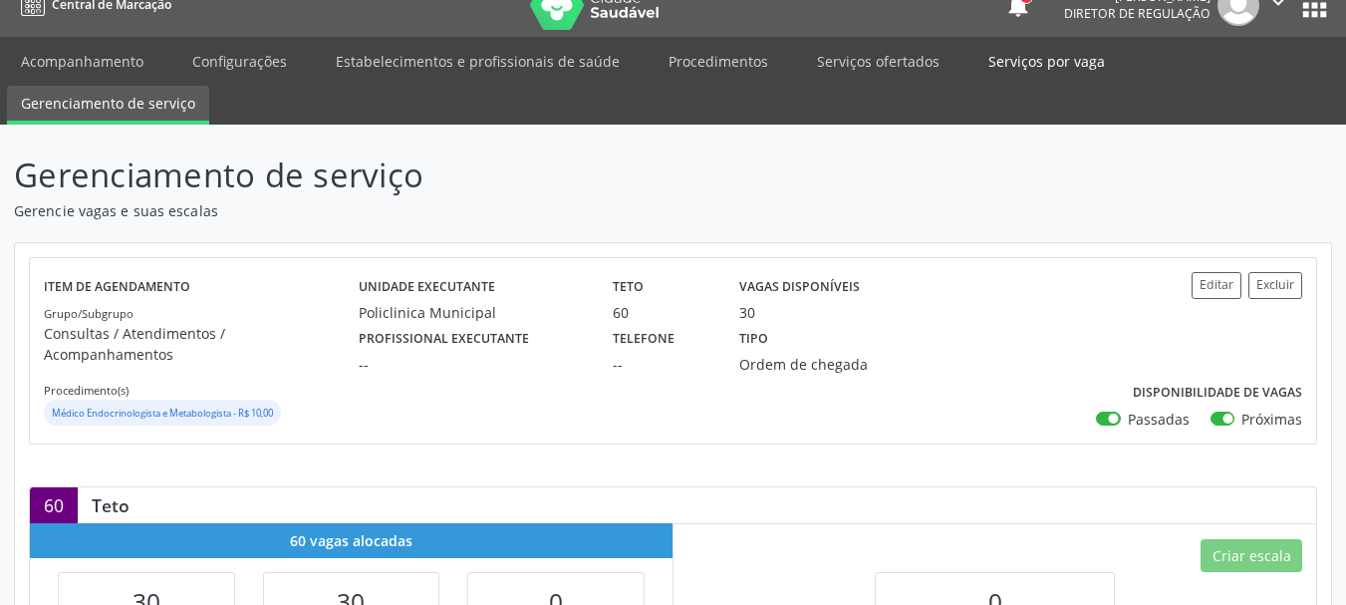
scroll to position [0, 0]
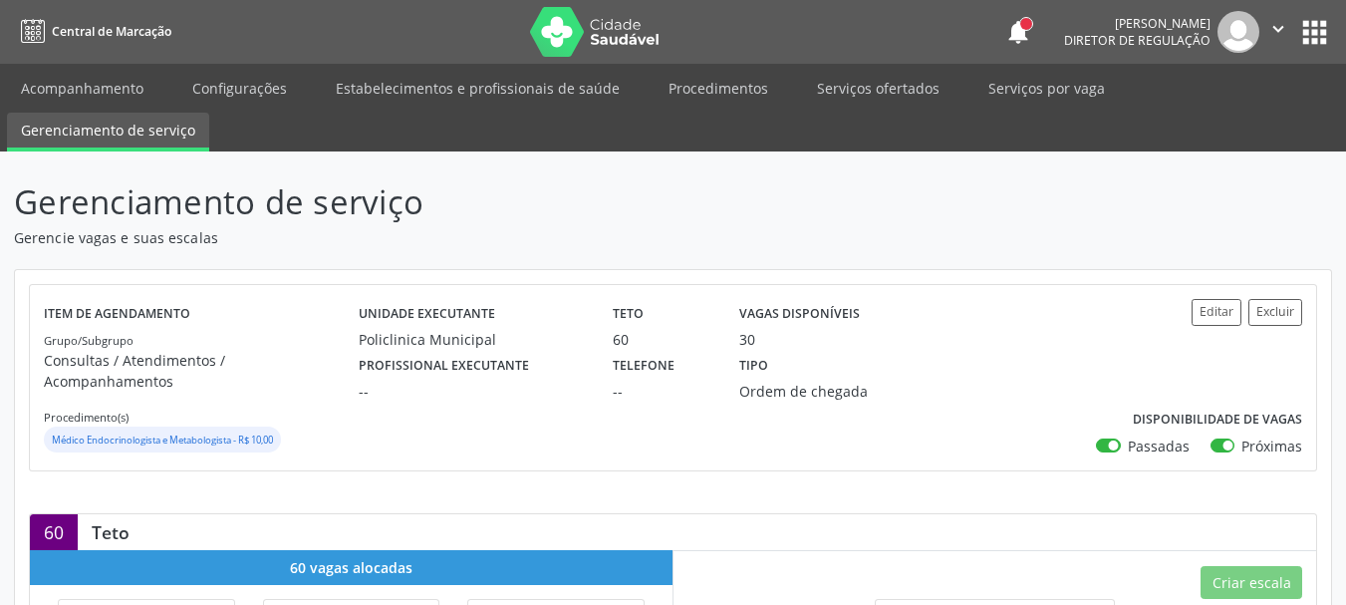
click at [1341, 30] on nav "Central de Marcação notifications Adão Alves de Medeiros Diretor de regulação …" at bounding box center [673, 32] width 1346 height 64
click at [1310, 37] on button "apps" at bounding box center [1314, 32] width 35 height 35
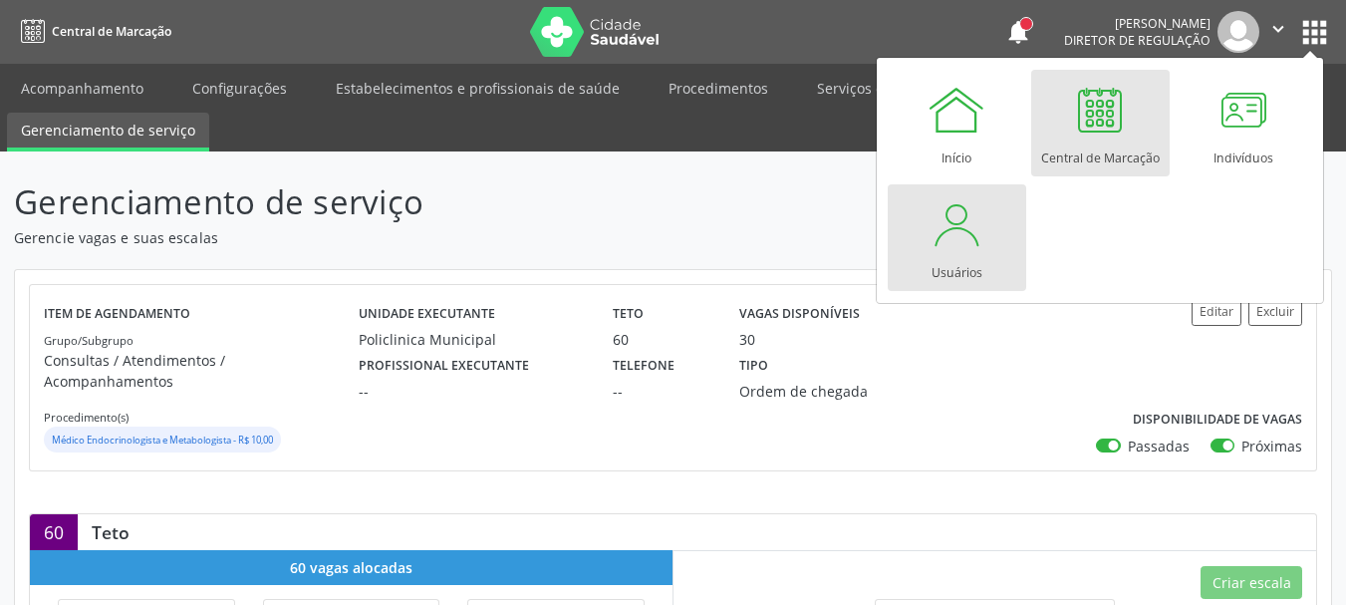
click at [975, 255] on div "Usuários" at bounding box center [957, 267] width 51 height 27
